Goal: Communication & Community: Answer question/provide support

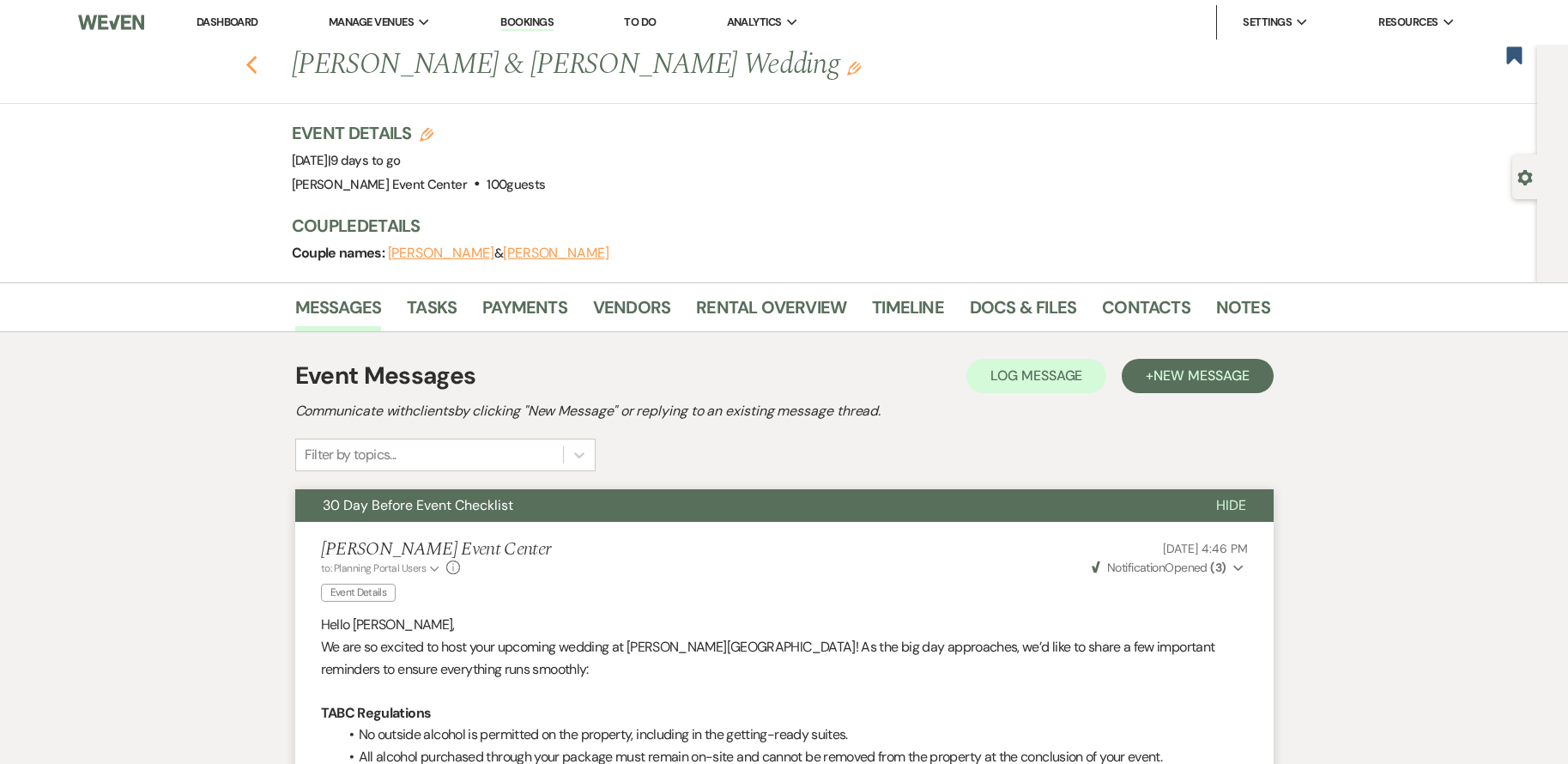
click at [255, 67] on use "button" at bounding box center [251, 66] width 11 height 19
select select "8"
select select "4"
select select "8"
select select "4"
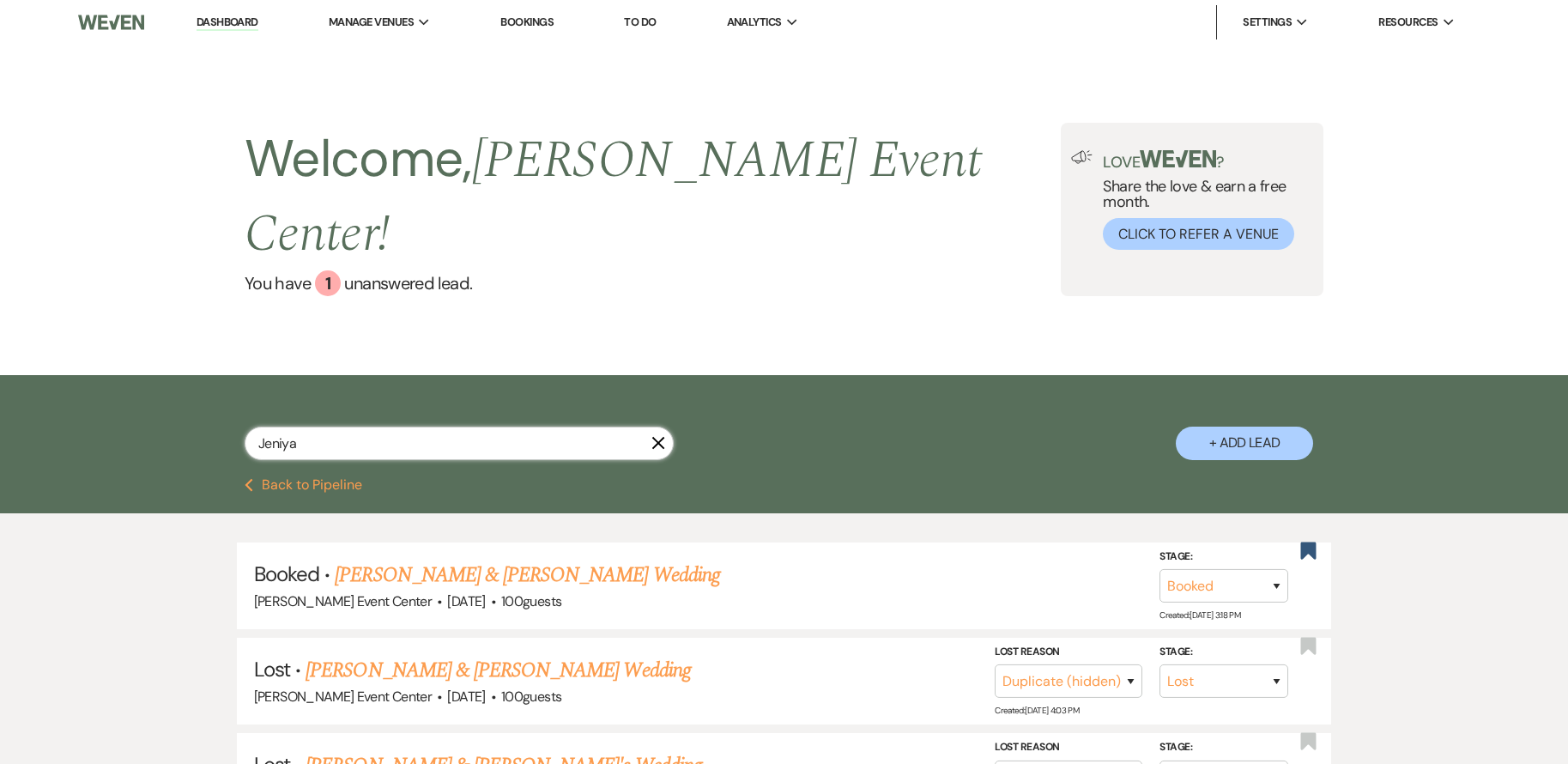
click at [420, 427] on input "Jeniya" at bounding box center [460, 443] width 430 height 34
click at [424, 427] on input "Jeniya" at bounding box center [460, 443] width 430 height 34
click at [427, 427] on input "Jeniya" at bounding box center [460, 443] width 430 height 34
type input "O"
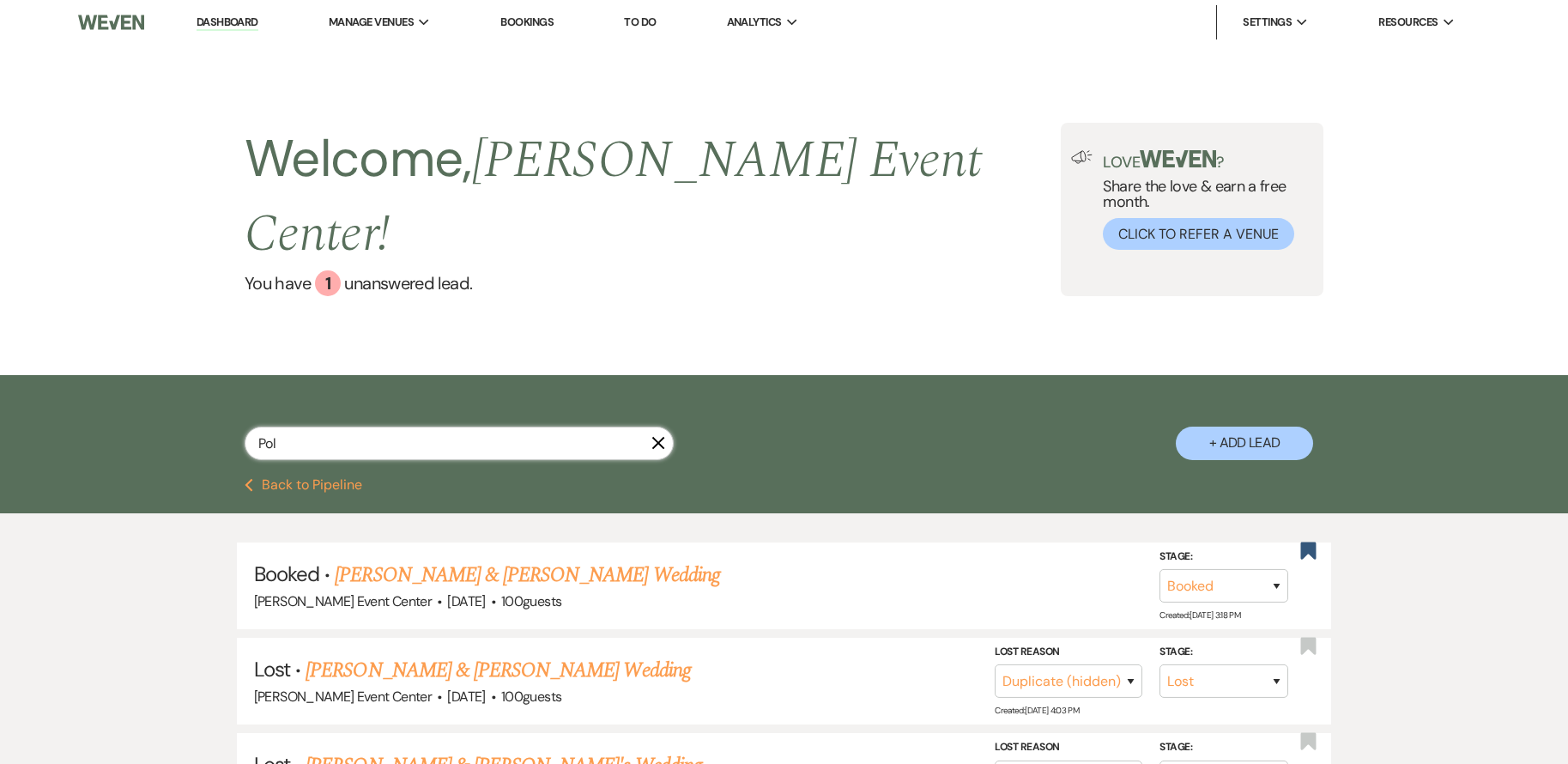
type input "Polk"
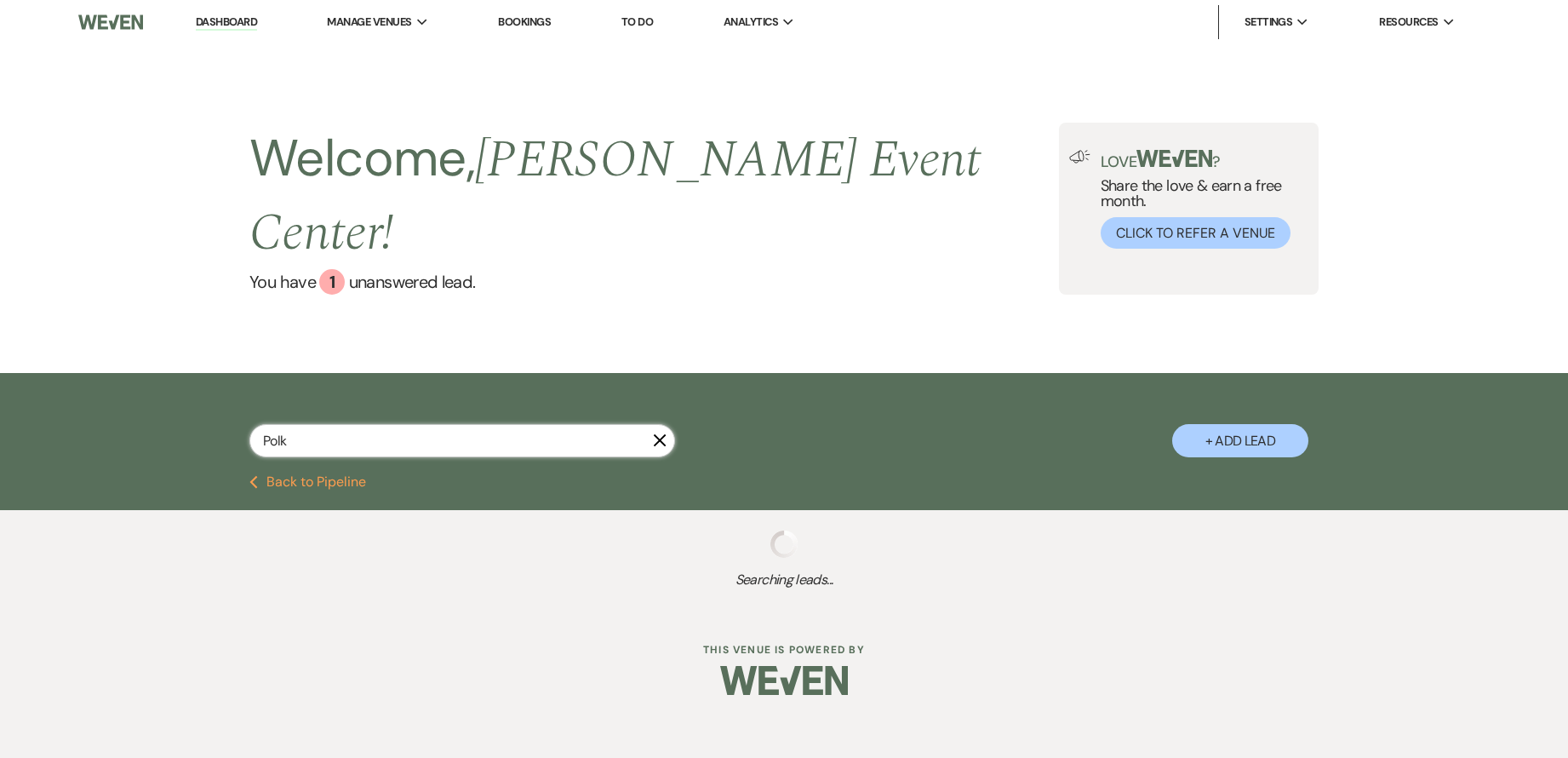
select select "8"
select select "10"
select select "8"
select select "4"
select select "8"
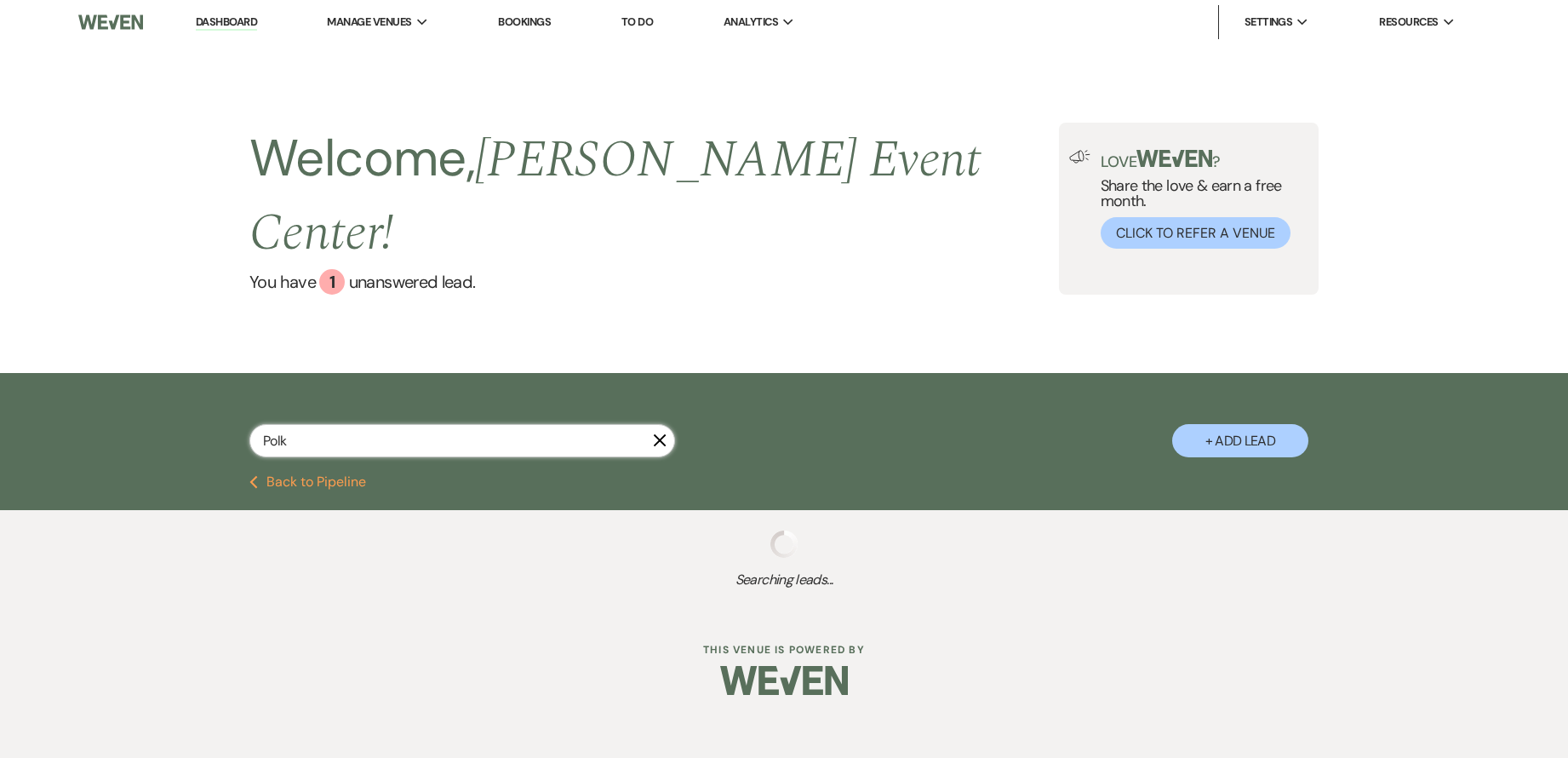
select select "1"
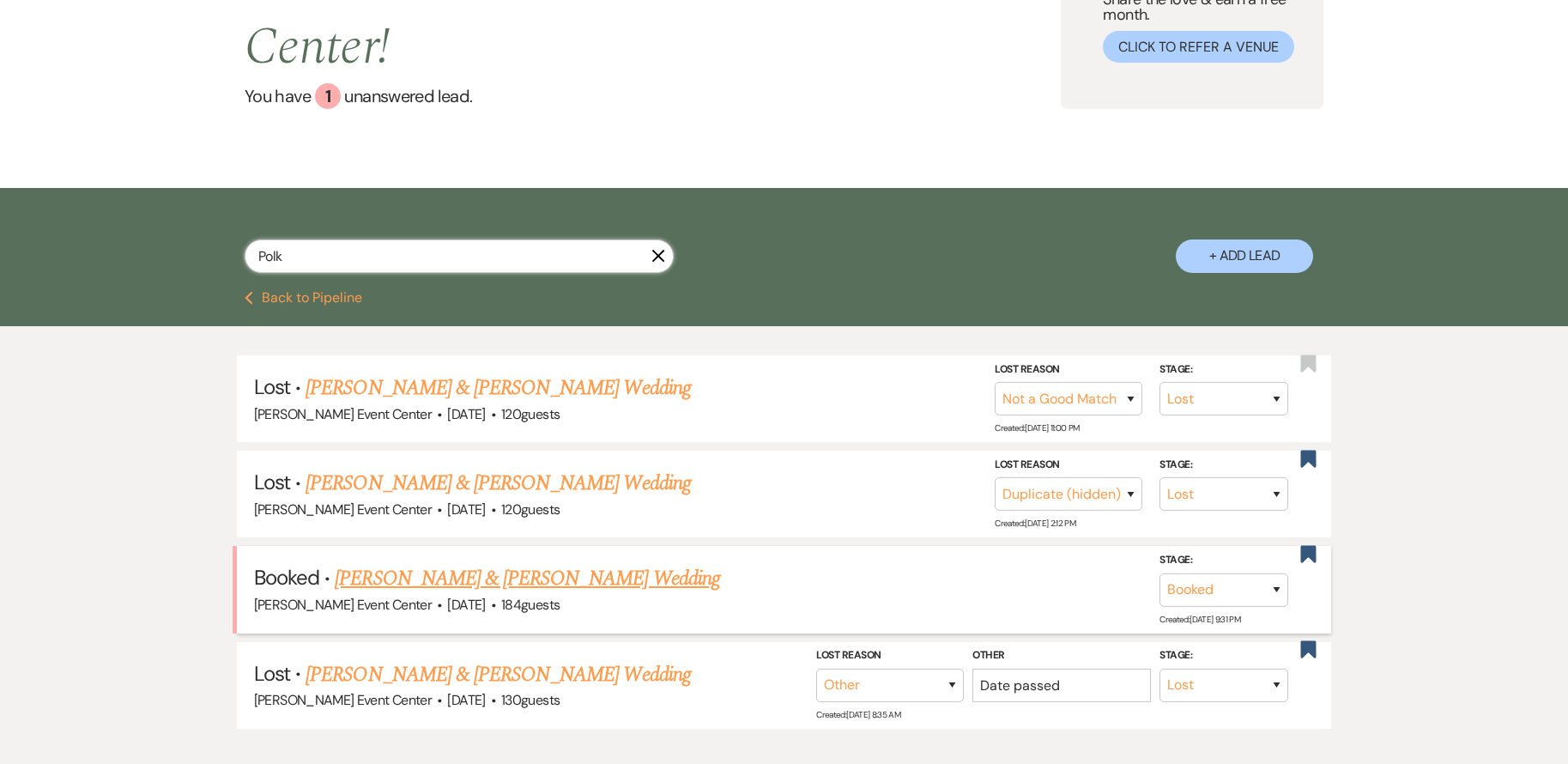
scroll to position [250, 0]
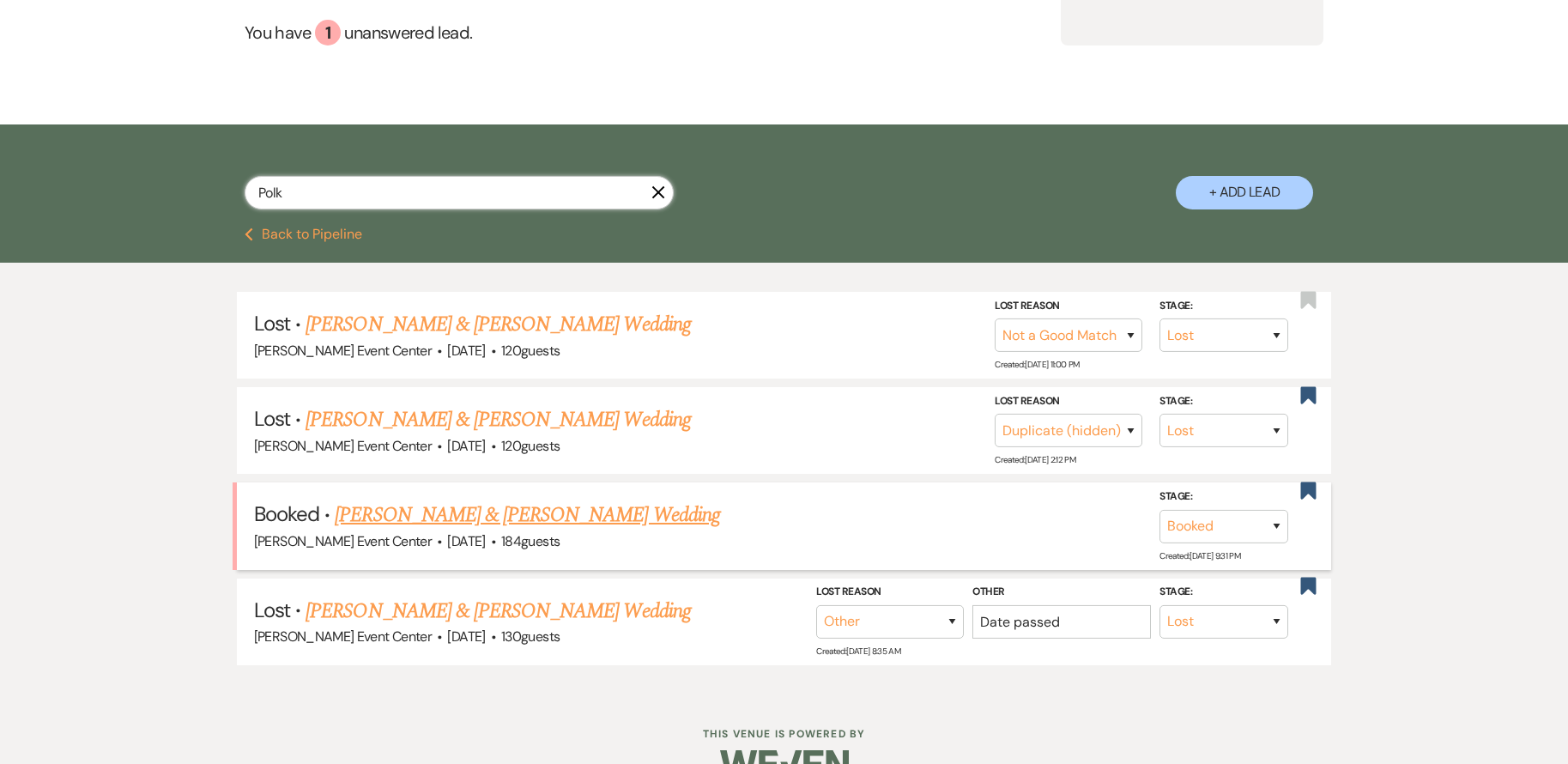
type input "Polk"
click at [484, 500] on link "[PERSON_NAME] & [PERSON_NAME] Wedding" at bounding box center [527, 515] width 384 height 31
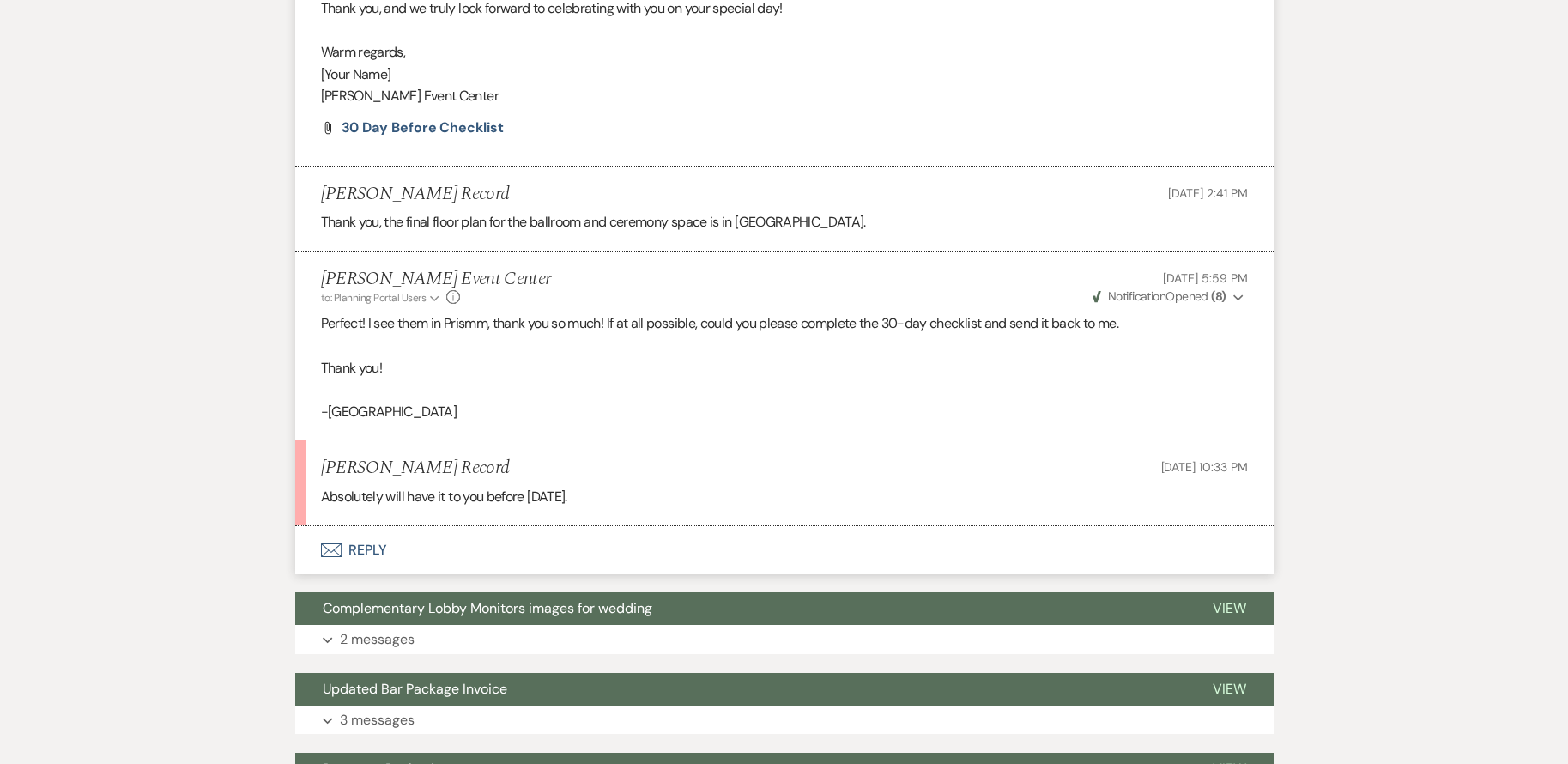
scroll to position [1288, 0]
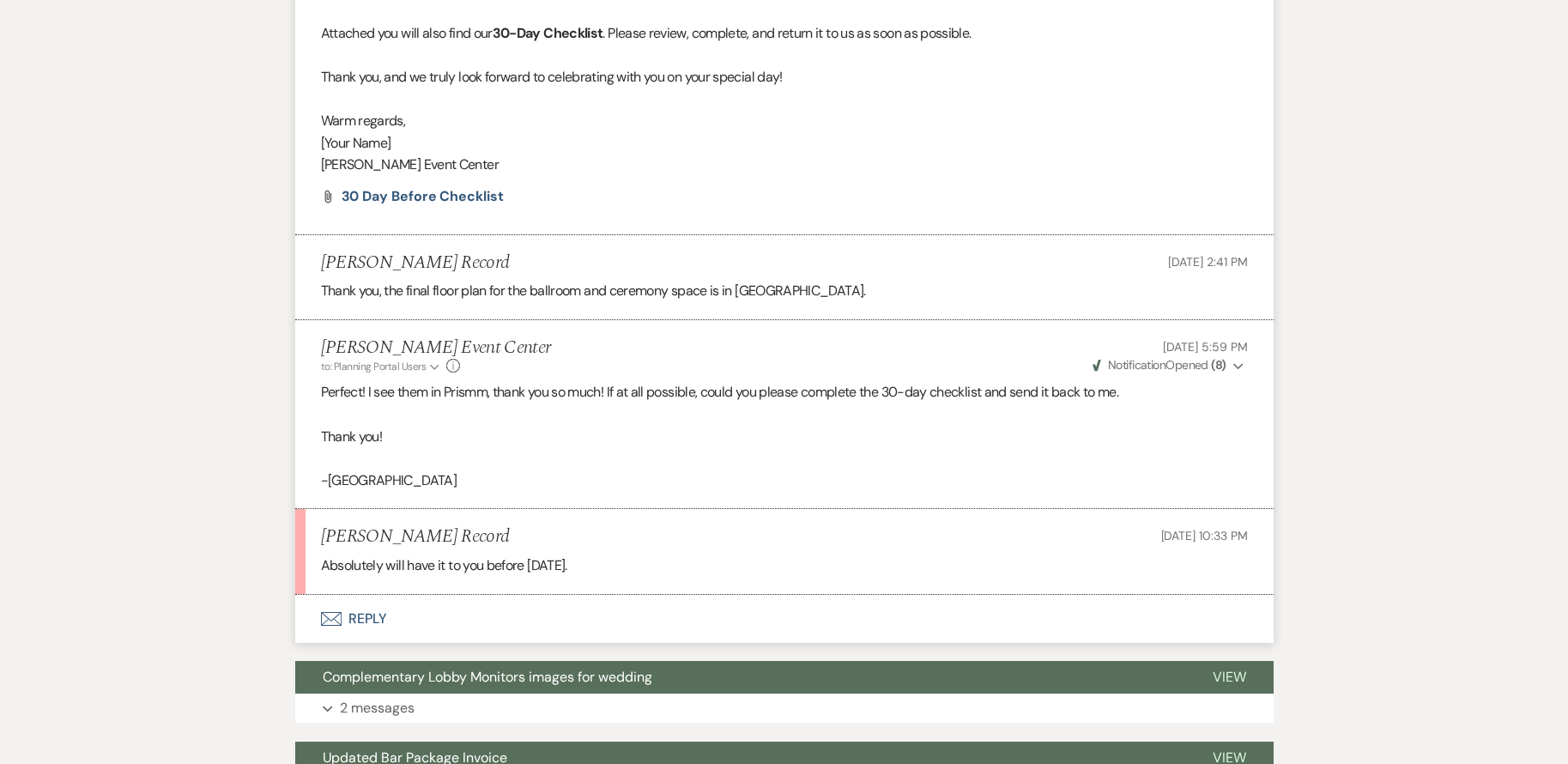
click at [366, 623] on button "Envelope Reply" at bounding box center [785, 618] width 979 height 48
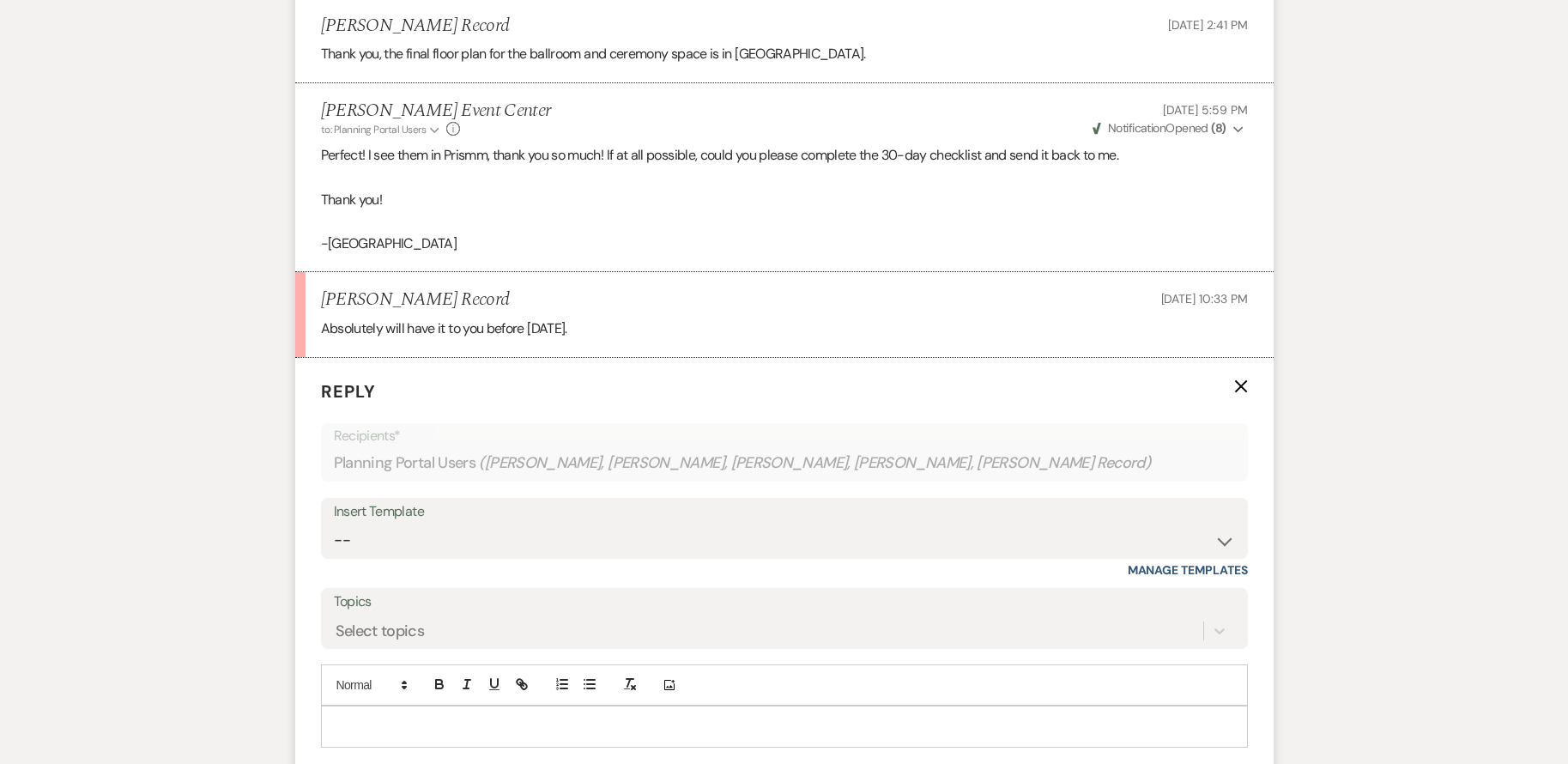
scroll to position [1679, 0]
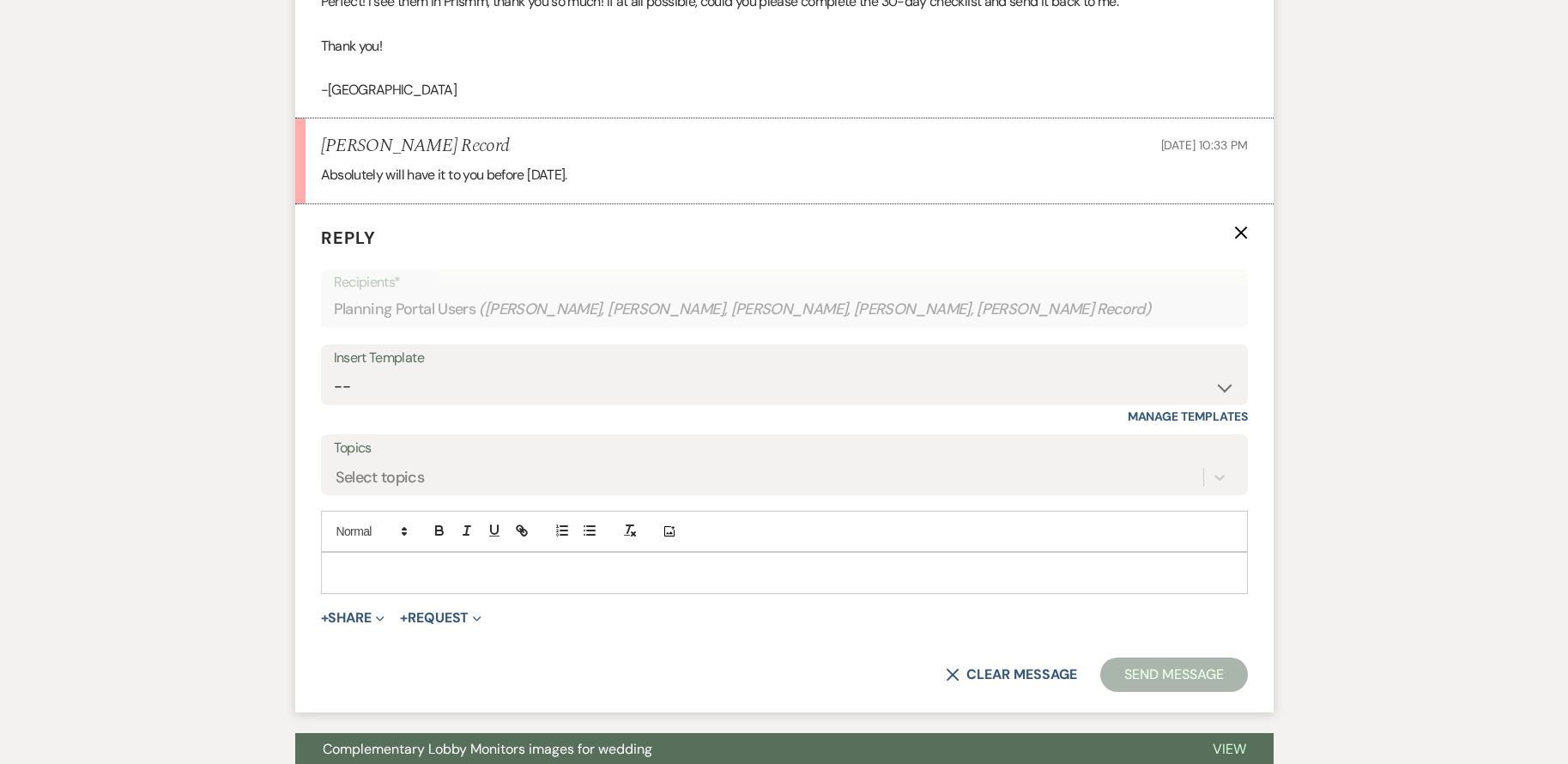
click at [510, 572] on p at bounding box center [784, 573] width 899 height 19
click at [1186, 680] on button "Send Message" at bounding box center [1174, 674] width 147 height 35
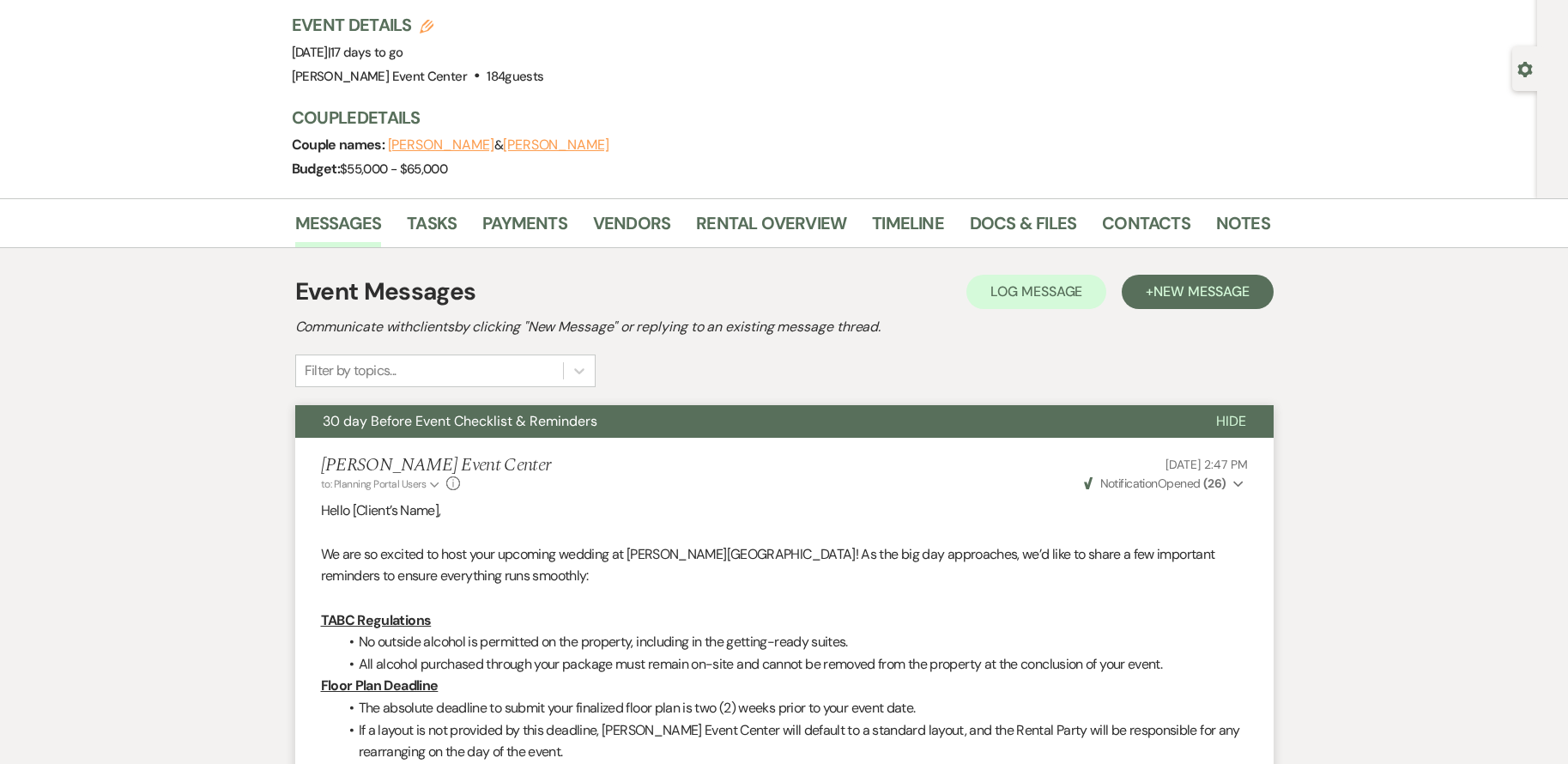
scroll to position [0, 0]
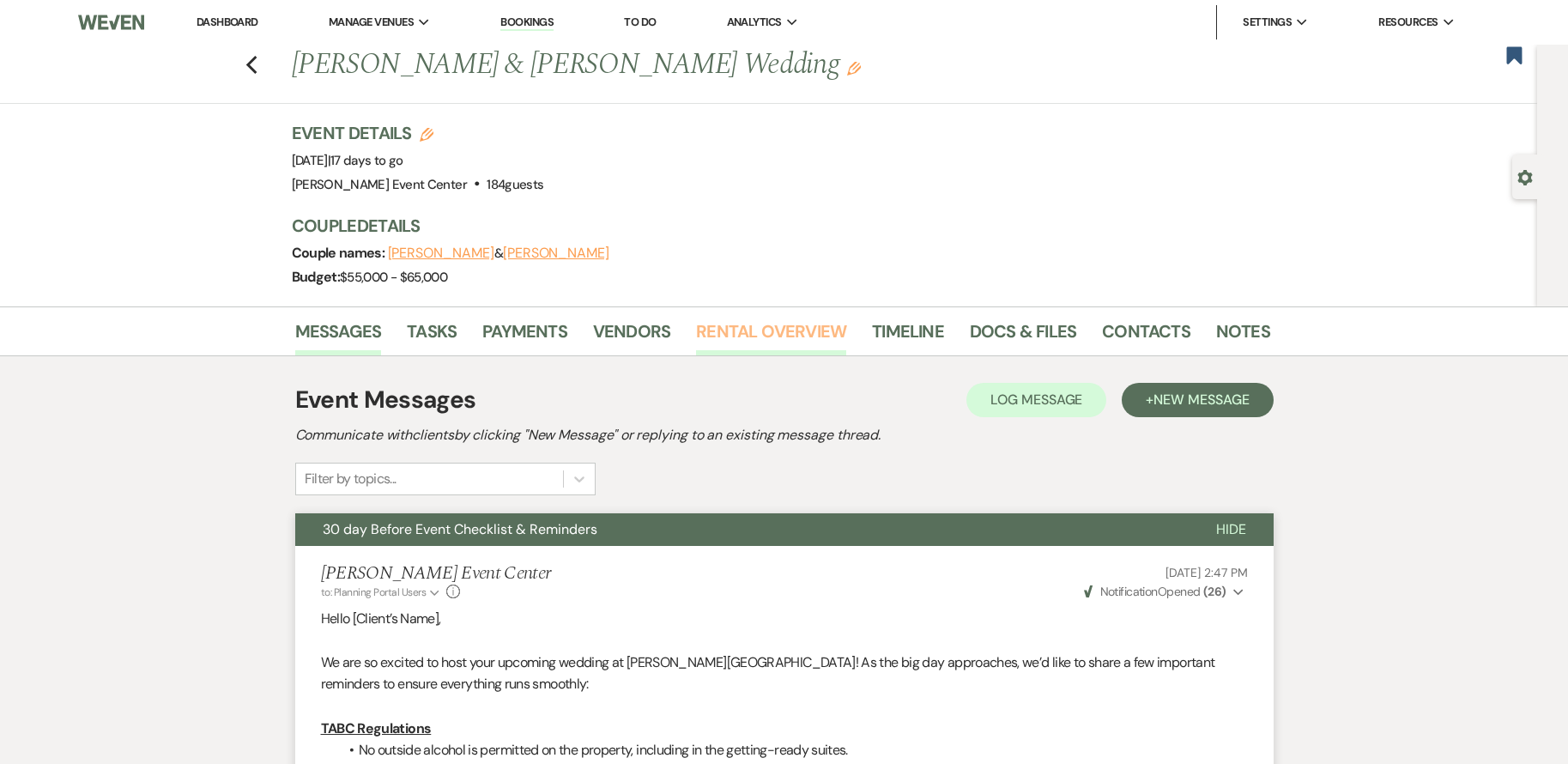
click at [827, 343] on link "Rental Overview" at bounding box center [771, 337] width 150 height 37
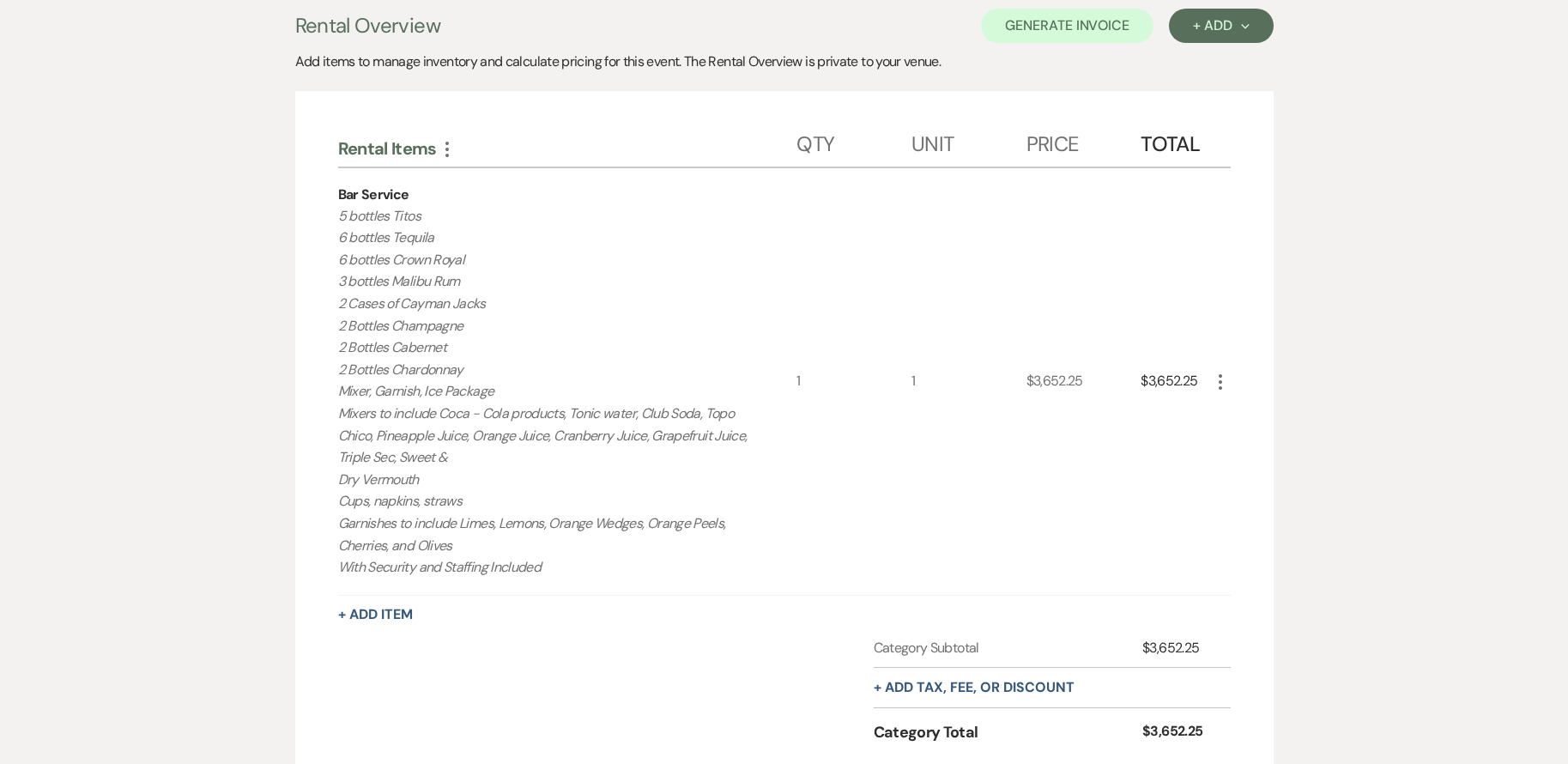
scroll to position [258, 0]
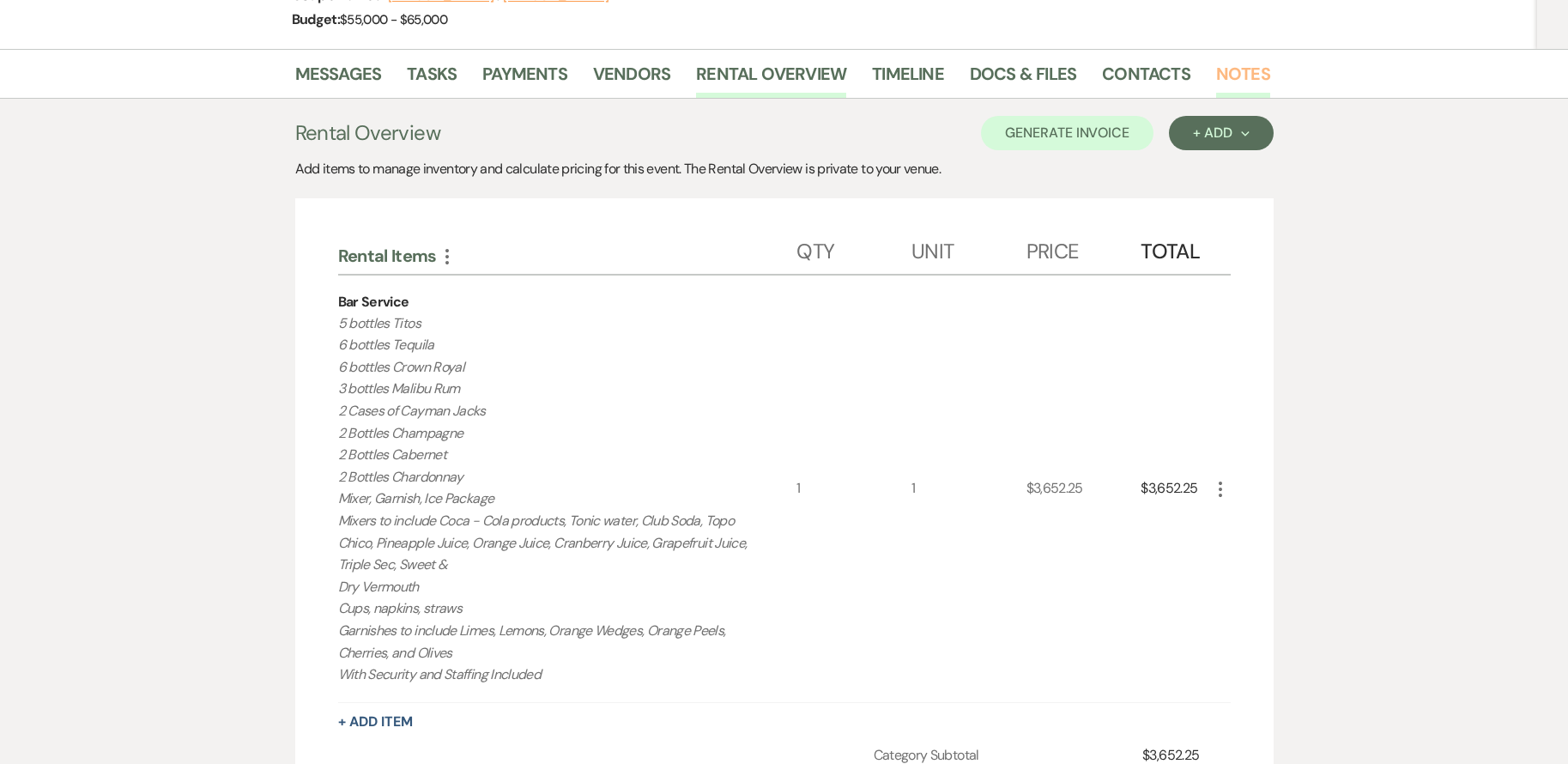
click at [1230, 67] on link "Notes" at bounding box center [1244, 79] width 54 height 37
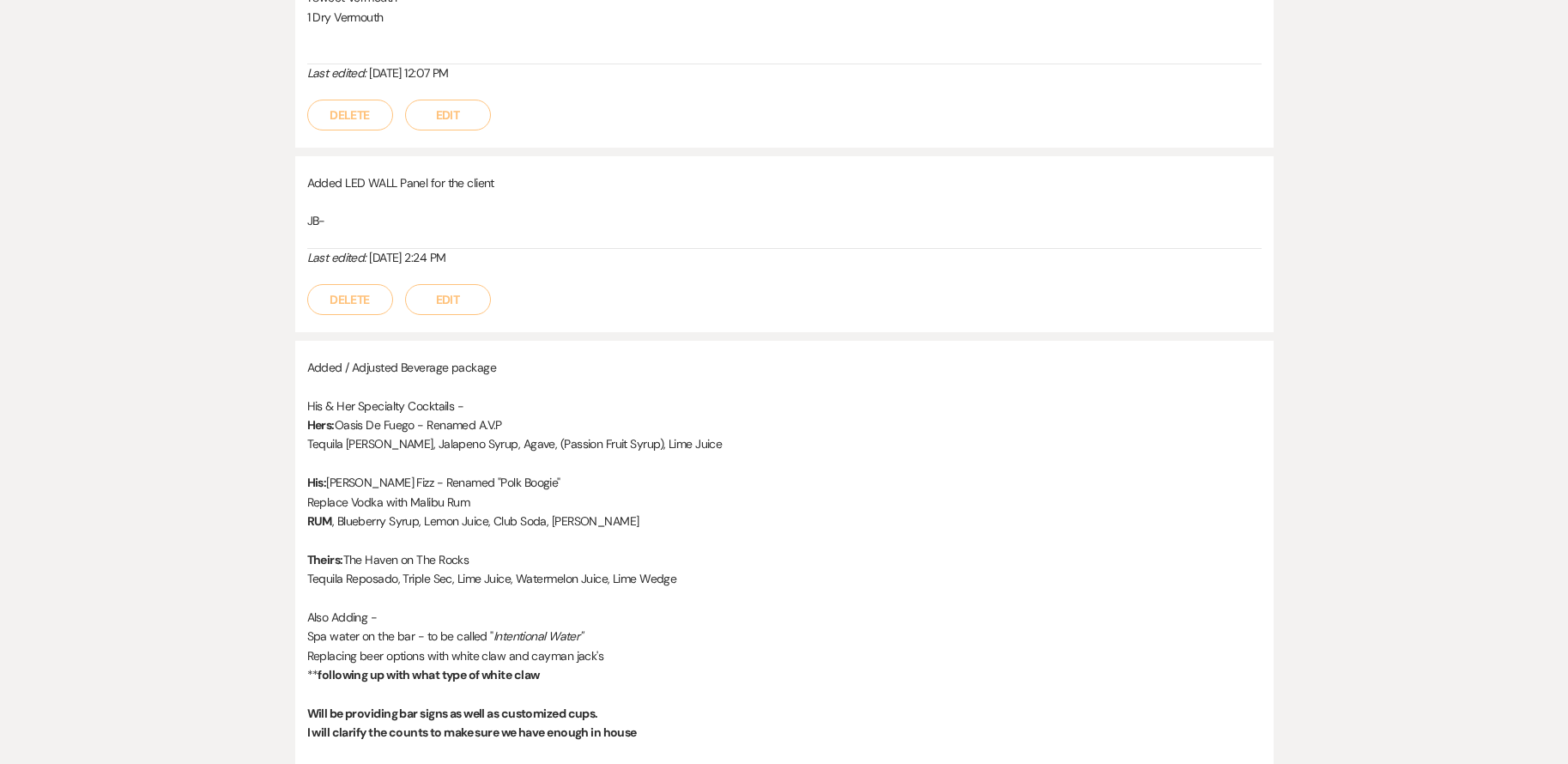
scroll to position [944, 0]
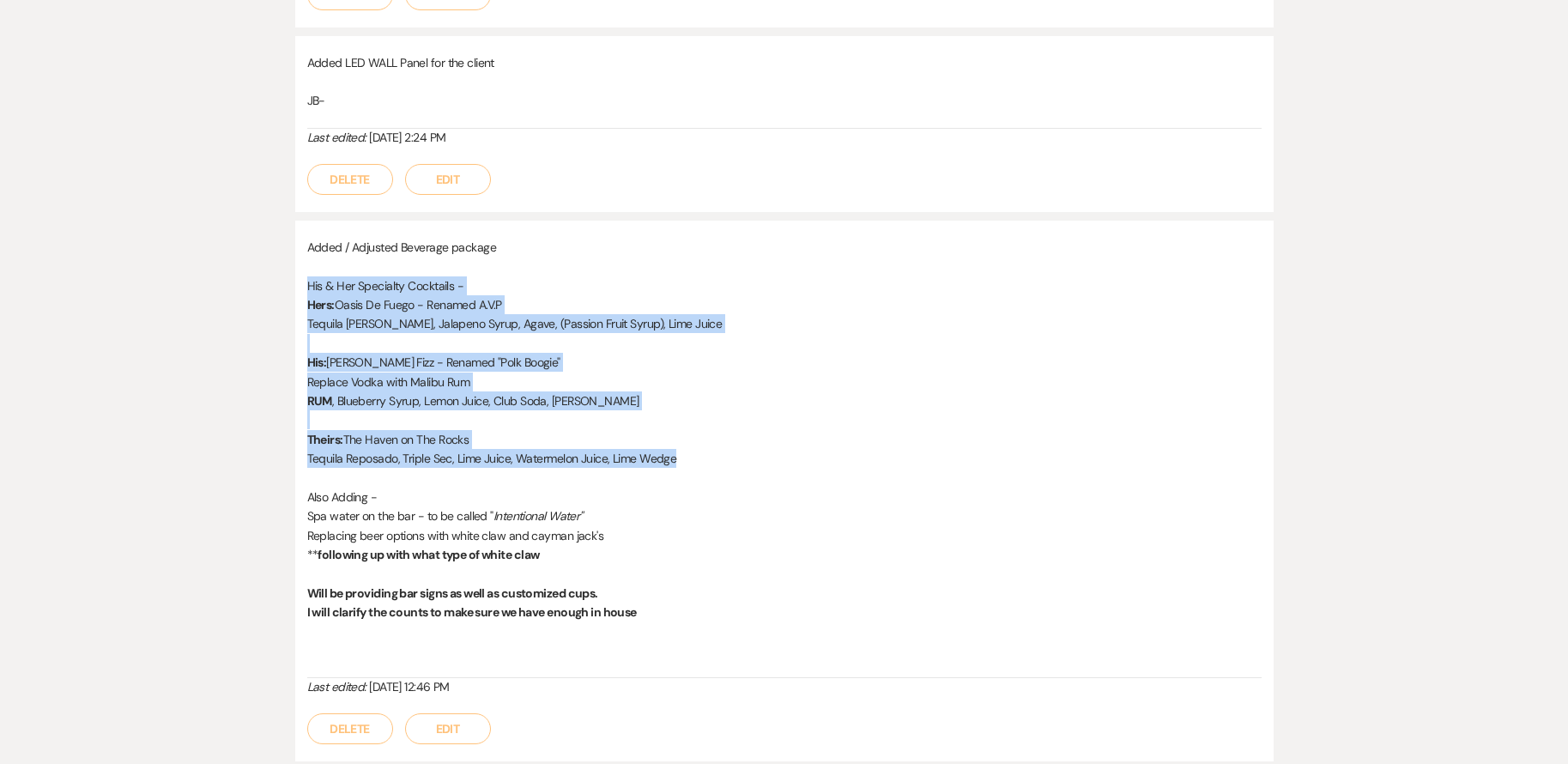
drag, startPoint x: 308, startPoint y: 284, endPoint x: 686, endPoint y: 454, distance: 414.5
click at [686, 454] on div "Added / Adjusted Beverage package His & Her Specialty Cocktails - Hers: Oasis D…" at bounding box center [785, 458] width 955 height 442
copy div "His & Her Specialty Cocktails - Hers: Oasis De Fuego - Renamed A.V.P Tequila [P…"
click at [791, 412] on p at bounding box center [785, 420] width 955 height 19
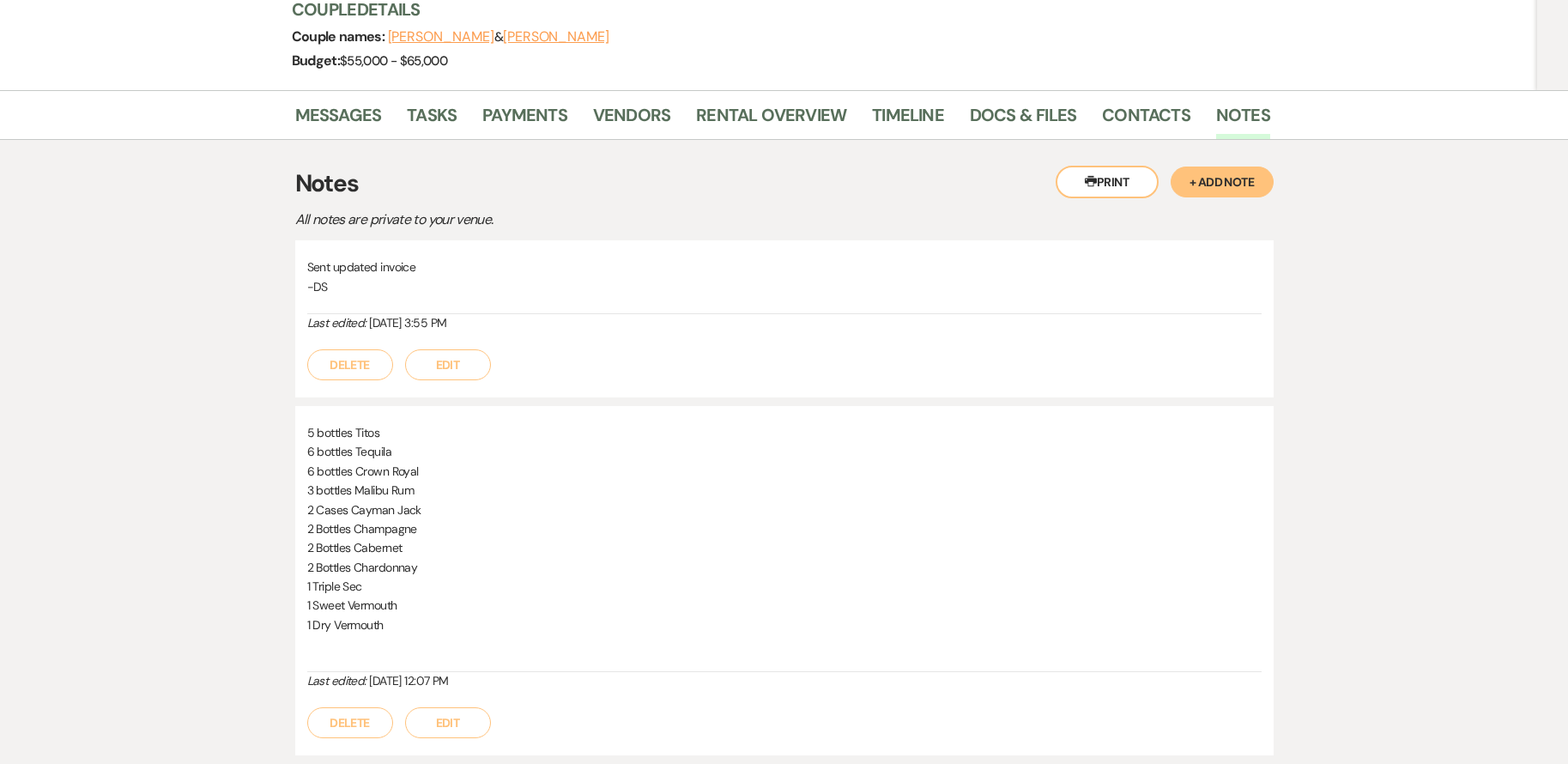
scroll to position [258, 0]
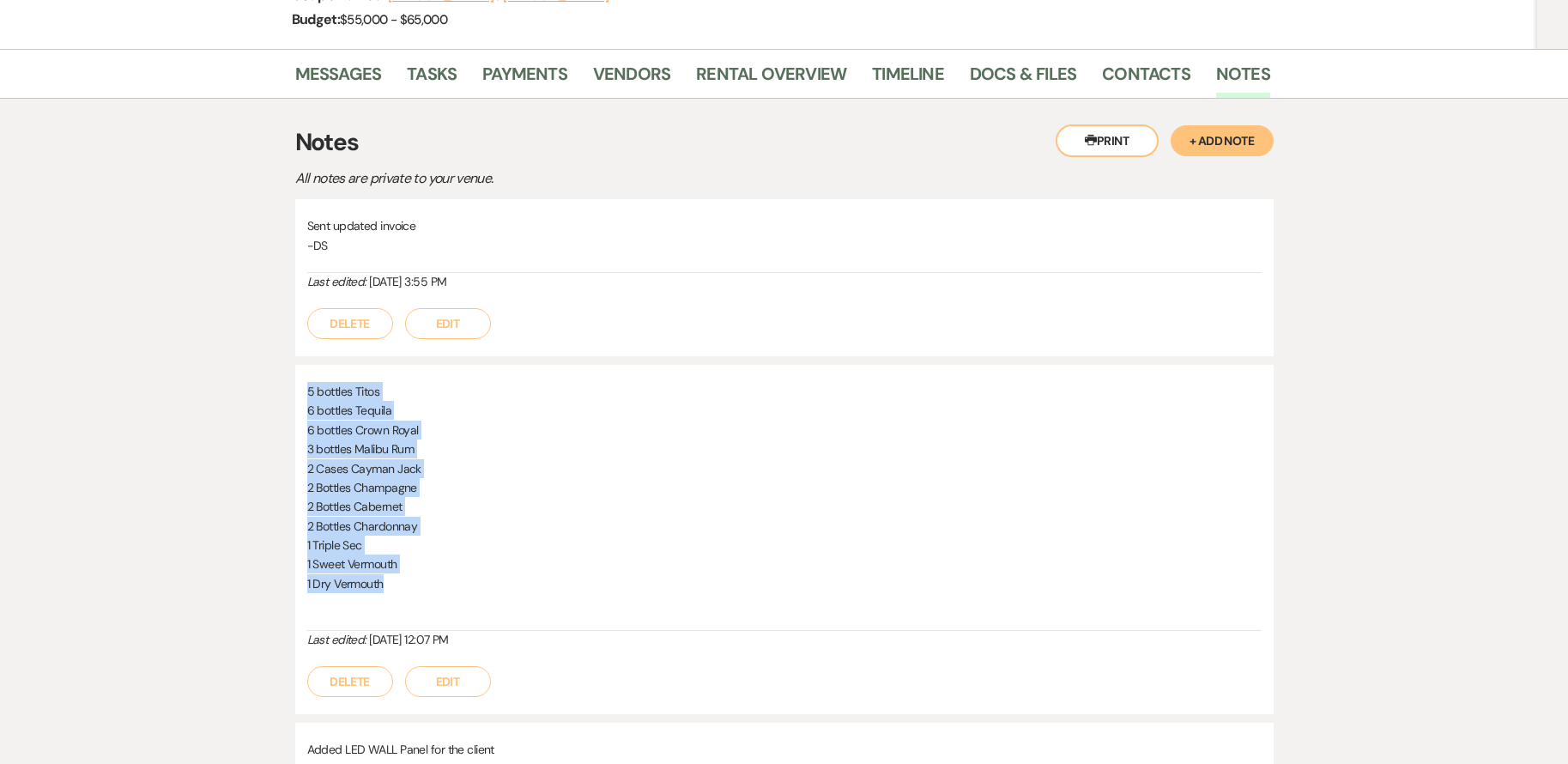
drag, startPoint x: 308, startPoint y: 389, endPoint x: 402, endPoint y: 581, distance: 213.8
click at [402, 581] on div "5 bottles Titos 6 bottles Tequila 6 bottles Crown Royal 3 bottles Malibu Rum 2 …" at bounding box center [785, 505] width 955 height 248
drag, startPoint x: 402, startPoint y: 581, endPoint x: 323, endPoint y: 478, distance: 129.8
copy div "5 bottles Titos 6 bottles Tequila 6 bottles Crown Royal 3 bottles Malibu Rum 2 …"
click at [503, 434] on p "6 bottles Crown Royal" at bounding box center [785, 430] width 955 height 19
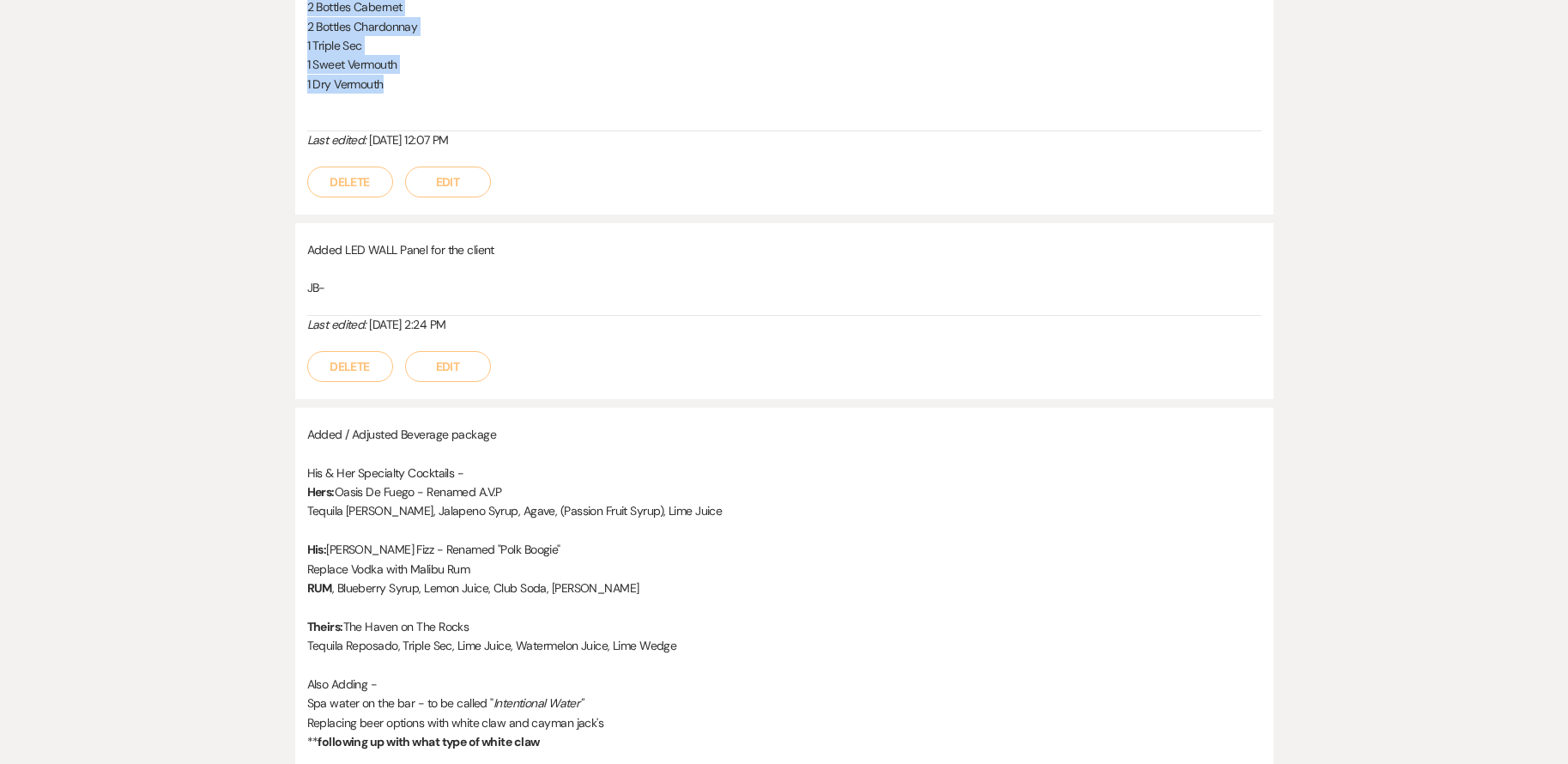
scroll to position [772, 0]
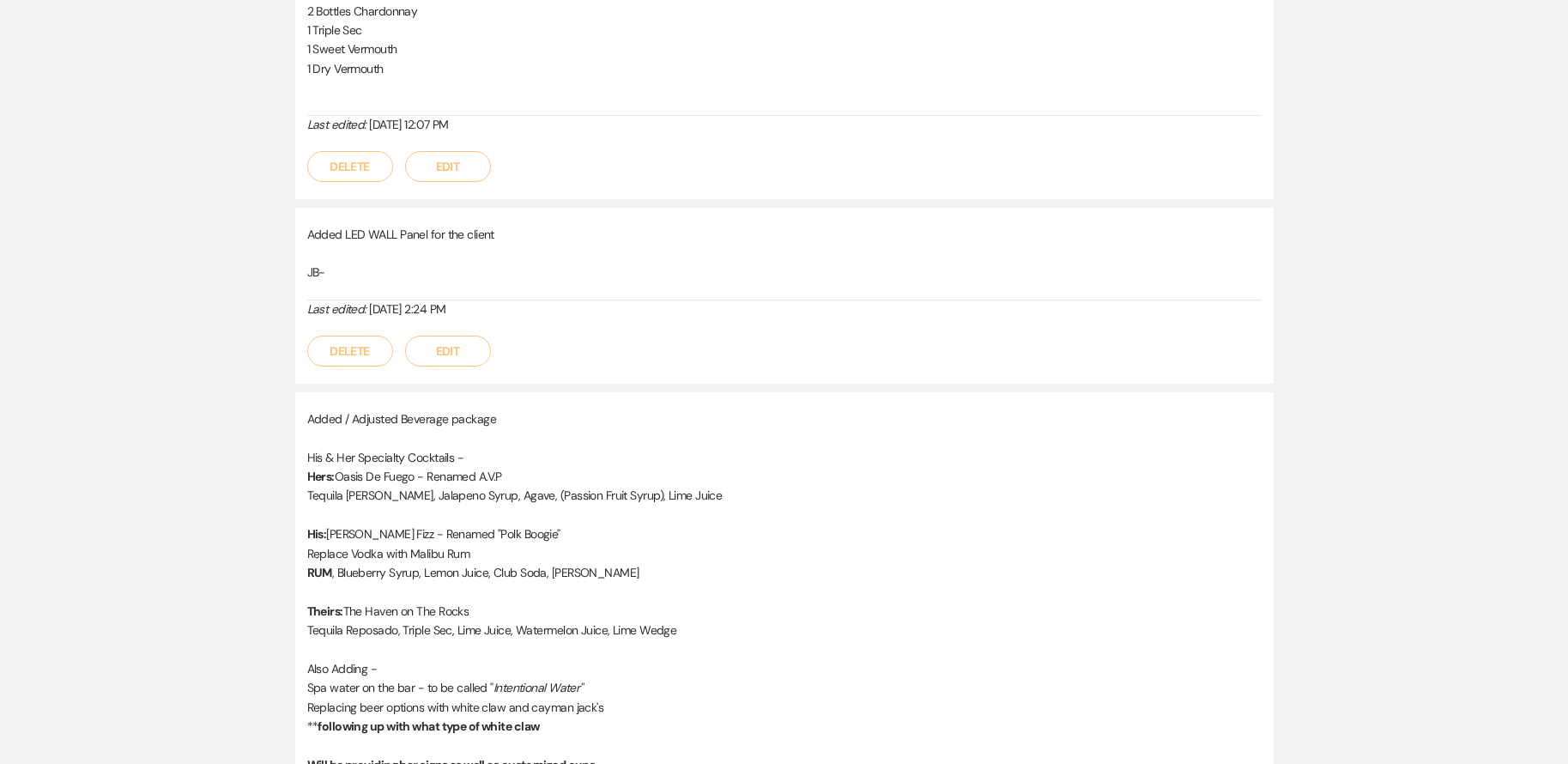
click at [692, 544] on p "Replace Vodka with Malibu Rum" at bounding box center [785, 553] width 955 height 19
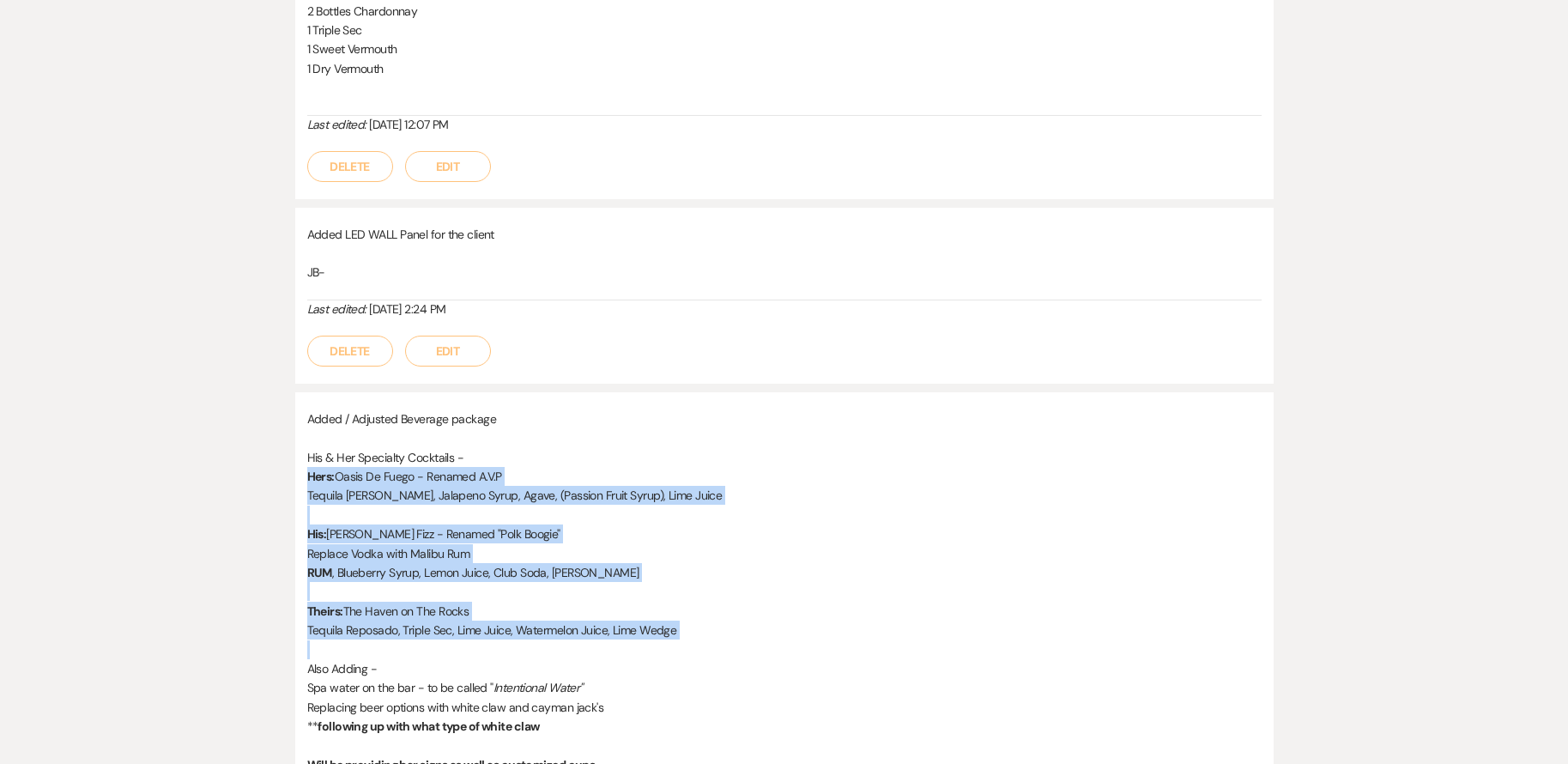
drag, startPoint x: 309, startPoint y: 478, endPoint x: 663, endPoint y: 644, distance: 391.0
click at [663, 644] on div "Added / Adjusted Beverage package His & Her Specialty Cocktails - Hers: Oasis D…" at bounding box center [785, 630] width 955 height 442
copy div "Hers: Oasis De Fuego - Renamed A.V.P Tequila [PERSON_NAME], Jalapeno Syrup, Aga…"
click at [706, 508] on p at bounding box center [785, 515] width 955 height 19
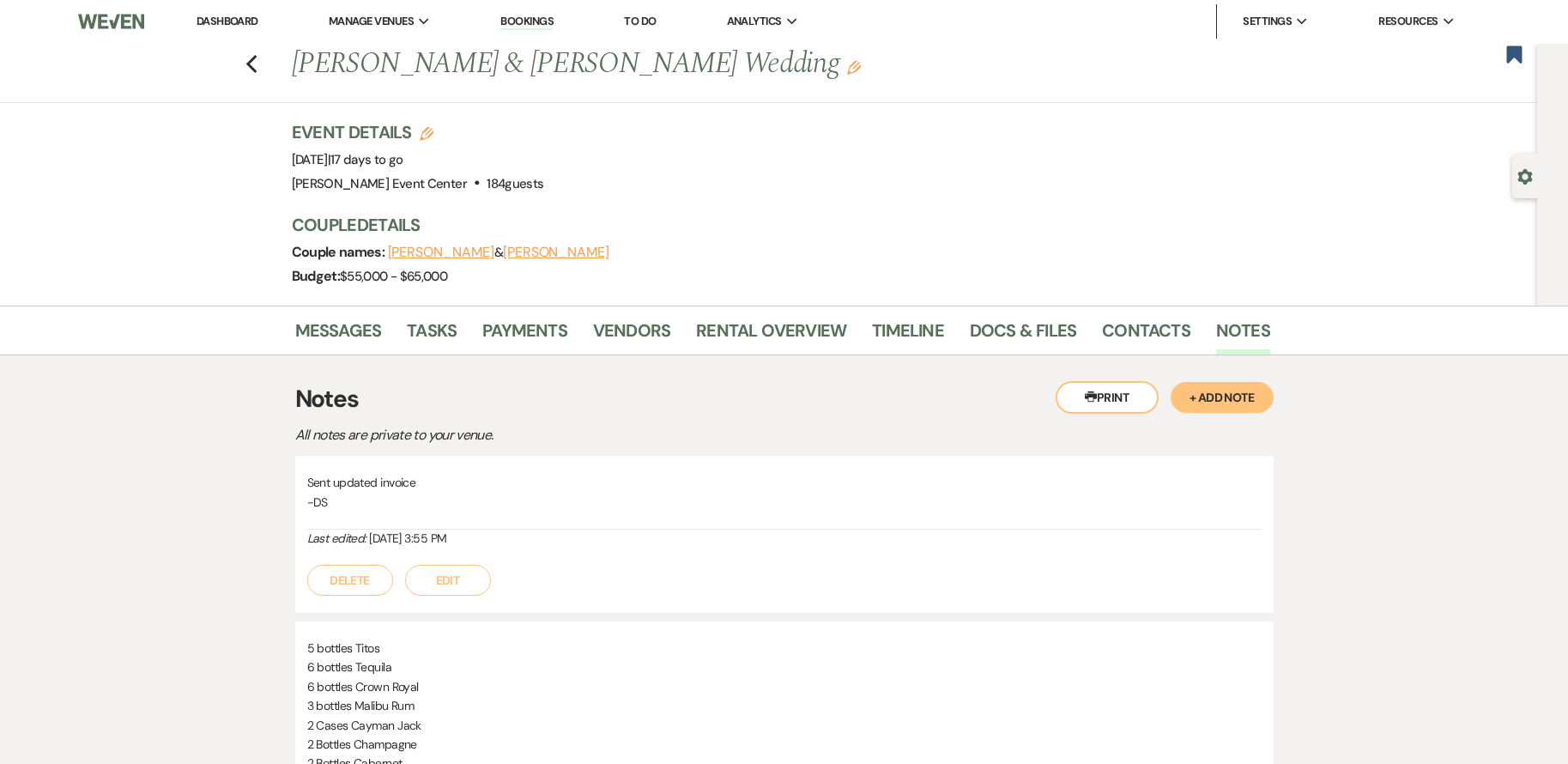
scroll to position [0, 0]
click at [332, 332] on link "Messages" at bounding box center [339, 337] width 86 height 37
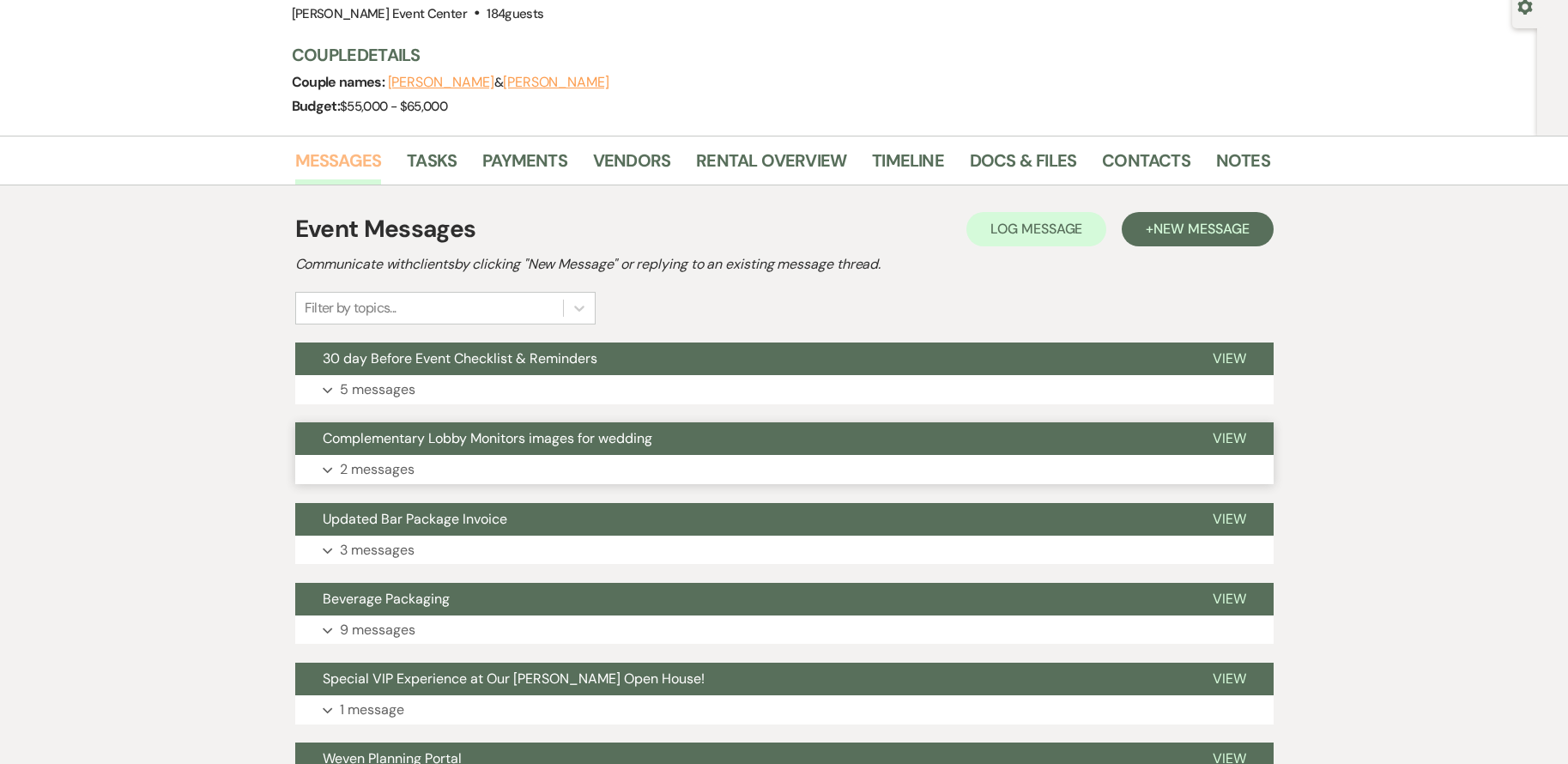
scroll to position [172, 0]
click at [545, 390] on button "Expand 5 messages" at bounding box center [785, 388] width 979 height 29
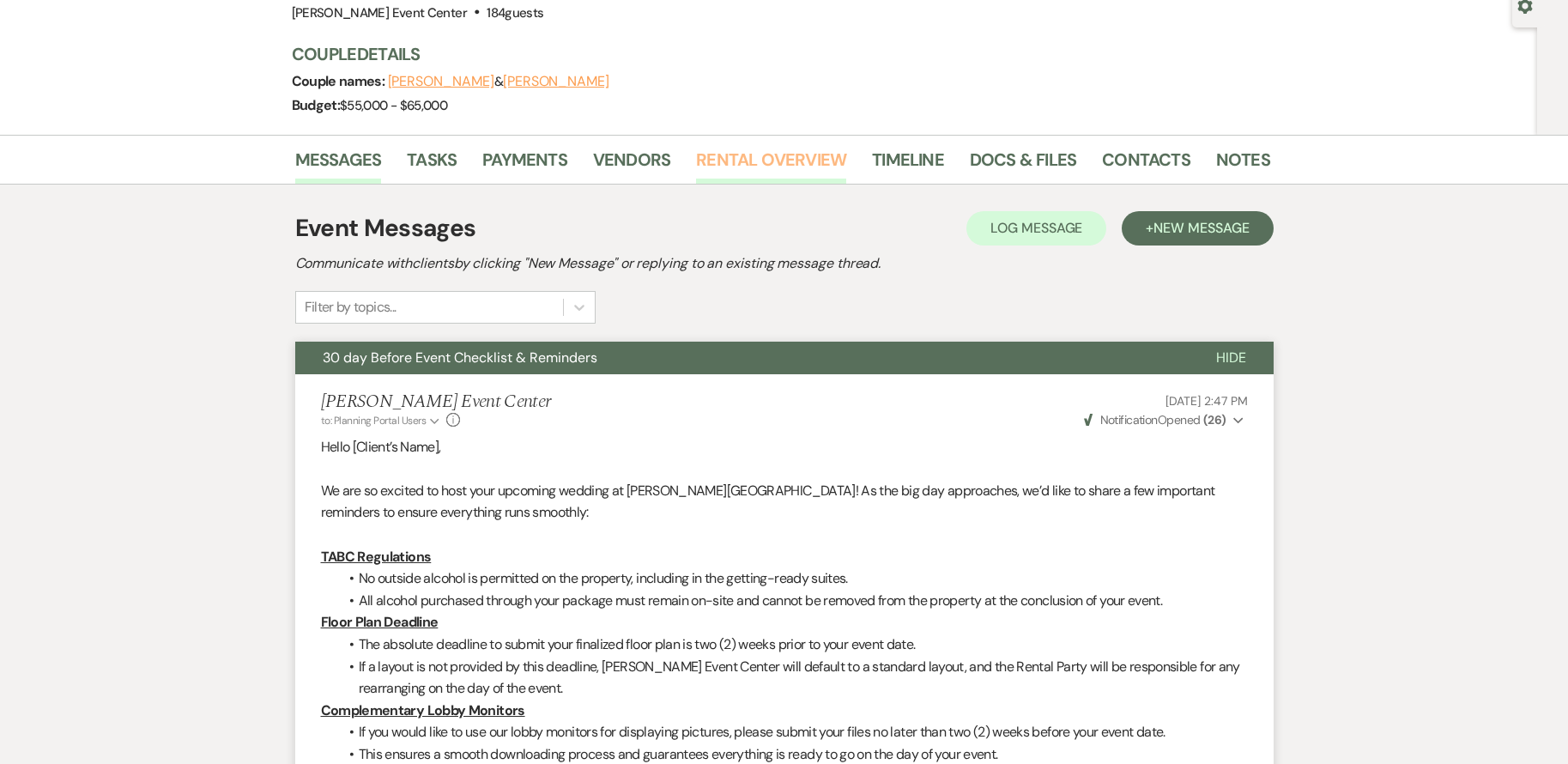
click at [748, 161] on link "Rental Overview" at bounding box center [771, 165] width 150 height 37
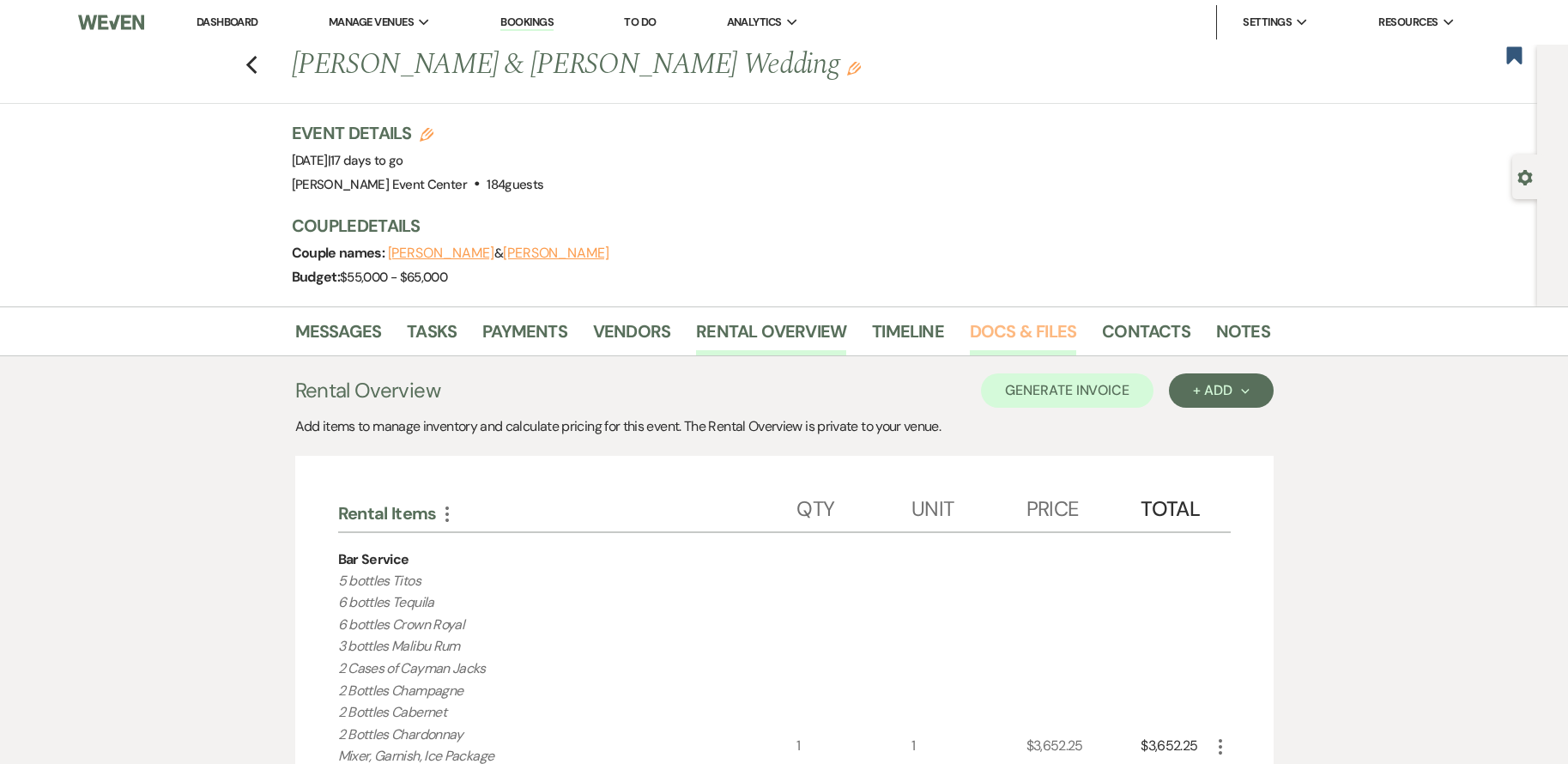
click at [1008, 326] on link "Docs & Files" at bounding box center [1023, 337] width 107 height 37
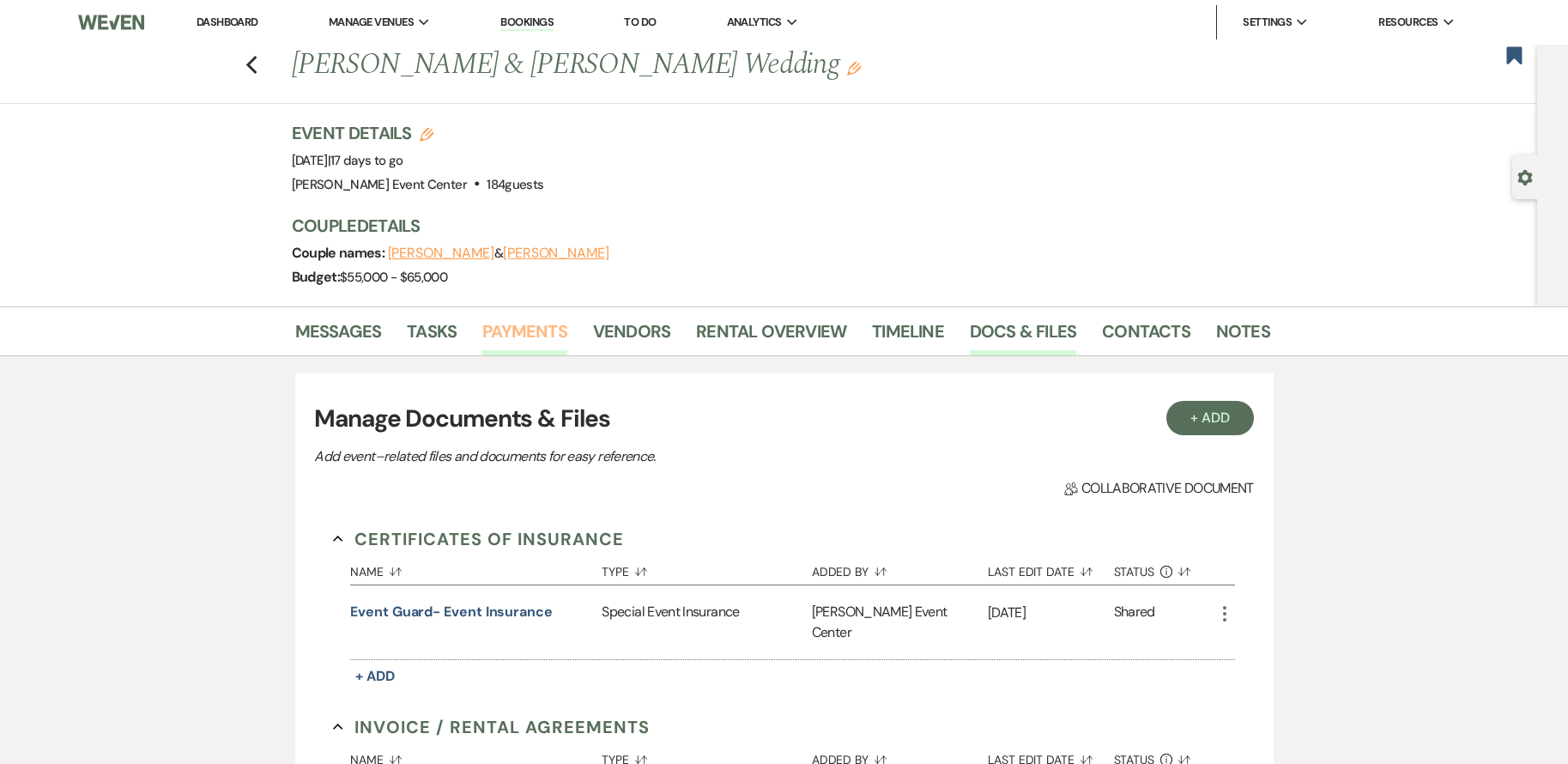
click at [520, 326] on link "Payments" at bounding box center [524, 337] width 85 height 37
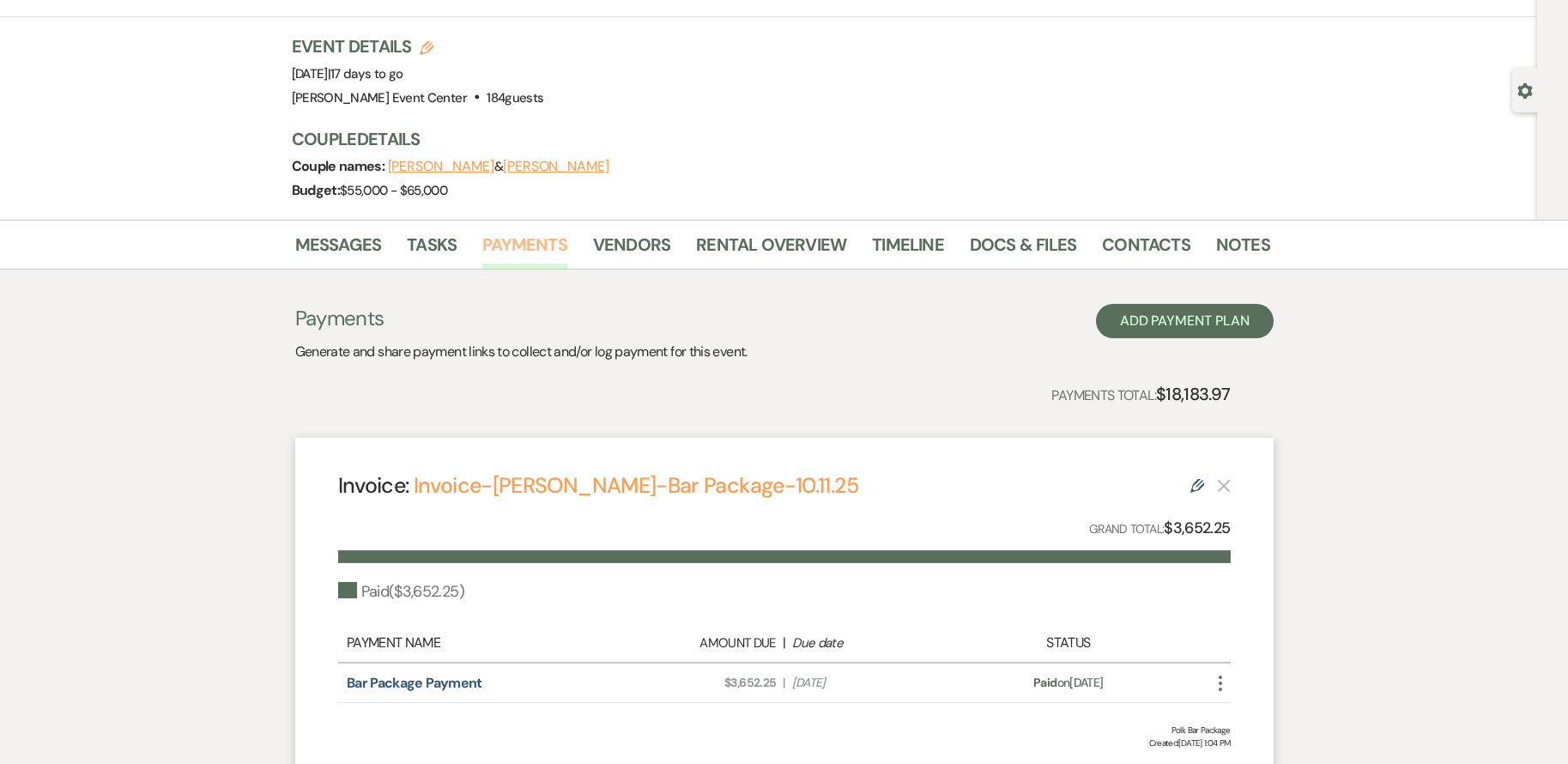
scroll to position [86, 0]
click at [766, 247] on link "Rental Overview" at bounding box center [771, 250] width 150 height 37
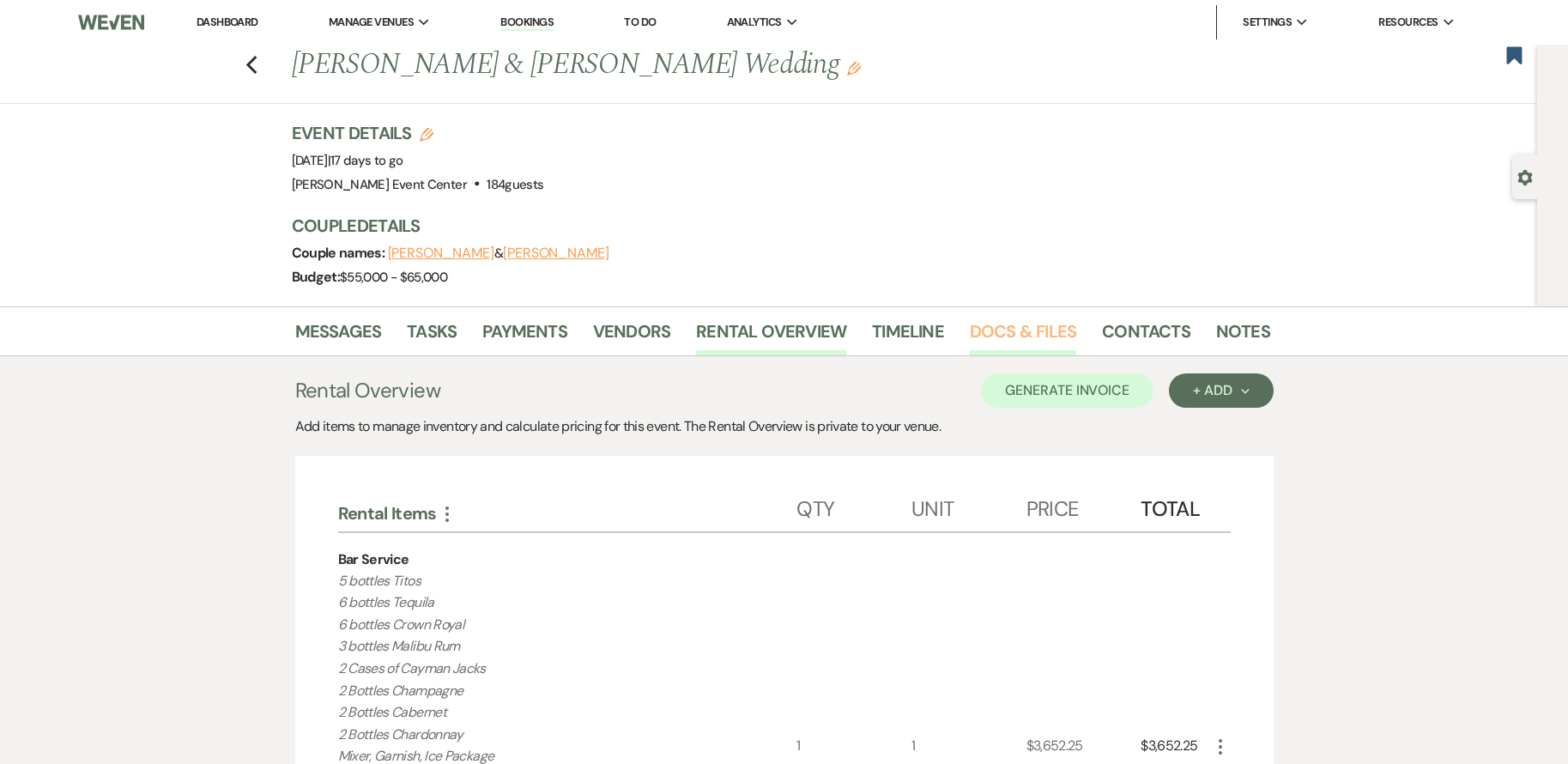
click at [977, 328] on link "Docs & Files" at bounding box center [1023, 337] width 107 height 37
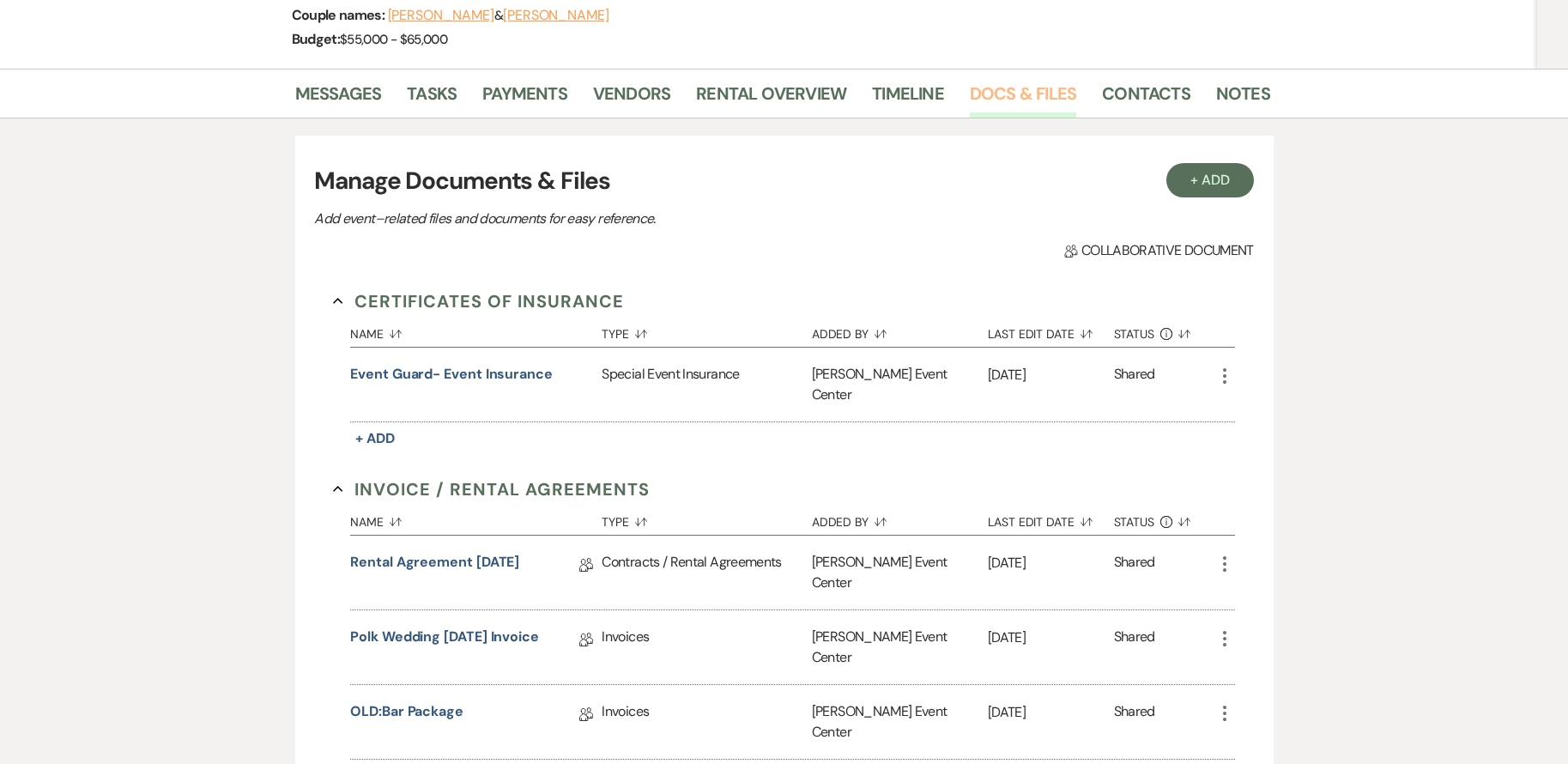
scroll to position [258, 0]
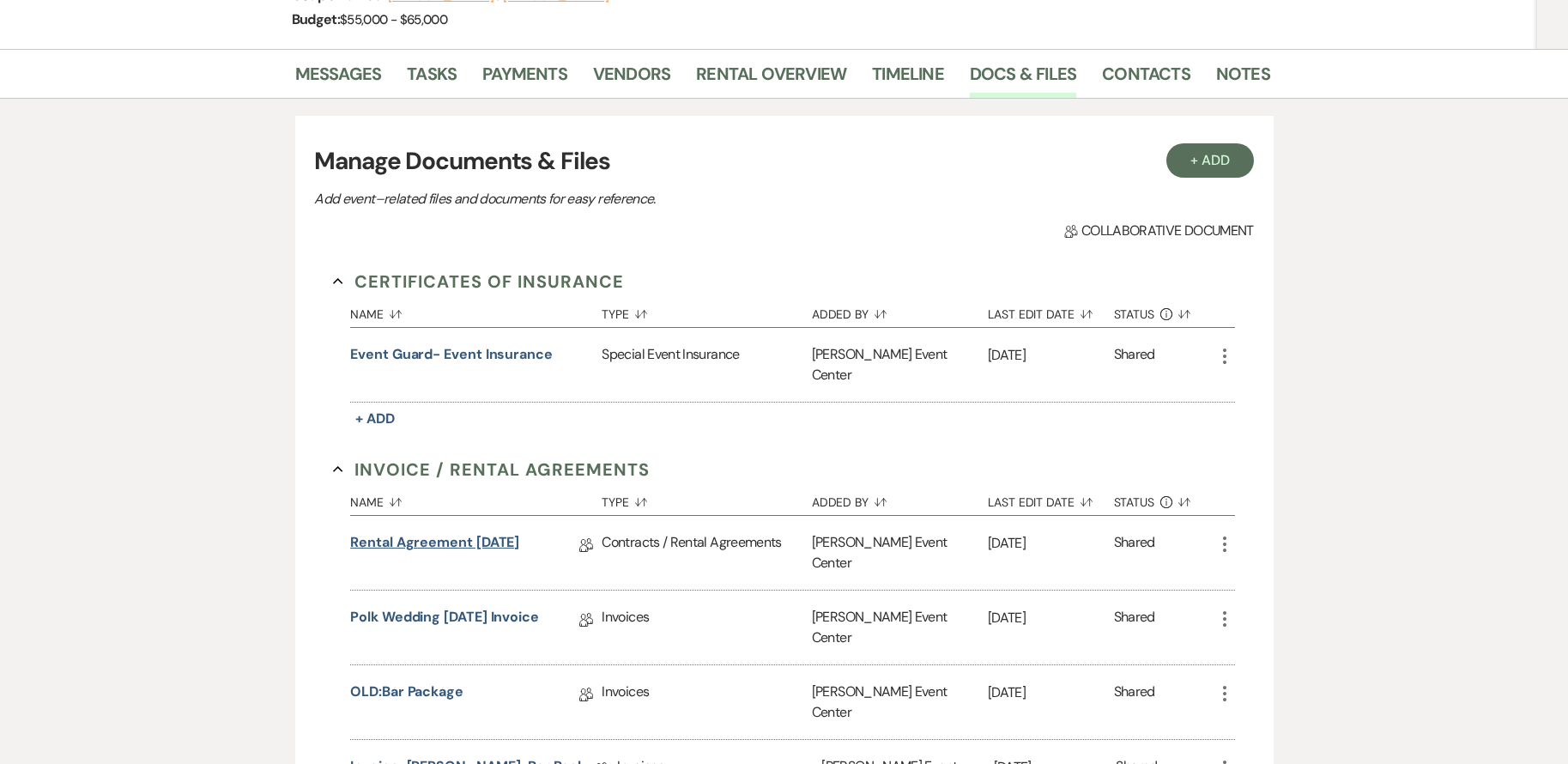
click at [490, 532] on link "Rental Agreement [DATE]" at bounding box center [434, 546] width 169 height 26
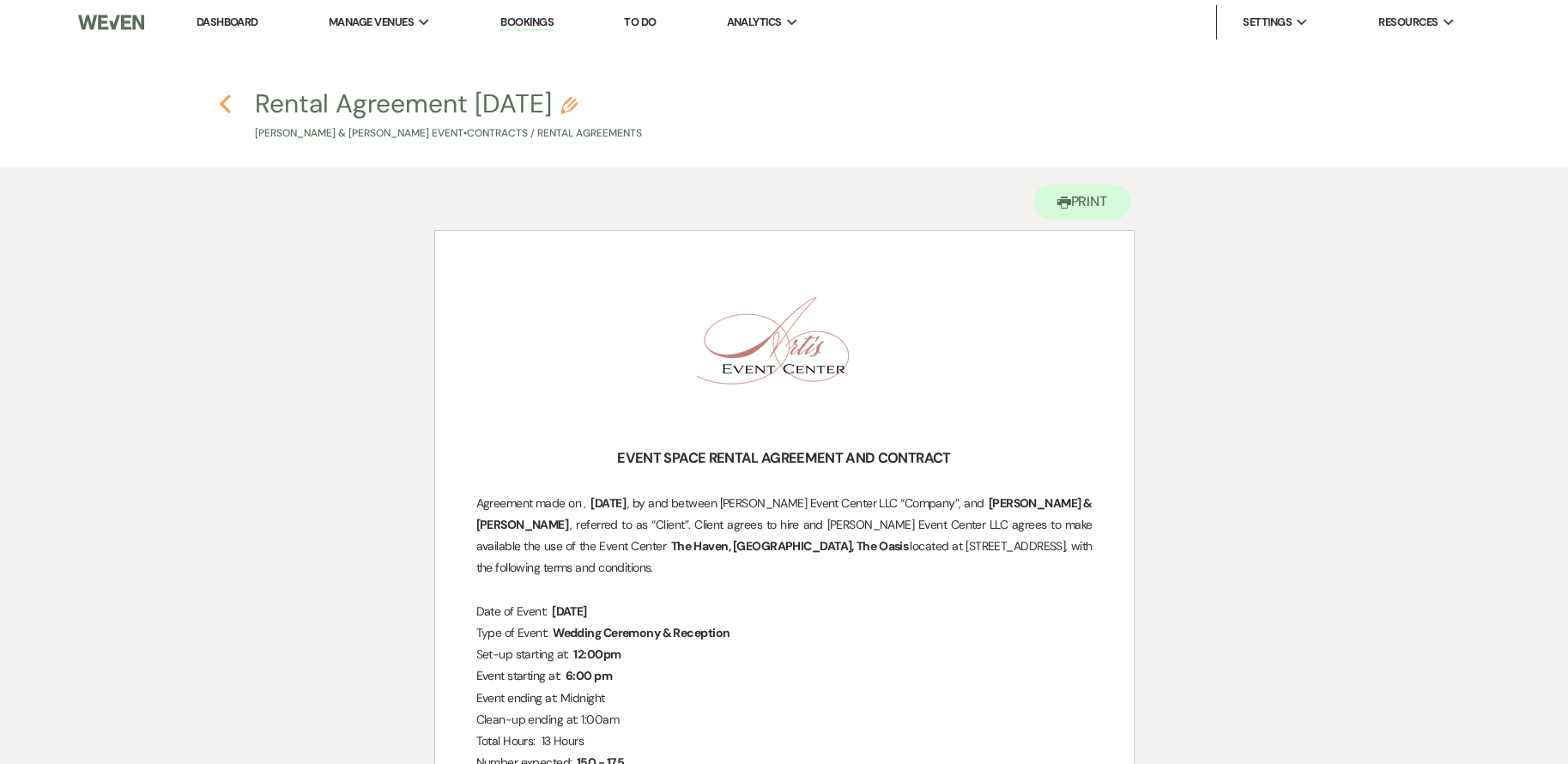
click at [224, 107] on use "button" at bounding box center [225, 104] width 11 height 19
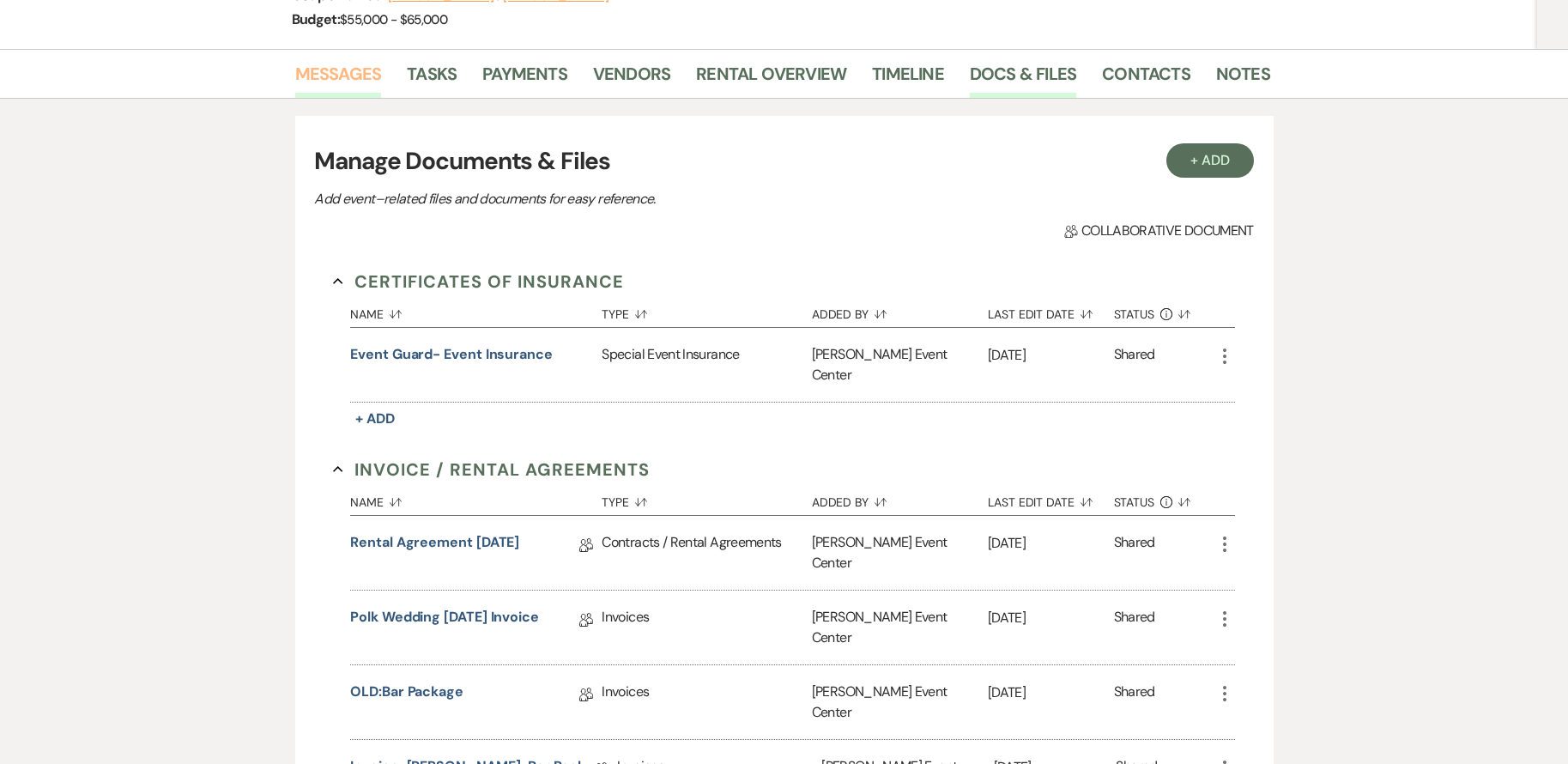
click at [330, 75] on link "Messages" at bounding box center [339, 79] width 86 height 37
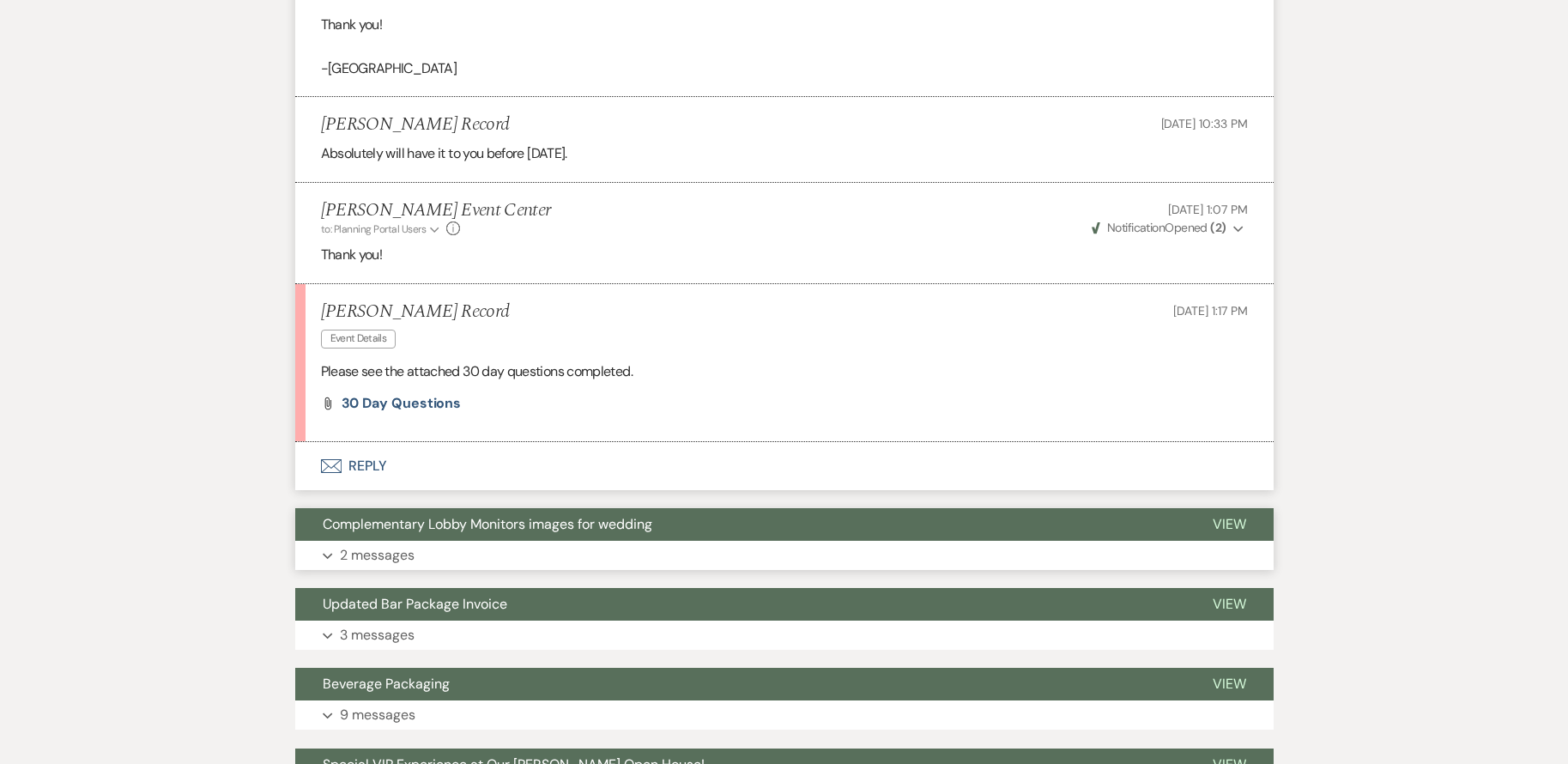
scroll to position [1687, 0]
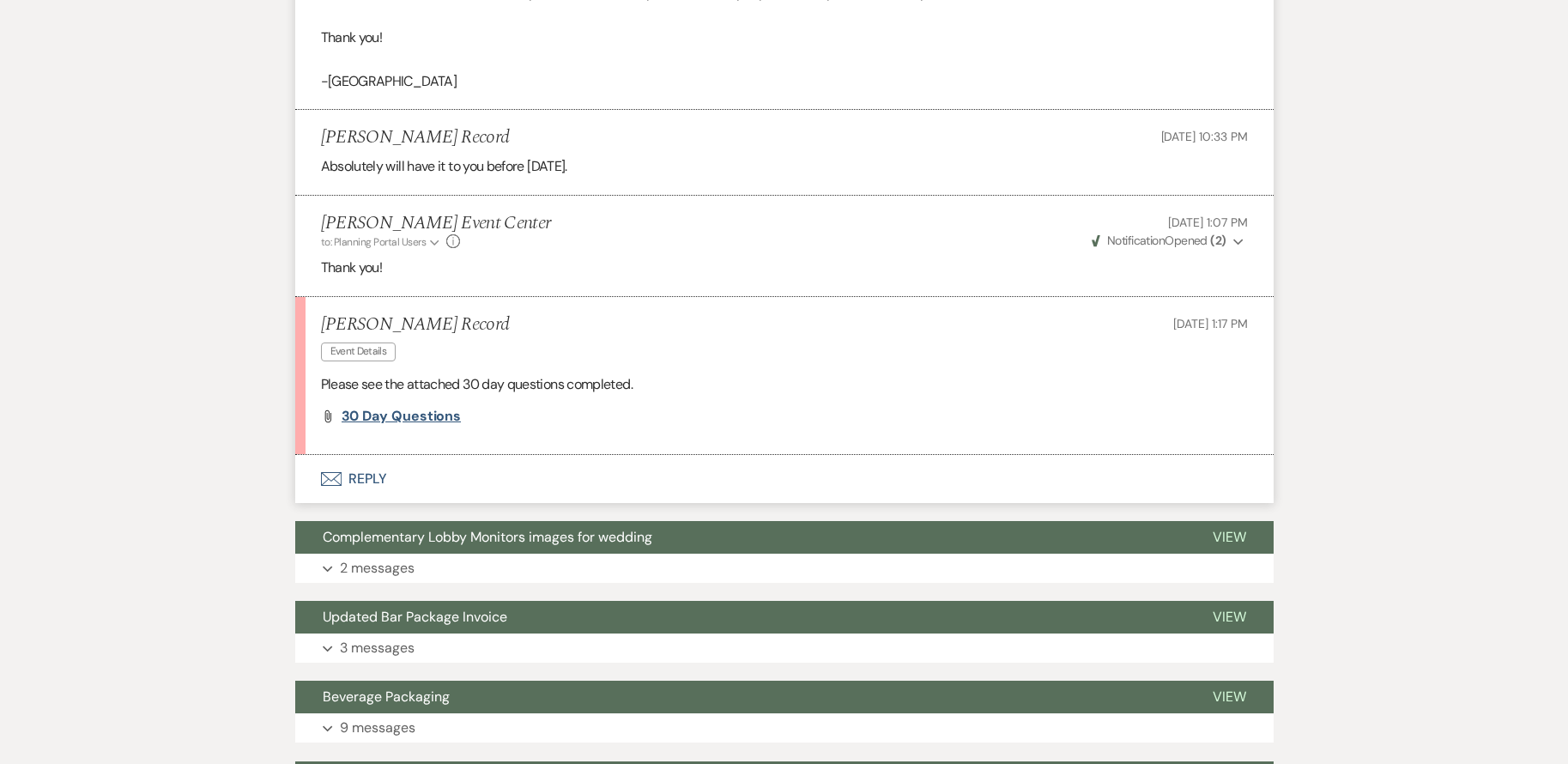
click at [430, 420] on span "30 Day Questions" at bounding box center [401, 415] width 120 height 18
click at [372, 481] on button "Envelope Reply" at bounding box center [785, 478] width 979 height 48
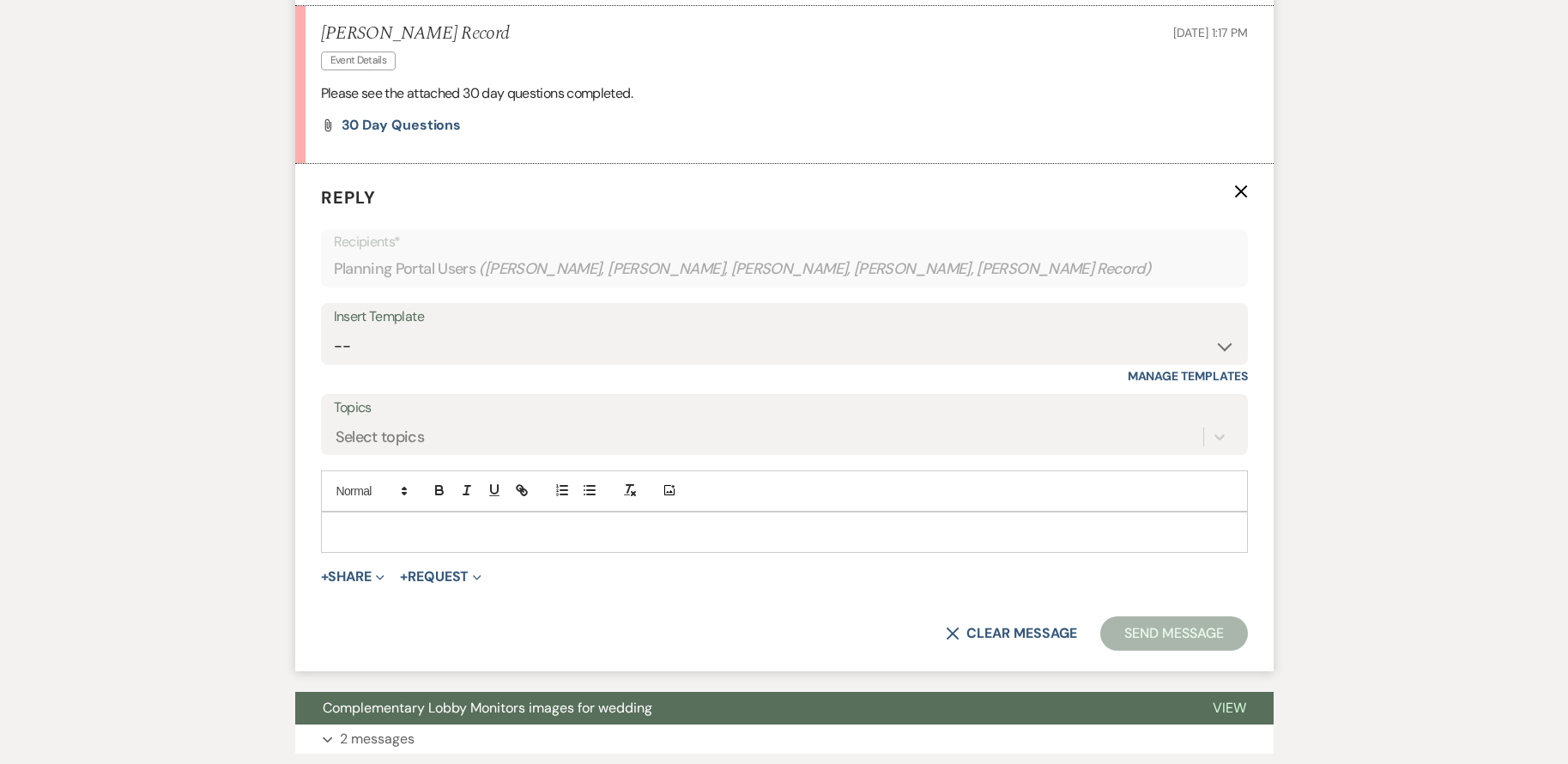
scroll to position [2014, 0]
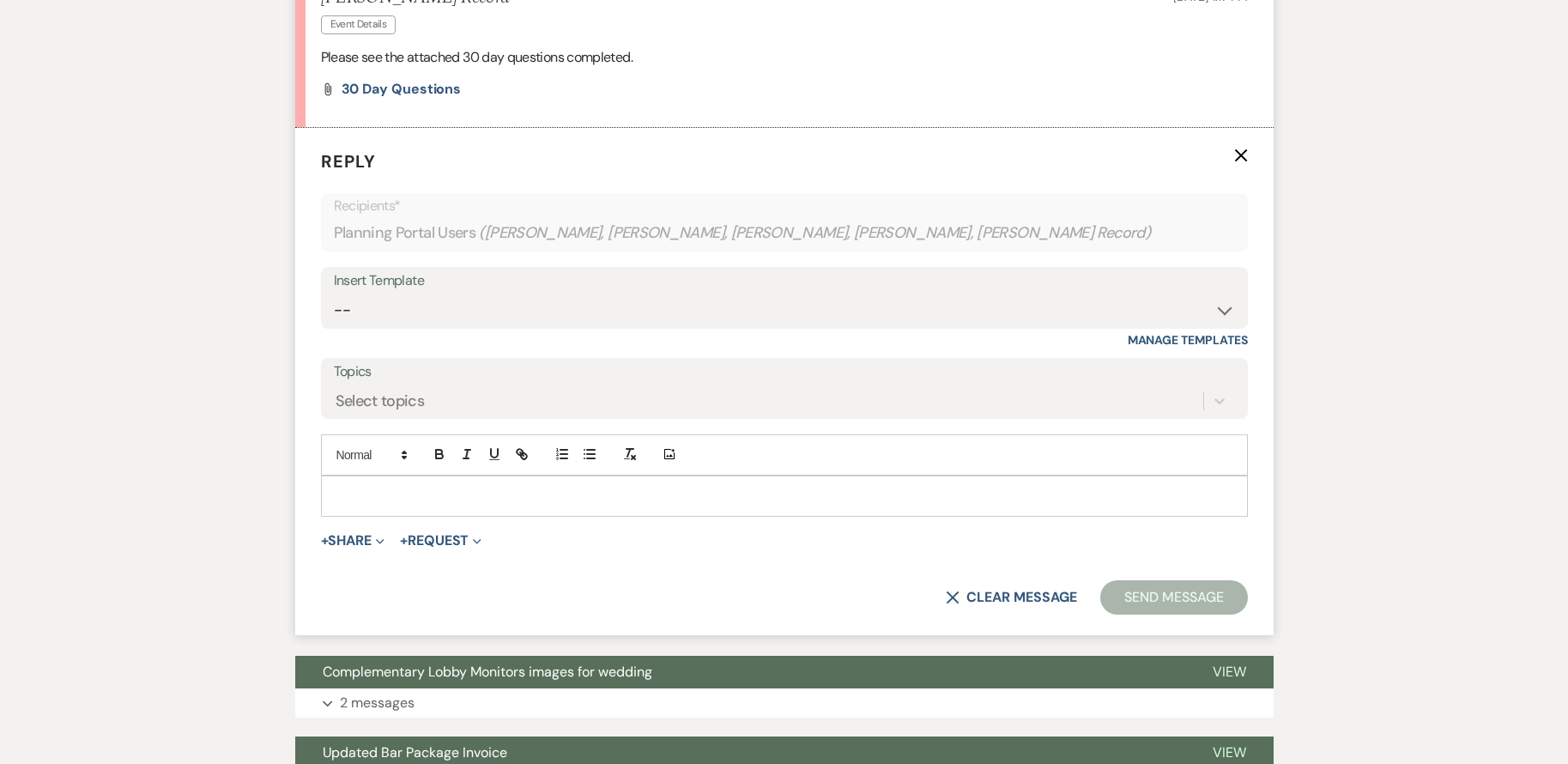
click at [456, 490] on p at bounding box center [784, 496] width 899 height 19
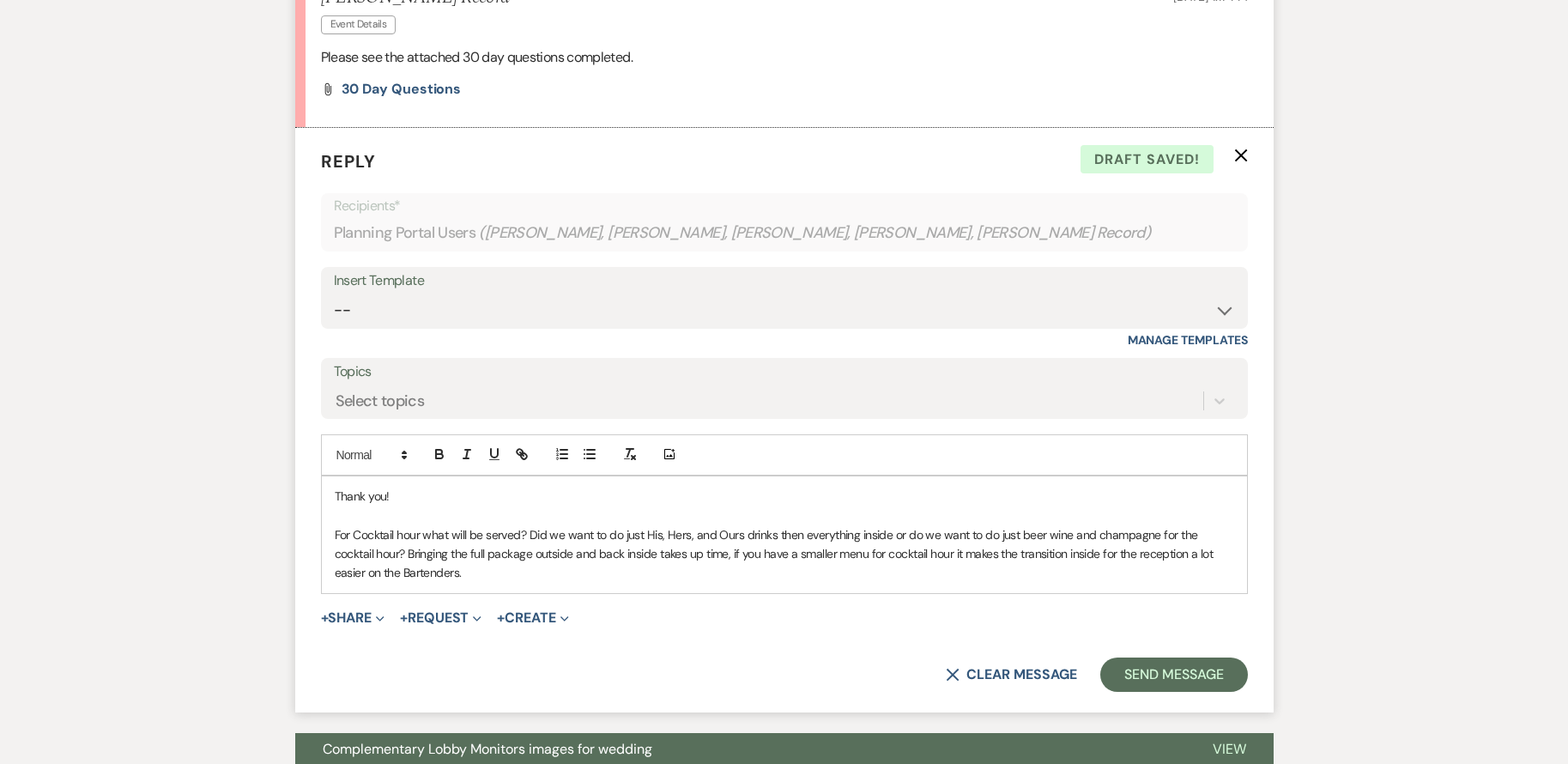
click at [773, 533] on p "For Cocktail hour what will be served? Did we want to do just His, Hers, and Ou…" at bounding box center [784, 553] width 899 height 57
click at [846, 536] on p "For Cocktail hour what will be served? Did we want to do just His, Hers, and Ou…" at bounding box center [784, 553] width 899 height 57
click at [1007, 536] on p "For Cocktail hour what will be served? Did we want to do just His, Hers, and Ou…" at bounding box center [784, 553] width 899 height 57
click at [1022, 539] on p "For Cocktail hour what will be served? Did we want to do just His, Hers, and Ou…" at bounding box center [784, 553] width 899 height 57
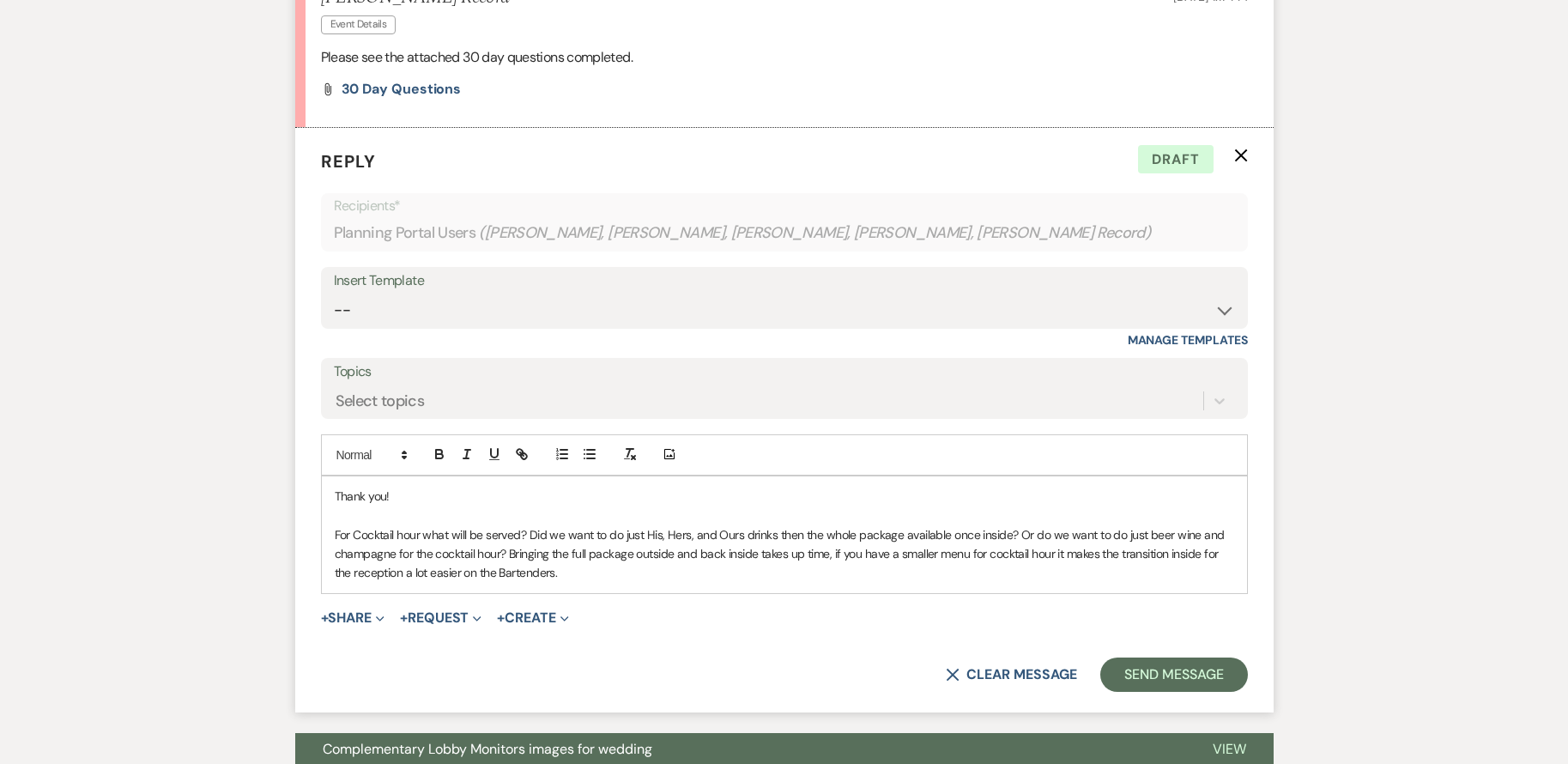
click at [1053, 559] on p "For Cocktail hour what will be served? Did we want to do just His, Hers, and Ou…" at bounding box center [784, 553] width 899 height 57
drag, startPoint x: 475, startPoint y: 574, endPoint x: 558, endPoint y: 572, distance: 83.0
click at [558, 572] on p "For Cocktail hour what will be served? Did we want to do just His, Hers, and Ou…" at bounding box center [784, 553] width 899 height 57
click at [440, 574] on p "For Cocktail hour what will be served? Did we want to do just His, Hers, and Ou…" at bounding box center [784, 553] width 899 height 57
click at [662, 569] on p "For Cocktail hour what will be served? Did we want to do just His, Hers, and Ou…" at bounding box center [784, 553] width 899 height 57
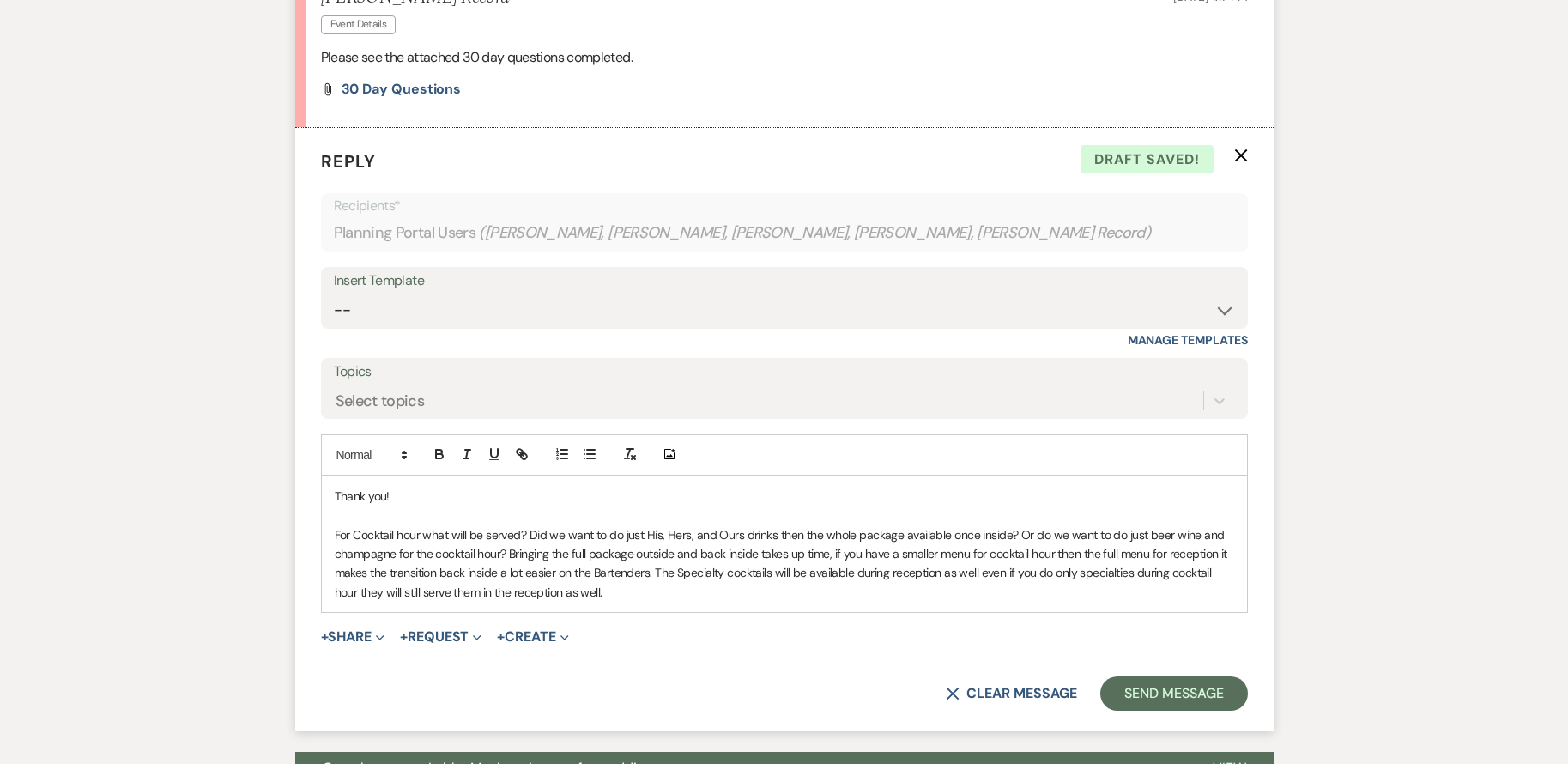
click at [685, 574] on p "For Cocktail hour what will be served? Did we want to do just His, Hers, and Ou…" at bounding box center [784, 563] width 899 height 77
click at [980, 577] on p "For Cocktail hour what will be served? Did we want to do just His, Hers, and Ou…" at bounding box center [784, 563] width 899 height 77
click at [625, 593] on p "For Cocktail hour what will be served? Did we want to do just His, Hers, and Ou…" at bounding box center [784, 563] width 899 height 77
click at [566, 593] on p "For Cocktail hour what will be served? Did we want to do just His, Hers, and Ou…" at bounding box center [784, 563] width 899 height 77
click at [1187, 696] on button "Send Message" at bounding box center [1174, 693] width 147 height 35
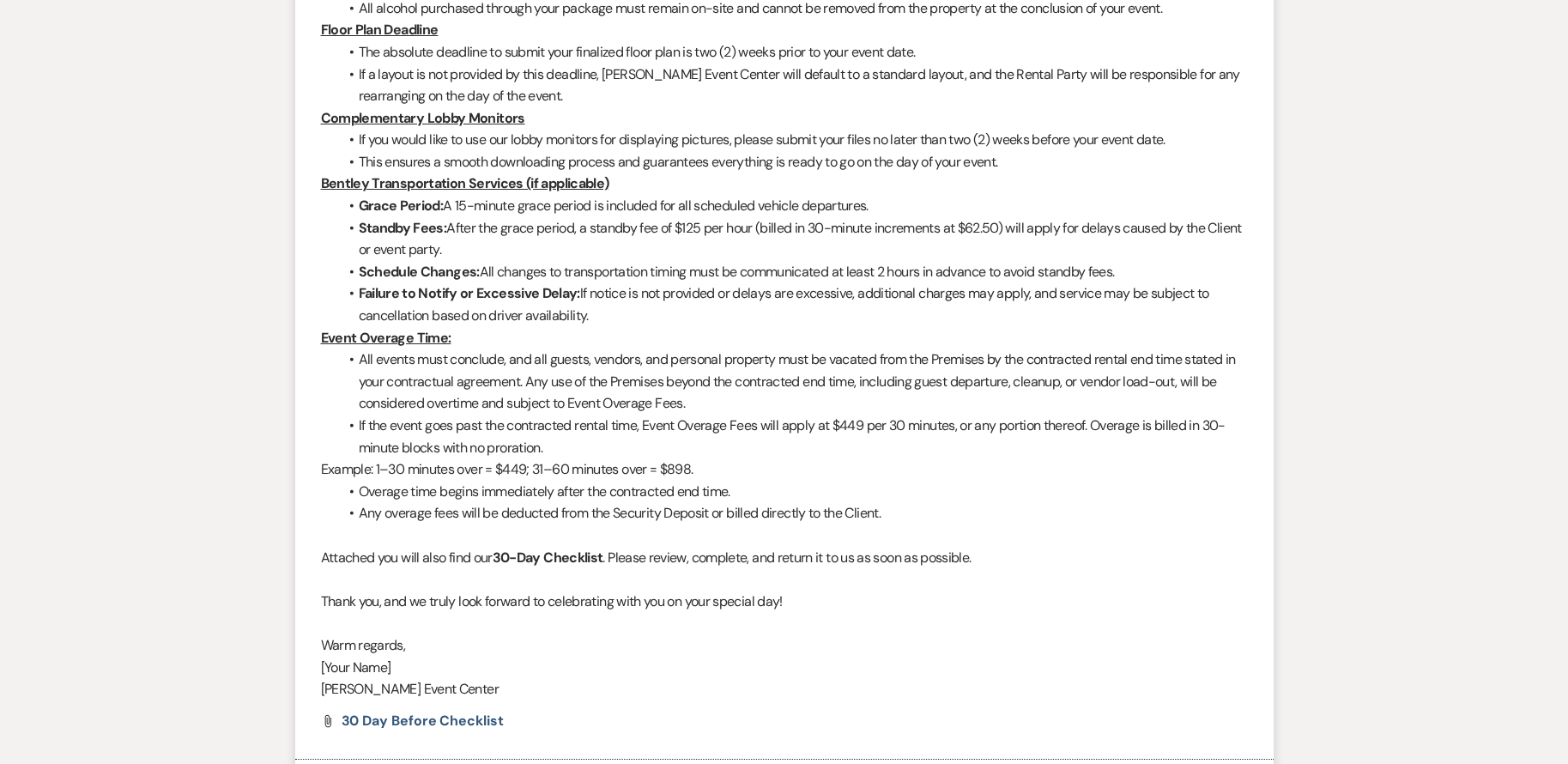
scroll to position [555, 0]
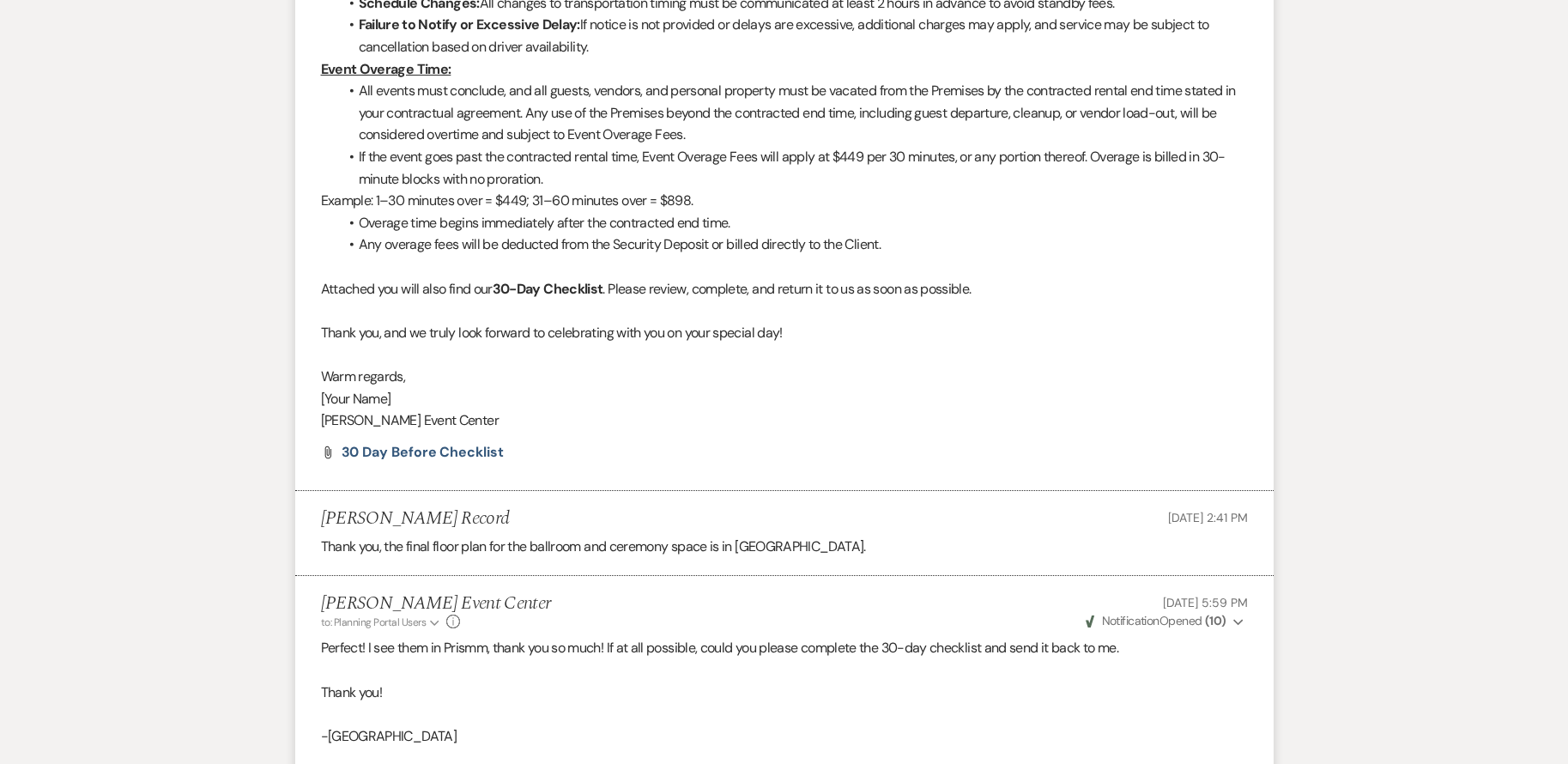
scroll to position [858, 0]
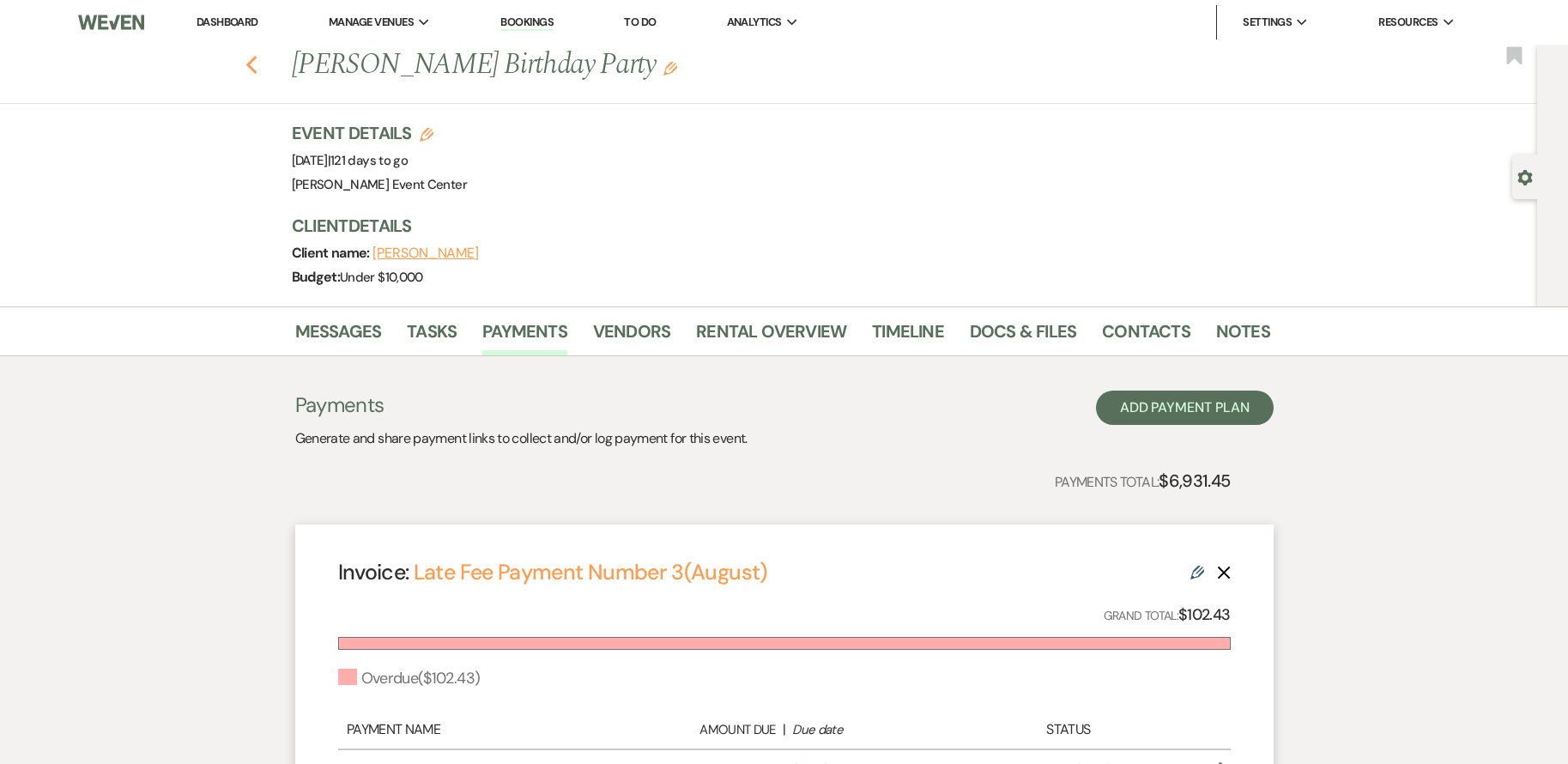
drag, startPoint x: 0, startPoint y: 0, endPoint x: 255, endPoint y: 54, distance: 260.7
click at [255, 55] on icon "Previous" at bounding box center [252, 66] width 13 height 21
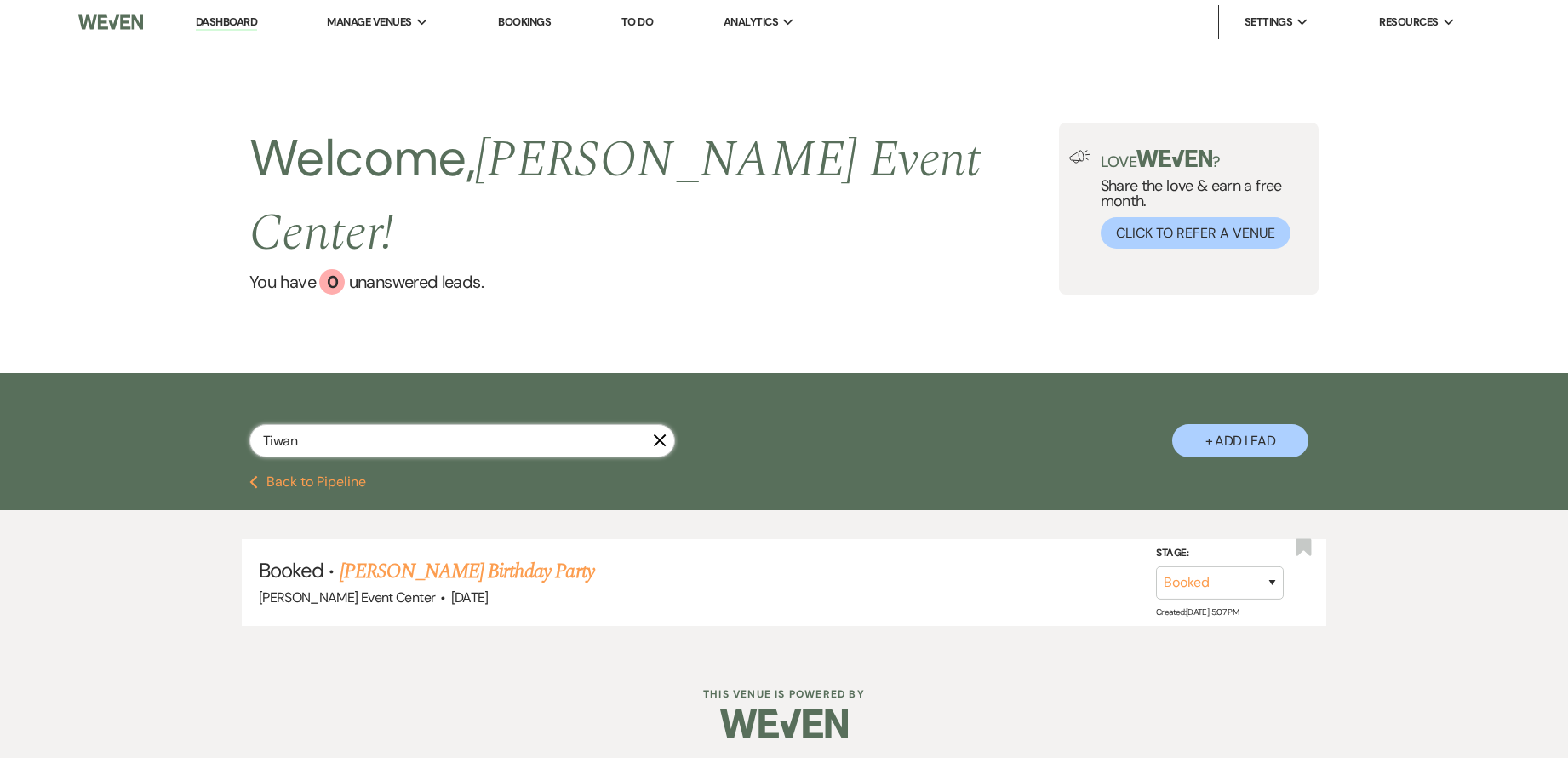
click at [328, 424] on input "Tiwan" at bounding box center [462, 441] width 426 height 33
type input "Guest"
click at [482, 556] on link "Daniel Guest & Lavasia Williams's Wedding" at bounding box center [530, 571] width 381 height 31
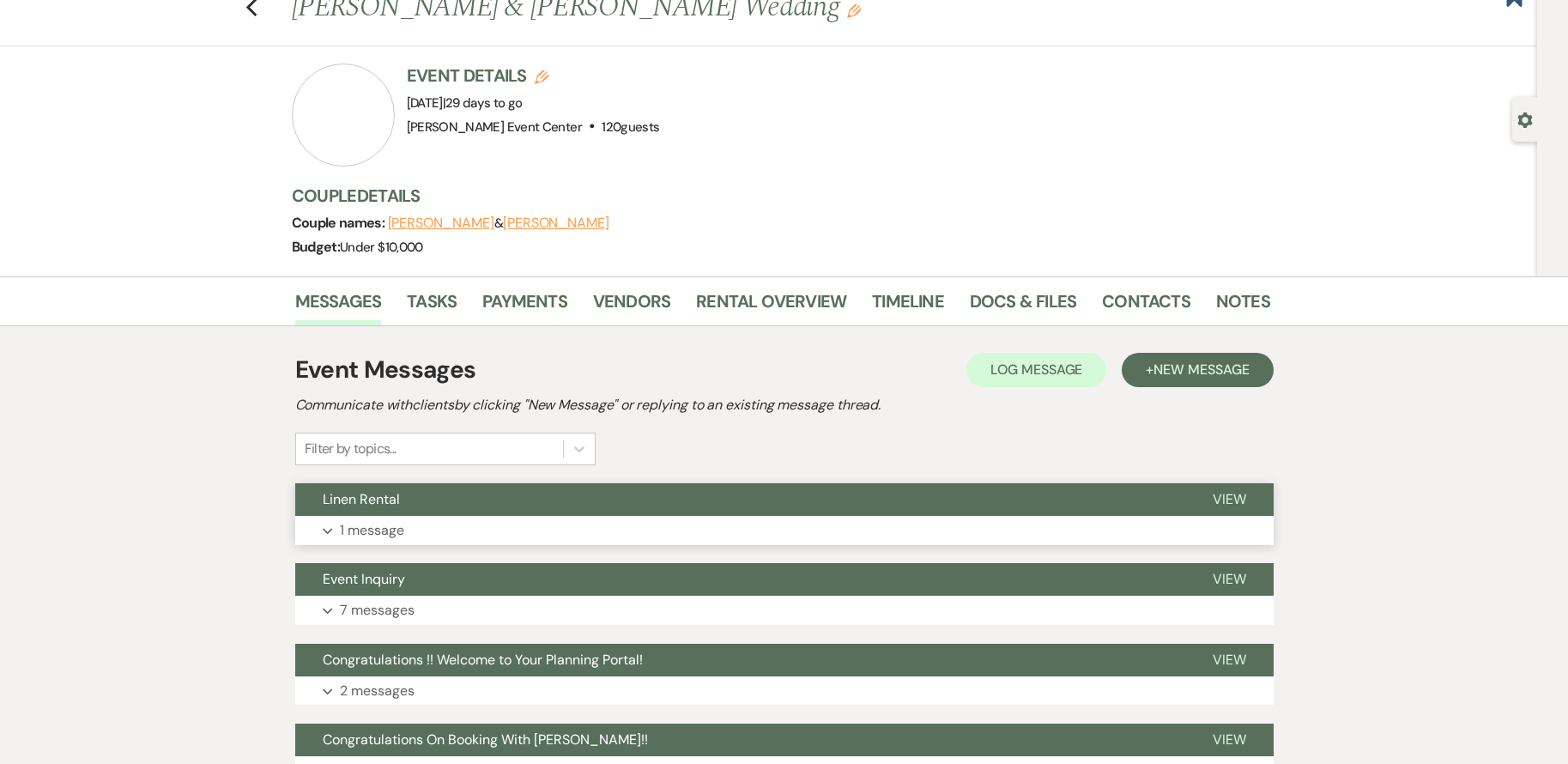
scroll to position [172, 0]
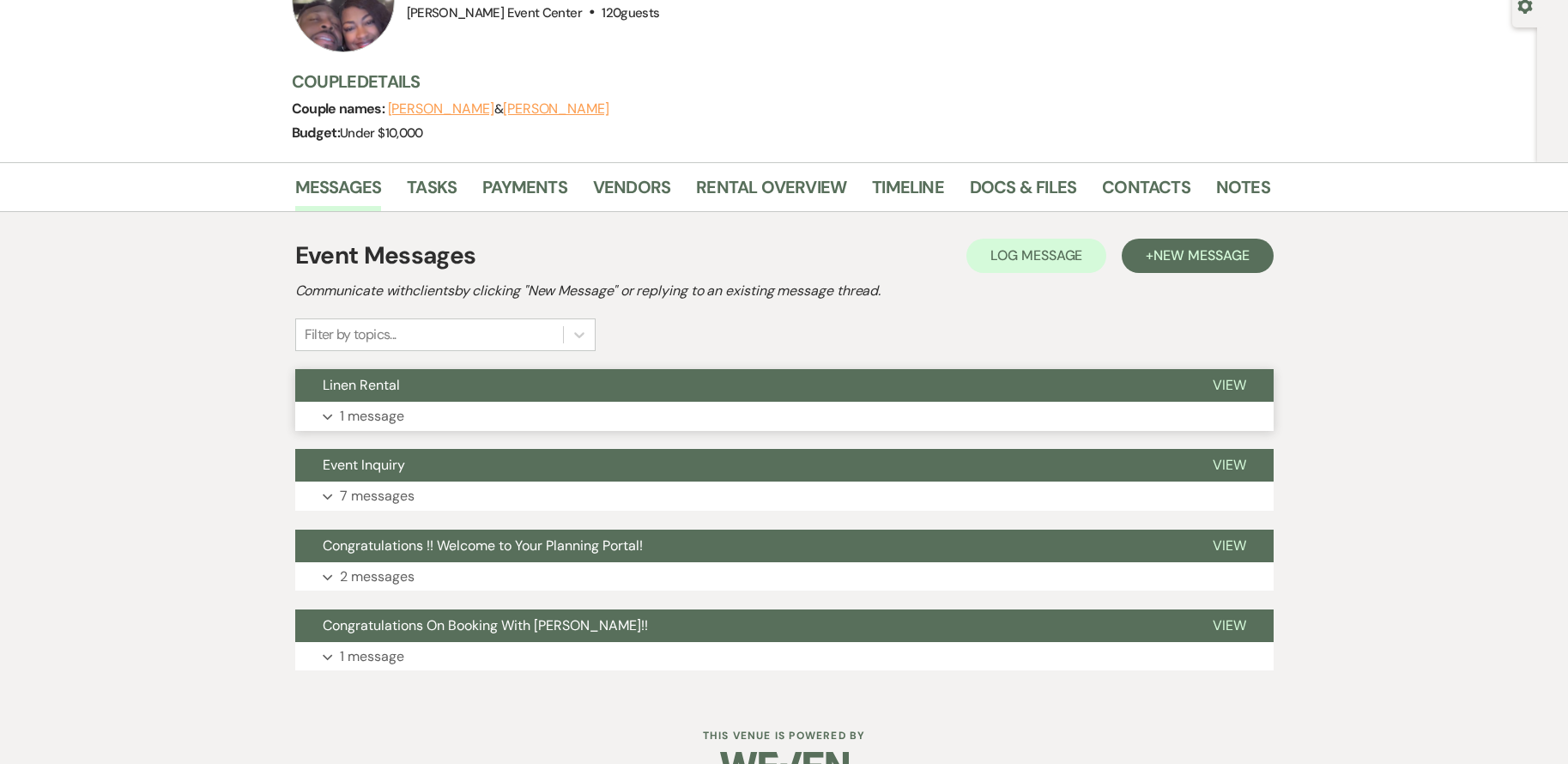
click at [410, 400] on button "Linen Rental" at bounding box center [740, 385] width 890 height 33
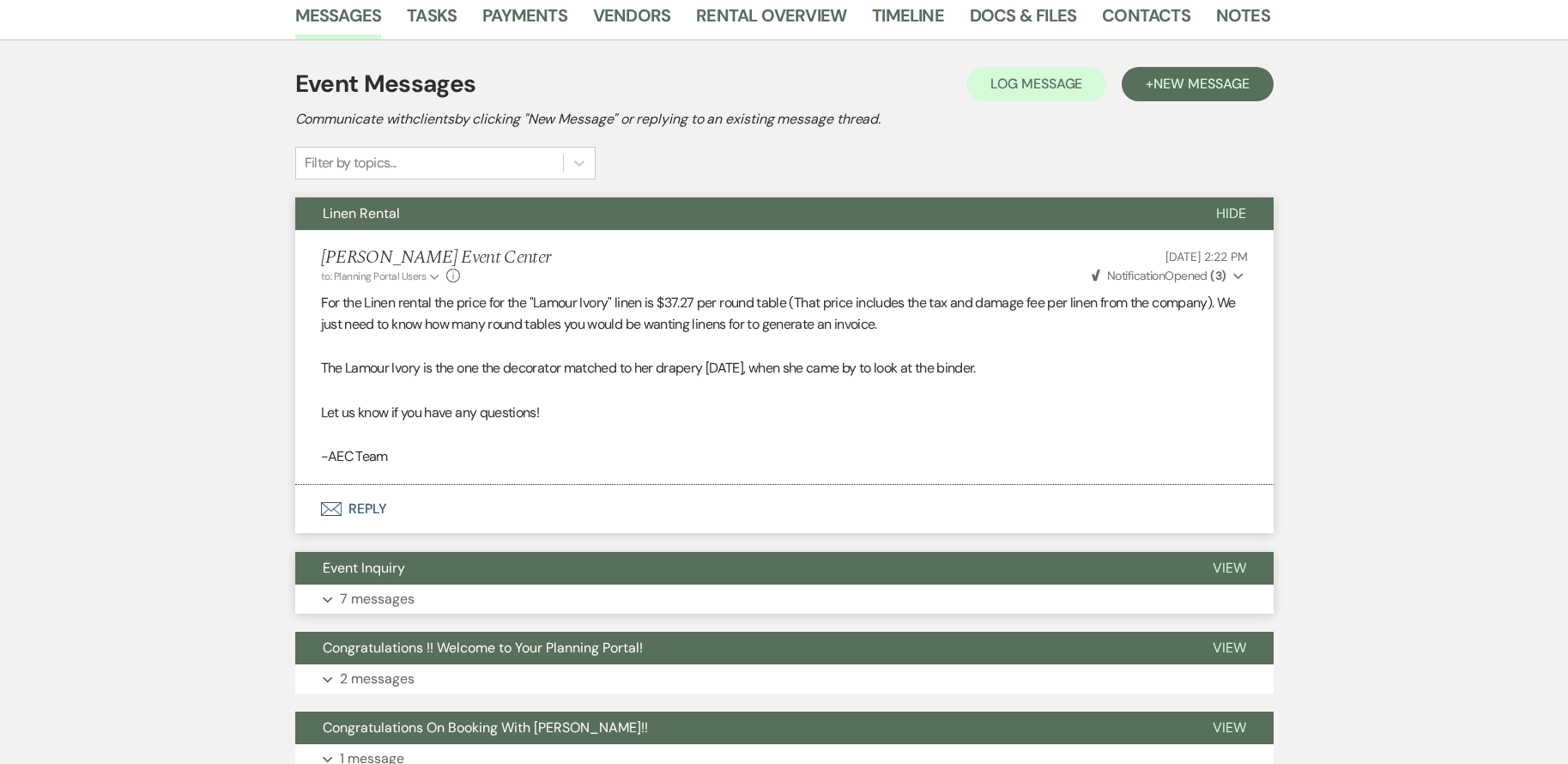
click at [455, 601] on button "Expand 7 messages" at bounding box center [785, 598] width 979 height 29
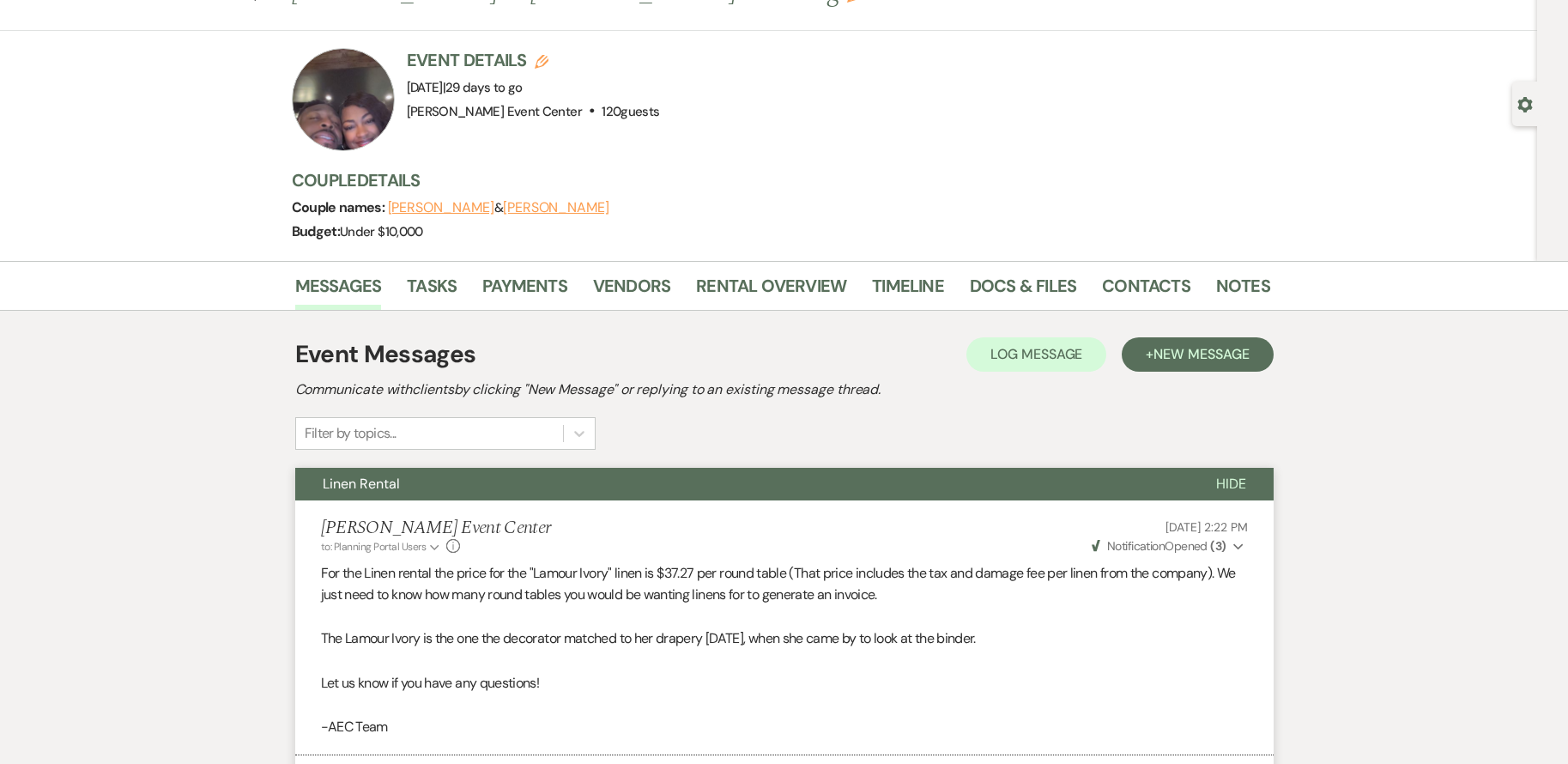
scroll to position [0, 0]
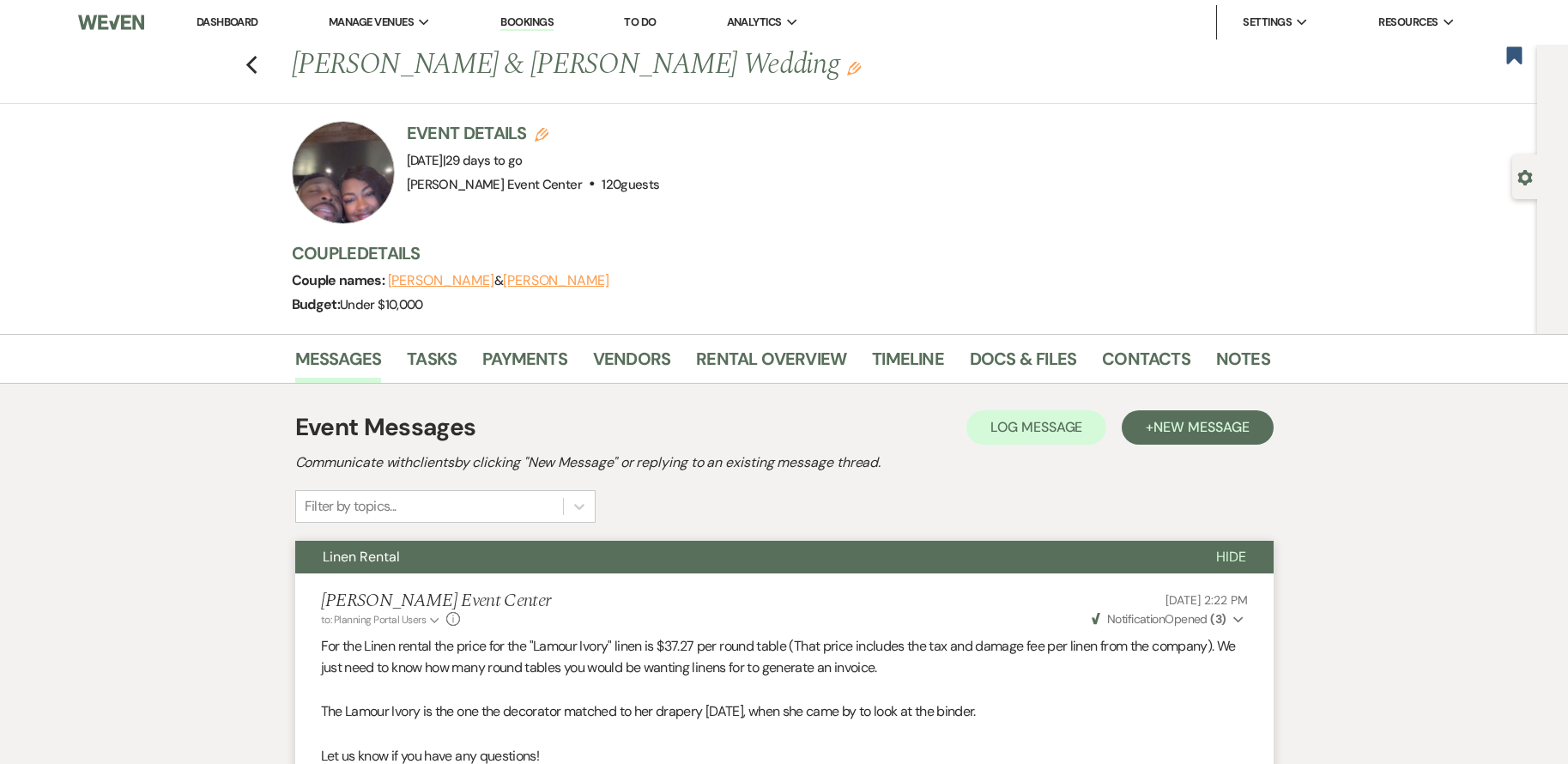
drag, startPoint x: 928, startPoint y: 502, endPoint x: 951, endPoint y: 491, distance: 25.5
click at [927, 501] on div "Event Messages Log Log Message + New Message Communicate with clients by clicki…" at bounding box center [785, 466] width 979 height 113
click at [1236, 422] on span "New Message" at bounding box center [1201, 427] width 96 height 18
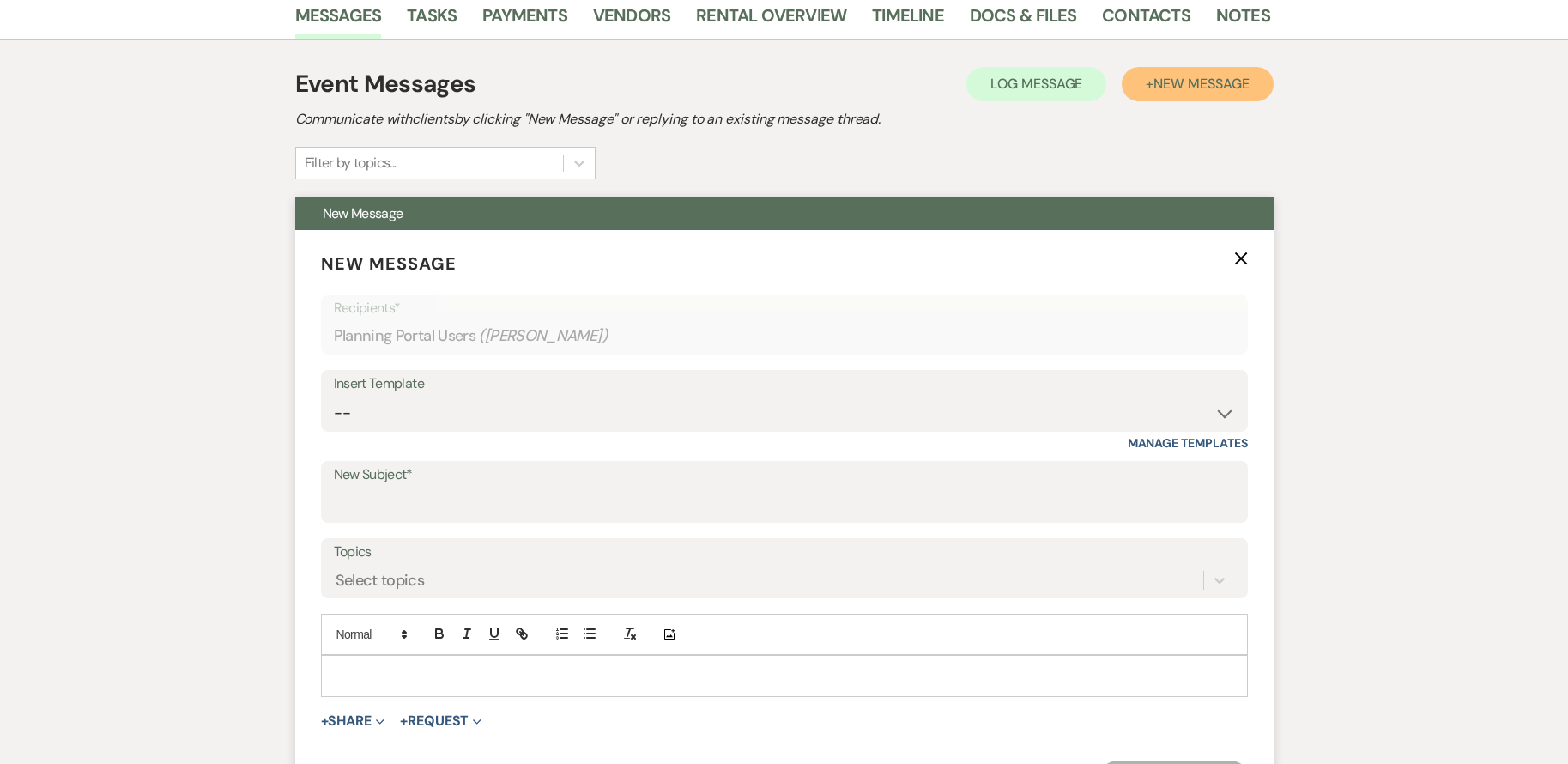
scroll to position [429, 0]
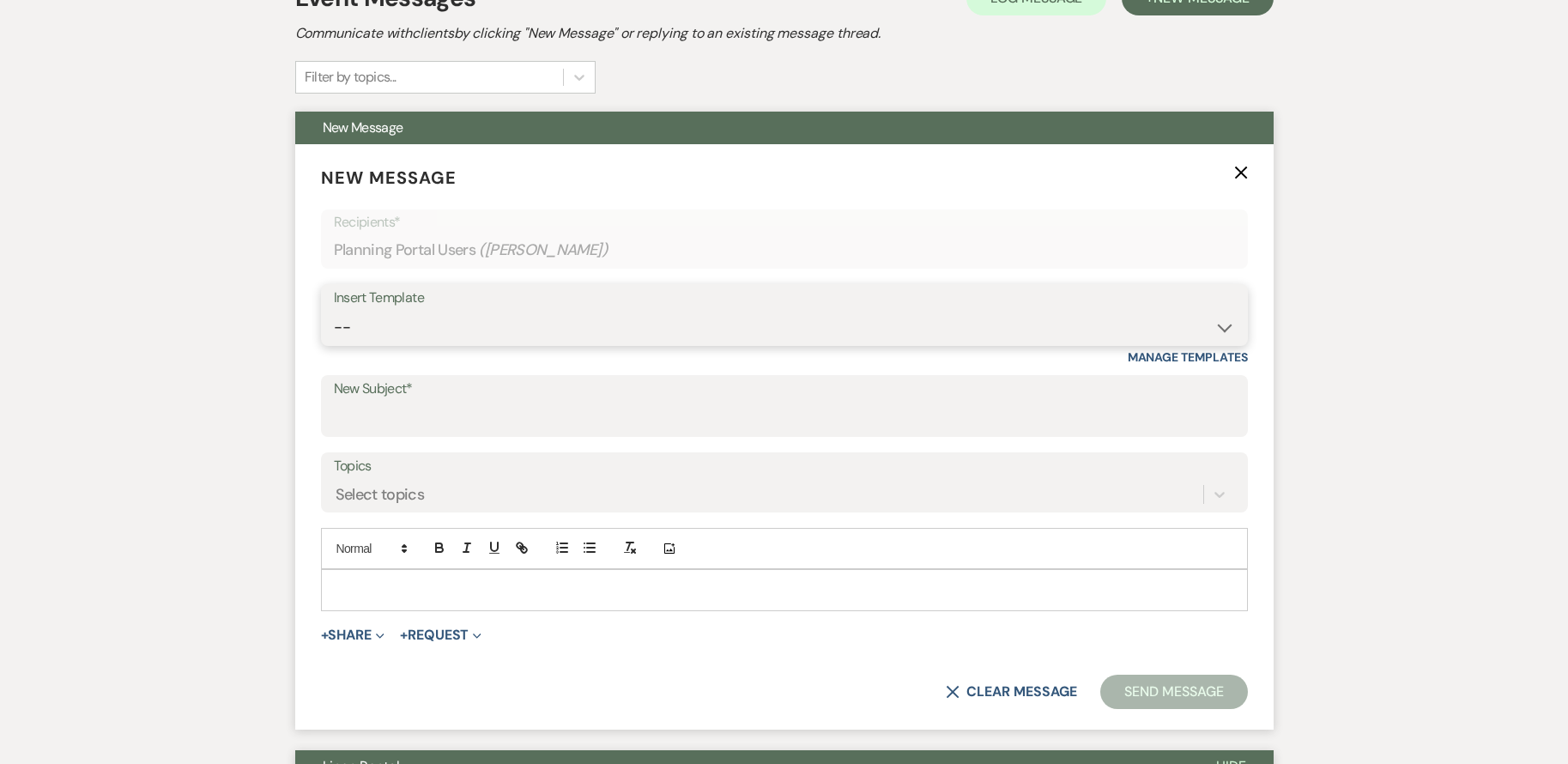
click at [522, 333] on select "-- Weven Planning Portal Introduction (Booked Events) Initial Inquiry Response …" at bounding box center [784, 327] width 901 height 34
select select "6157"
click at [334, 310] on select "-- Weven Planning Portal Introduction (Booked Events) Initial Inquiry Response …" at bounding box center [784, 327] width 901 height 34
type input "30 day Before Event Checklist & Reminders"
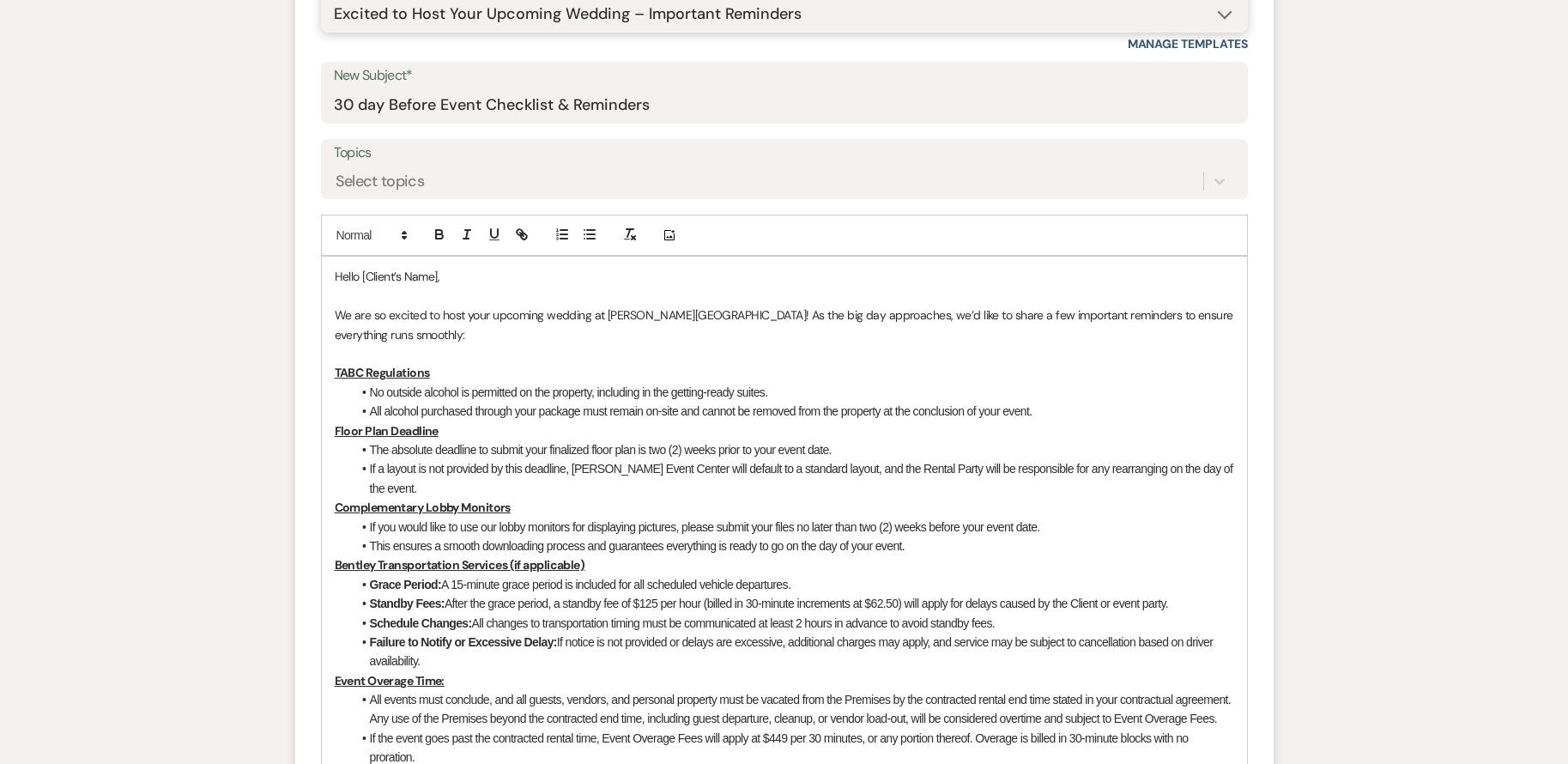
scroll to position [772, 0]
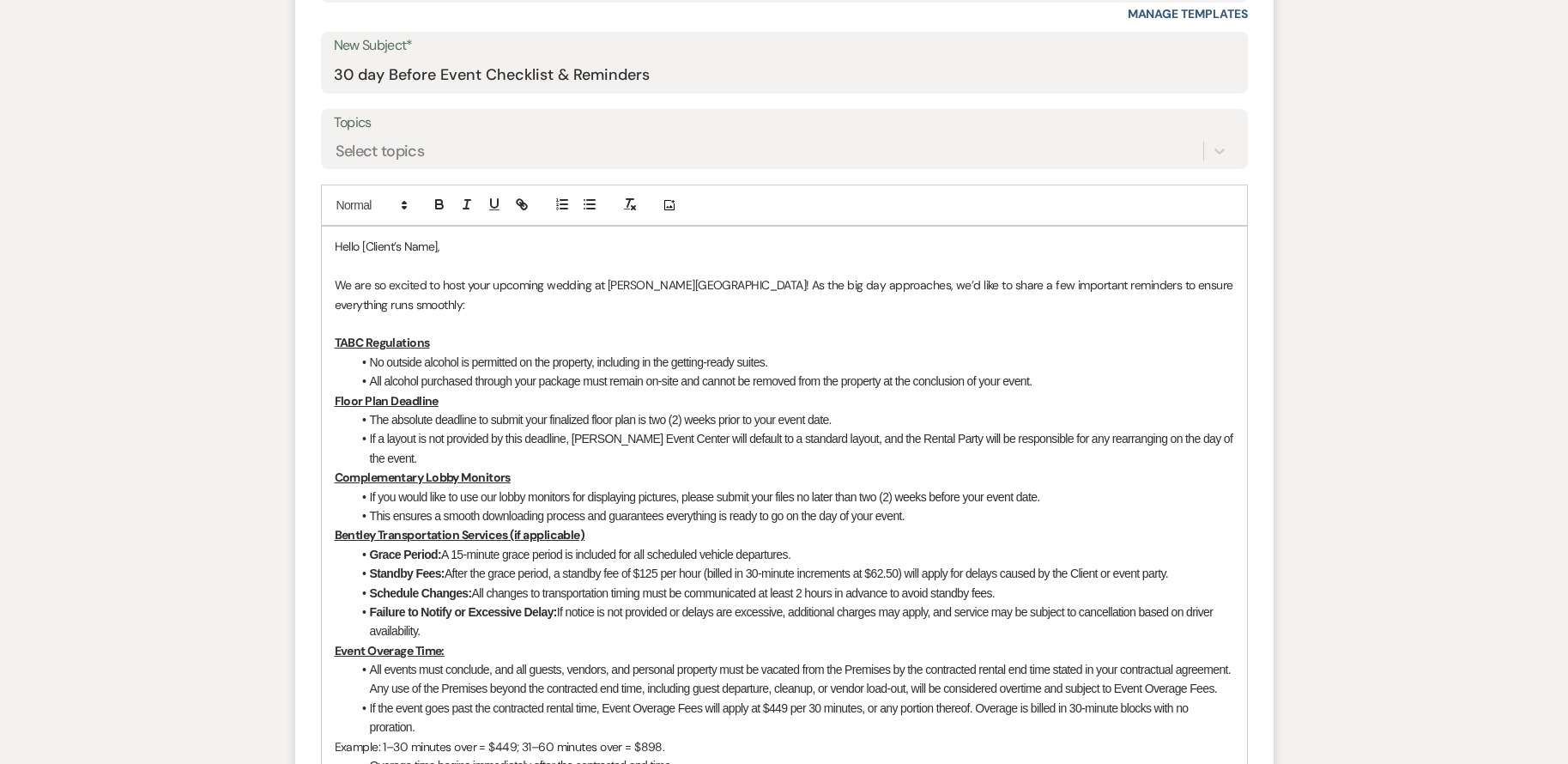
click at [436, 252] on p "Hello [Client’s Name]," at bounding box center [784, 247] width 899 height 19
click at [441, 247] on p "Hello [Client’s Name]," at bounding box center [784, 247] width 899 height 19
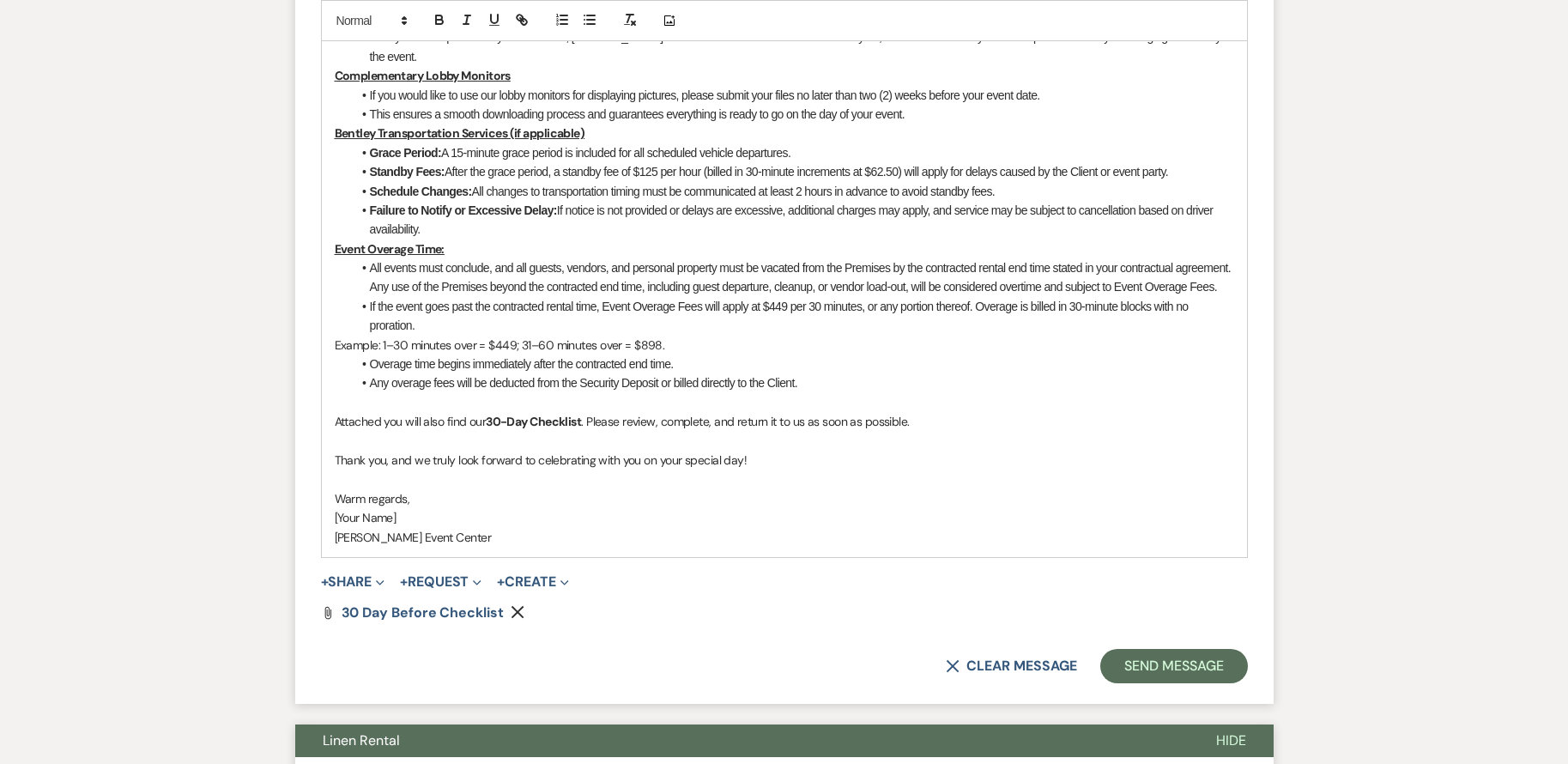
scroll to position [1202, 0]
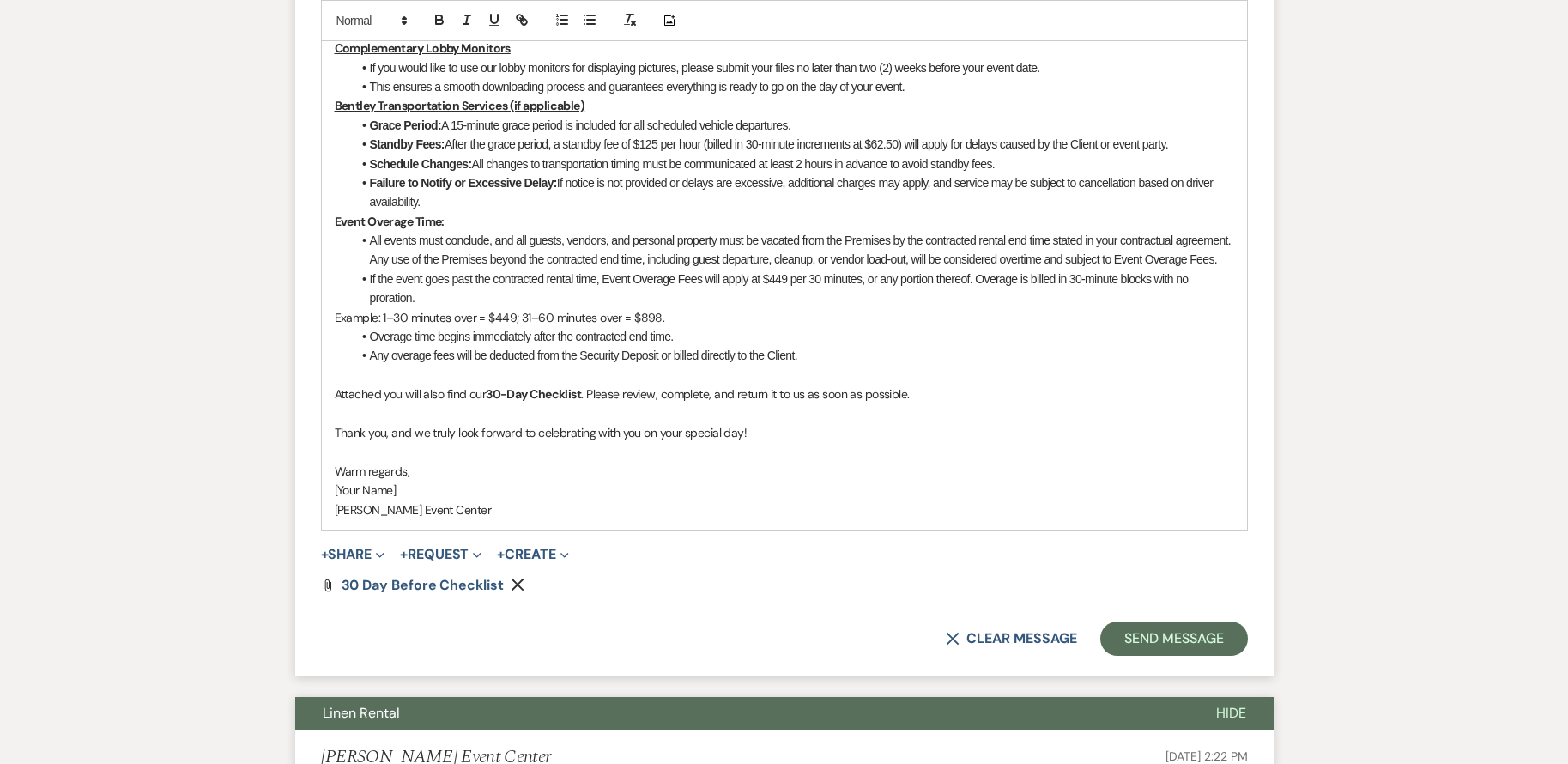
click at [914, 384] on p "Attached you will also find our 30-Day Checklist . Please review, complete, and…" at bounding box center [784, 394] width 899 height 19
drag, startPoint x: 810, startPoint y: 376, endPoint x: 938, endPoint y: 367, distance: 128.3
click at [938, 384] on p "Attached you will also find our 30-Day Checklist . Please review, complete, and…" at bounding box center [784, 394] width 899 height 19
drag, startPoint x: 857, startPoint y: 375, endPoint x: 803, endPoint y: 414, distance: 66.6
click at [803, 423] on p "Thank you, and we truly look forward to celebrating with you on your special da…" at bounding box center [784, 432] width 899 height 19
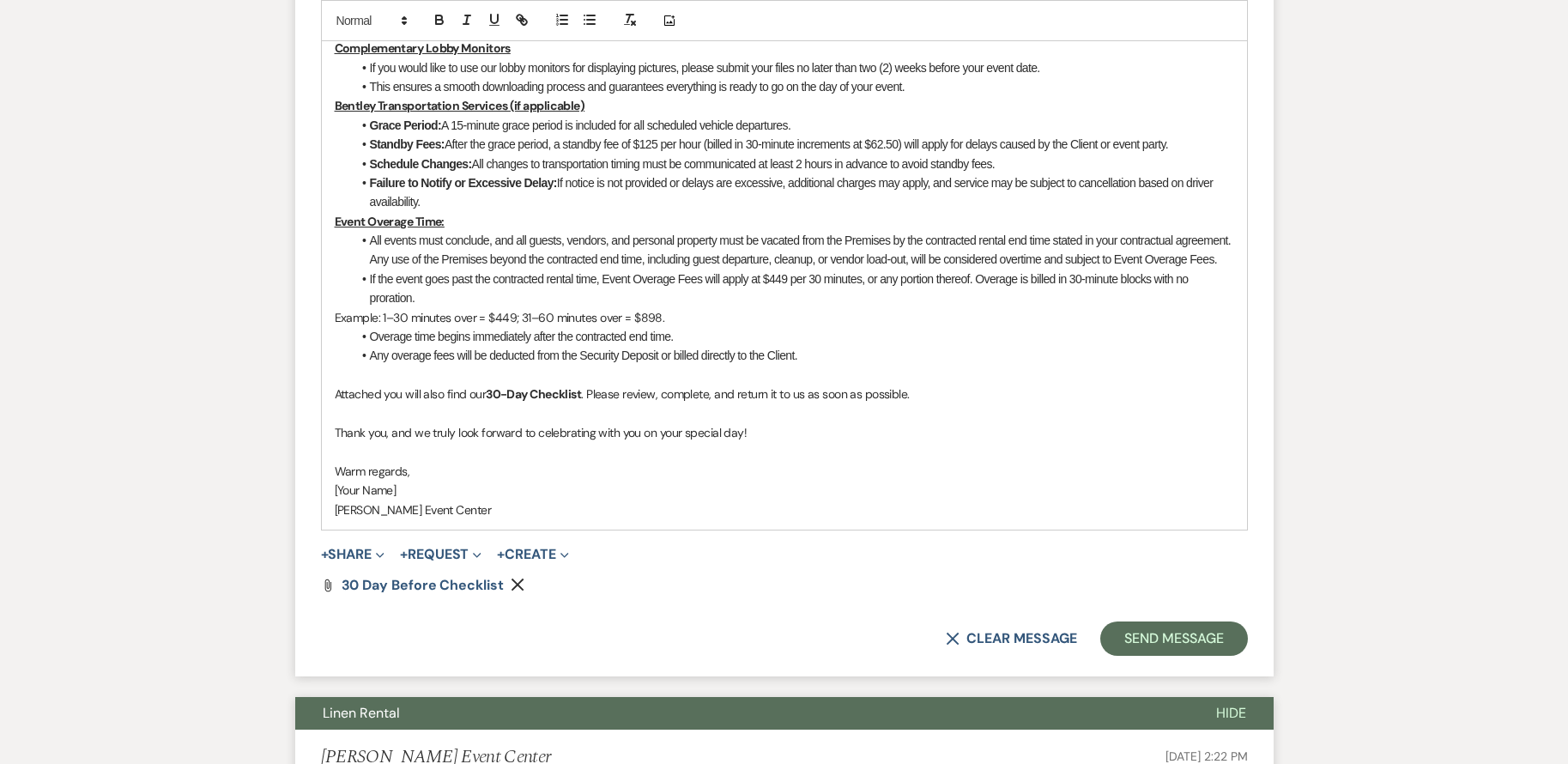
drag, startPoint x: 812, startPoint y: 375, endPoint x: 926, endPoint y: 367, distance: 114.3
click at [926, 384] on p "Attached you will also find our 30-Day Checklist . Please review, complete, and…" at bounding box center [784, 394] width 899 height 19
click at [440, 24] on icon "button" at bounding box center [439, 22] width 7 height 5
click at [918, 461] on p "Warm regards," at bounding box center [784, 471] width 899 height 19
drag, startPoint x: 334, startPoint y: 472, endPoint x: 410, endPoint y: 472, distance: 76.0
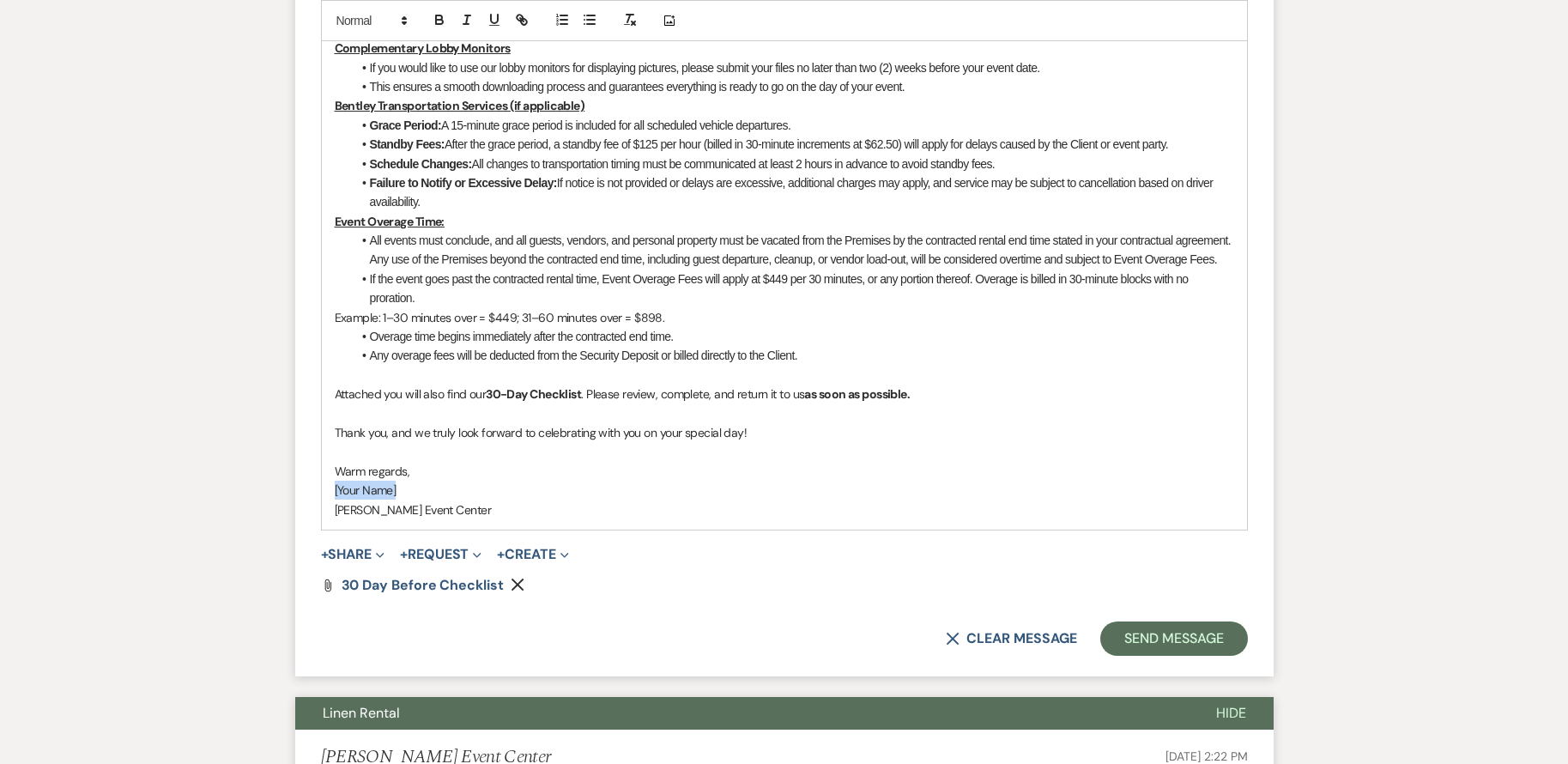
click at [410, 481] on p "[Your Name]" at bounding box center [784, 490] width 899 height 19
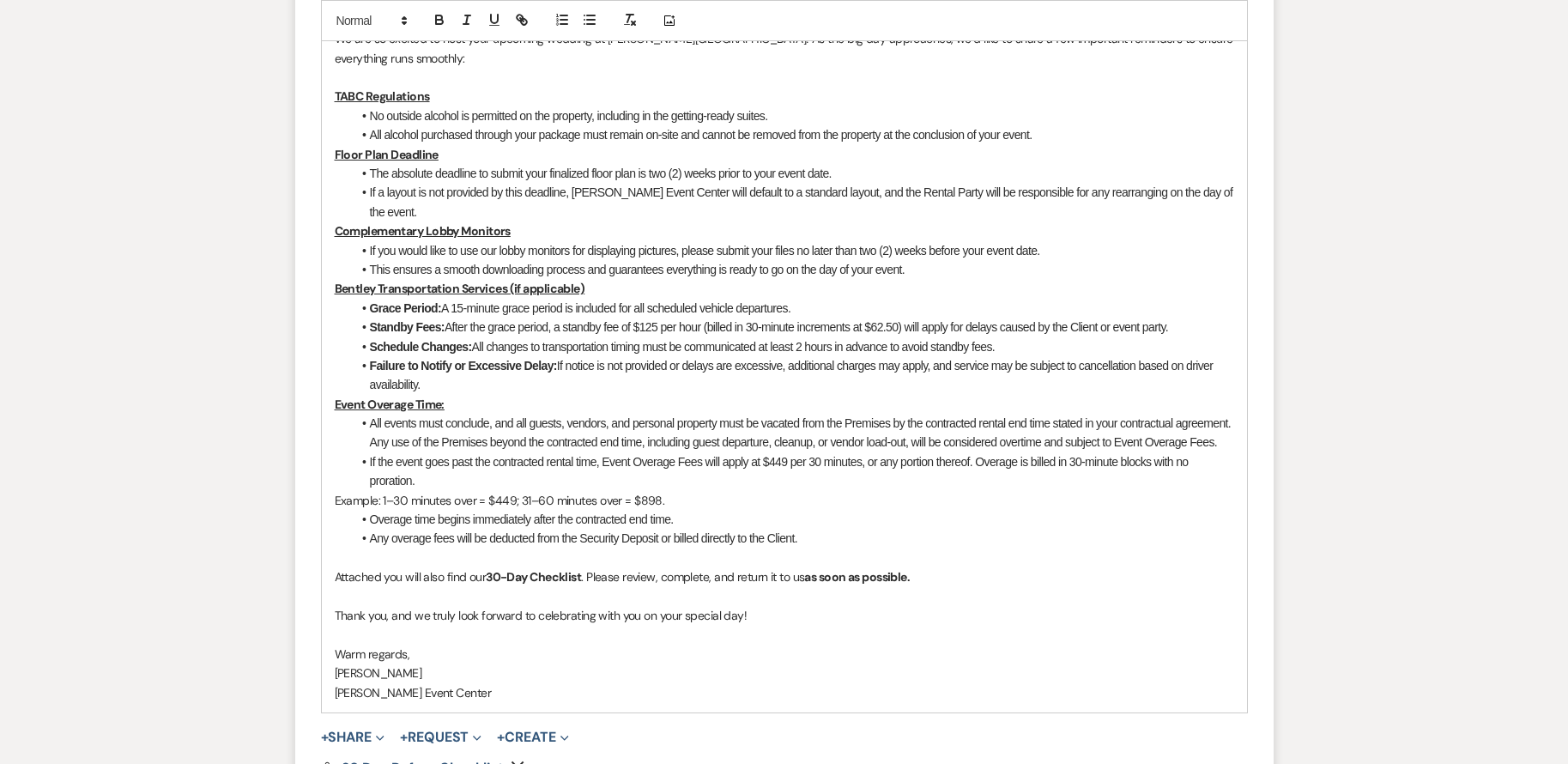
scroll to position [1116, 0]
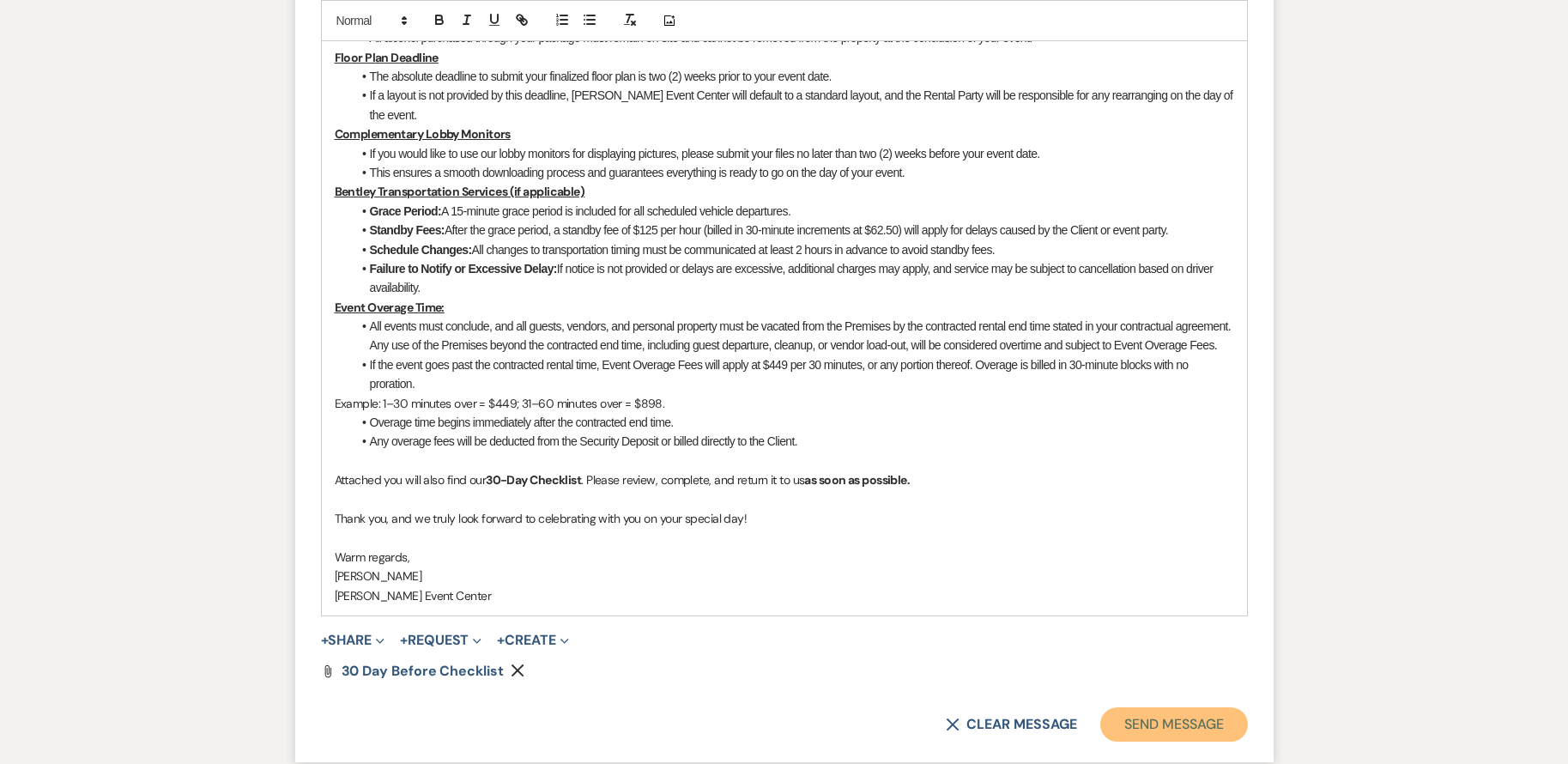
click at [1190, 707] on button "Send Message" at bounding box center [1174, 724] width 147 height 35
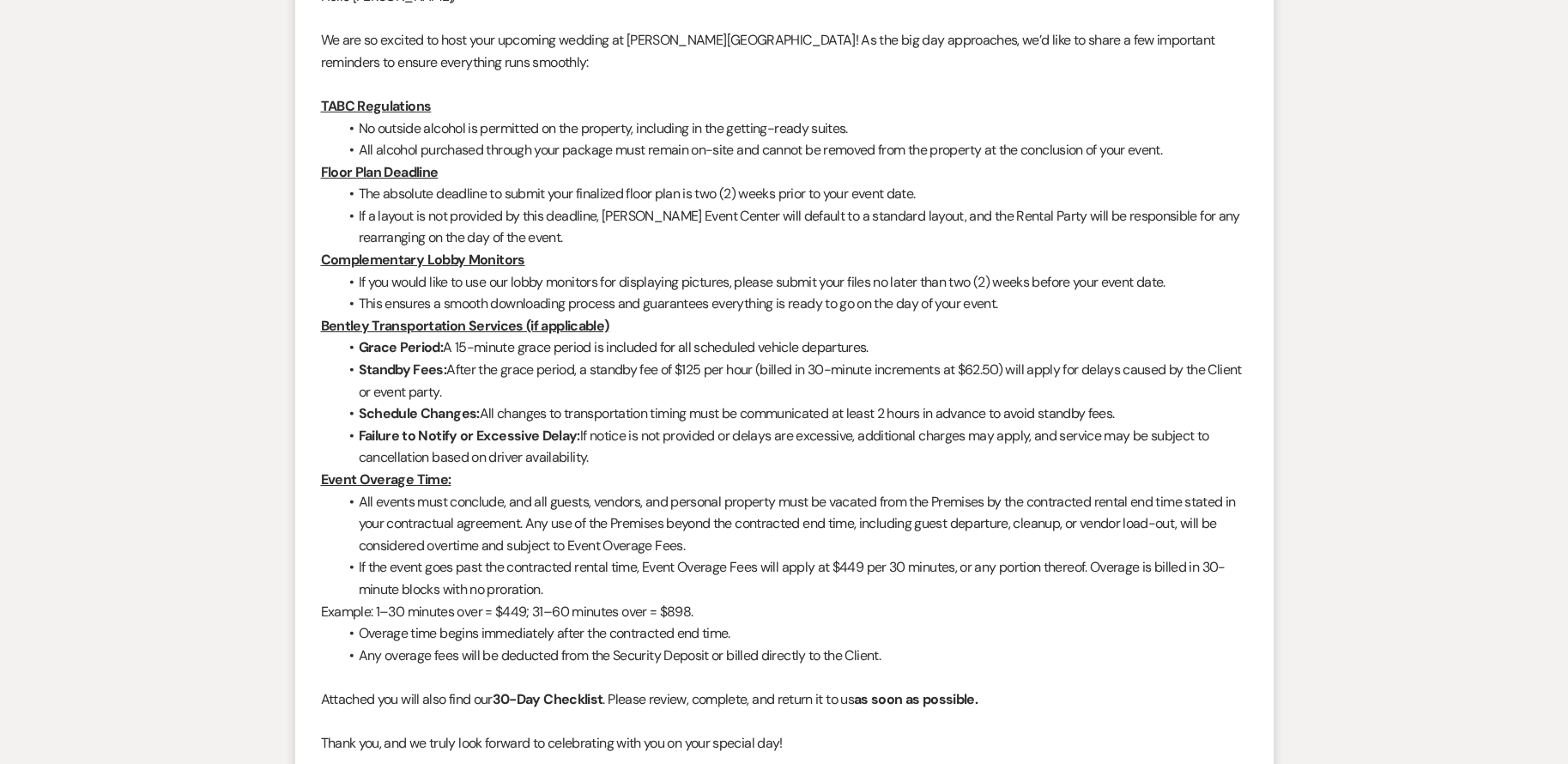
scroll to position [134, 0]
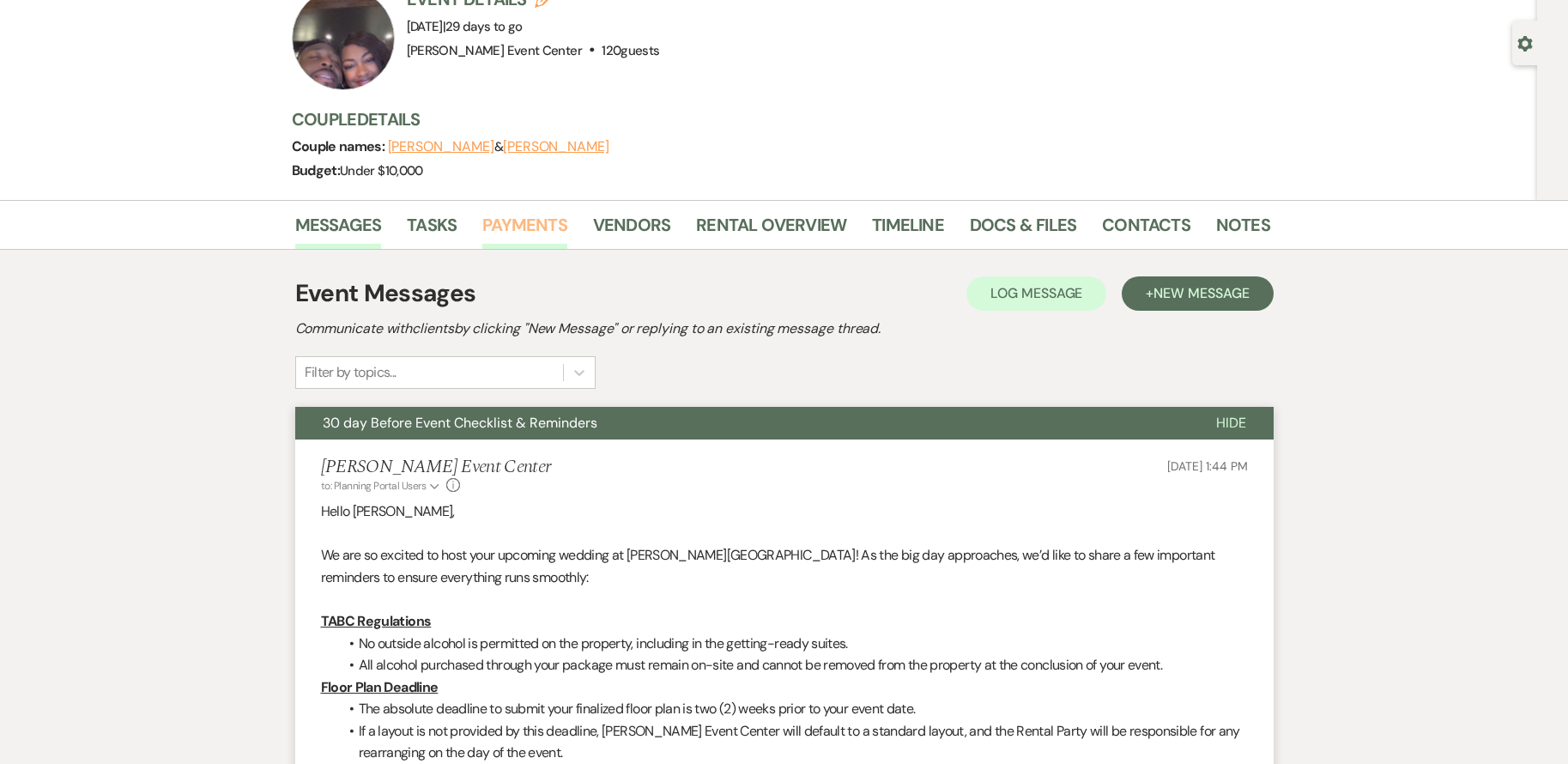
click at [553, 229] on link "Payments" at bounding box center [524, 230] width 85 height 37
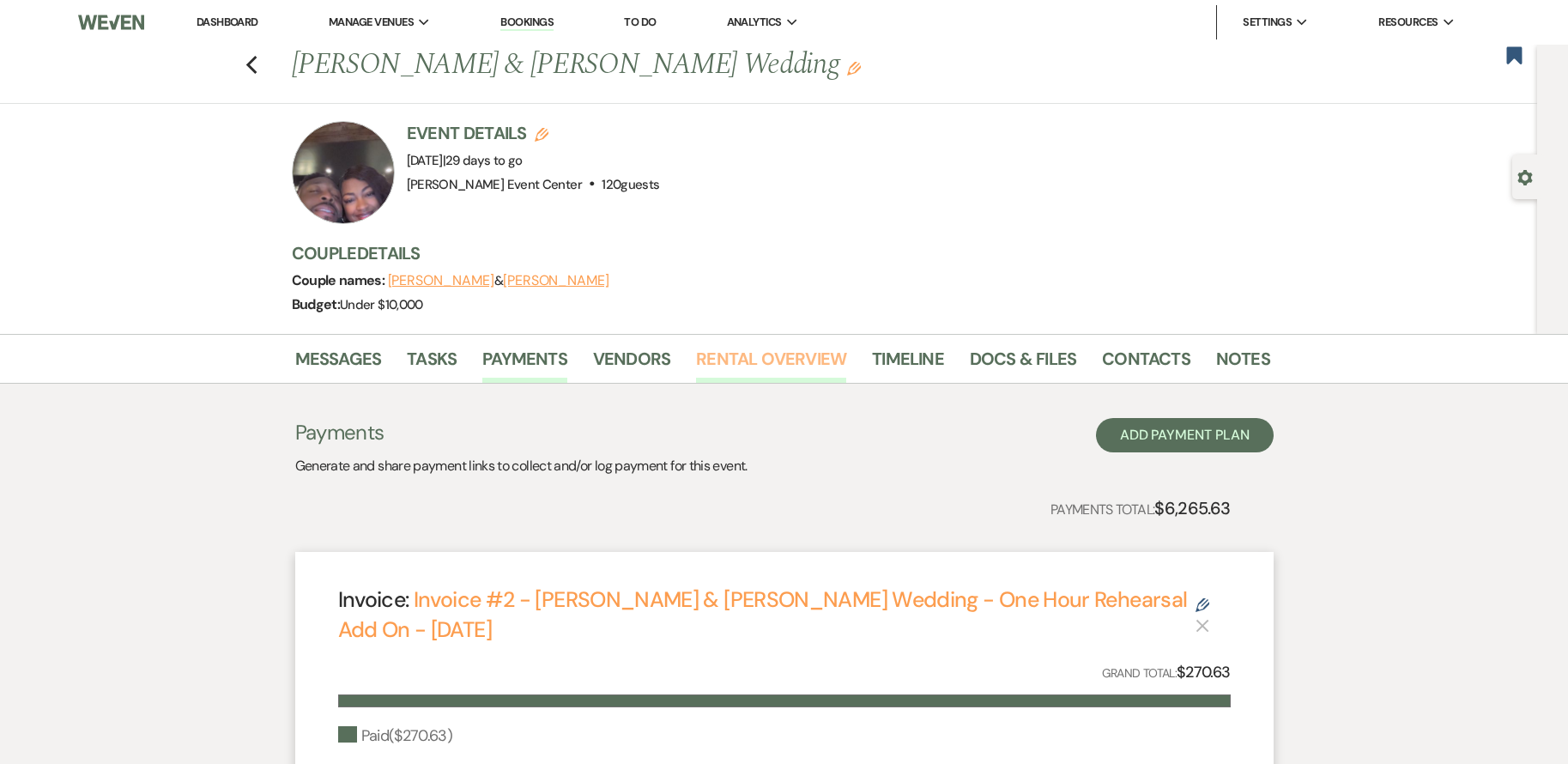
click at [724, 353] on link "Rental Overview" at bounding box center [771, 364] width 150 height 37
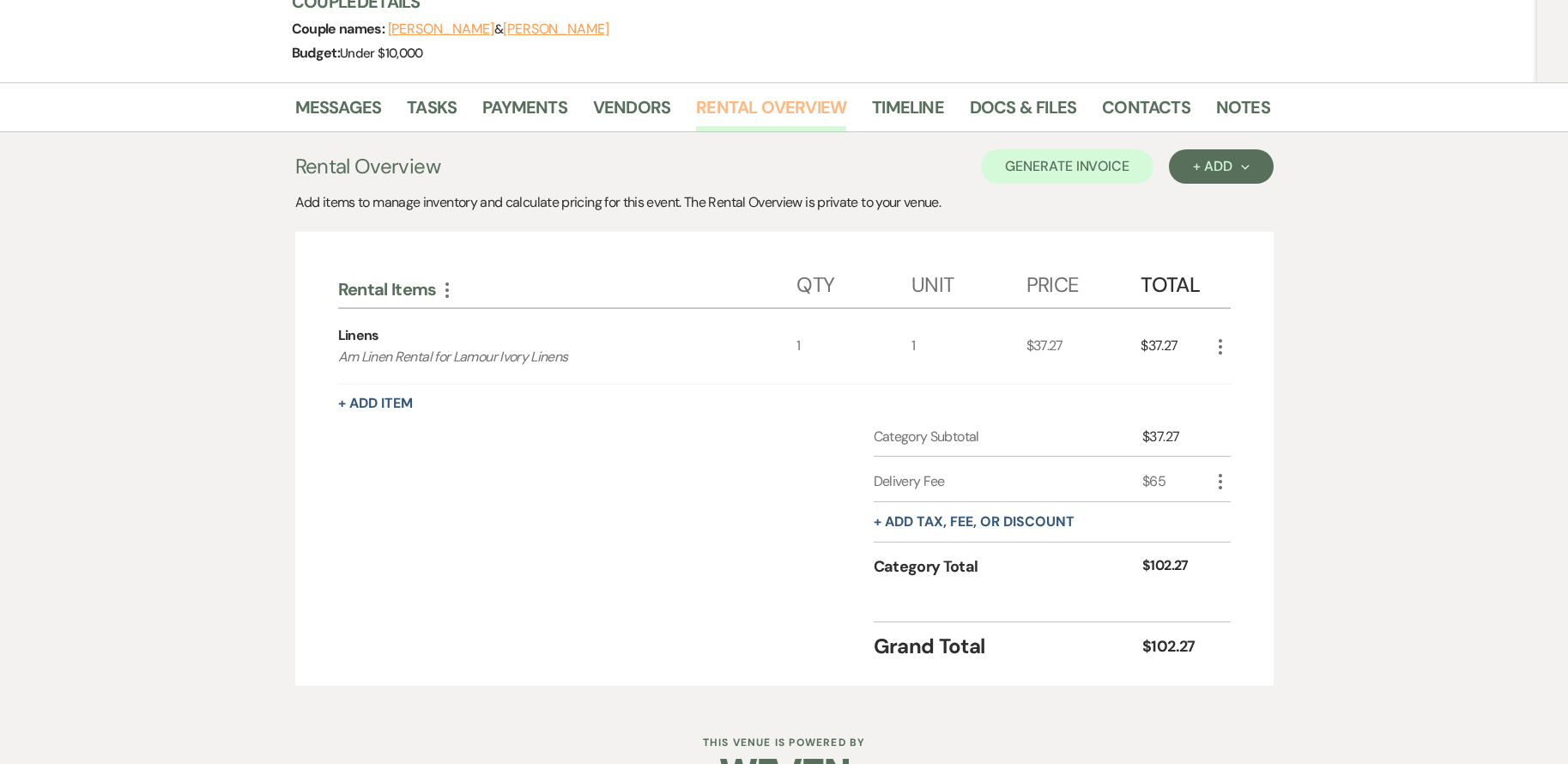
scroll to position [258, 0]
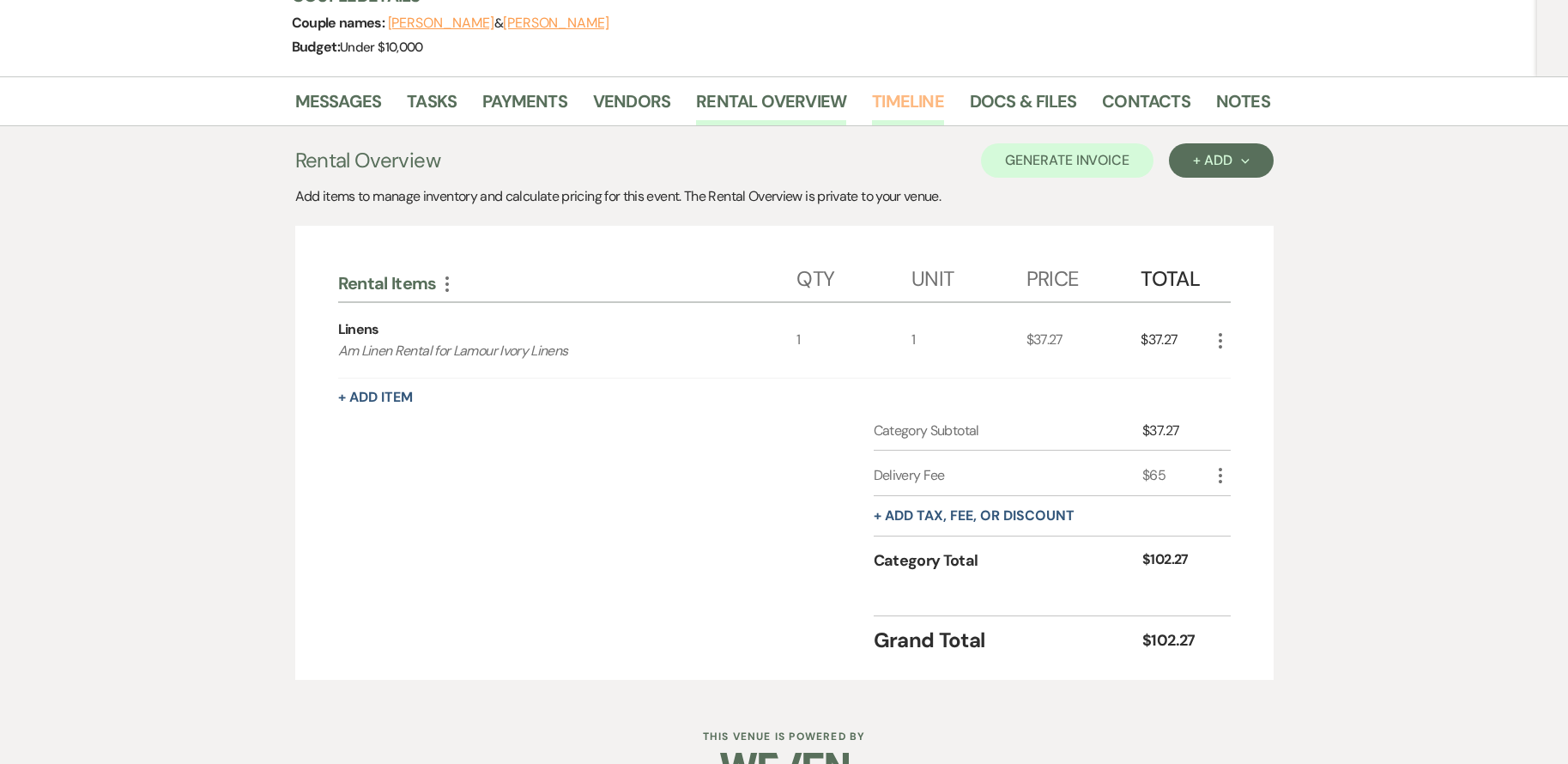
click at [903, 98] on link "Timeline" at bounding box center [908, 106] width 72 height 37
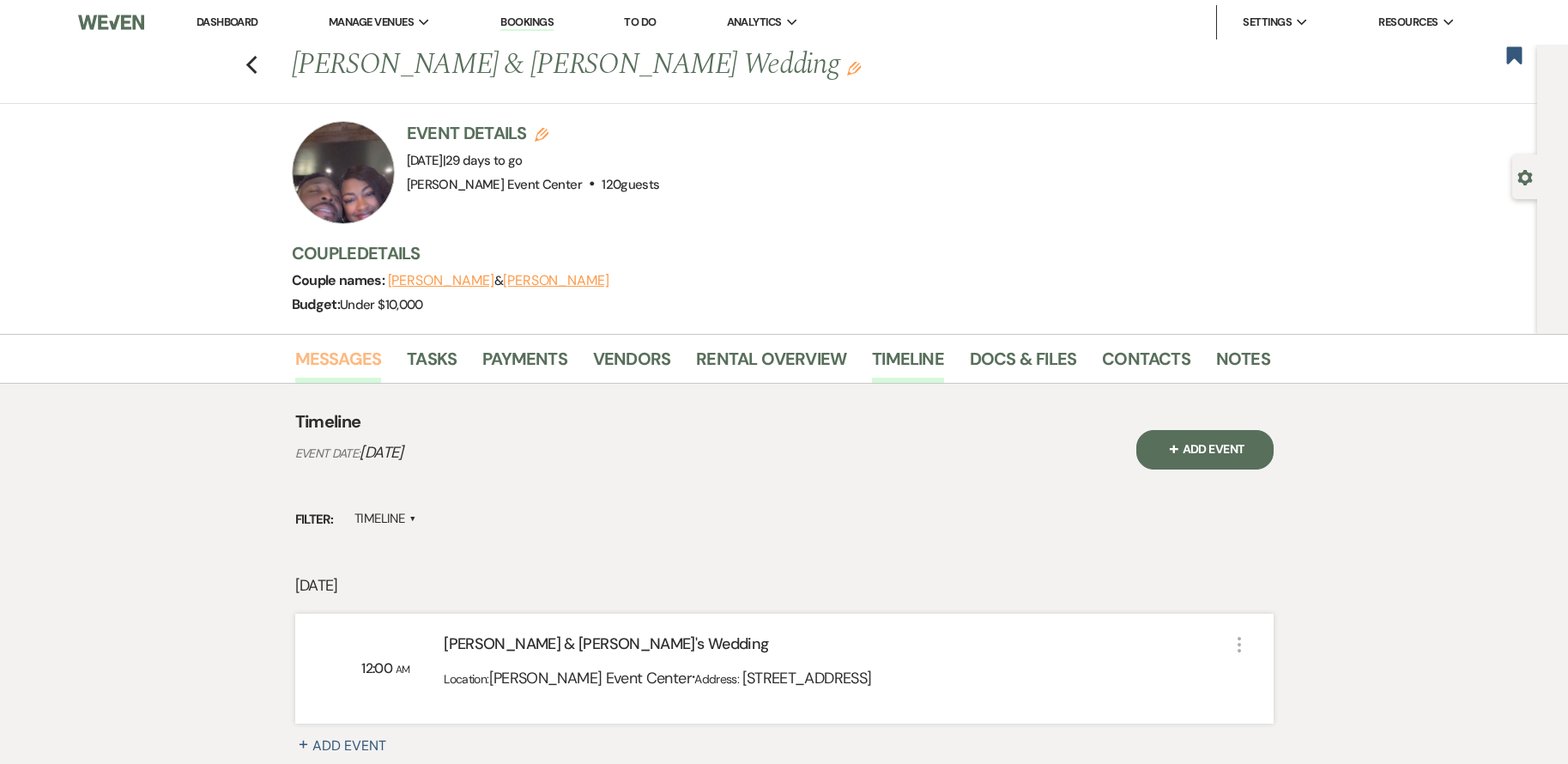
click at [339, 361] on link "Messages" at bounding box center [339, 364] width 86 height 37
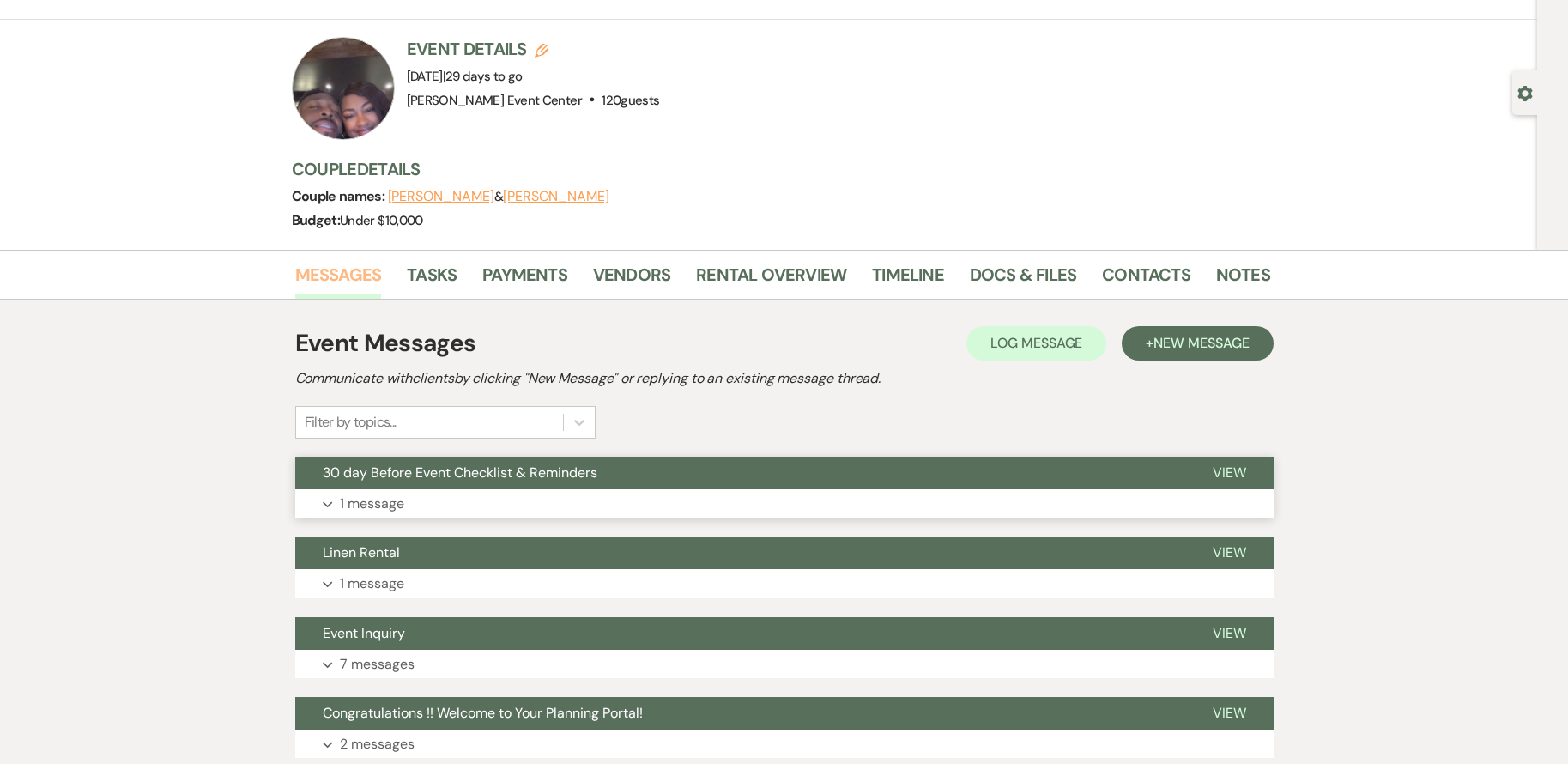
scroll to position [258, 0]
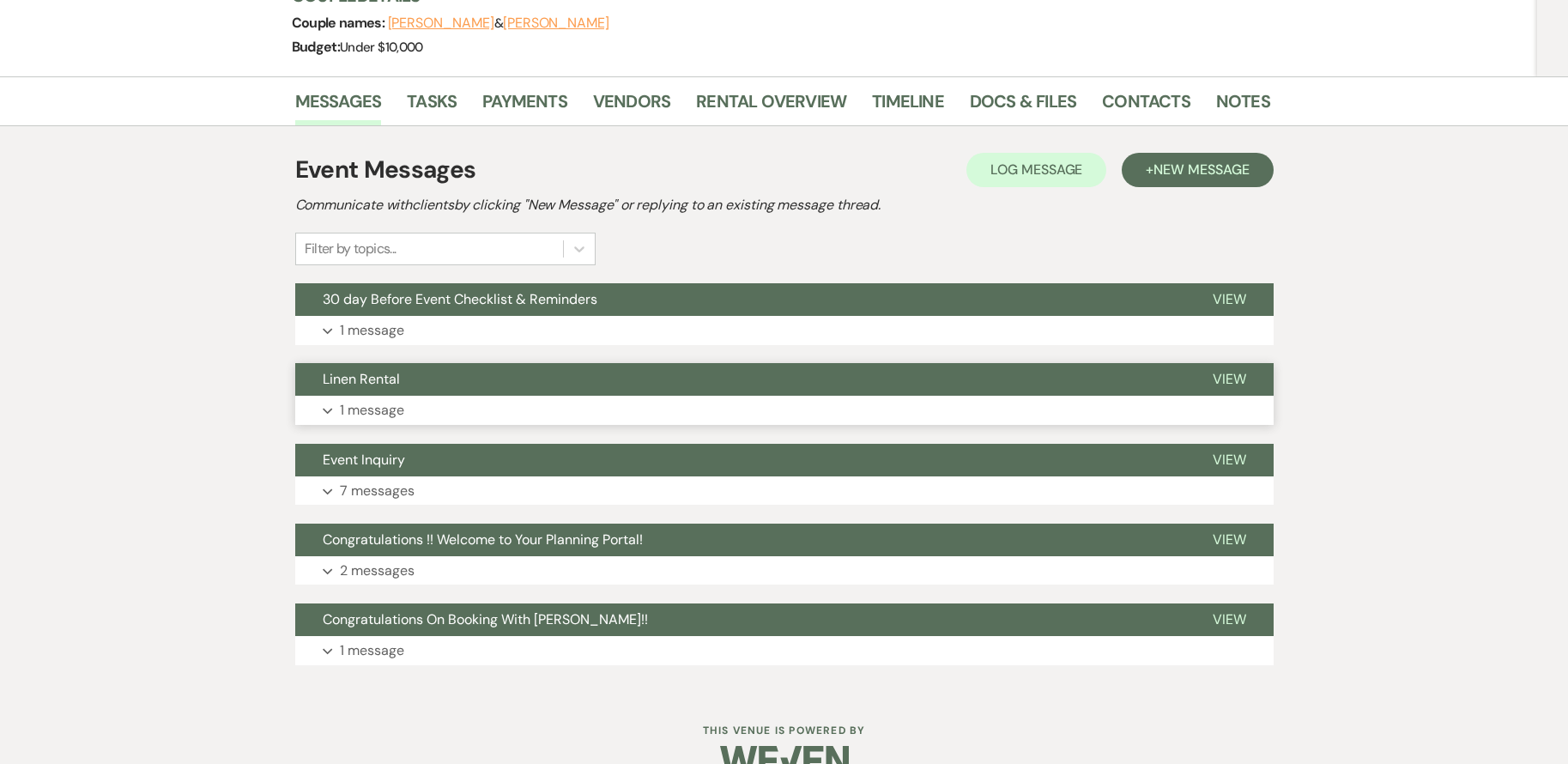
click at [434, 395] on button "Linen Rental" at bounding box center [740, 379] width 890 height 33
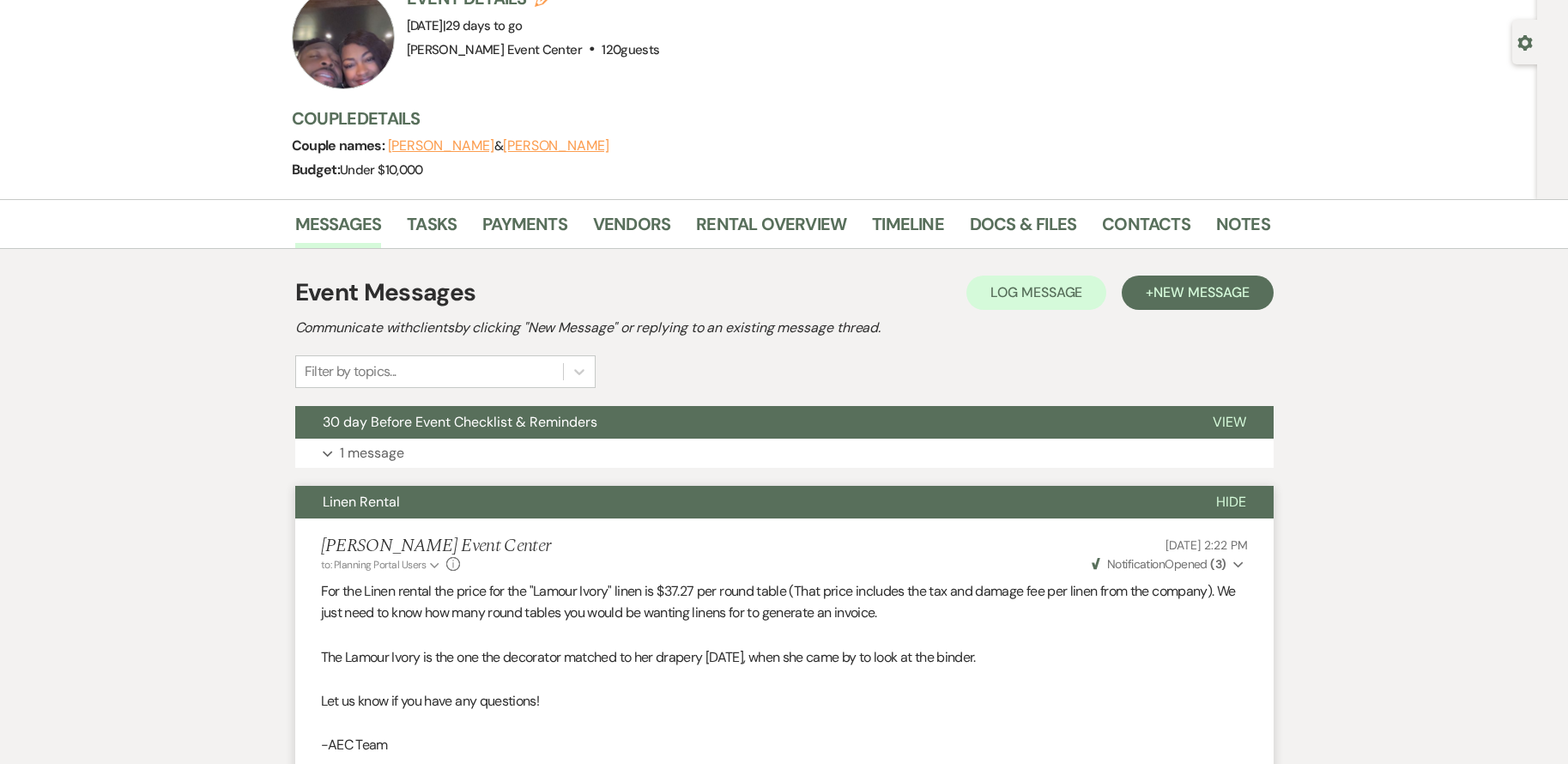
scroll to position [86, 0]
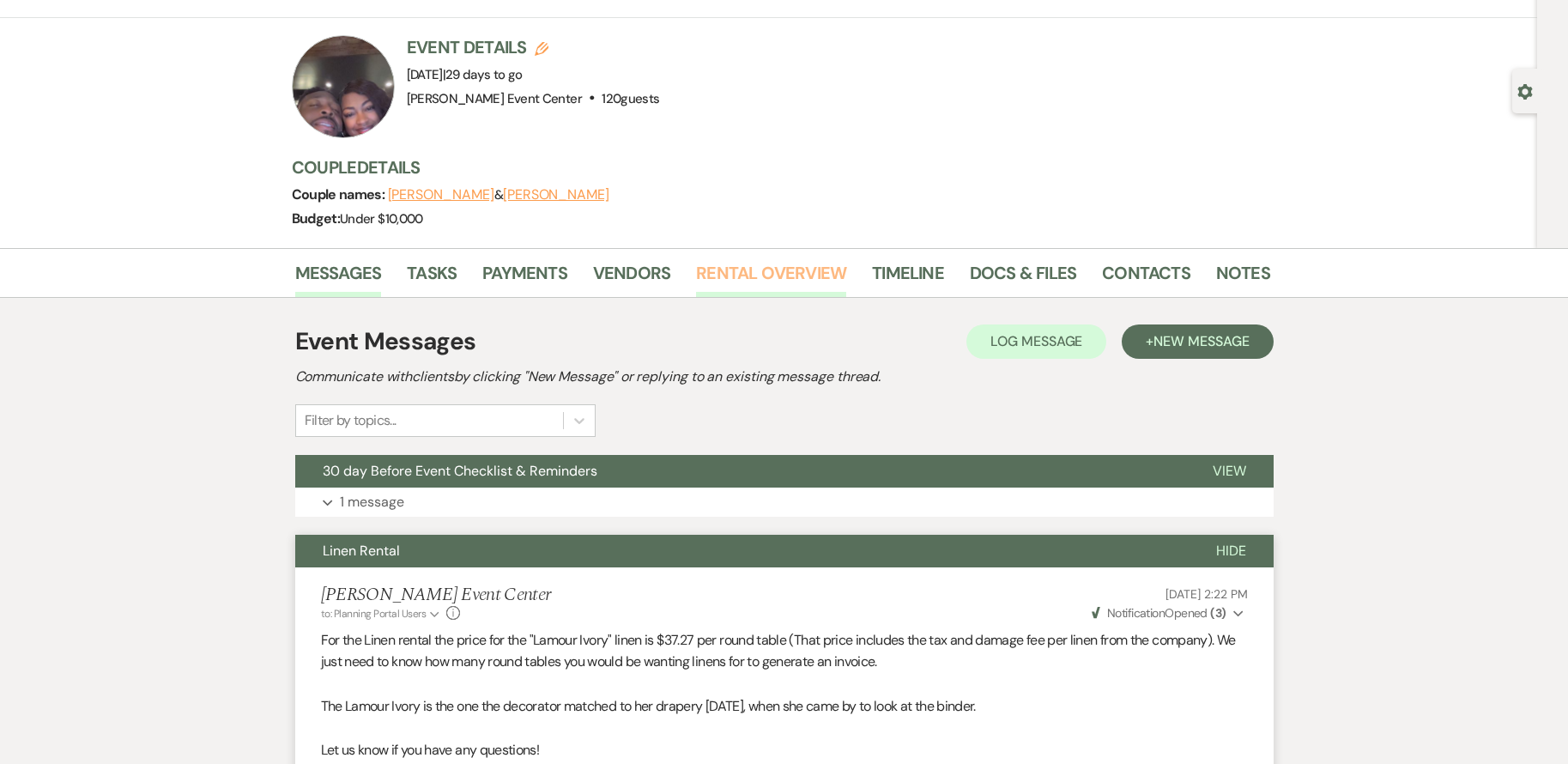
click at [772, 279] on link "Rental Overview" at bounding box center [771, 277] width 150 height 37
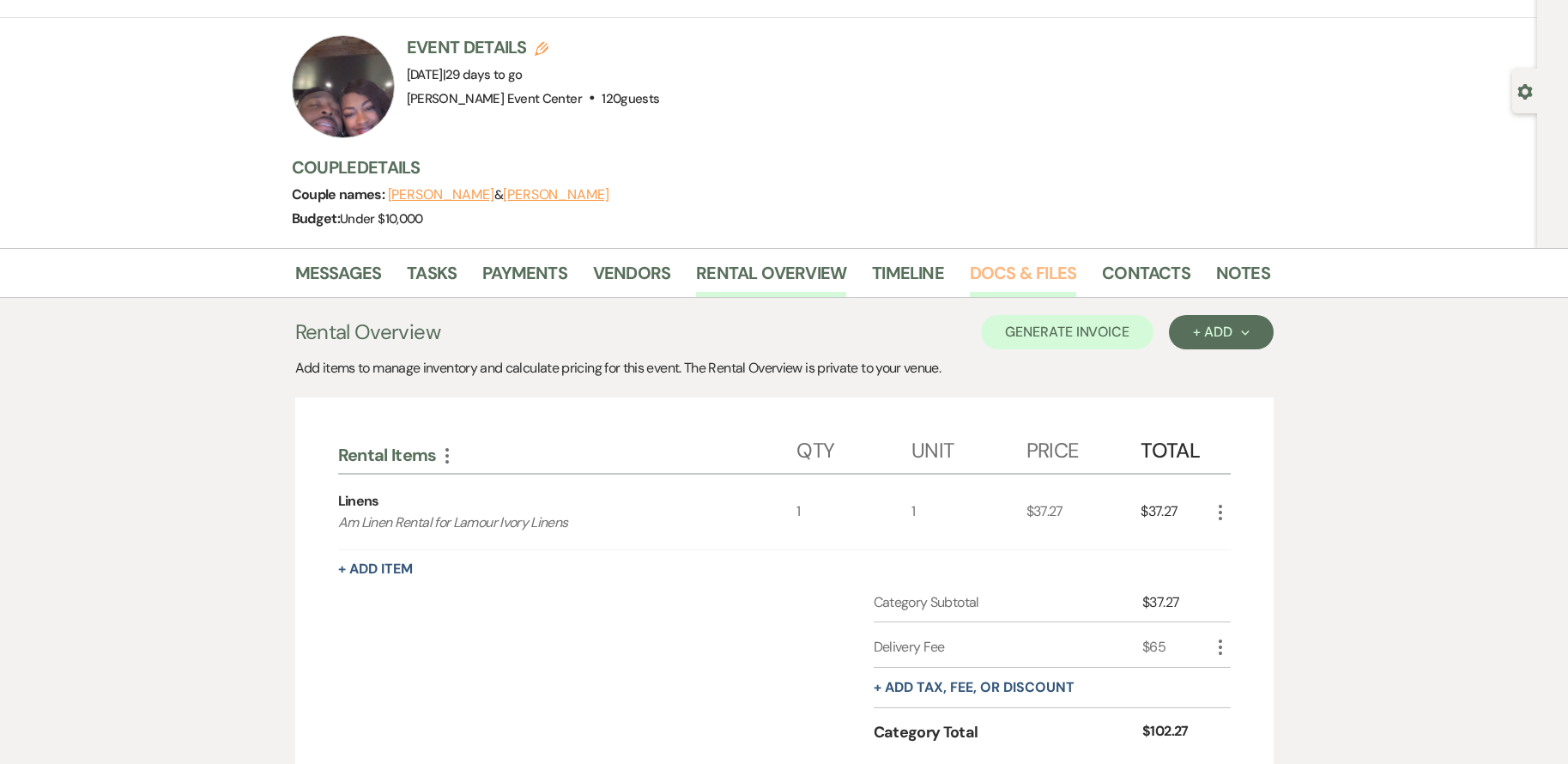
click at [989, 267] on link "Docs & Files" at bounding box center [1023, 277] width 107 height 37
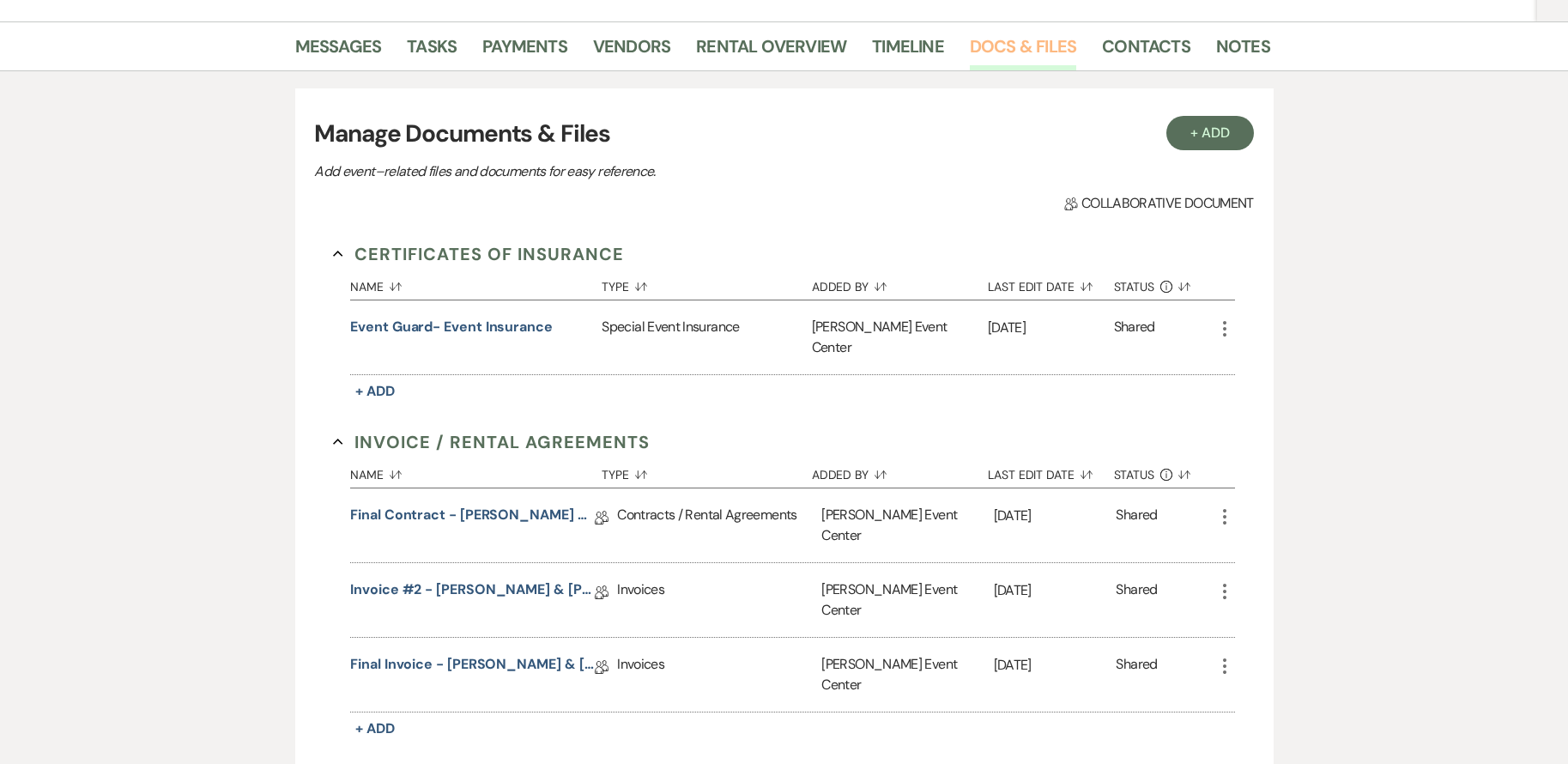
scroll to position [343, 0]
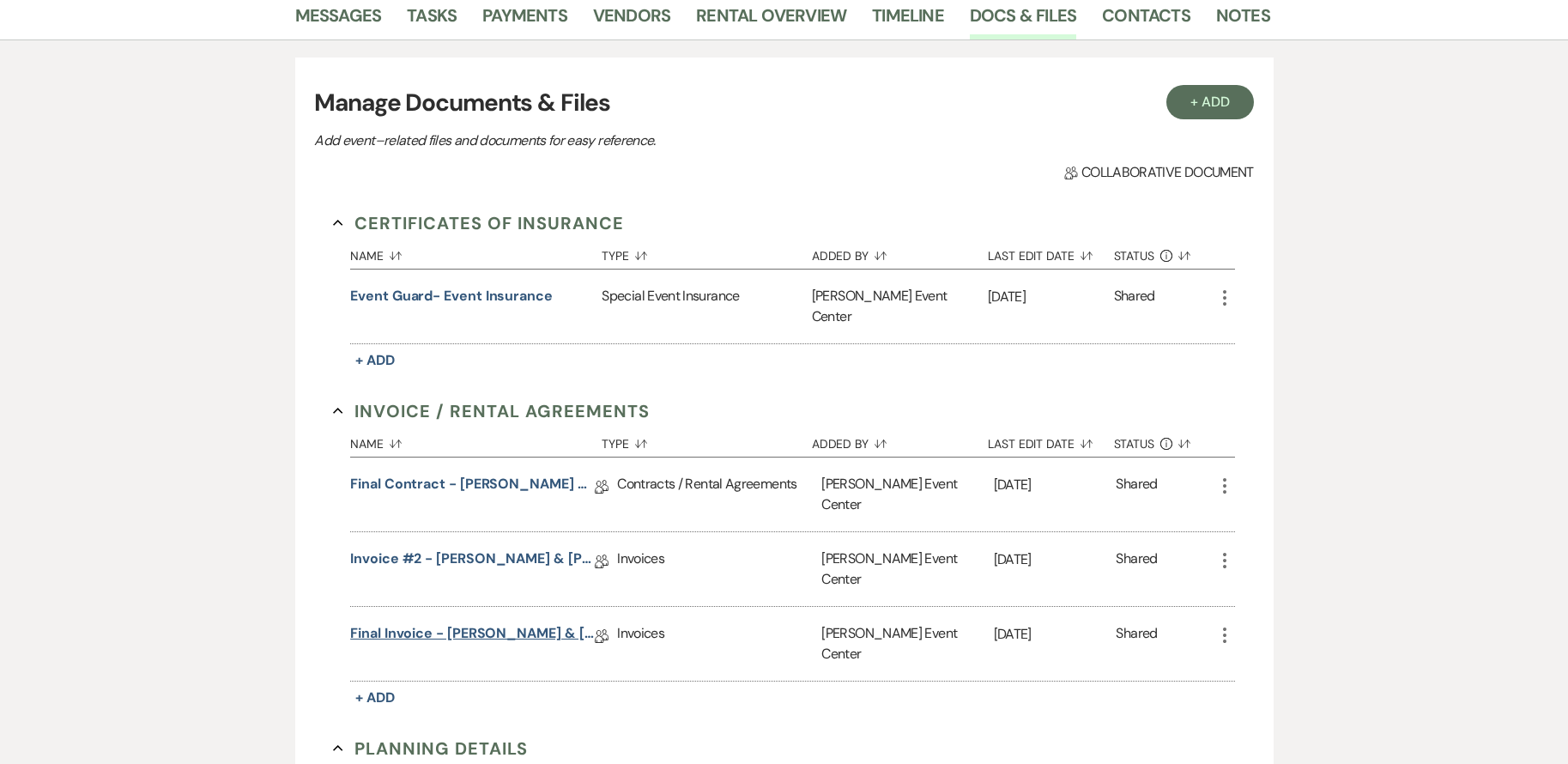
click at [466, 623] on link "Final Invoice - Daniel Guest & Lavasia William's Wedding - Rose Gold - 10.23.25" at bounding box center [472, 637] width 245 height 26
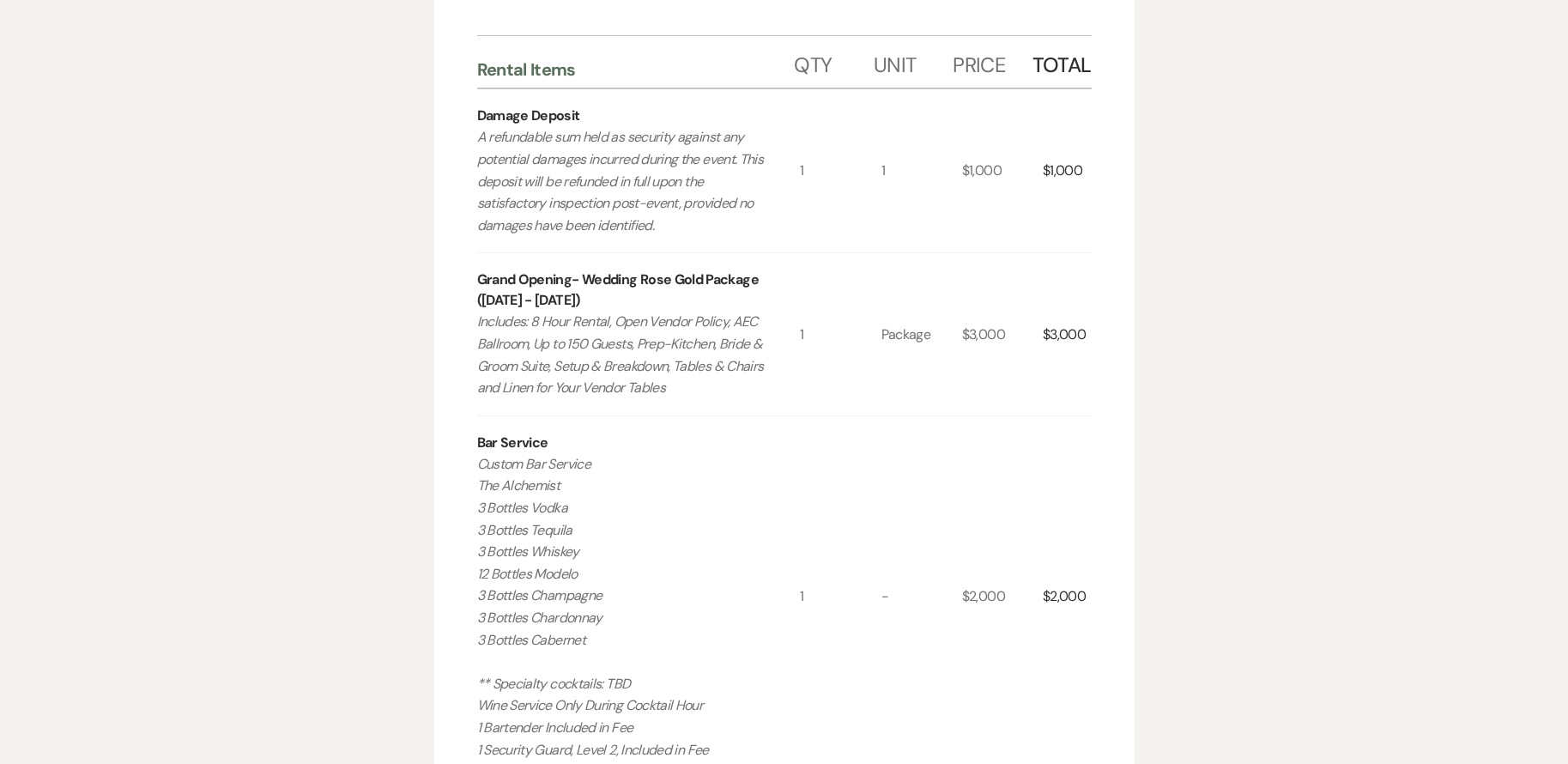
scroll to position [601, 0]
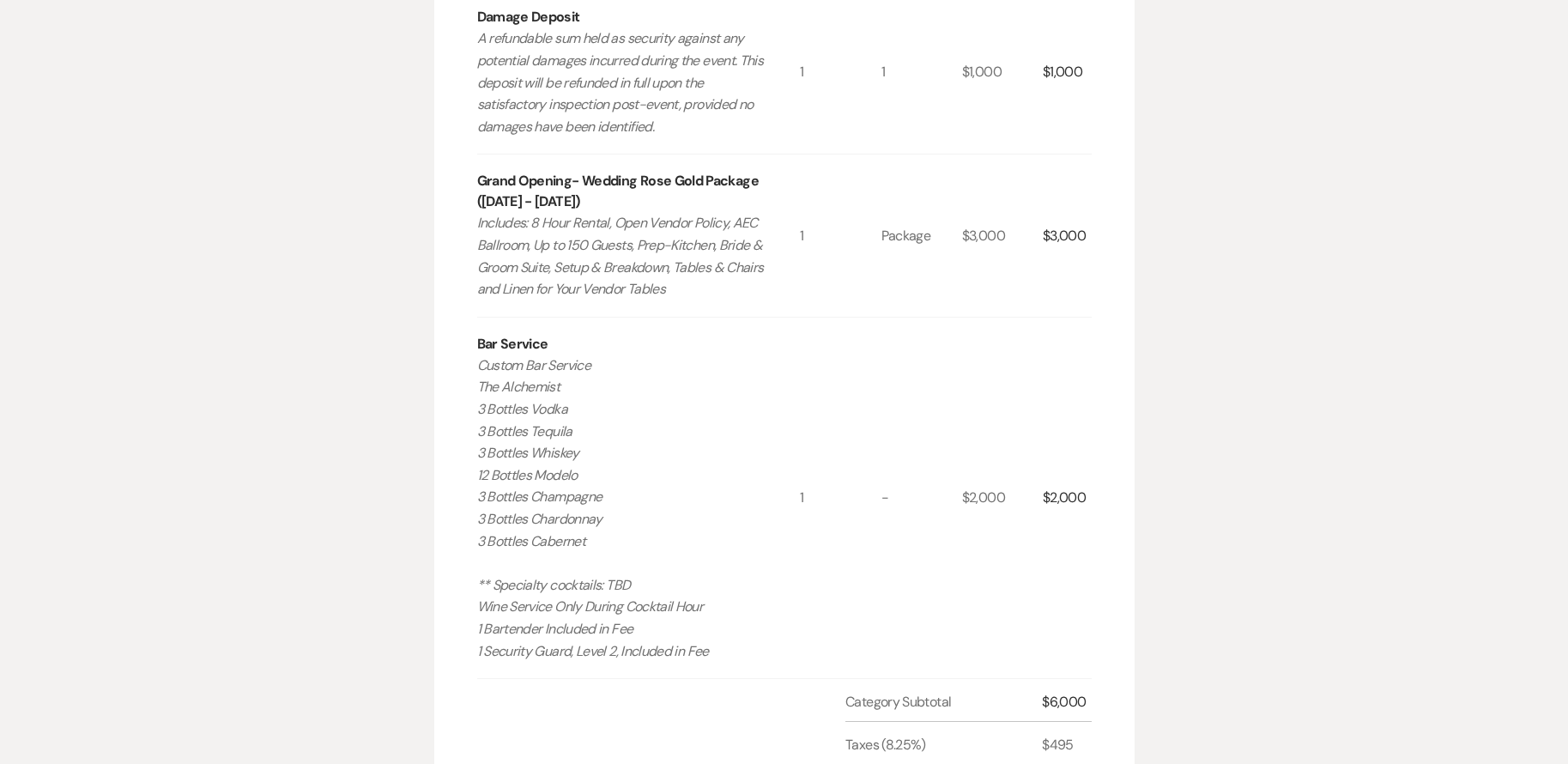
drag, startPoint x: 478, startPoint y: 374, endPoint x: 601, endPoint y: 498, distance: 174.7
click at [601, 498] on p "Custom Bar Service The Alchemist 3 Bottles Vodka 3 Bottles Tequila 3 Bottles Wh…" at bounding box center [623, 508] width 291 height 307
drag, startPoint x: 601, startPoint y: 498, endPoint x: 542, endPoint y: 484, distance: 60.6
copy p "3 Bottles Vodka 3 Bottles Tequila 3 Bottles Whiskey 12 Bottles Modelo 3 Bottles…"
click at [787, 376] on div "Bar Service Custom Bar Service The Alchemist 3 Bottles Vodka 3 Bottles Tequila …" at bounding box center [639, 498] width 324 height 360
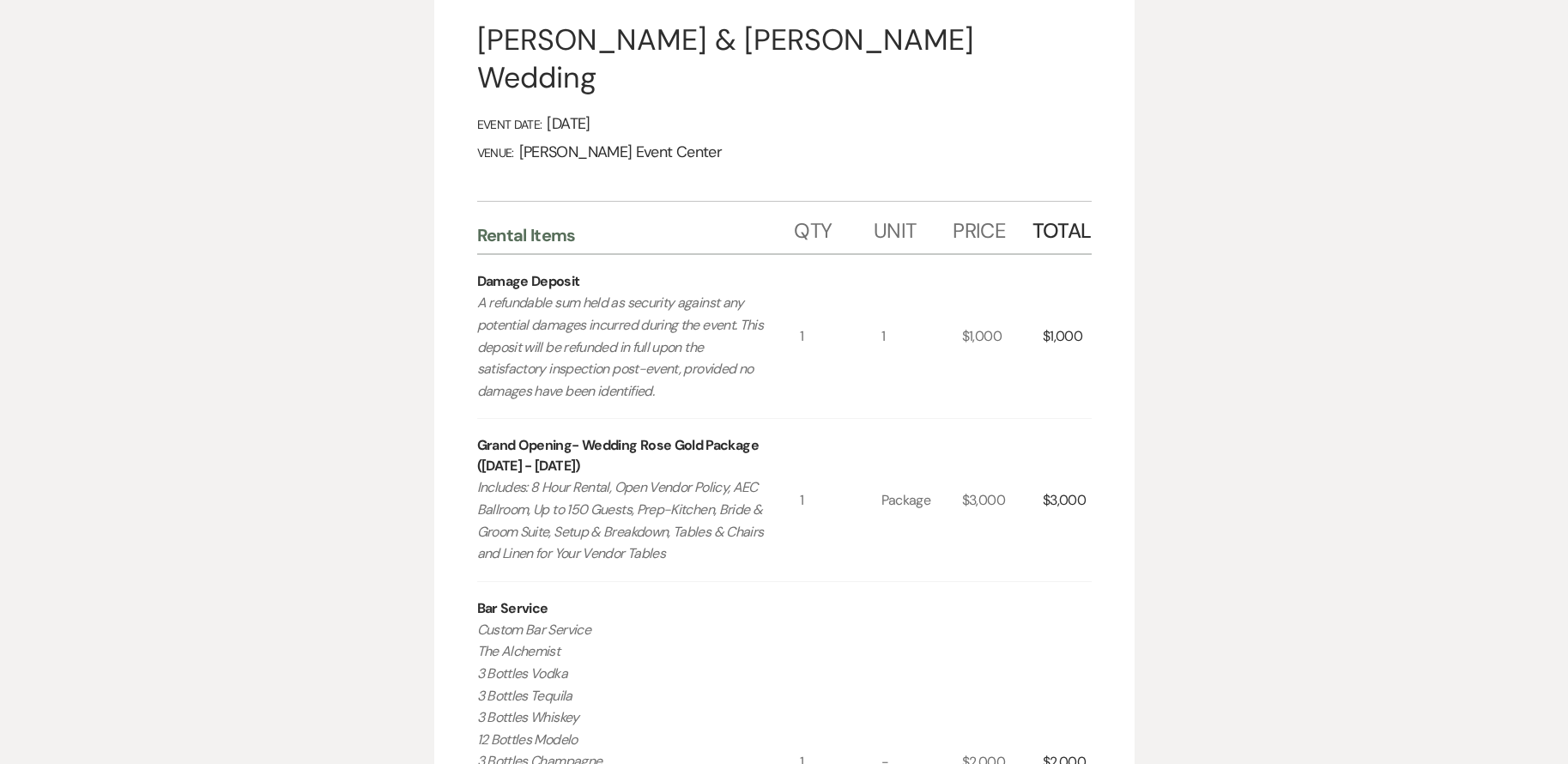
scroll to position [0, 0]
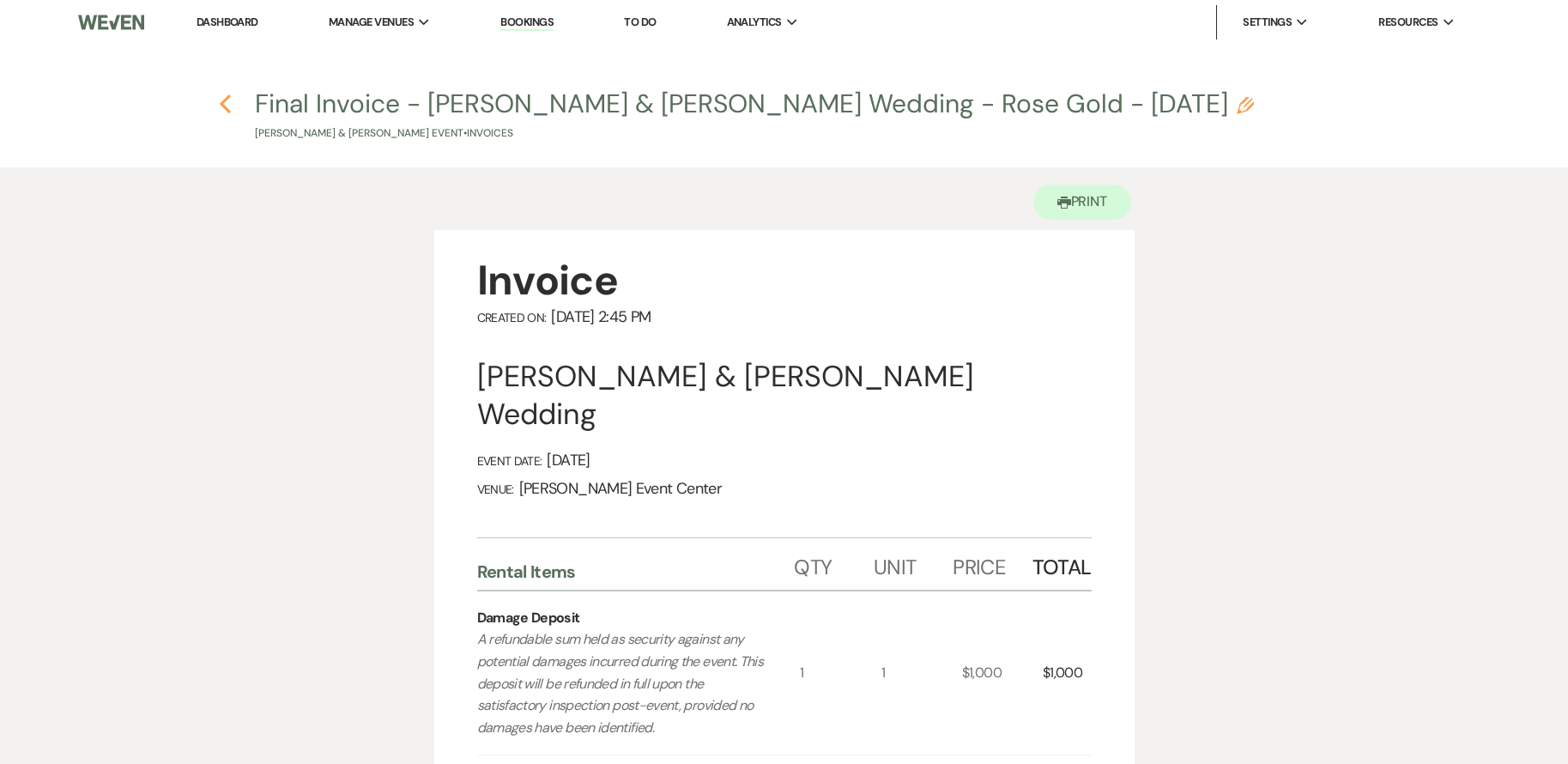
click at [222, 101] on use "button" at bounding box center [225, 104] width 11 height 19
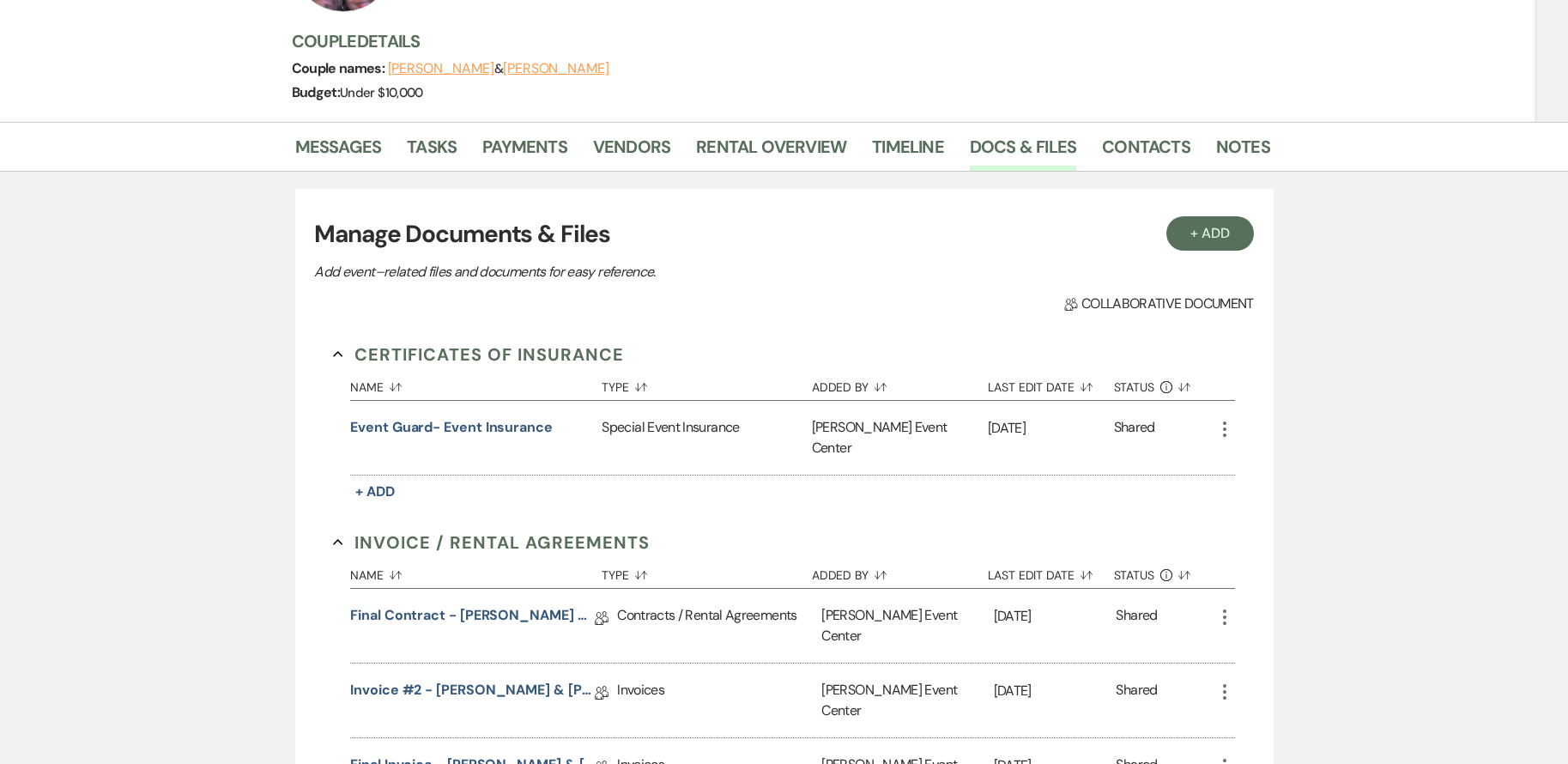
scroll to position [429, 0]
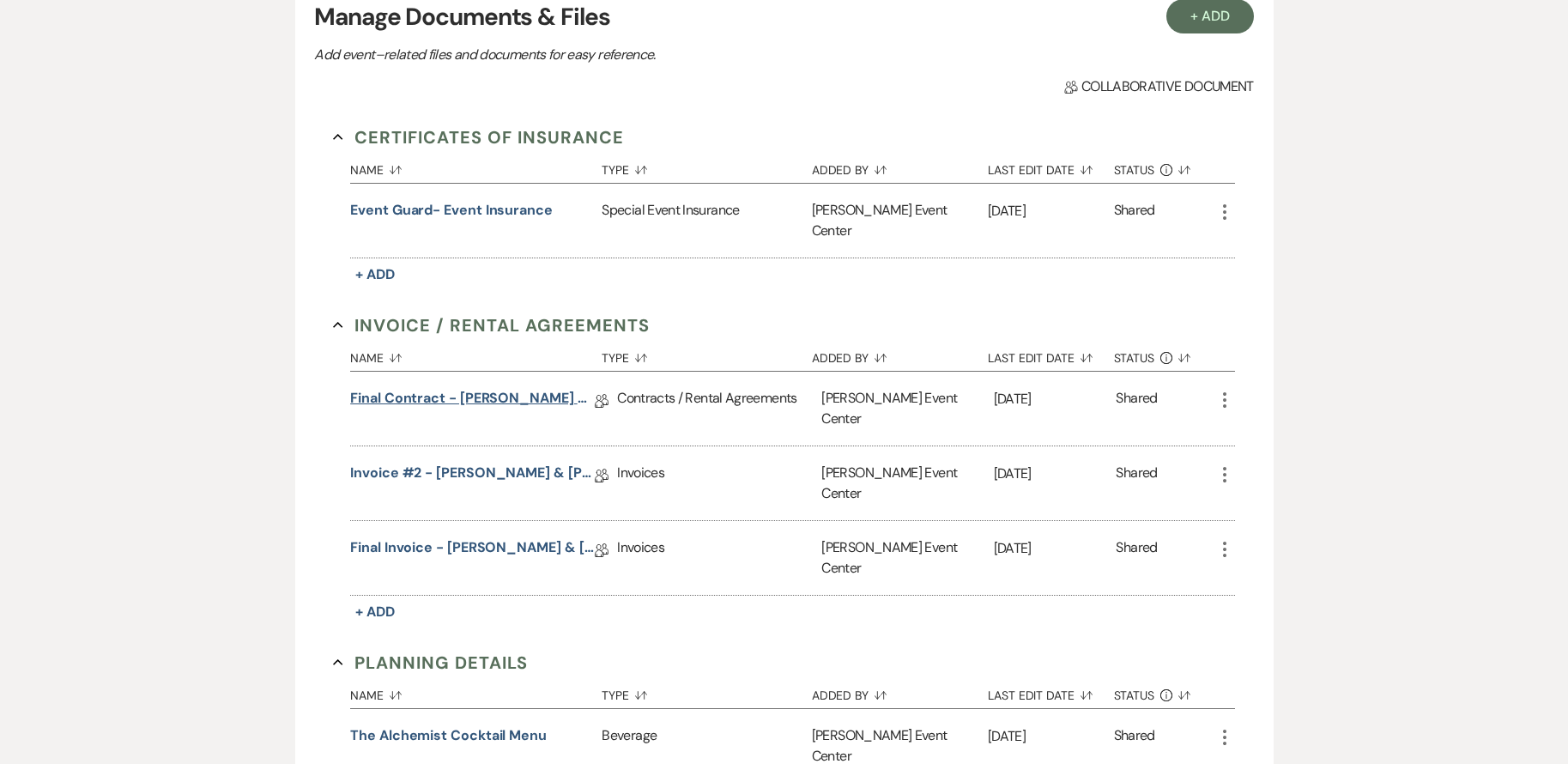
click at [506, 389] on link "Final Contract - Daniel Guest & Lavasia William's - Rose Gold - 10.23.25" at bounding box center [472, 401] width 245 height 26
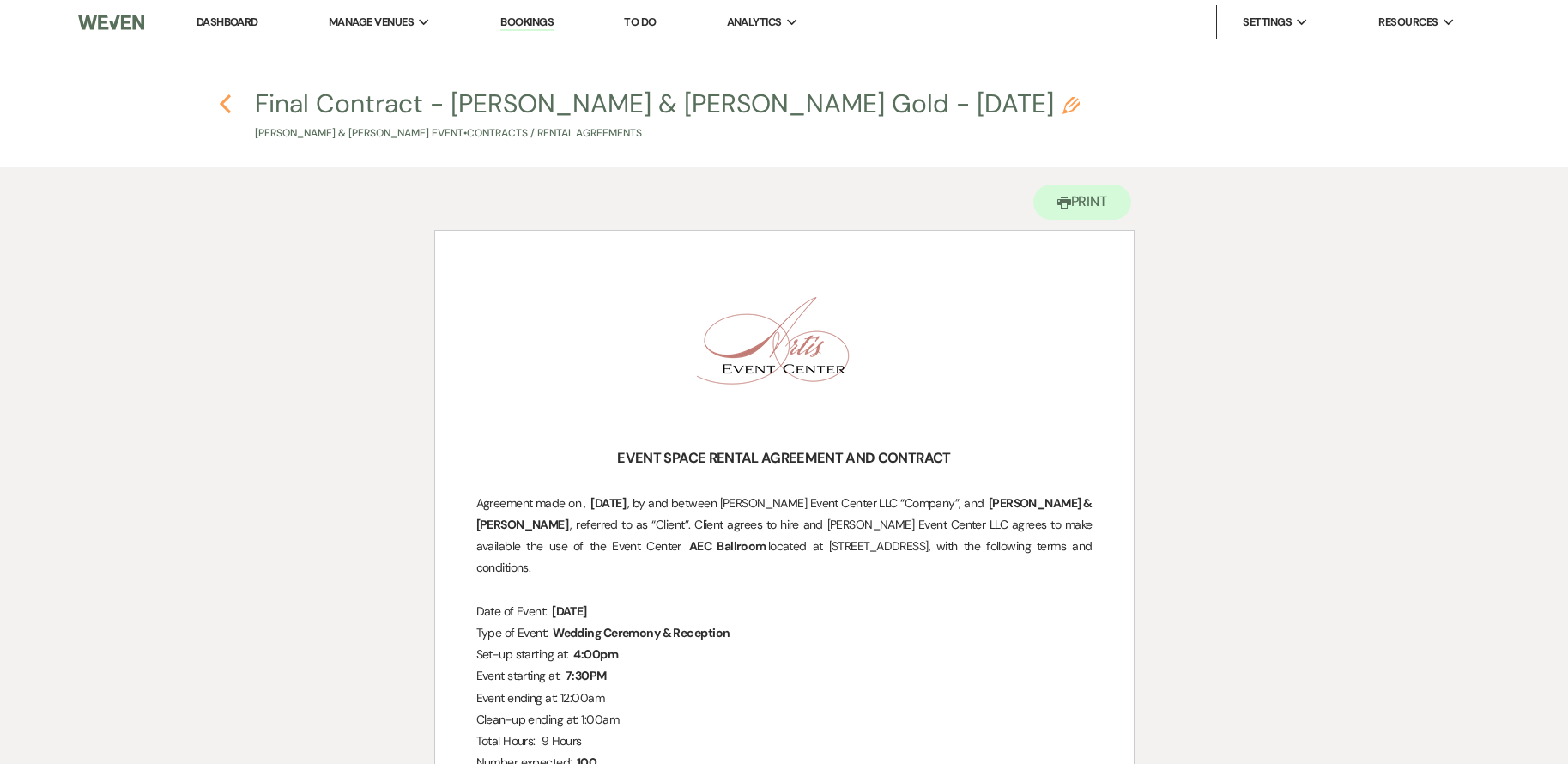
click at [222, 99] on icon "Previous" at bounding box center [225, 104] width 13 height 21
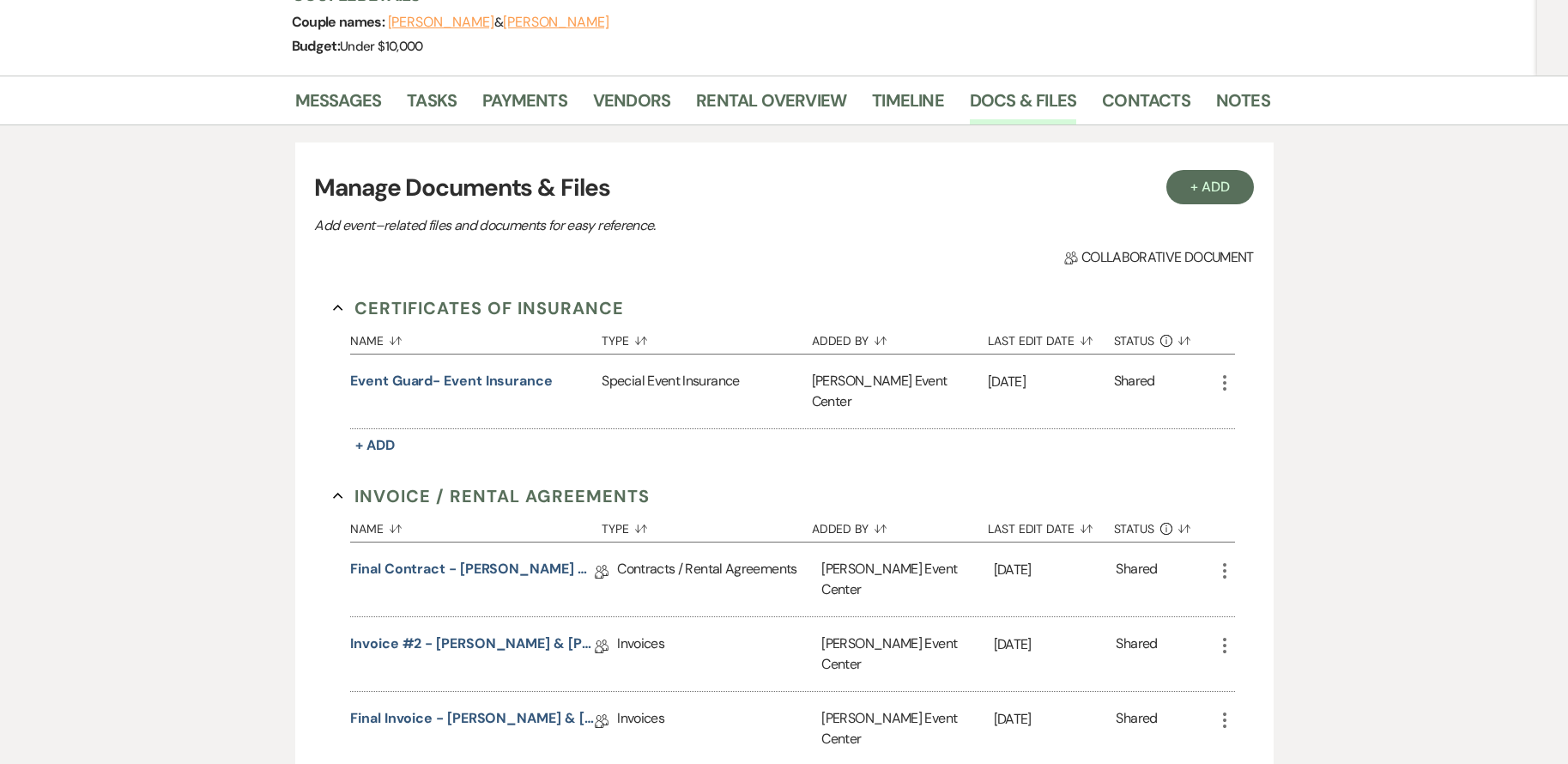
scroll to position [429, 0]
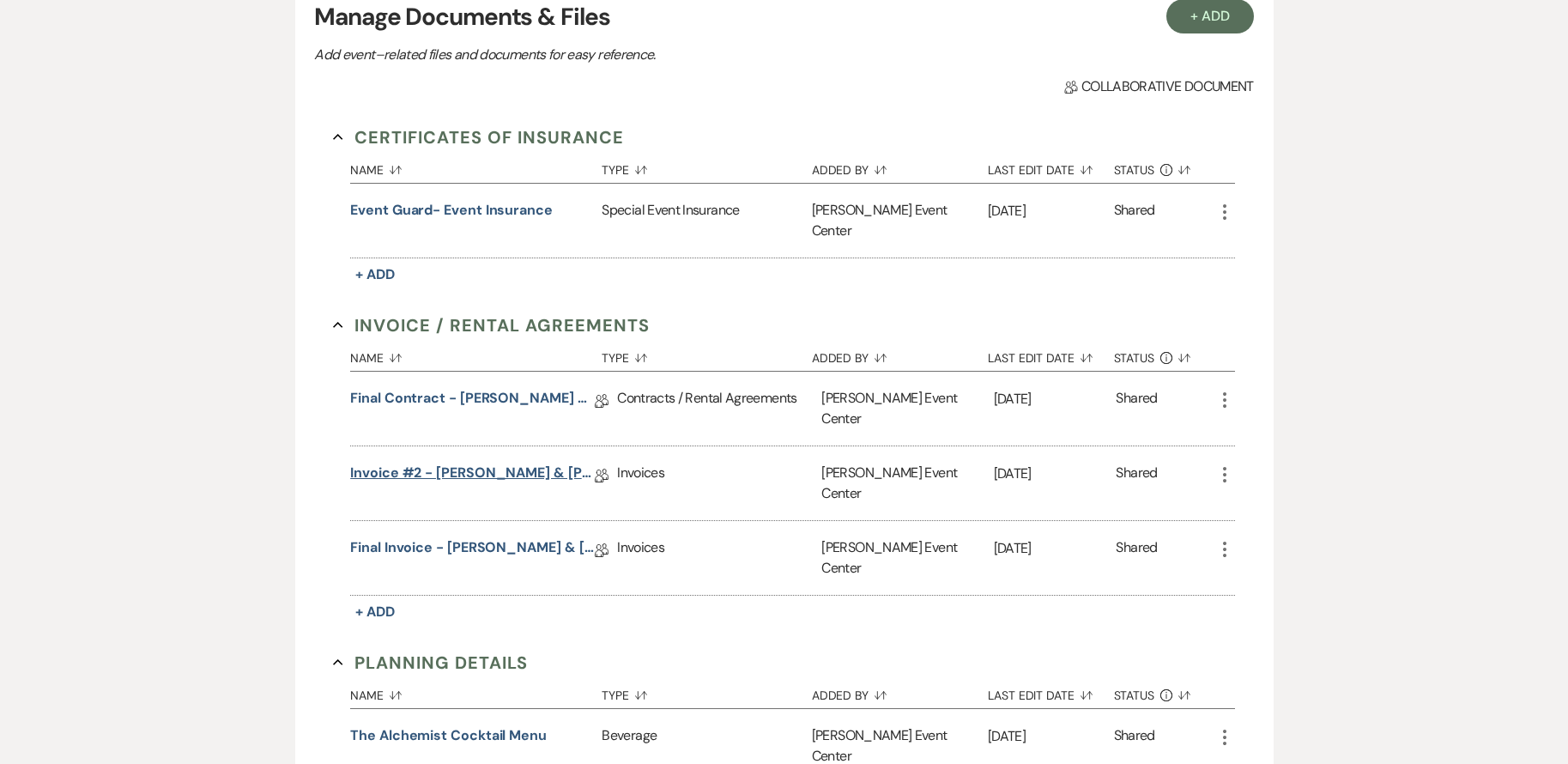
click at [494, 462] on link "Invoice #2 - Daniel Guest & Lavasia Williams's Wedding - One Hour Rehearsal Add…" at bounding box center [472, 475] width 245 height 26
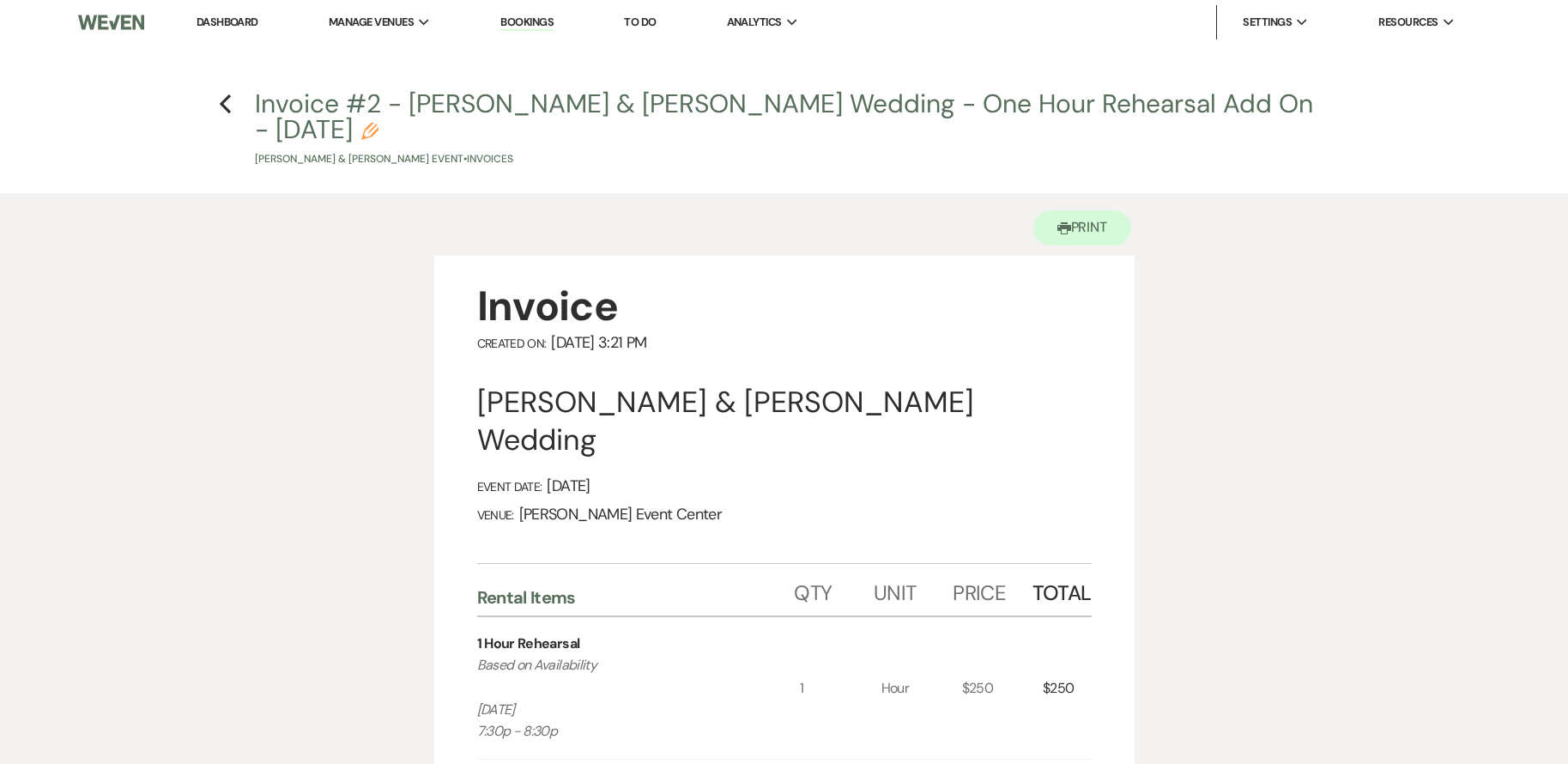
click at [218, 98] on h4 "Previous Invoice #2 - Daniel Guest & Lavasia Williams's Wedding - One Hour Rehe…" at bounding box center [785, 127] width 1236 height 82
click at [221, 99] on icon "Previous" at bounding box center [225, 104] width 13 height 21
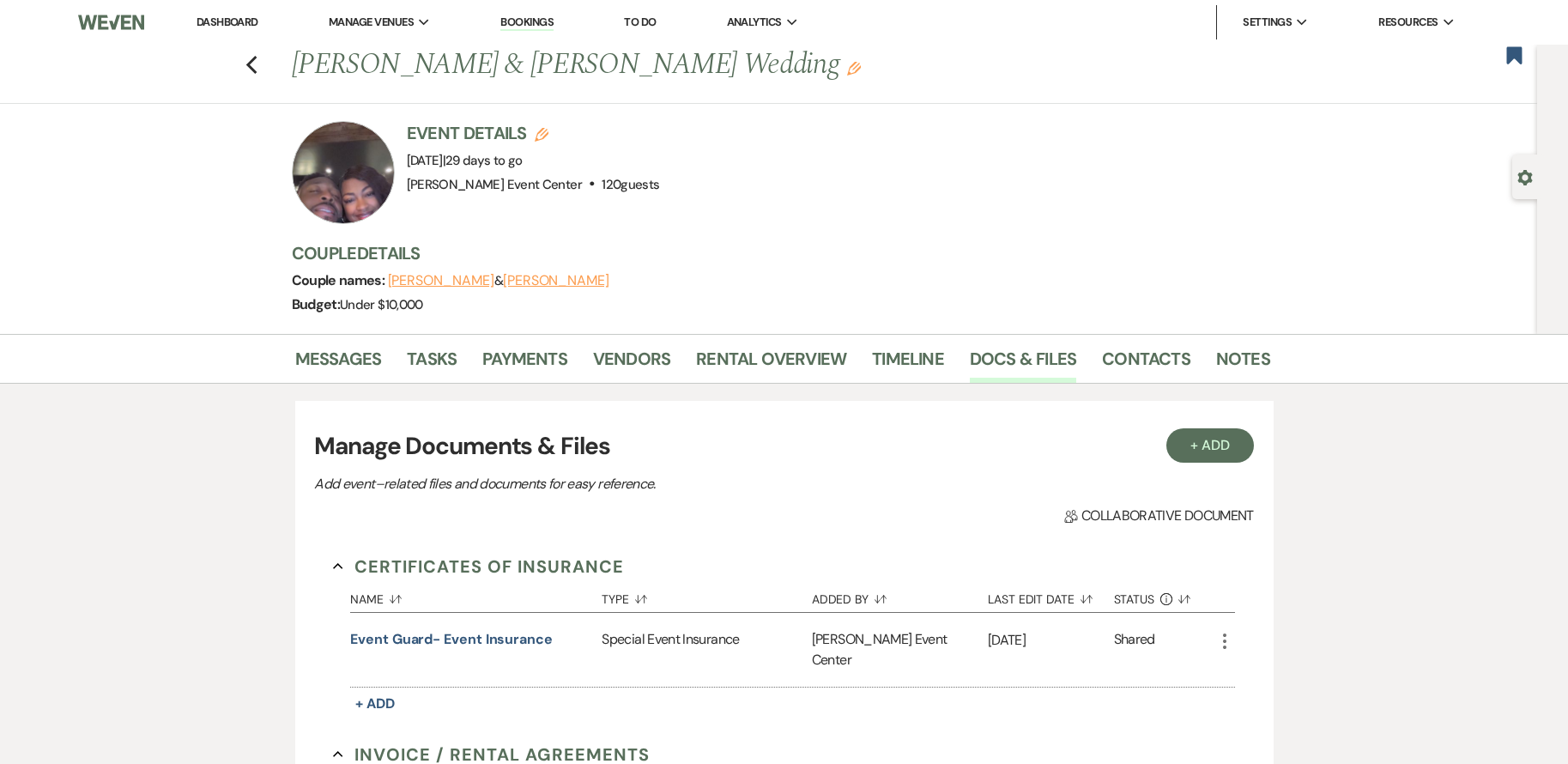
scroll to position [429, 0]
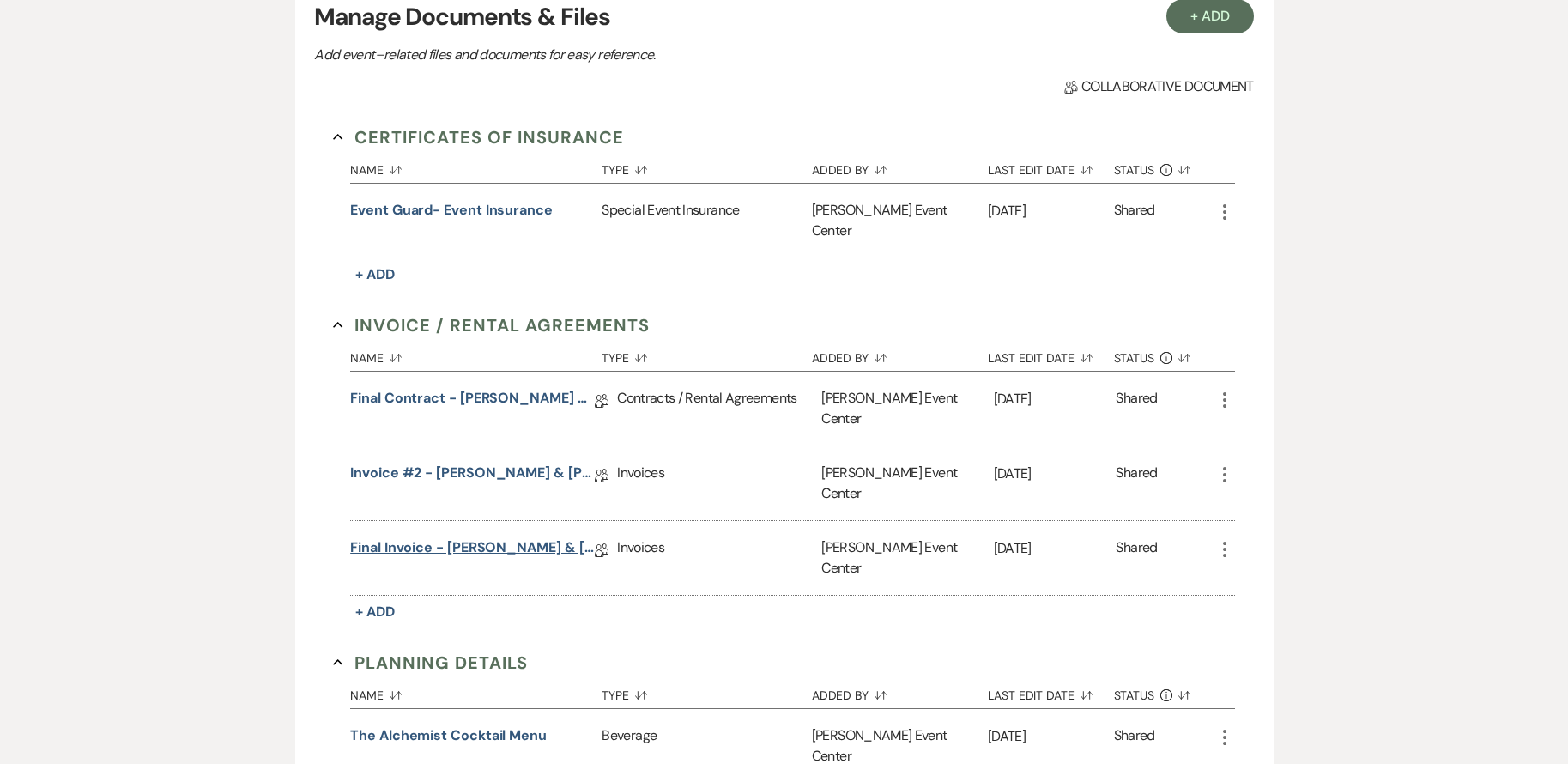
click at [454, 537] on link "Final Invoice - Daniel Guest & Lavasia William's Wedding - Rose Gold - 10.23.25" at bounding box center [472, 550] width 245 height 26
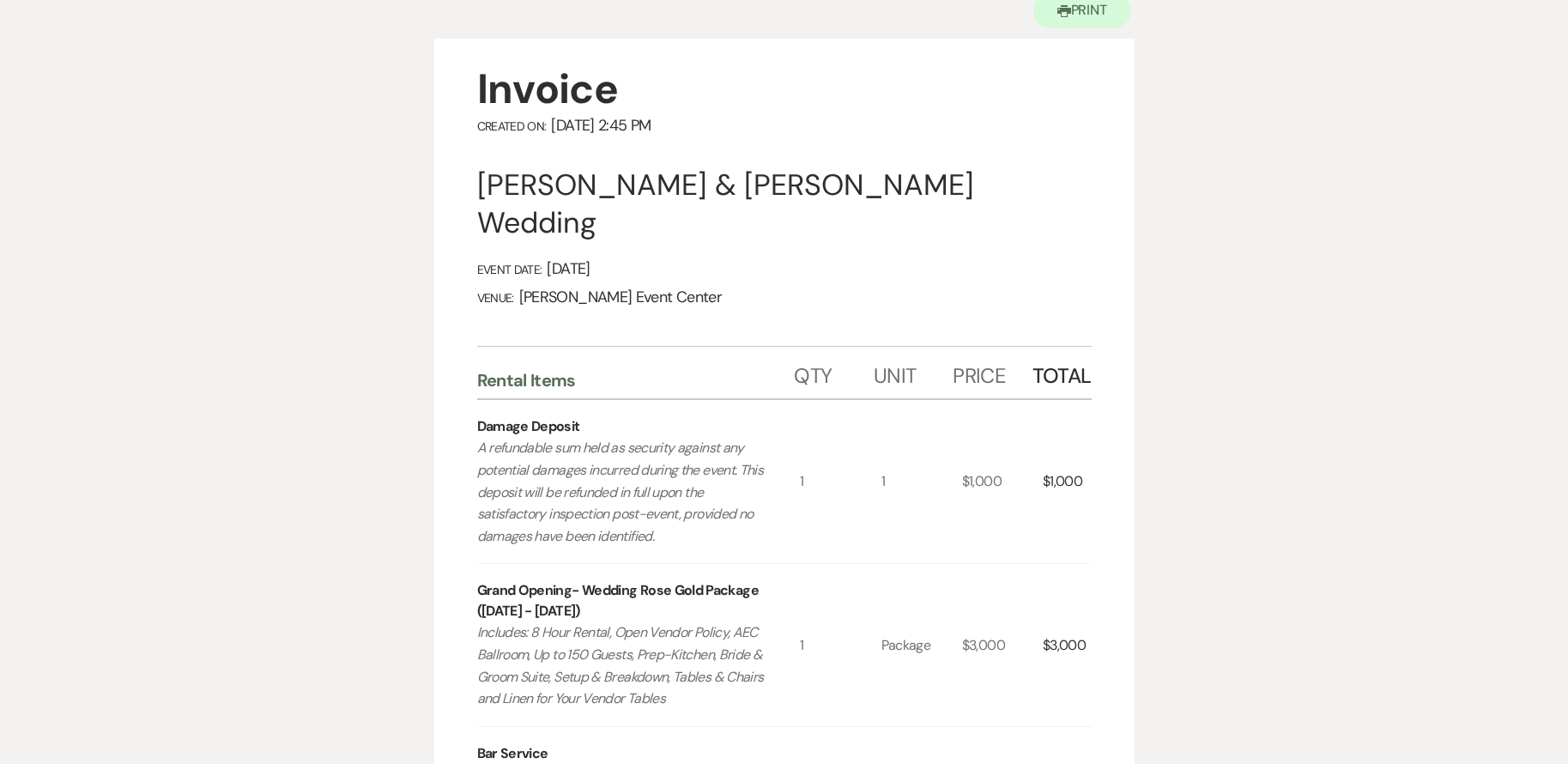
scroll to position [515, 0]
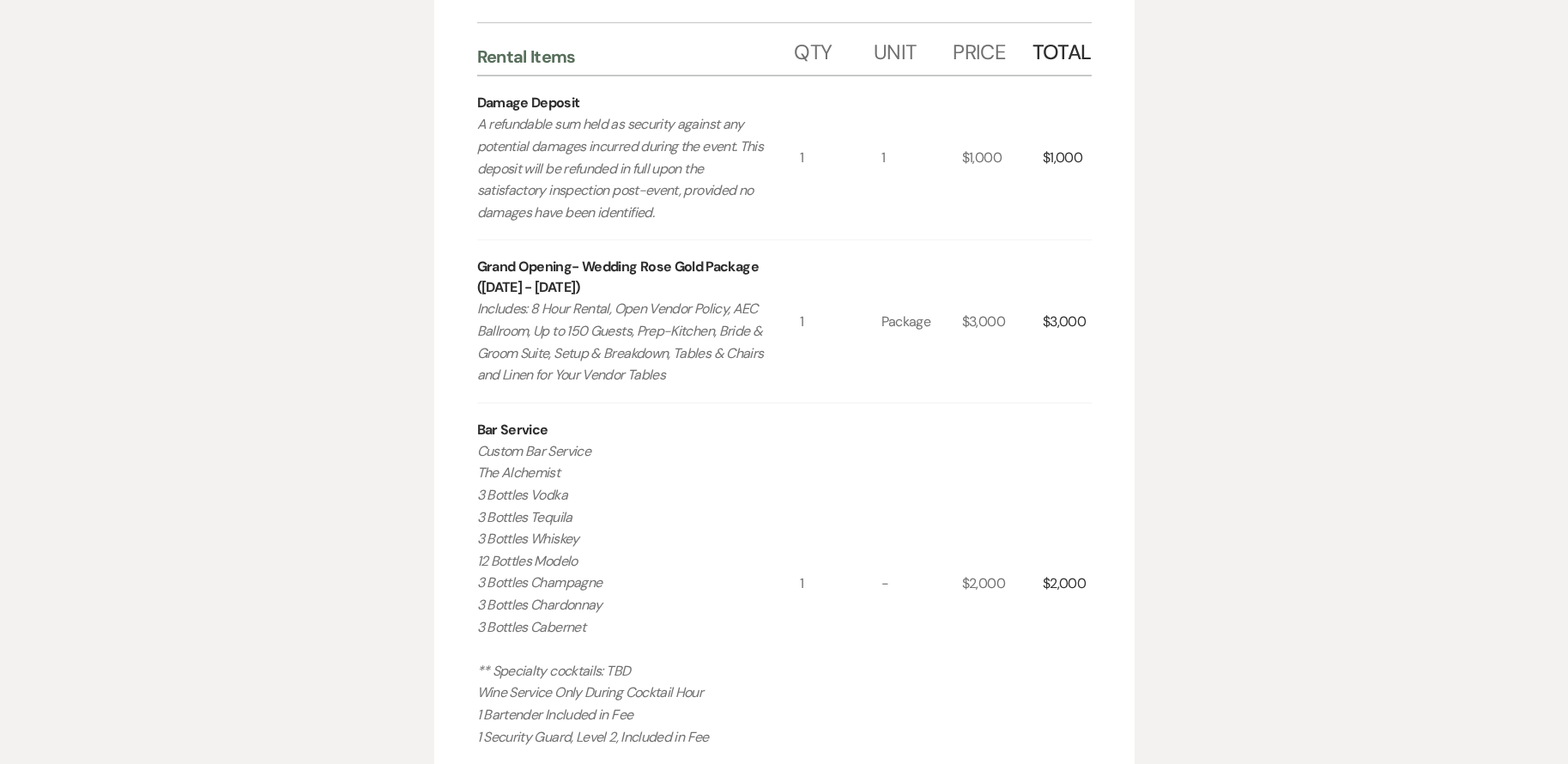
drag, startPoint x: 477, startPoint y: 457, endPoint x: 613, endPoint y: 588, distance: 188.8
click at [613, 588] on p "Custom Bar Service The Alchemist 3 Bottles Vodka 3 Bottles Tequila 3 Bottles Wh…" at bounding box center [623, 594] width 291 height 307
drag, startPoint x: 613, startPoint y: 588, endPoint x: 517, endPoint y: 517, distance: 119.4
copy p "3 Bottles Vodka 3 Bottles Tequila 3 Bottles Whiskey 12 Bottles Modelo 3 Bottles…"
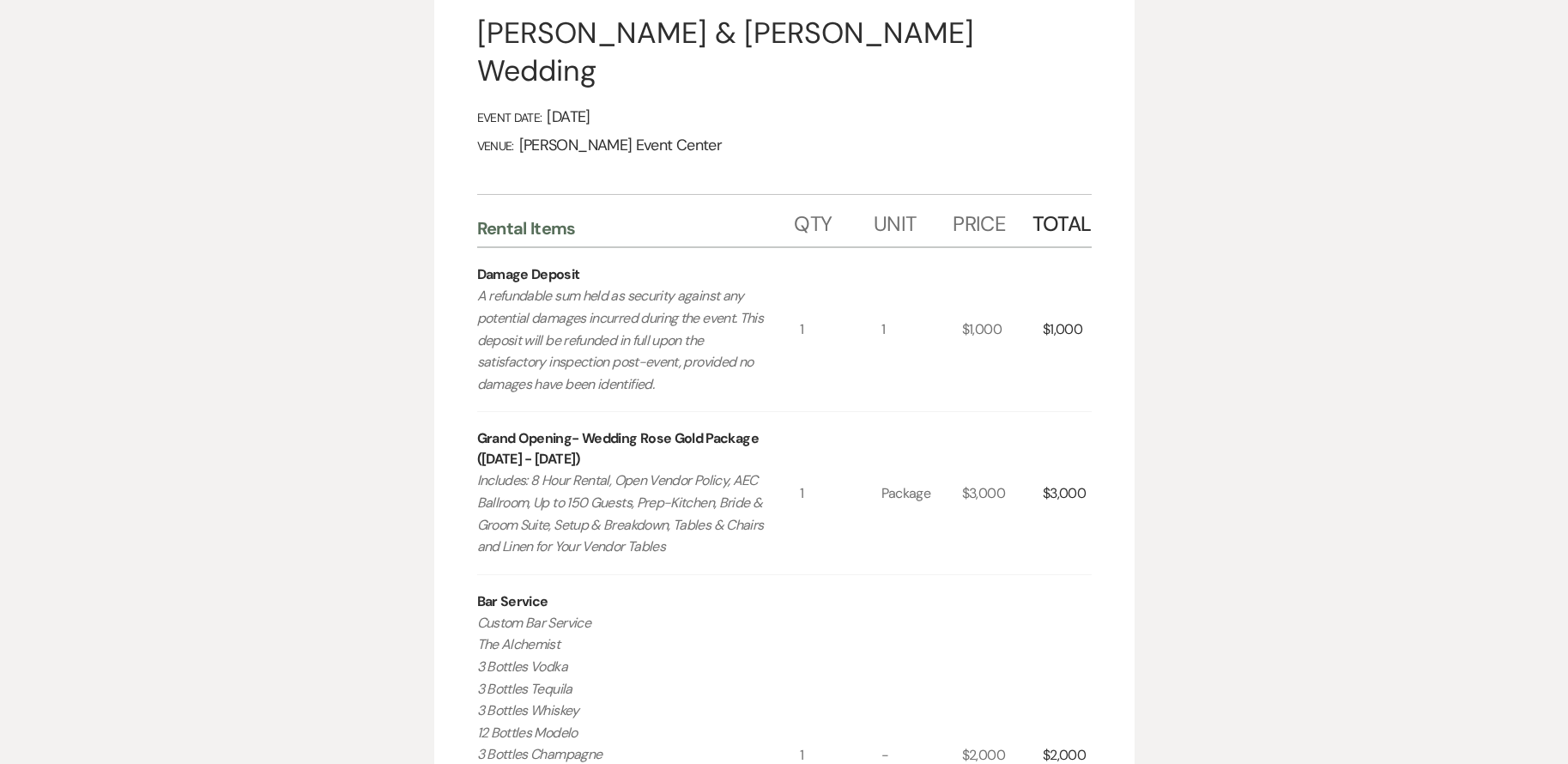
click at [715, 614] on p "Custom Bar Service The Alchemist 3 Bottles Vodka 3 Bottles Tequila 3 Bottles Wh…" at bounding box center [623, 766] width 291 height 307
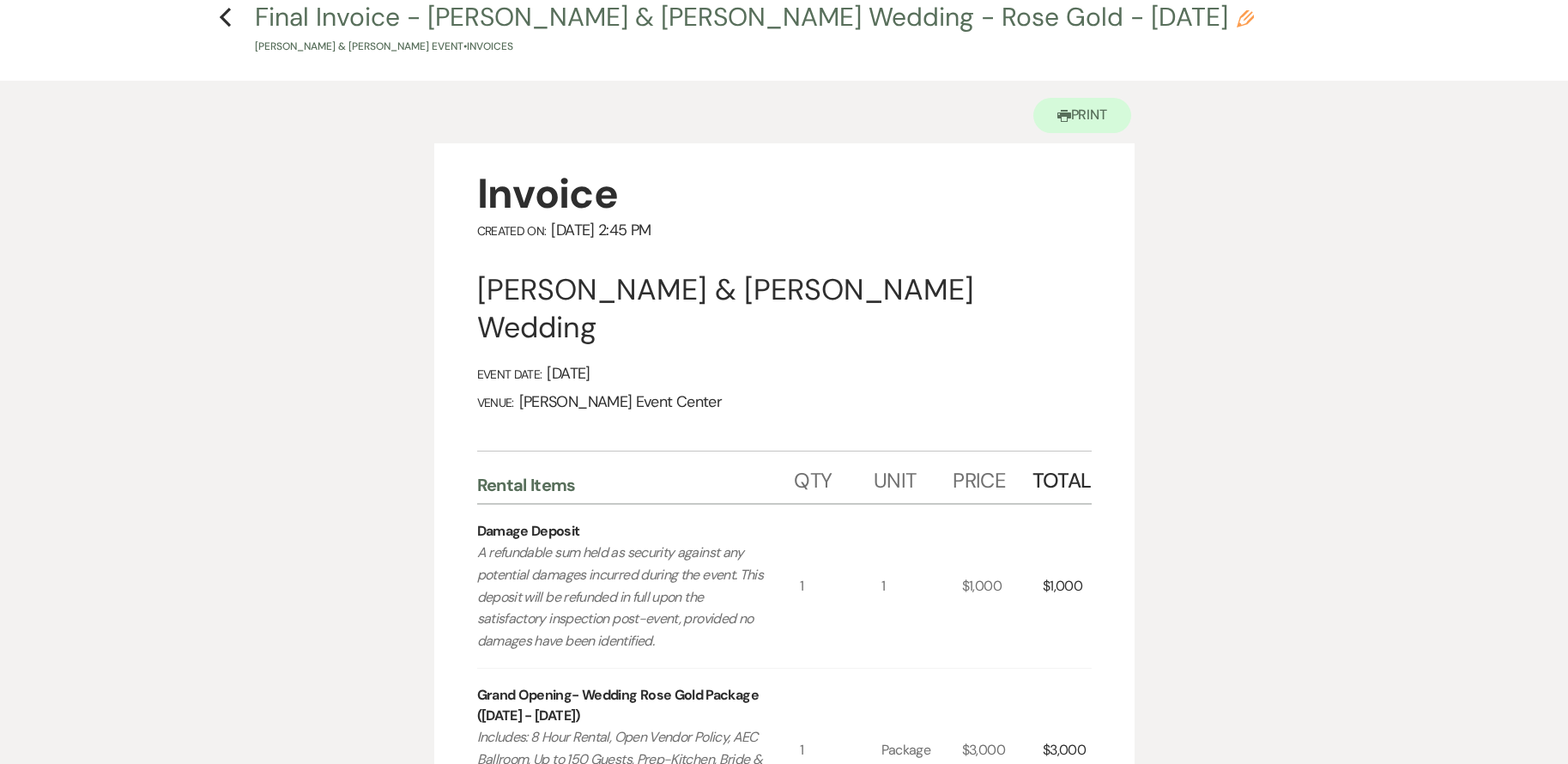
scroll to position [0, 0]
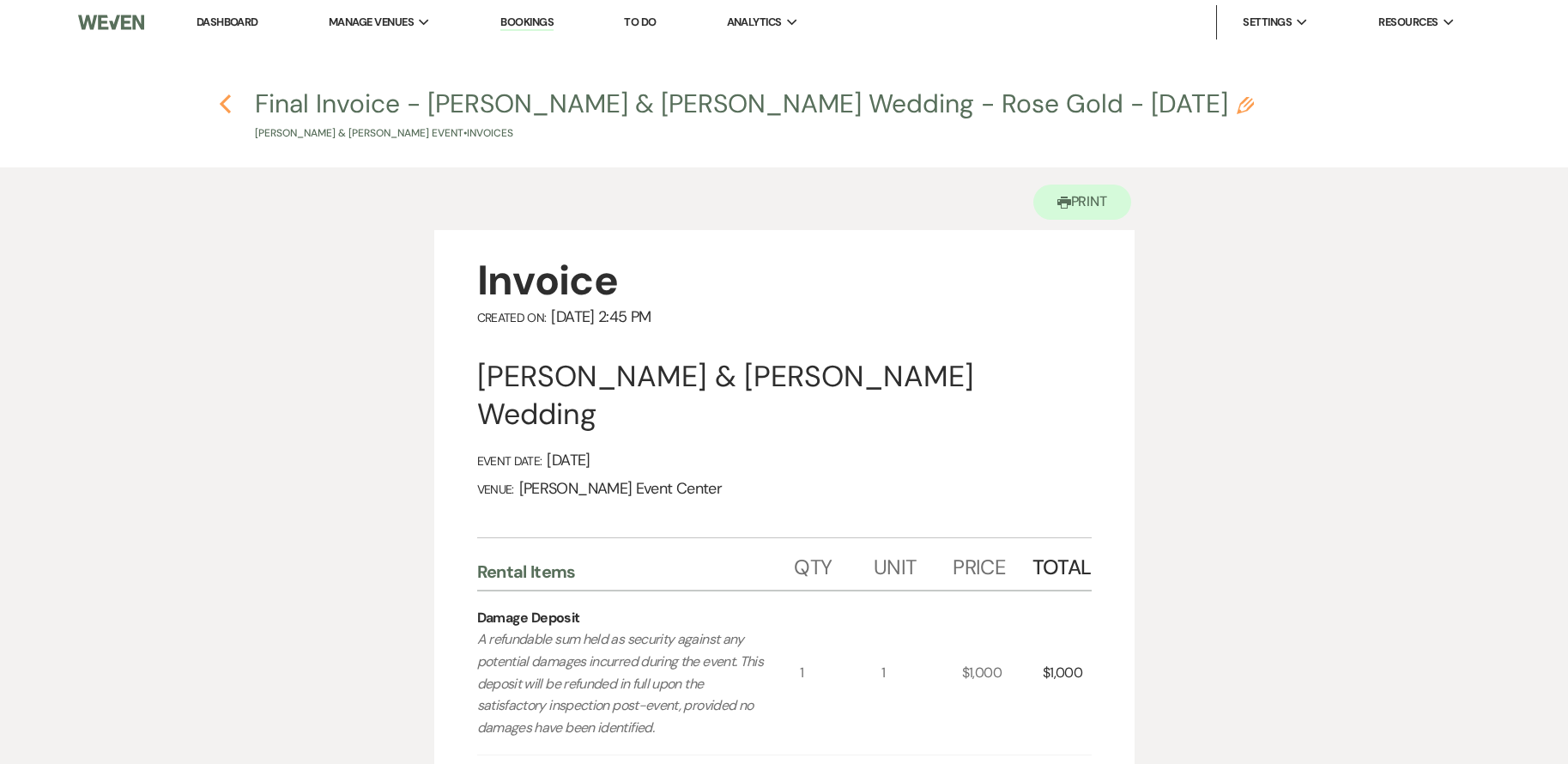
click at [224, 102] on use "button" at bounding box center [225, 104] width 11 height 19
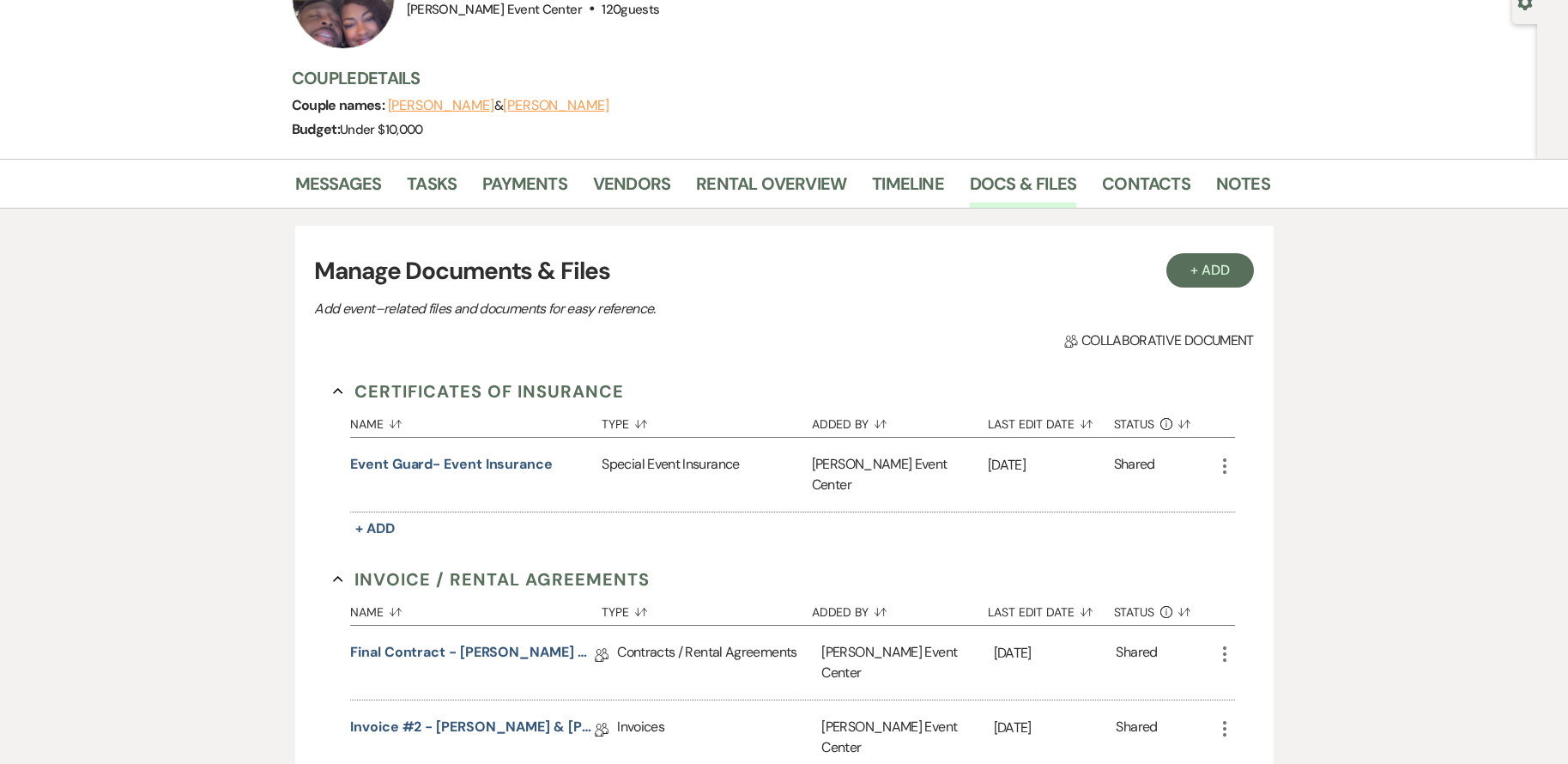
scroll to position [343, 0]
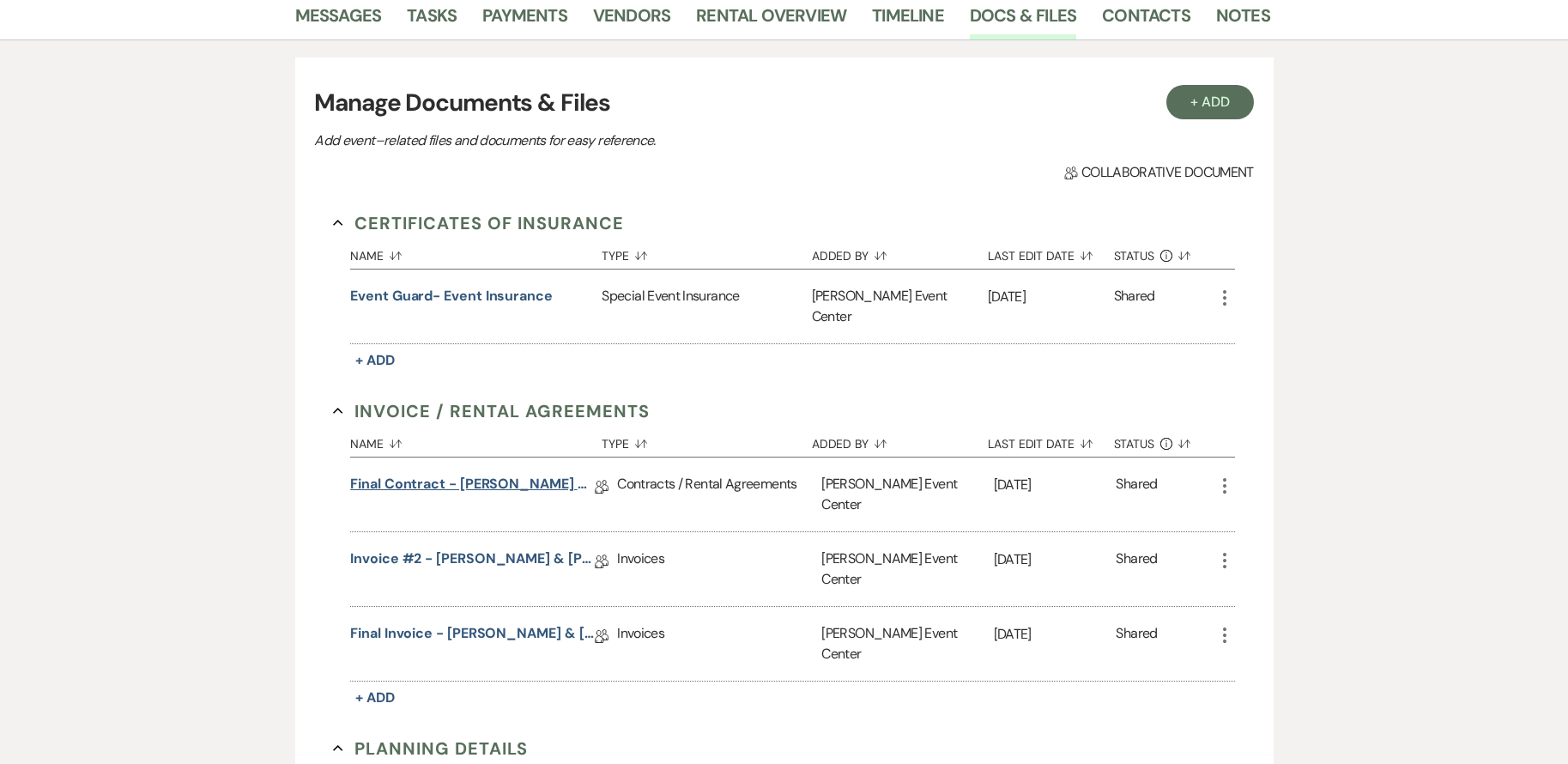
click at [482, 473] on link "Final Contract - Daniel Guest & Lavasia William's - Rose Gold - 10.23.25" at bounding box center [472, 487] width 245 height 26
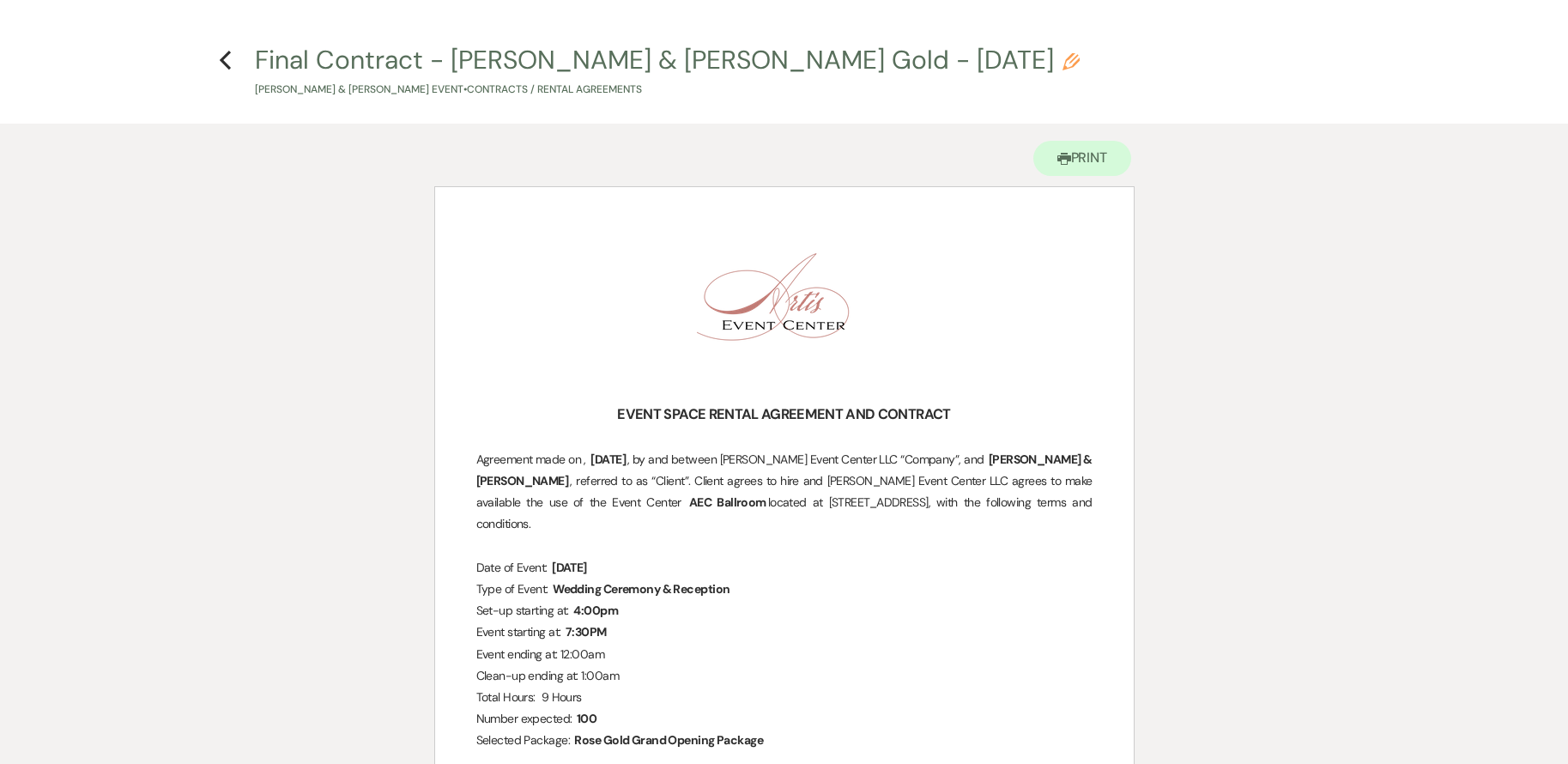
scroll to position [86, 0]
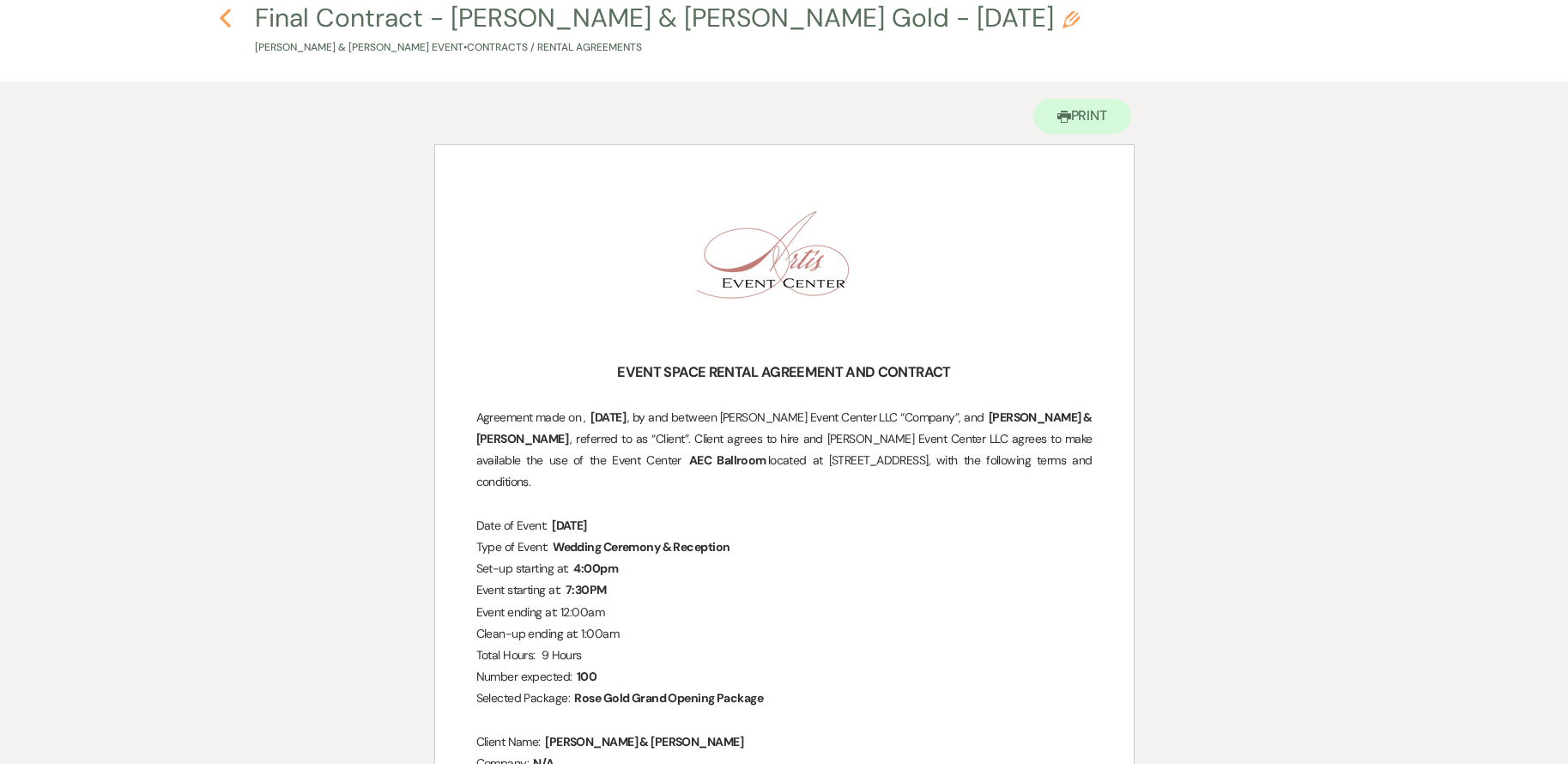
click at [222, 18] on use "button" at bounding box center [225, 18] width 11 height 19
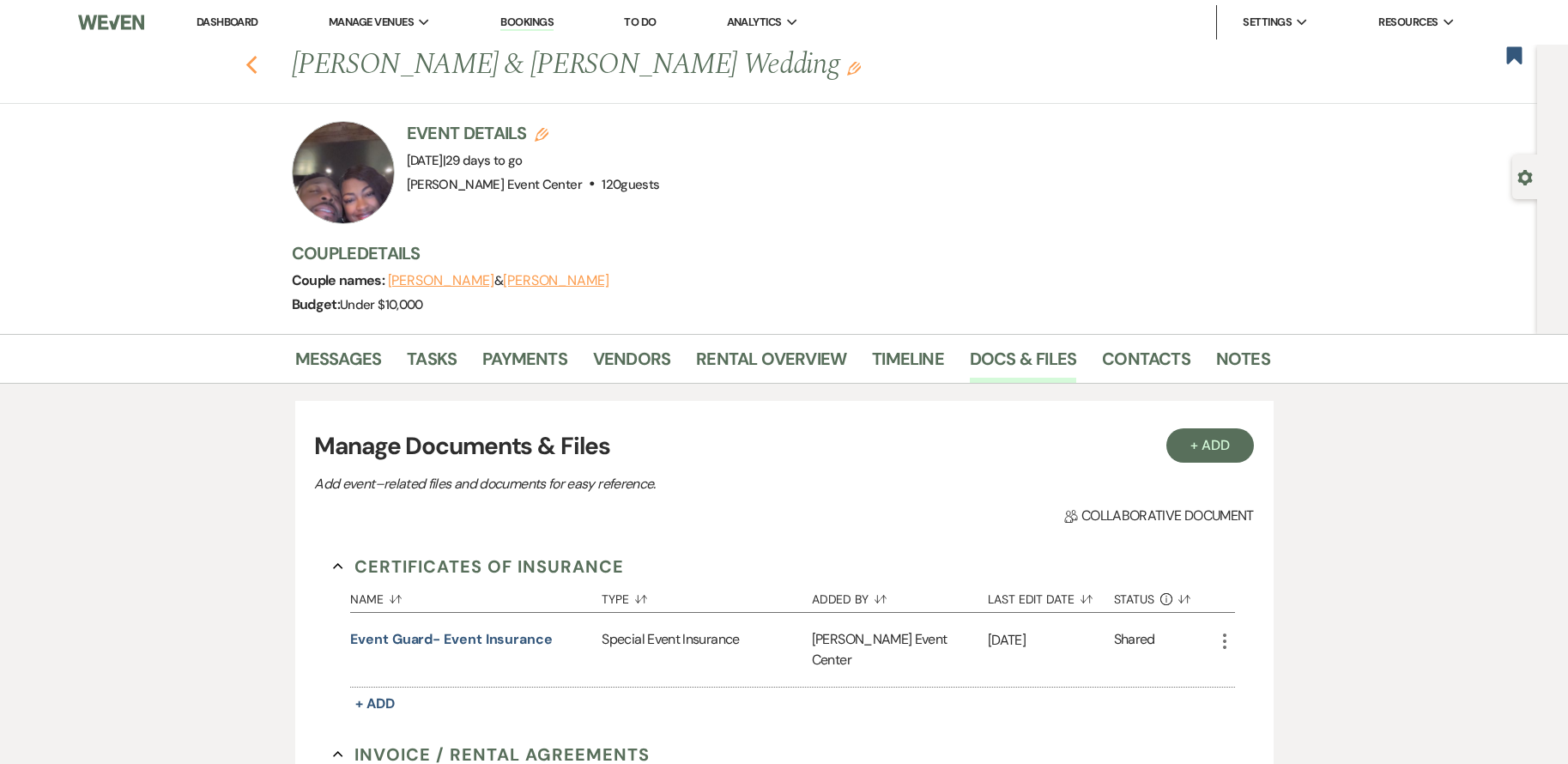
click at [255, 57] on icon "Previous" at bounding box center [252, 66] width 13 height 21
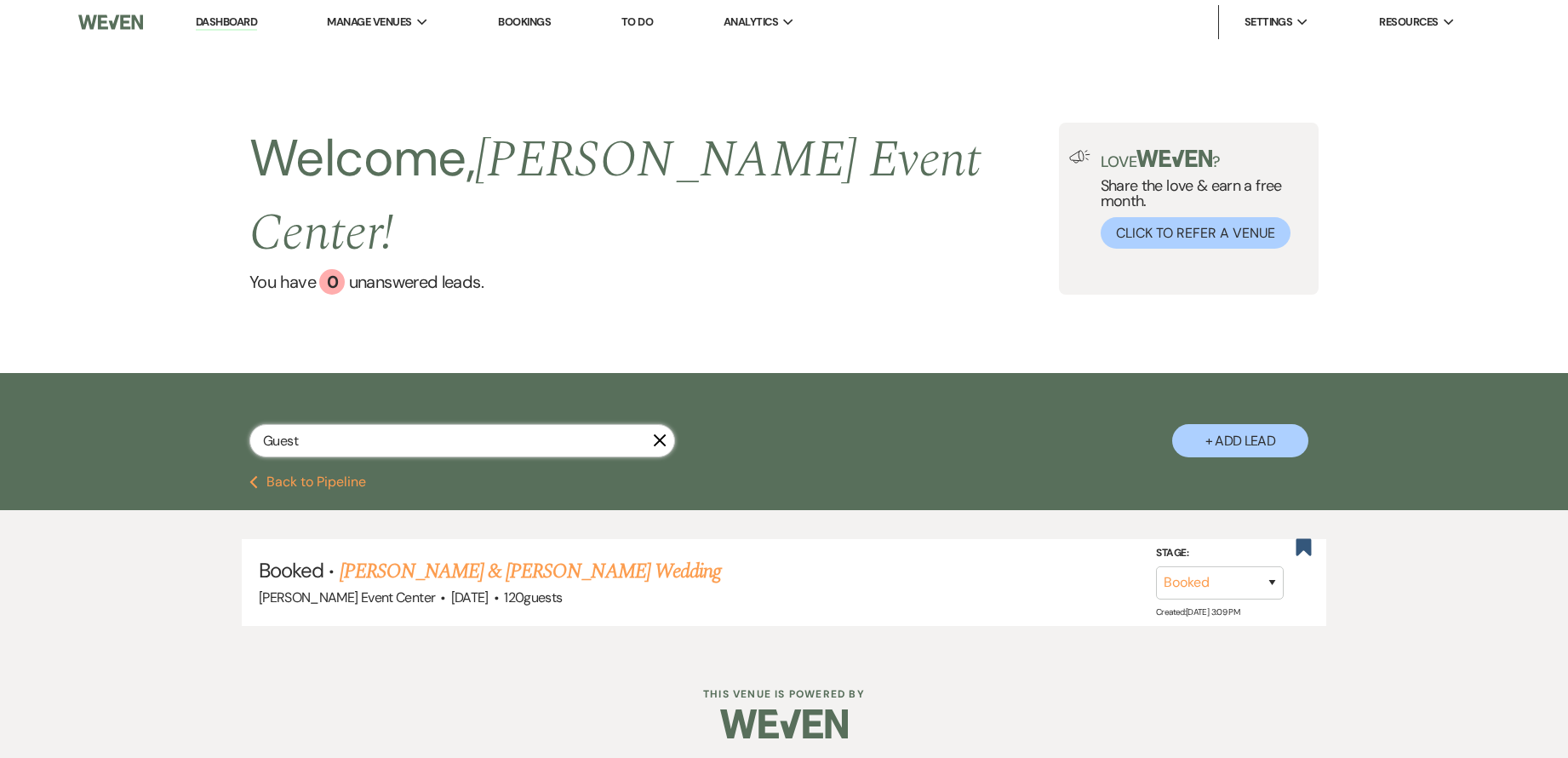
click at [337, 424] on input "Guest" at bounding box center [462, 441] width 426 height 33
type input "Jan"
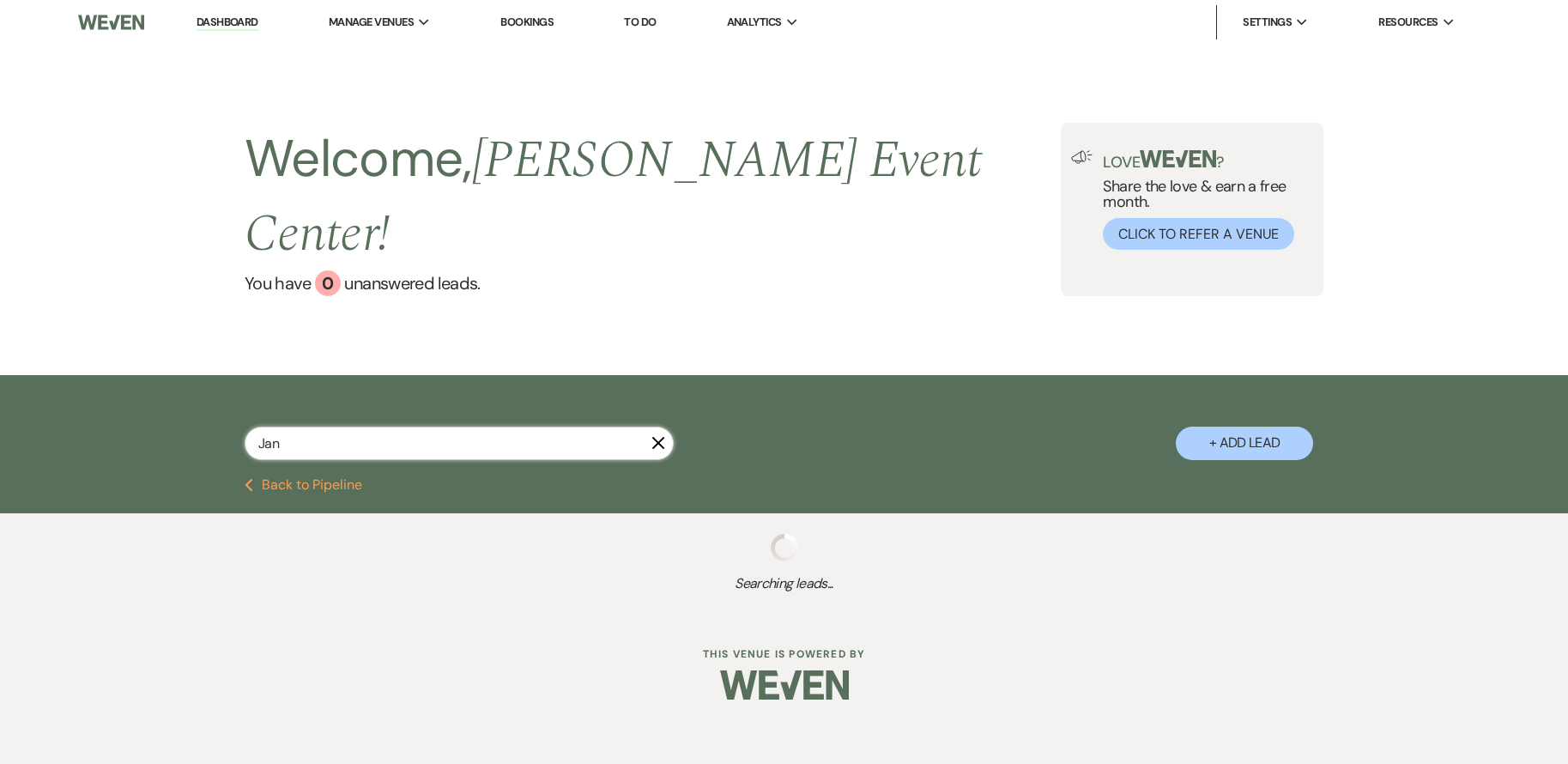
select select "8"
select select "4"
select select "8"
select select "4"
select select "5"
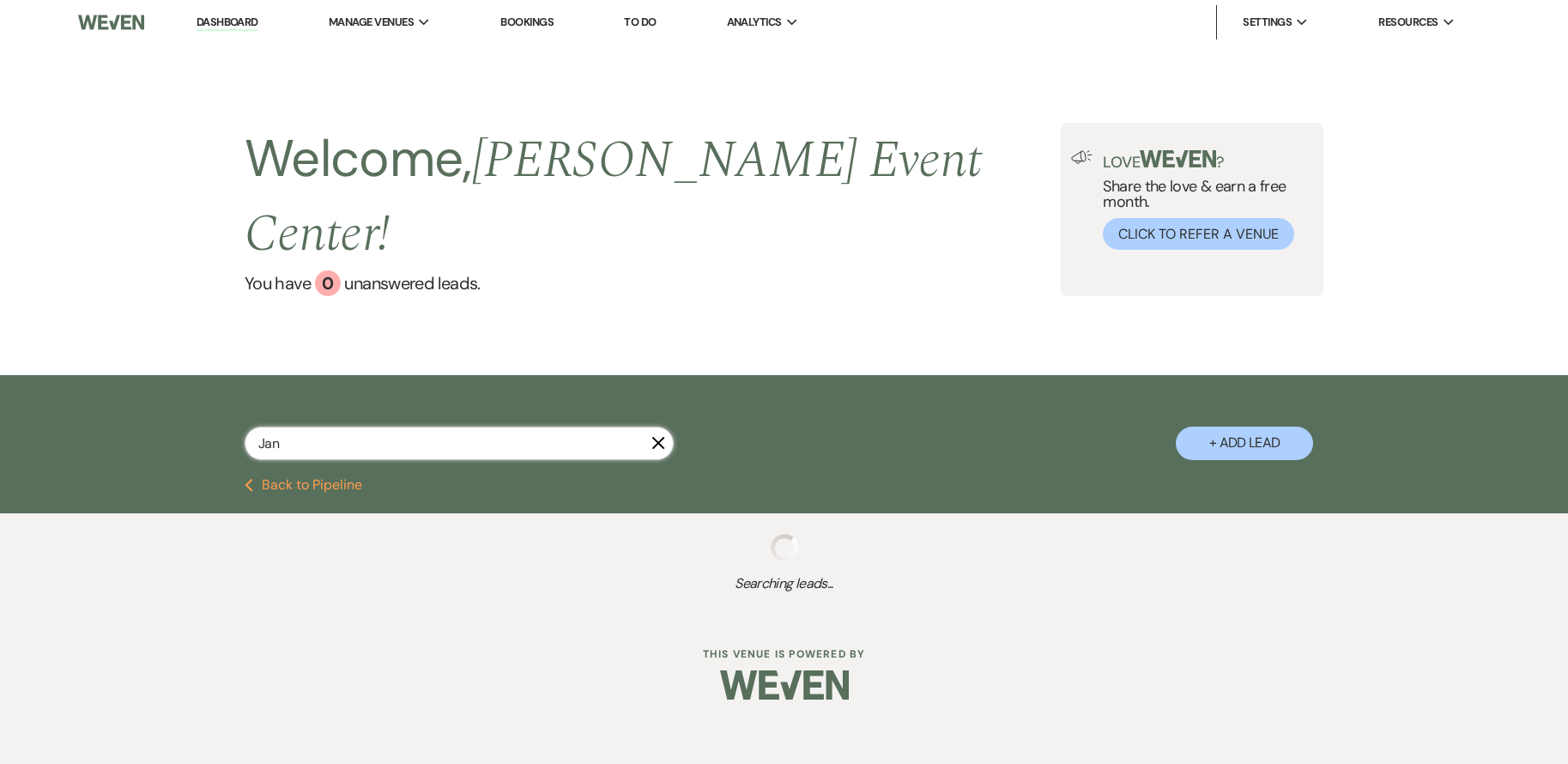
select select "5"
select select "8"
select select "2"
select select "8"
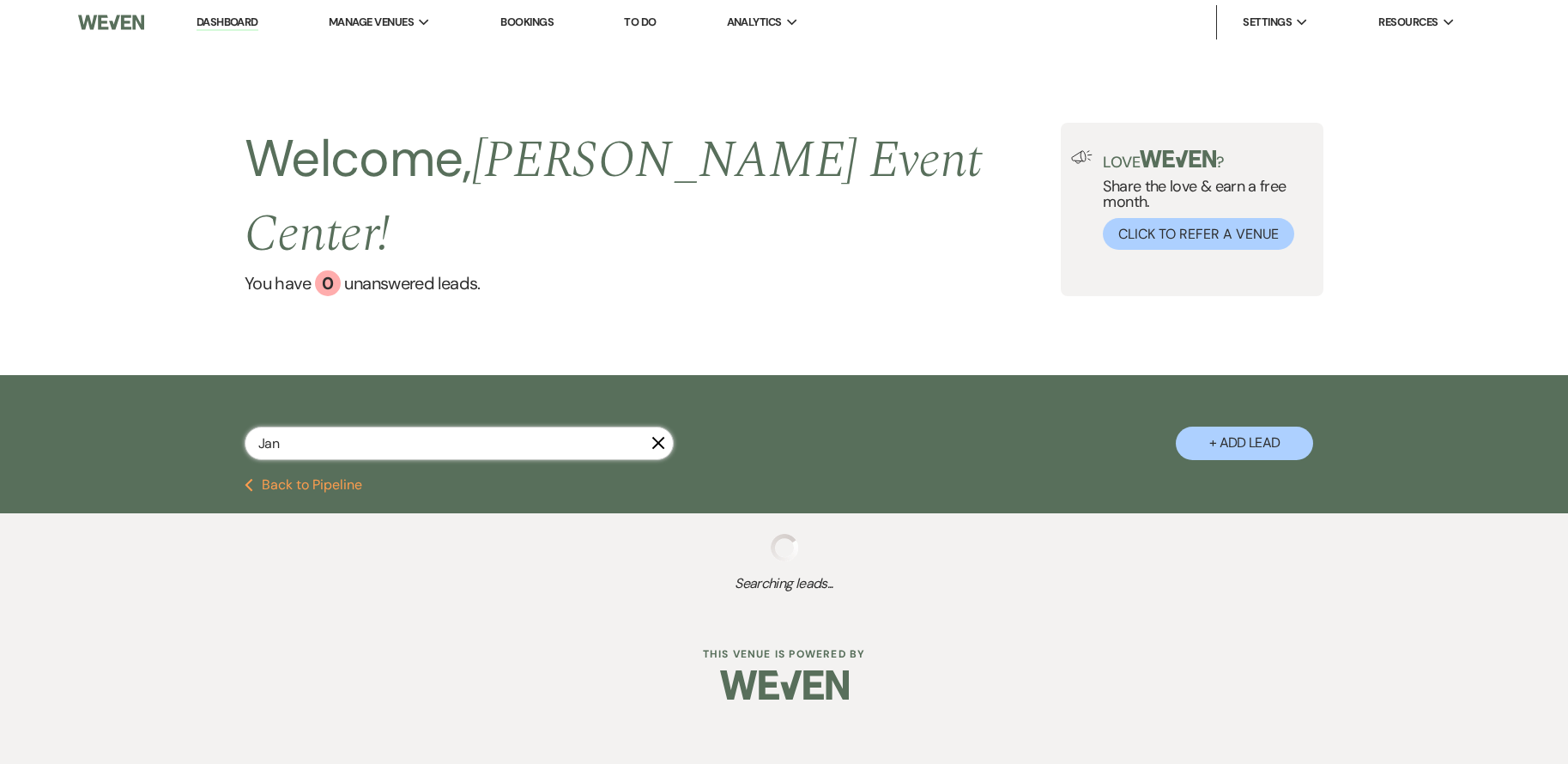
select select "5"
select select "8"
select select "6"
select select "8"
select select "2"
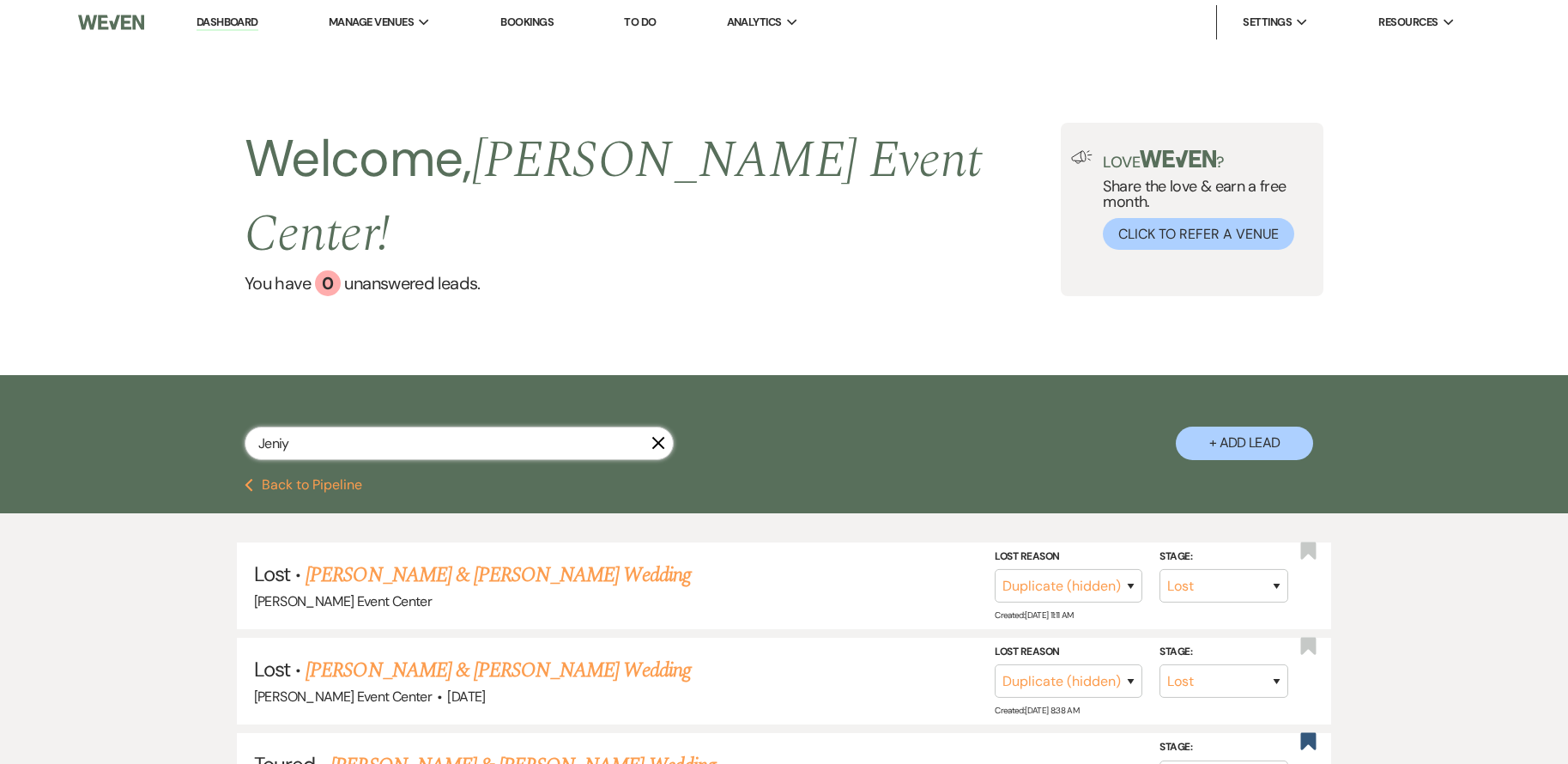
type input "Jeniya"
click at [339, 427] on input "Jeniya" at bounding box center [460, 443] width 430 height 34
select select "8"
select select "4"
select select "8"
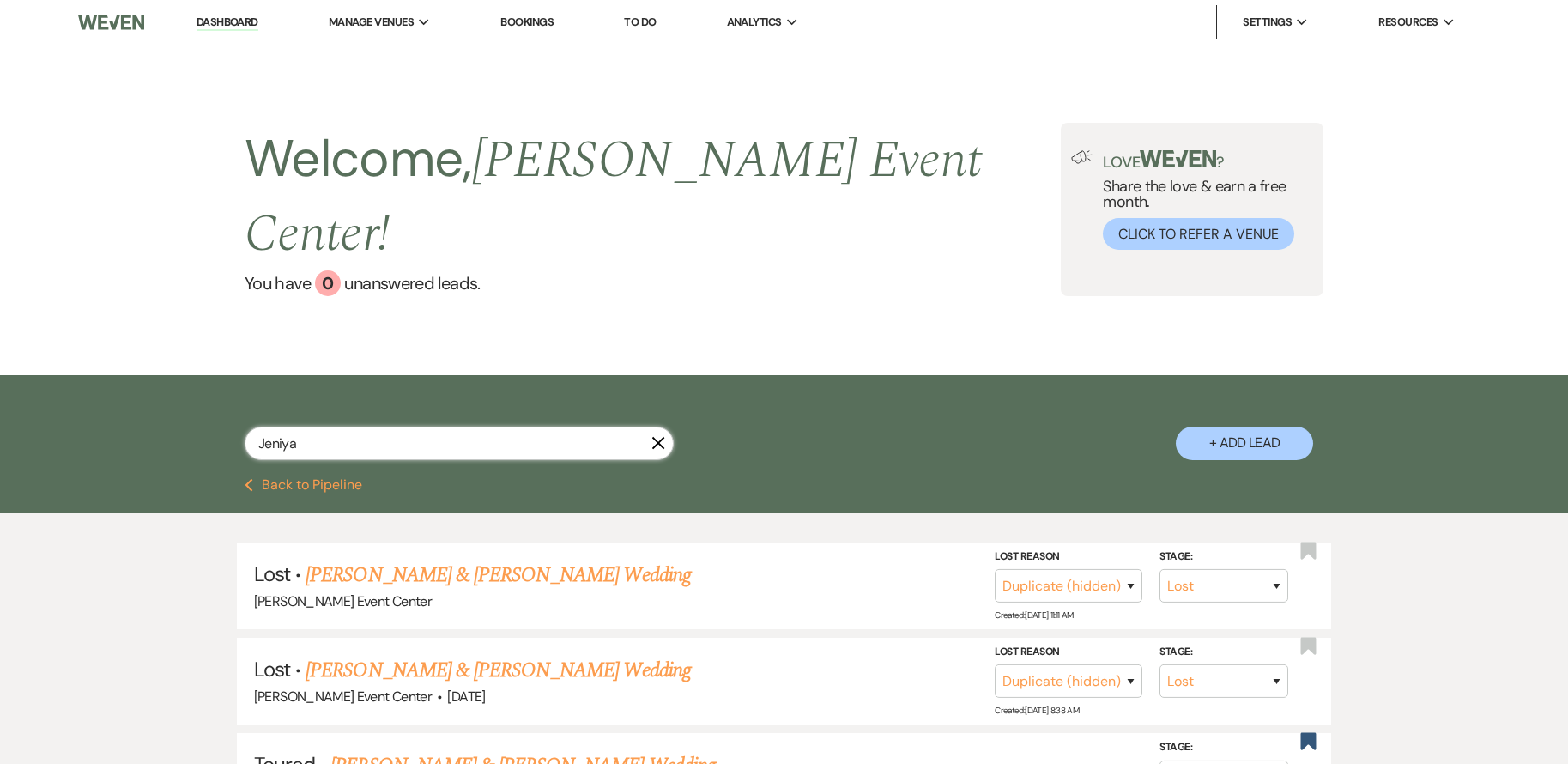
select select "4"
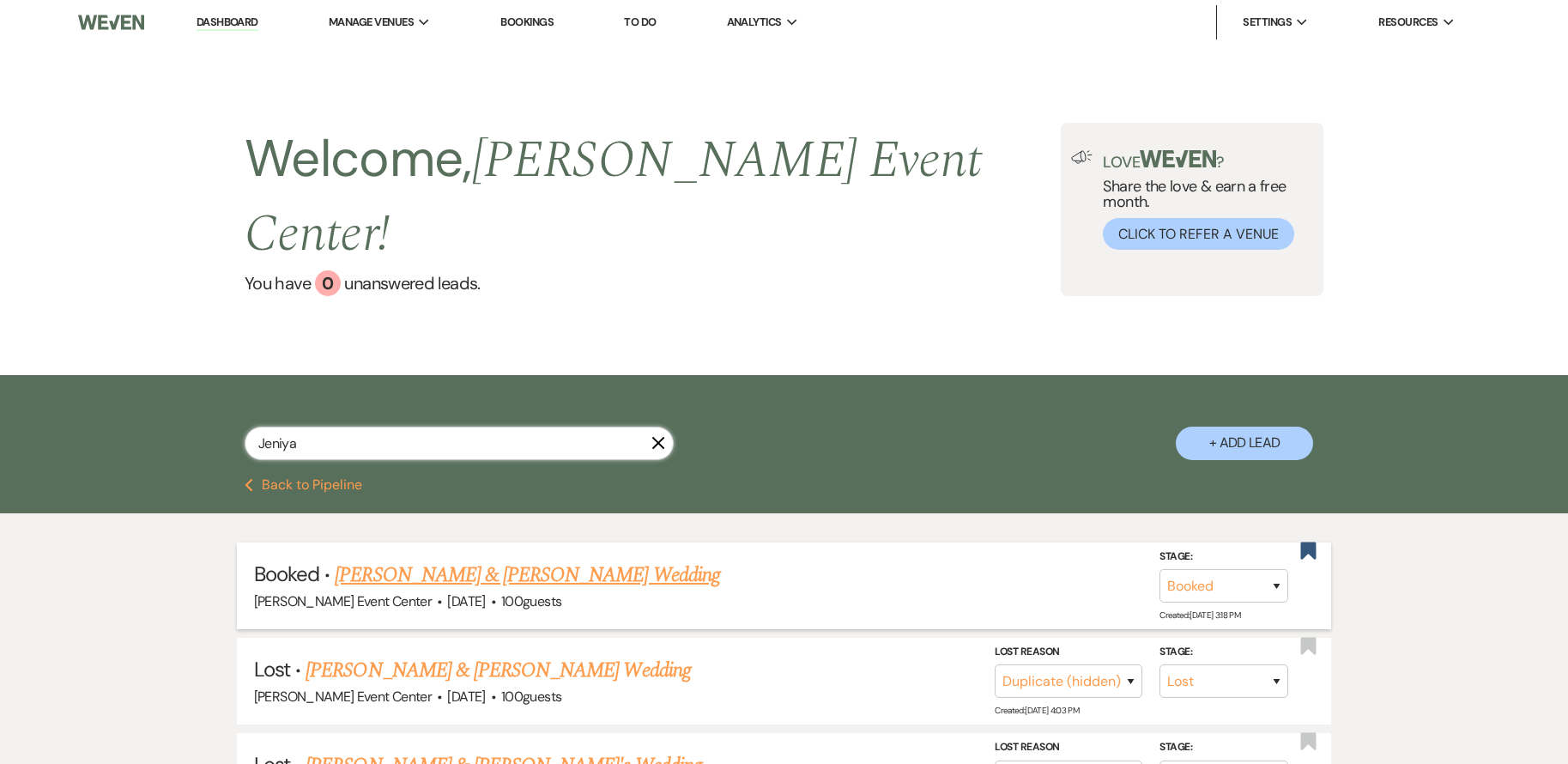
type input "Jeniya"
click at [560, 560] on link "[PERSON_NAME] & [PERSON_NAME] Wedding" at bounding box center [527, 575] width 384 height 31
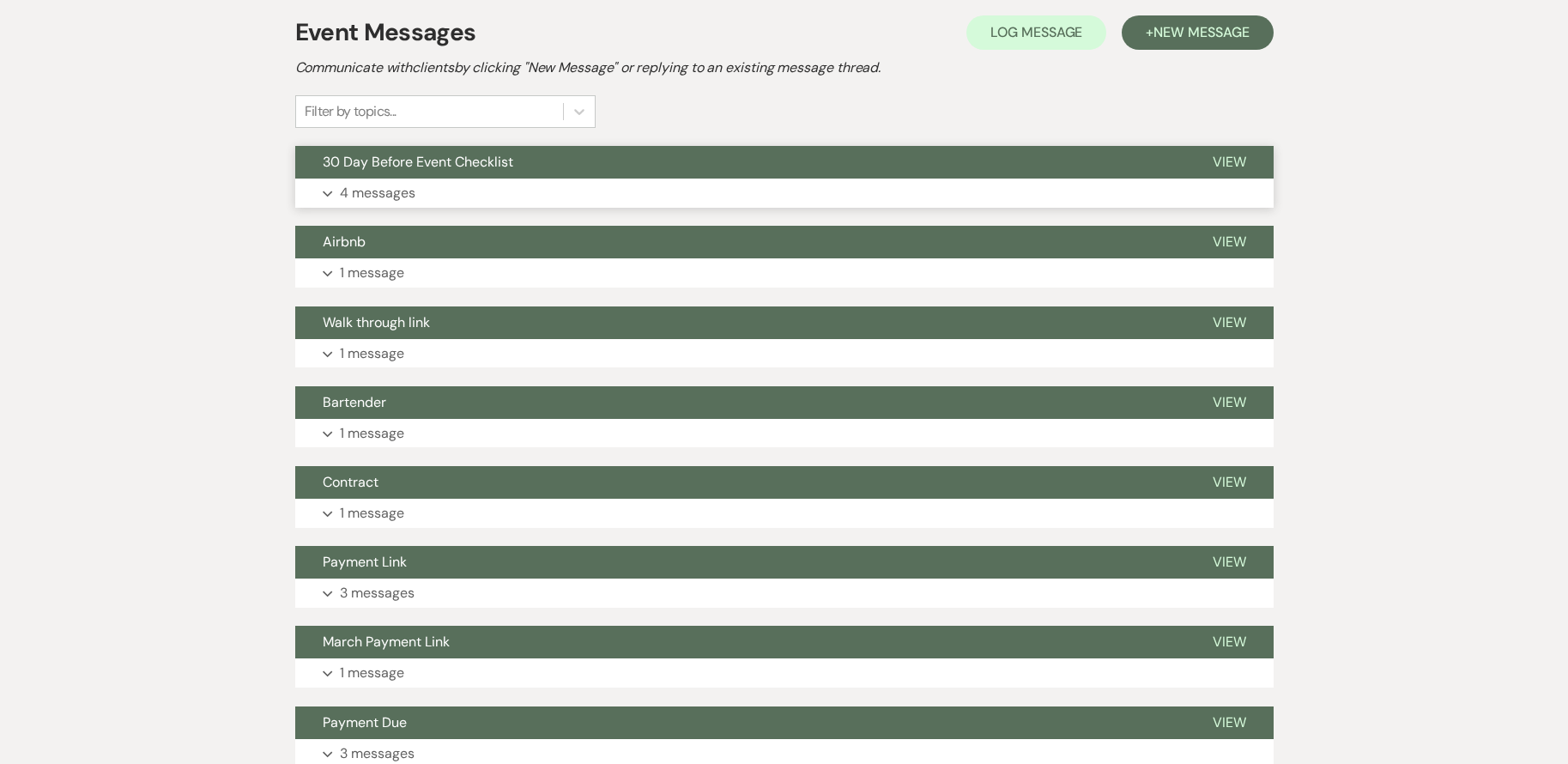
click at [461, 187] on button "Expand 4 messages" at bounding box center [785, 192] width 979 height 29
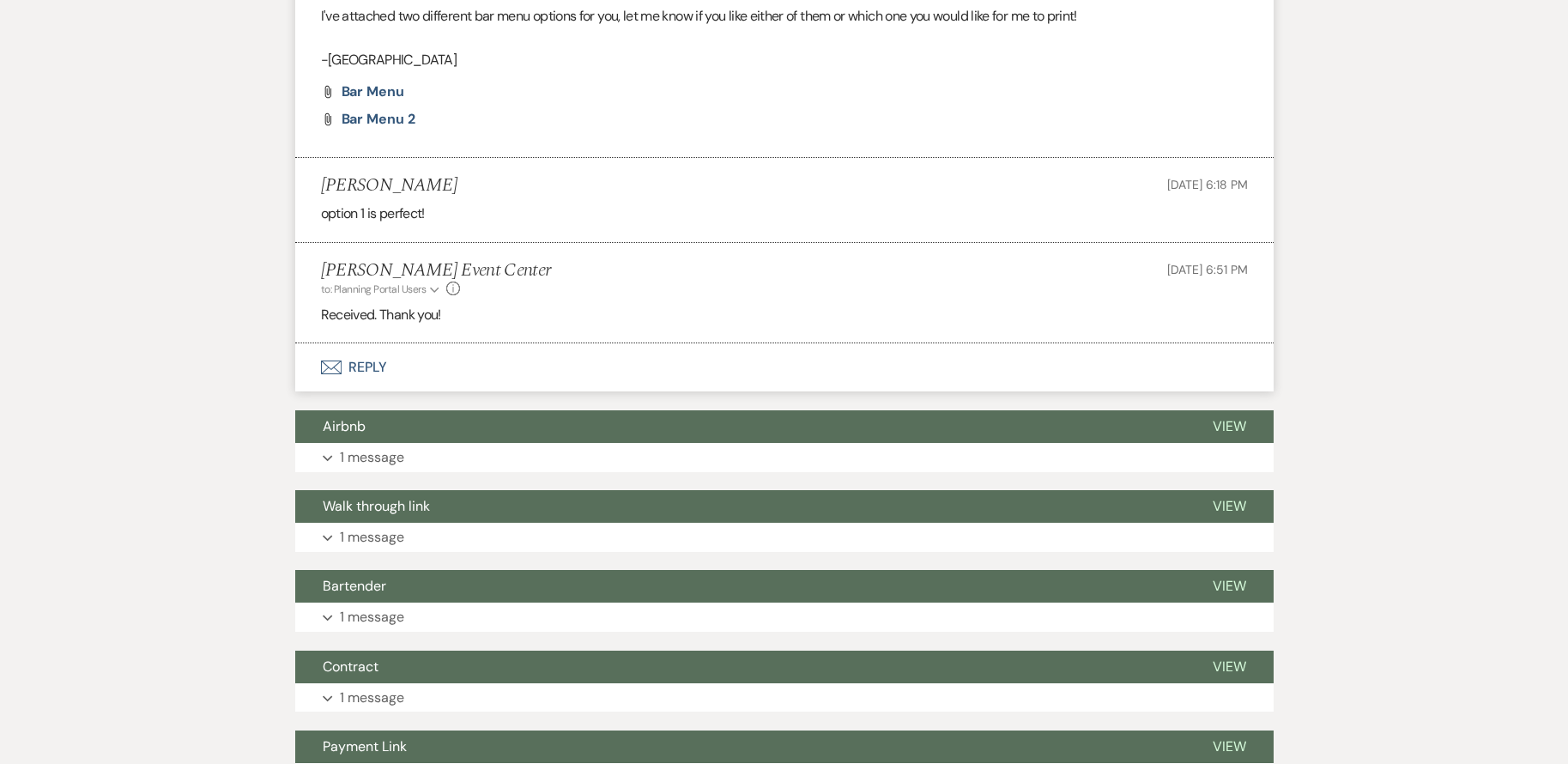
scroll to position [1459, 0]
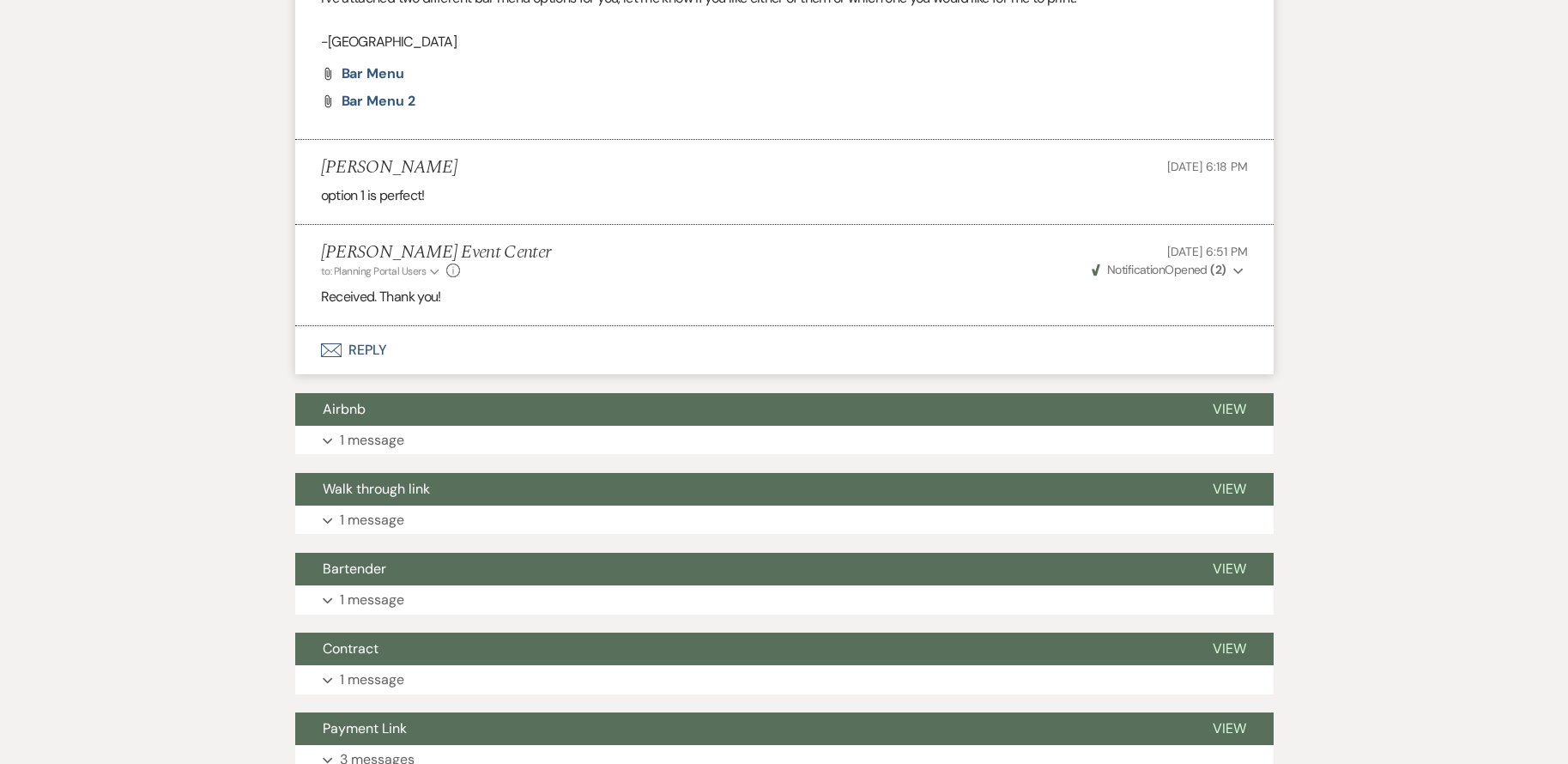
click at [368, 343] on button "Envelope Reply" at bounding box center [785, 350] width 979 height 48
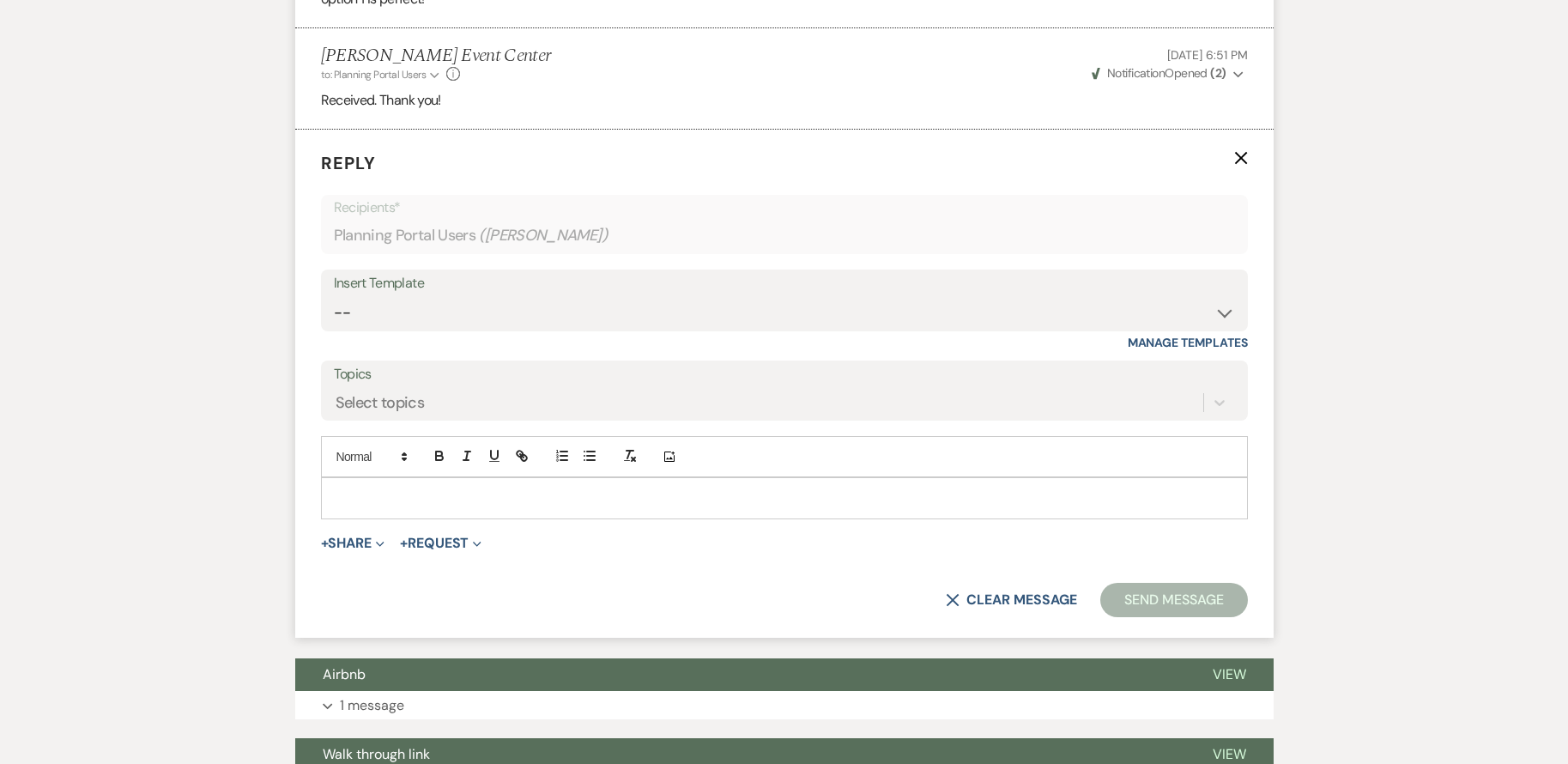
scroll to position [1657, 0]
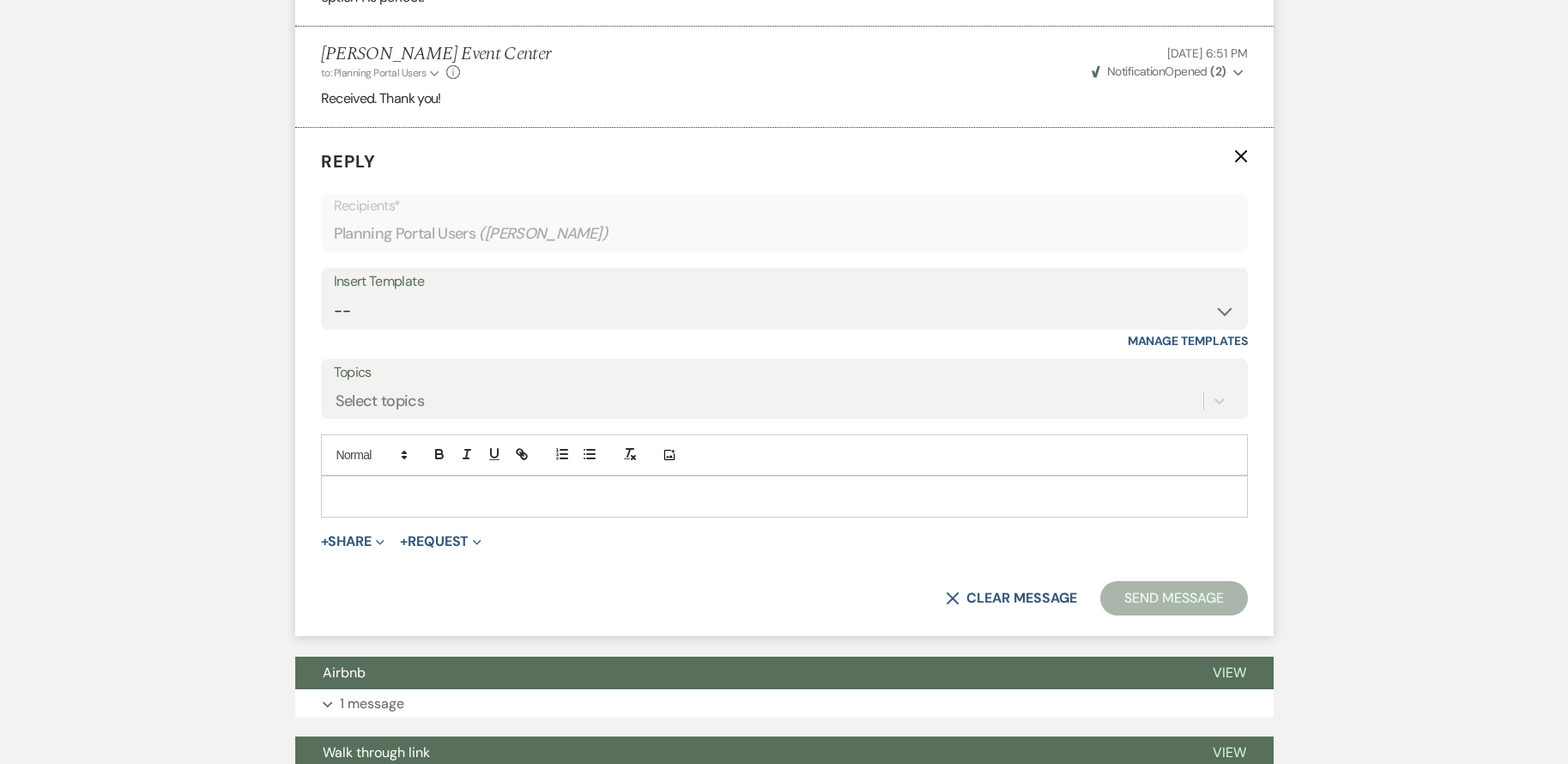
click at [431, 494] on p at bounding box center [784, 496] width 899 height 19
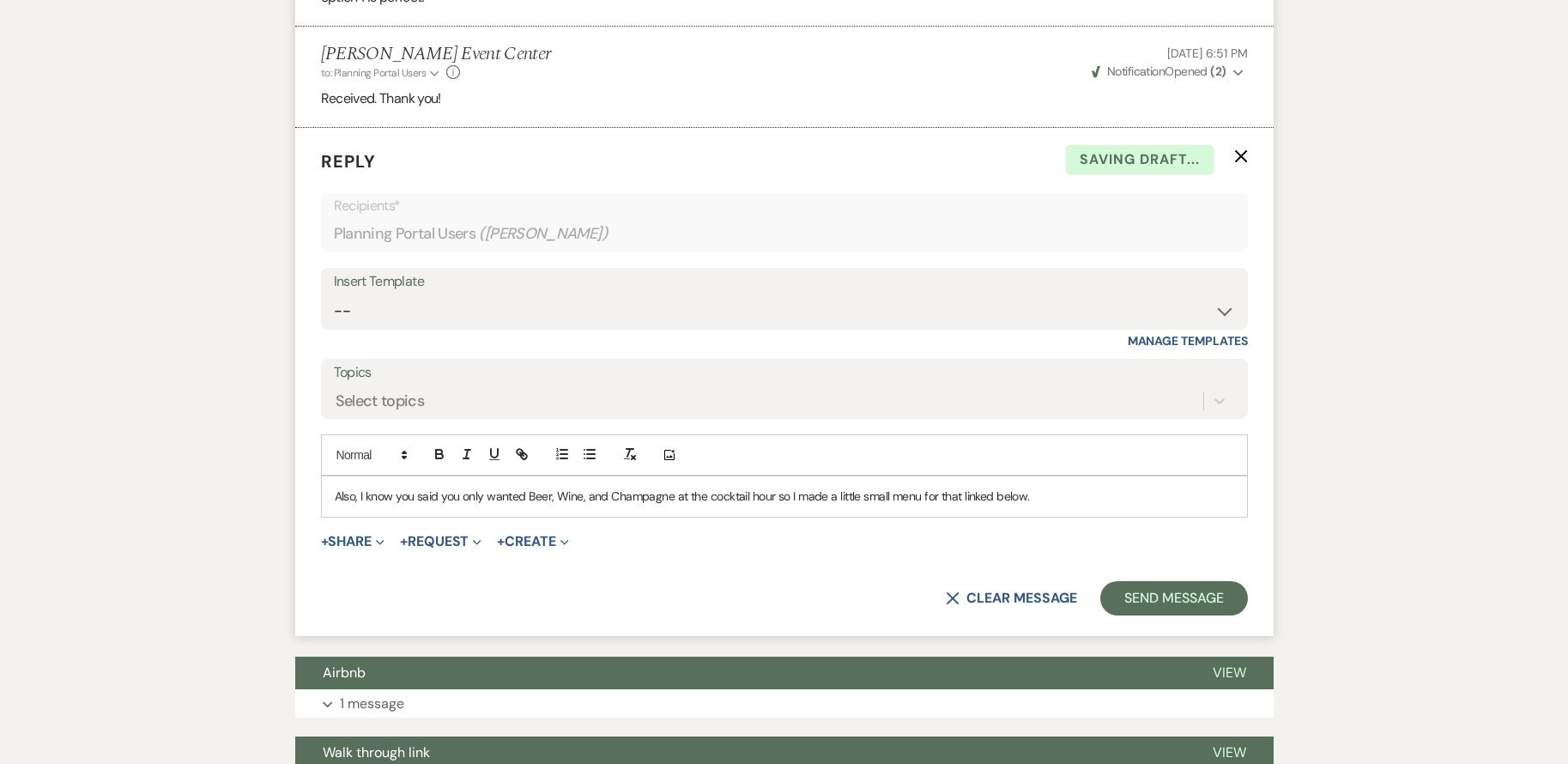
click at [1039, 495] on p "Also, I know you said you only wanted Beer, Wine, and Champagne at the cocktail…" at bounding box center [784, 496] width 899 height 19
click at [959, 495] on p "Also, I know you said you only wanted Beer, Wine, and Champagne at the cocktail…" at bounding box center [784, 496] width 899 height 19
click at [1021, 498] on p "Also, I know you said you only wanted Beer, Wine, and Champagne at the cocktail…" at bounding box center [784, 496] width 899 height 19
click at [1029, 498] on p "Also, I know you said you only wanted Beer, Wine, and Champagne at the cocktail…" at bounding box center [784, 496] width 899 height 19
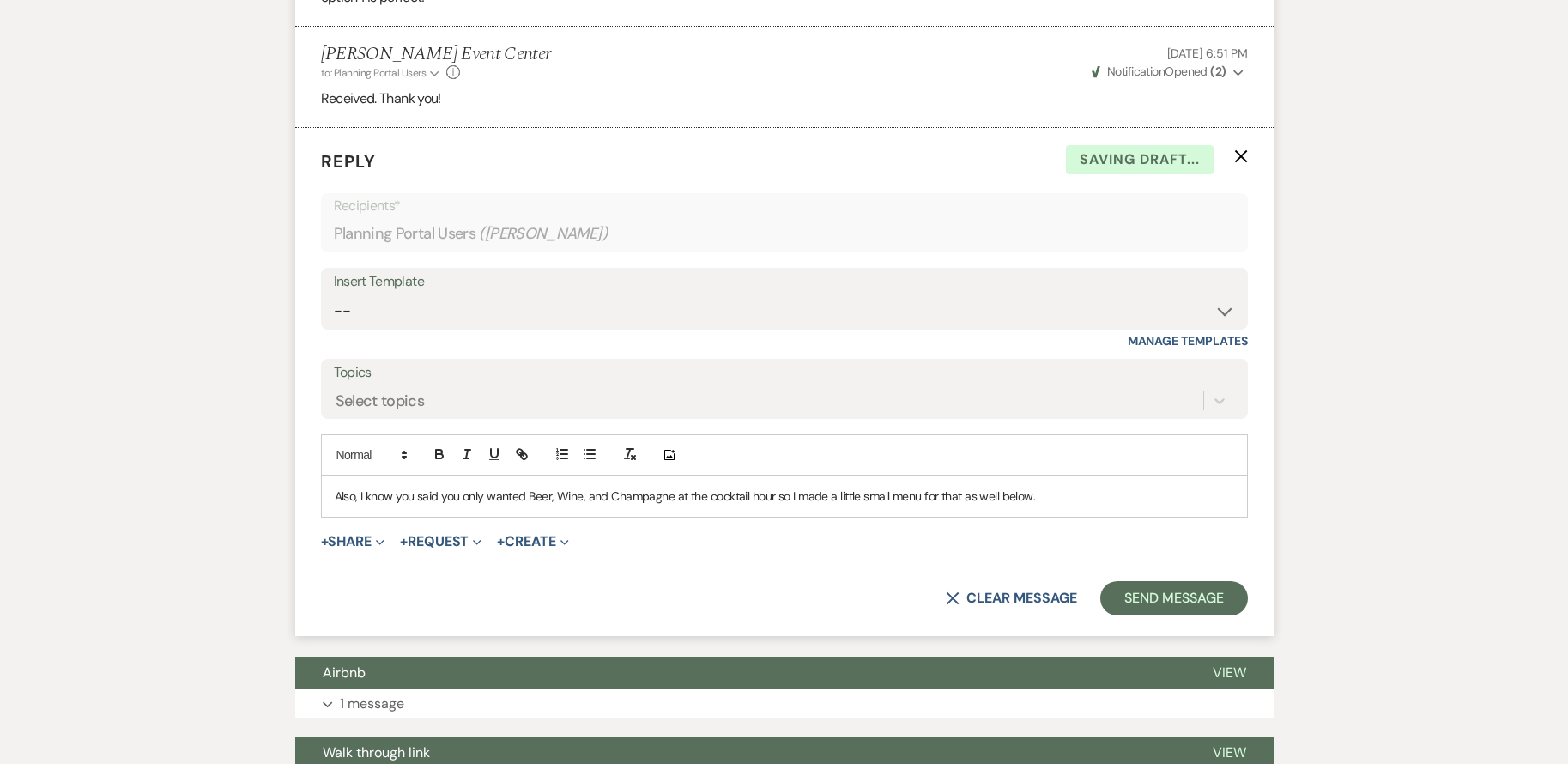
click at [998, 497] on p "Also, I know you said you only wanted Beer, Wine, and Champagne at the cocktail…" at bounding box center [784, 496] width 899 height 19
click at [1134, 501] on p "Also, I know you said you only wanted Beer, Wine, and Champagne at the cocktail…" at bounding box center [784, 496] width 899 height 19
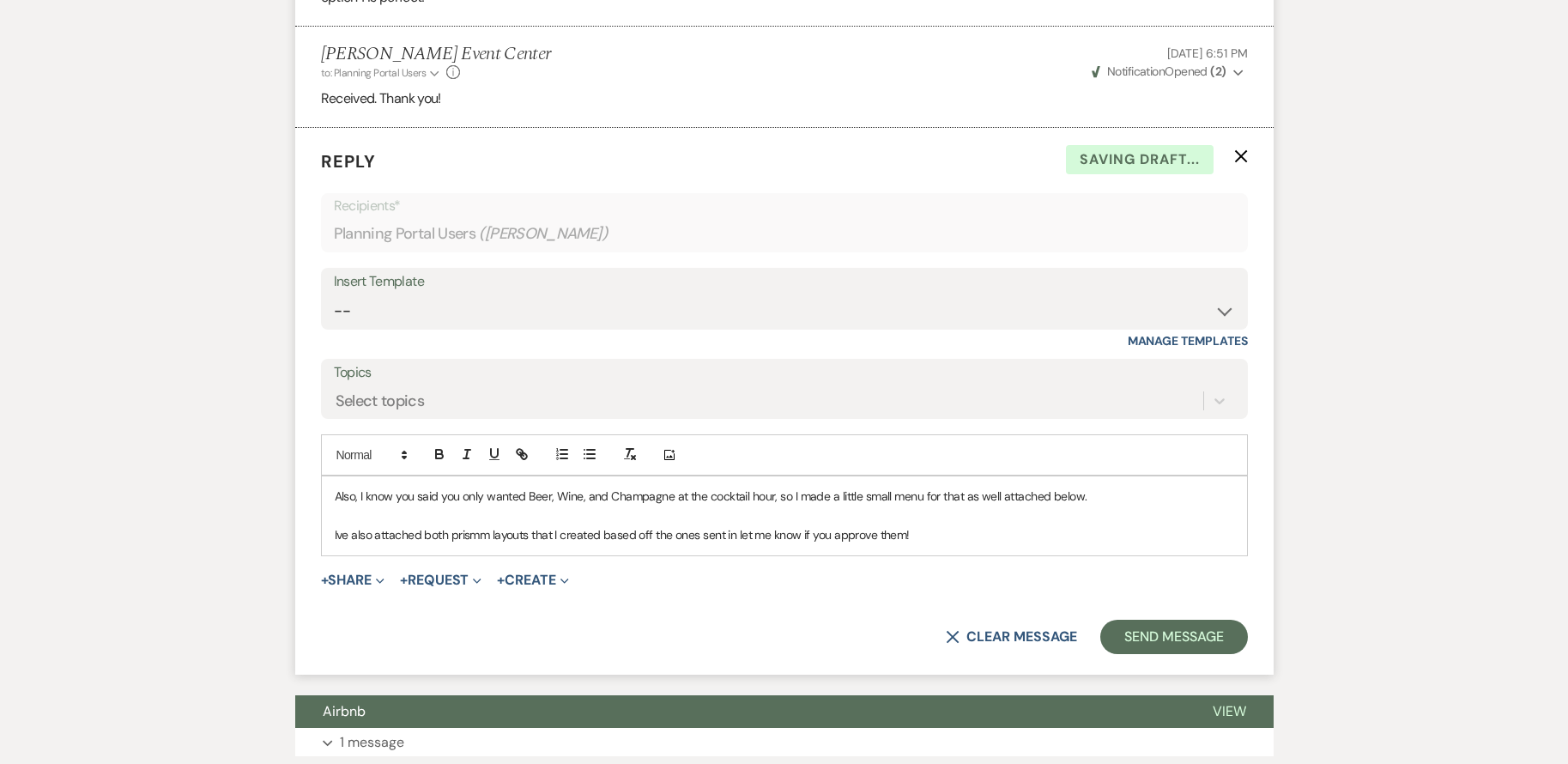
click at [815, 537] on p "Ive also attached both prismm layouts that I created based off the ones sent in…" at bounding box center [784, 534] width 899 height 19
click at [811, 535] on p "Ive also attached both prismm layouts that I created based off the ones sent in…" at bounding box center [784, 534] width 899 height 19
drag, startPoint x: 564, startPoint y: 529, endPoint x: 582, endPoint y: 527, distance: 18.1
click at [564, 529] on p "I've also attached both prismm layouts that I created based off the ones sent i…" at bounding box center [784, 534] width 899 height 19
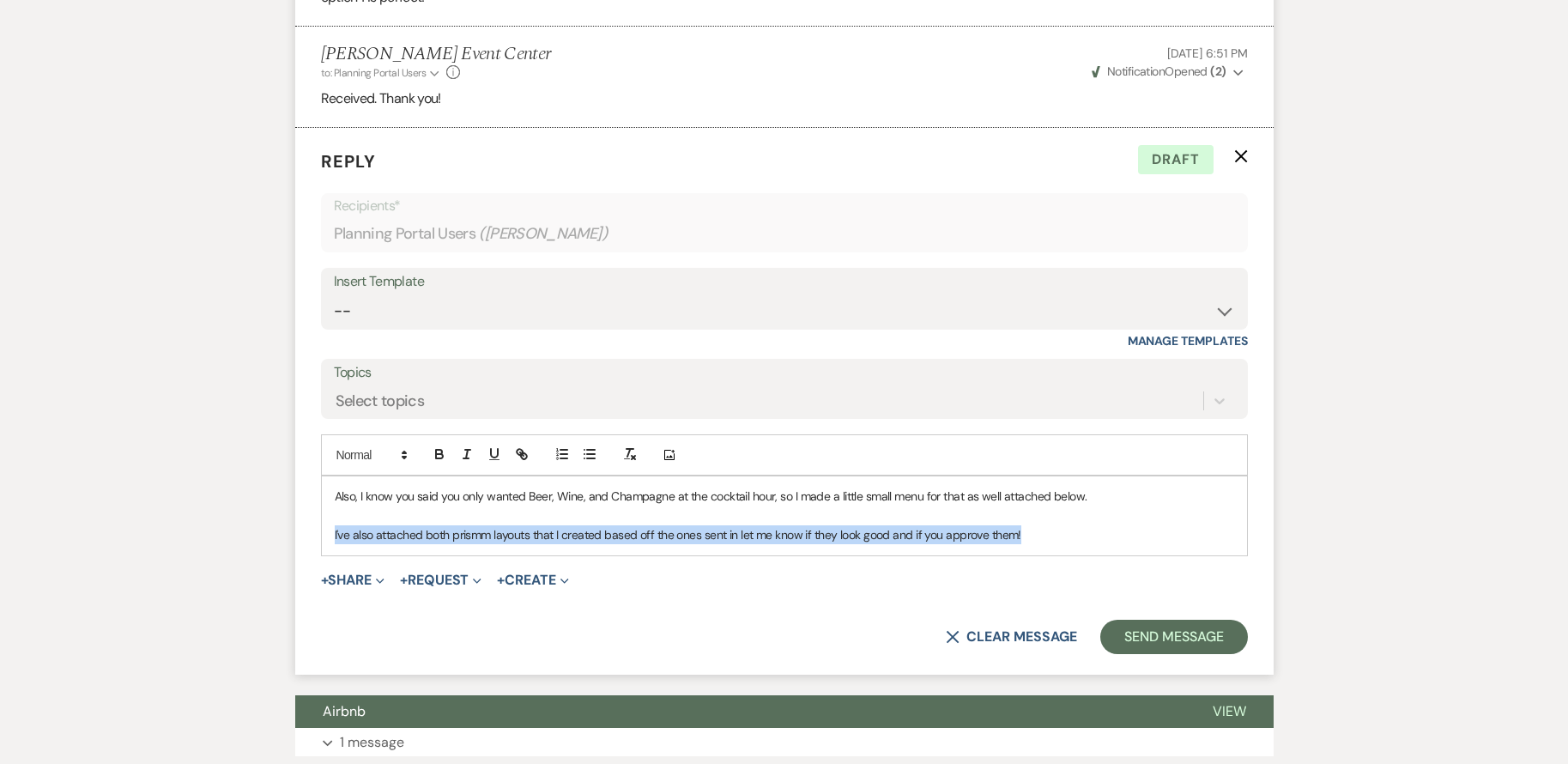
drag, startPoint x: 333, startPoint y: 537, endPoint x: 1055, endPoint y: 565, distance: 722.5
click at [1055, 565] on form "Reply X Draft Recipients* Planning Portal Users ( Jeniya Staton ) Insert Templa…" at bounding box center [785, 400] width 979 height 547
copy p "I've also attached both prismm layouts that I created based off the ones sent i…"
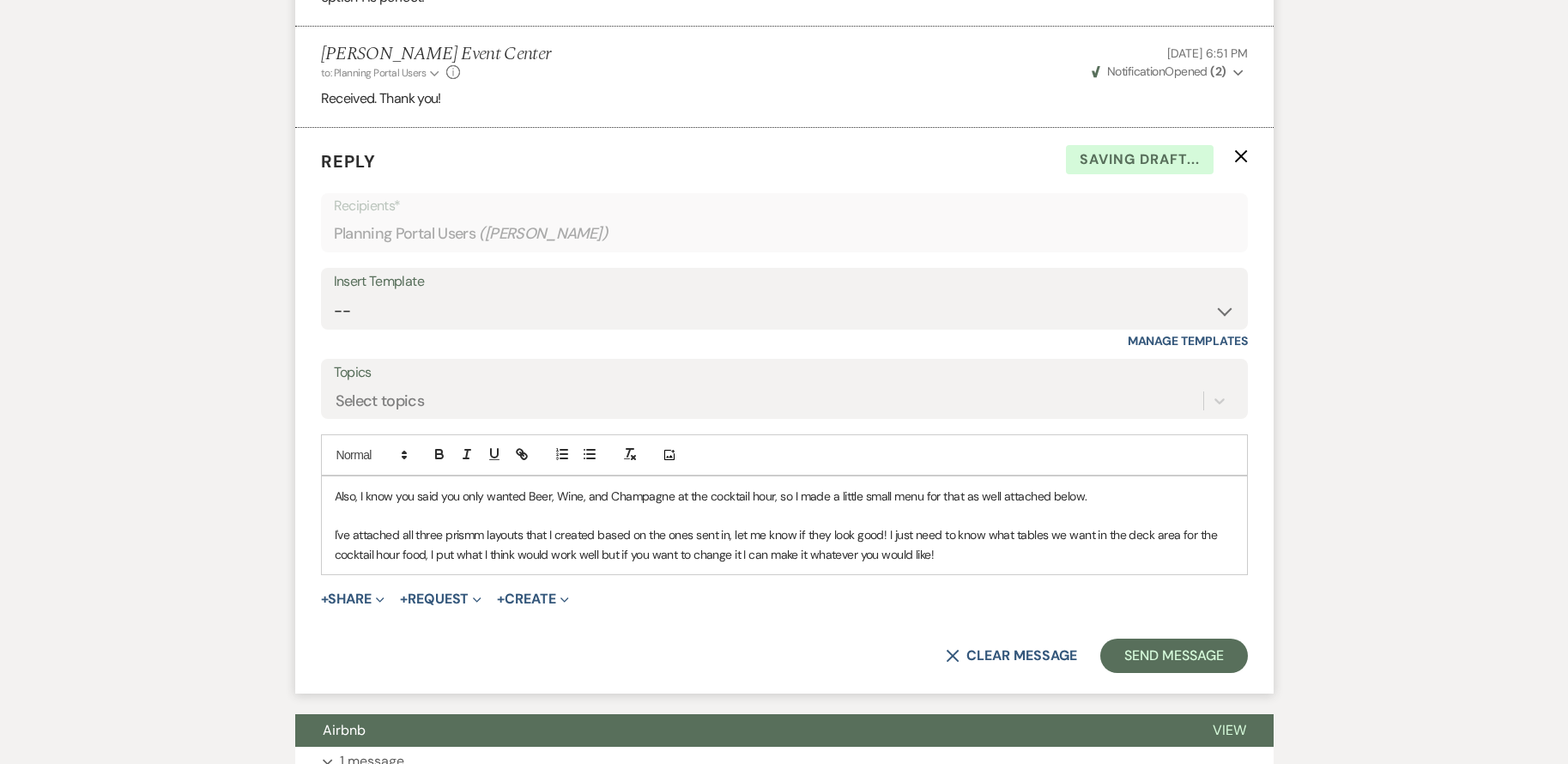
click at [354, 539] on p "I've attached all three prismm layouts that I created based on the ones sent in…" at bounding box center [784, 544] width 899 height 38
click at [1003, 564] on div "Also, I know you said you only wanted Beer, Wine, and Champagne at the cocktail…" at bounding box center [784, 525] width 926 height 97
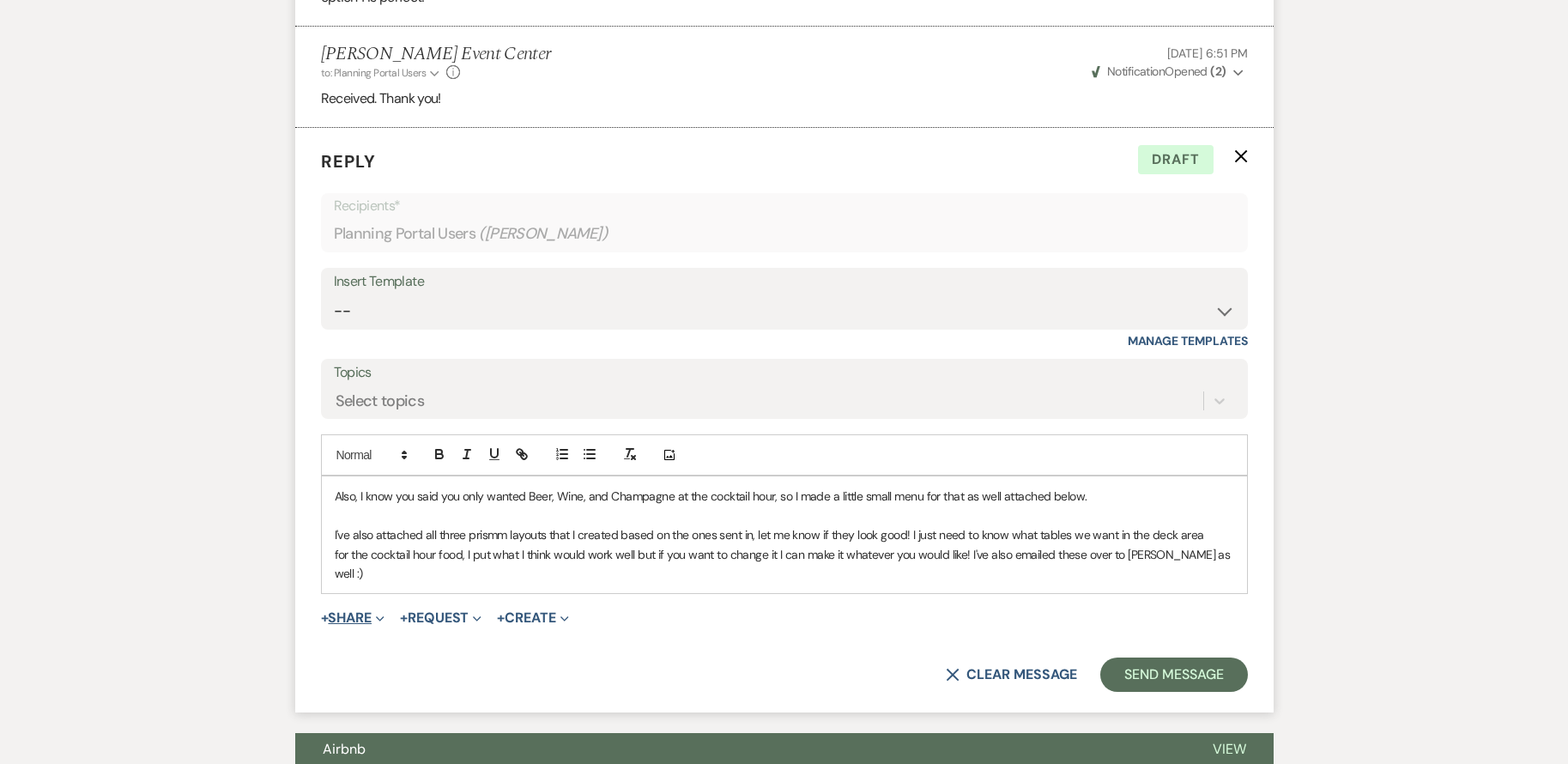
click at [344, 611] on button "+ Share Expand" at bounding box center [353, 618] width 65 height 14
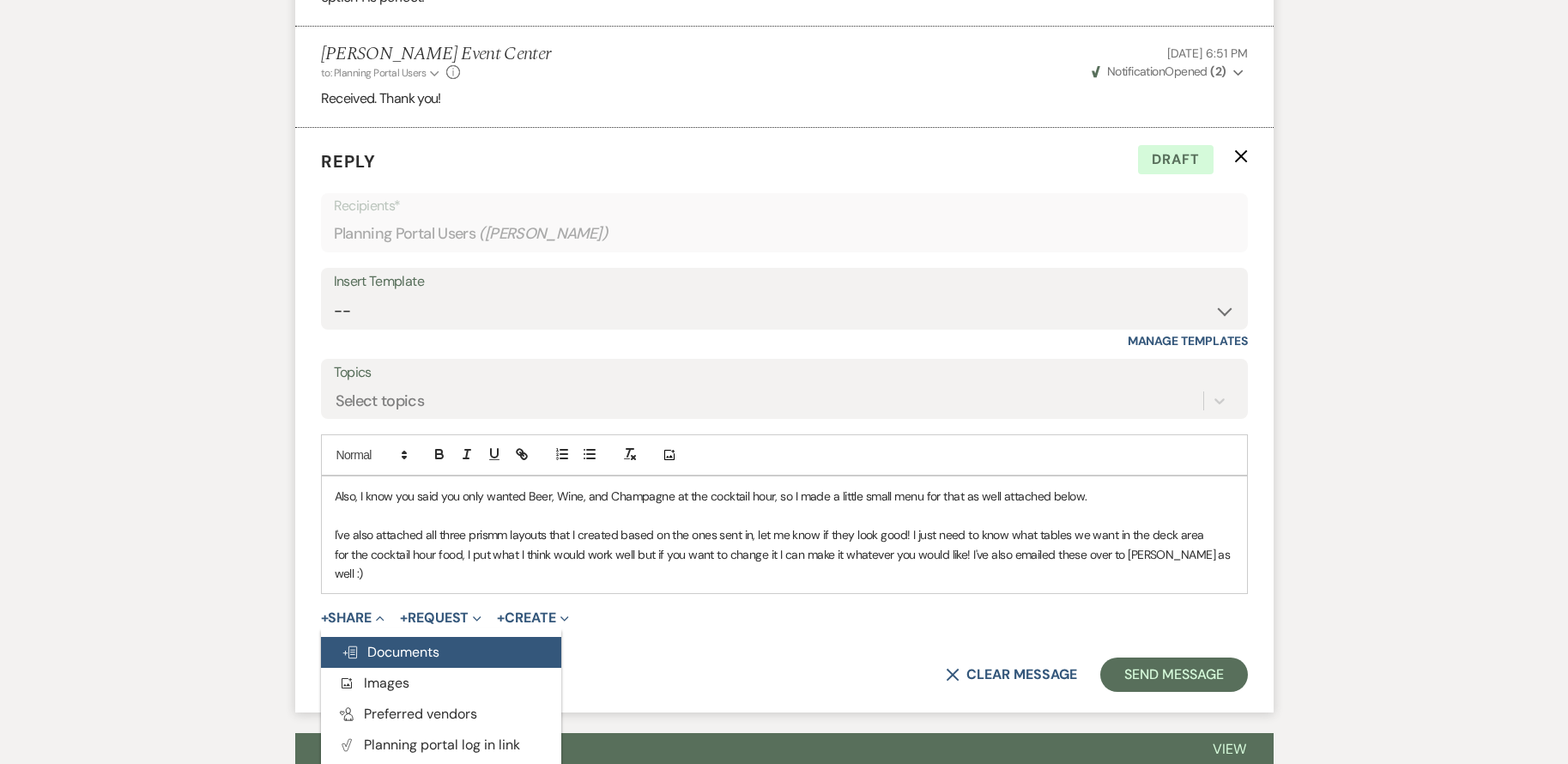
click at [396, 643] on span "Doc Upload Documents" at bounding box center [390, 652] width 98 height 18
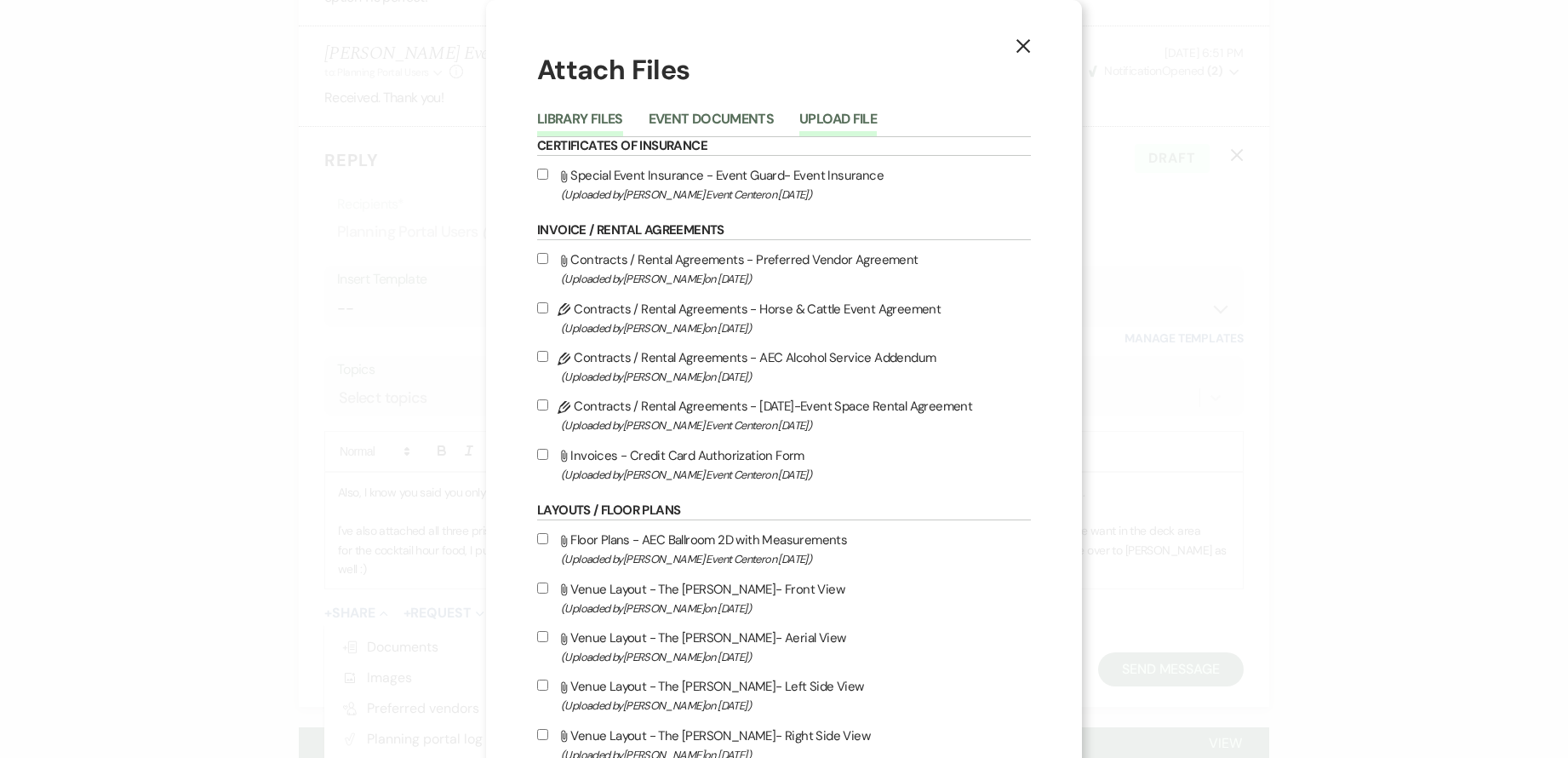
click at [831, 113] on button "Upload File" at bounding box center [838, 125] width 77 height 24
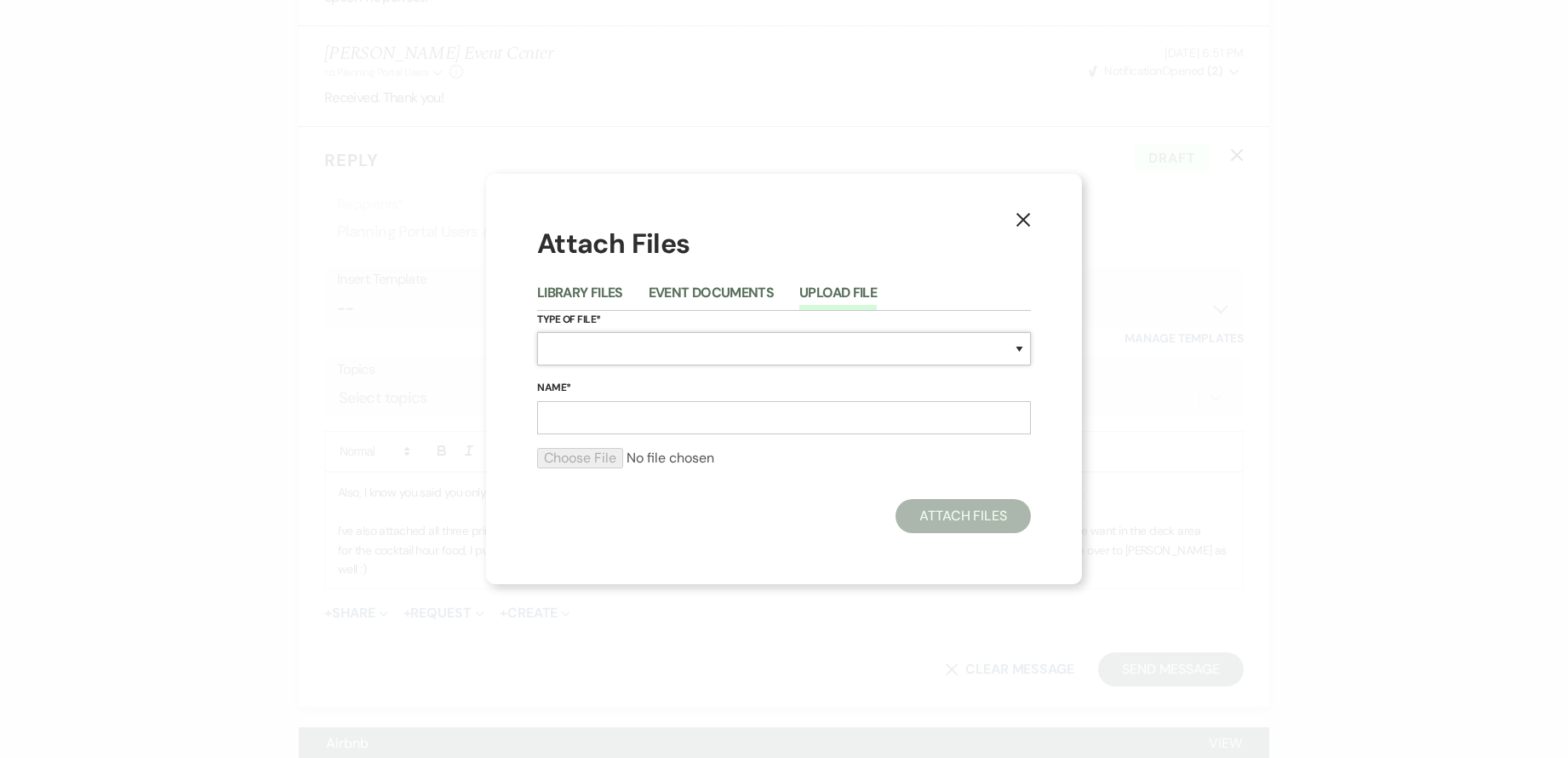
click at [689, 340] on select "Special Event Insurance Vendor Certificate of Insurance Contracts / Rental Agre…" at bounding box center [784, 349] width 494 height 33
select select "24"
click at [538, 332] on select "Special Event Insurance Vendor Certificate of Insurance Contracts / Rental Agre…" at bounding box center [784, 349] width 494 height 33
click at [677, 414] on input "Name*" at bounding box center [784, 418] width 494 height 33
type input "R"
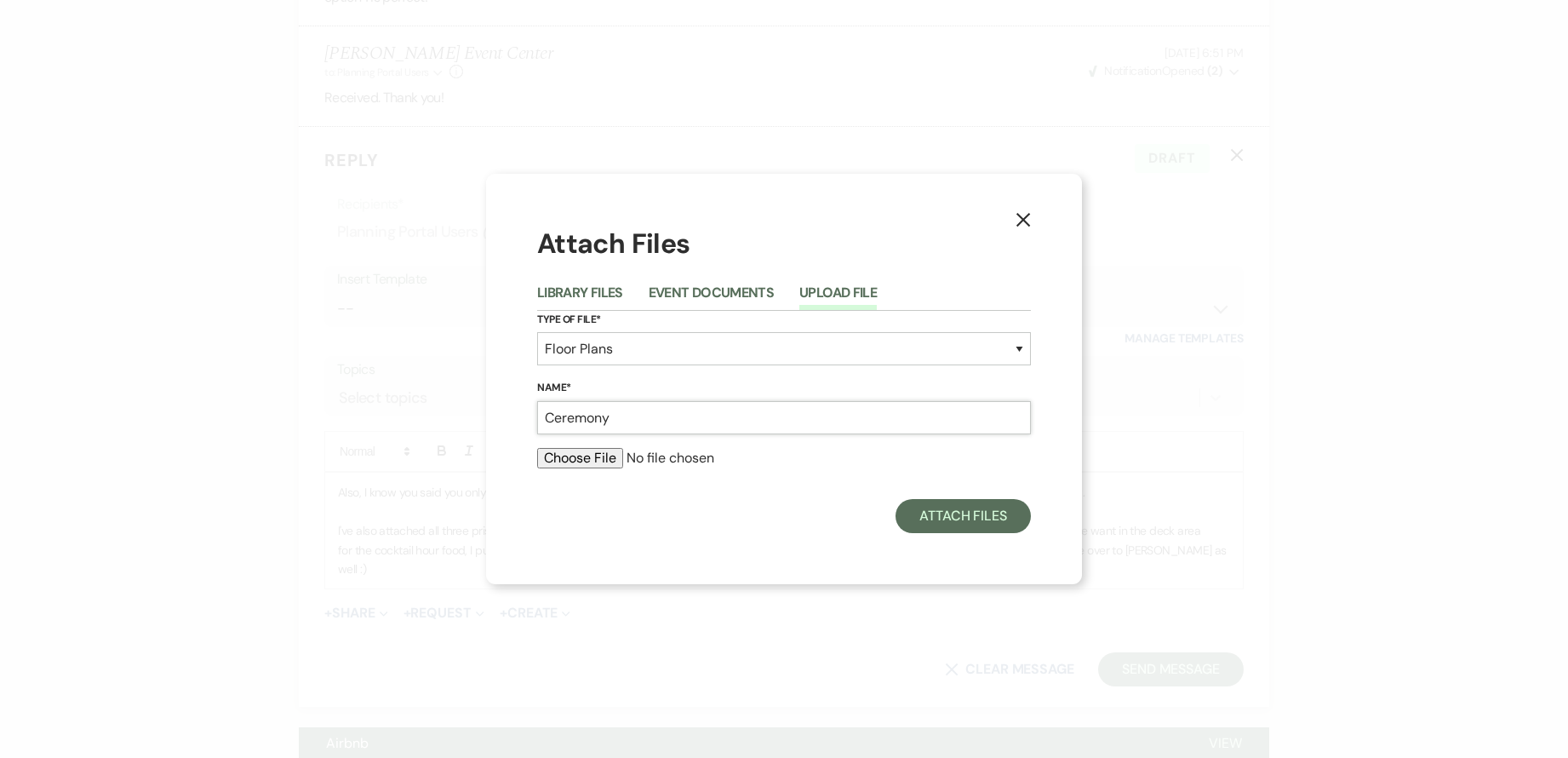
type input "Ceremony"
click at [606, 457] on input "file" at bounding box center [784, 459] width 494 height 20
type input "C:\fakepath\Screenshot_23-9-2025_145015_ops.prismm.com.jpeg"
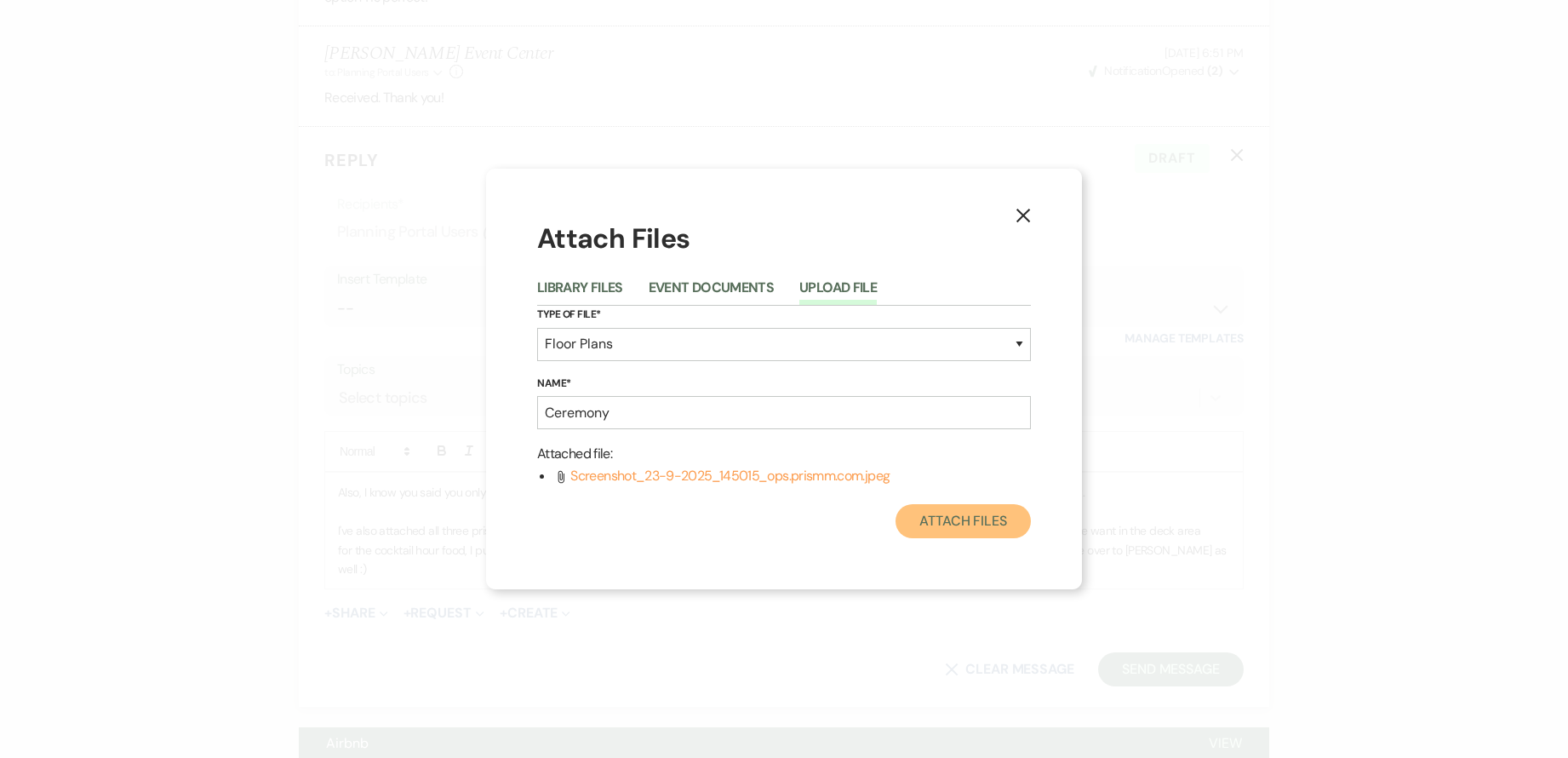
click at [960, 520] on button "Attach Files" at bounding box center [963, 521] width 136 height 34
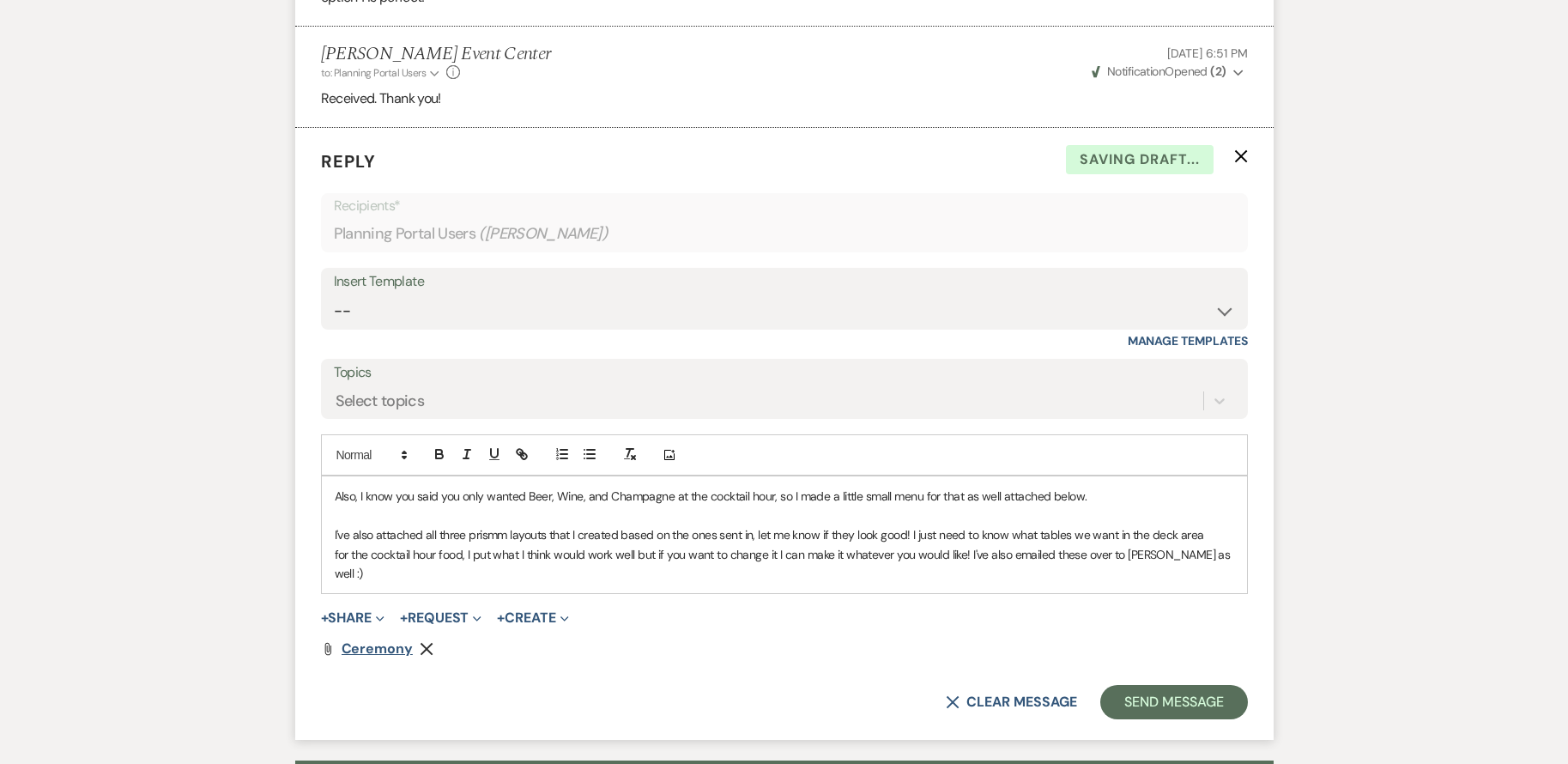
click at [366, 639] on span "Ceremony" at bounding box center [377, 648] width 71 height 18
click at [361, 611] on button "+ Share Expand" at bounding box center [353, 618] width 65 height 14
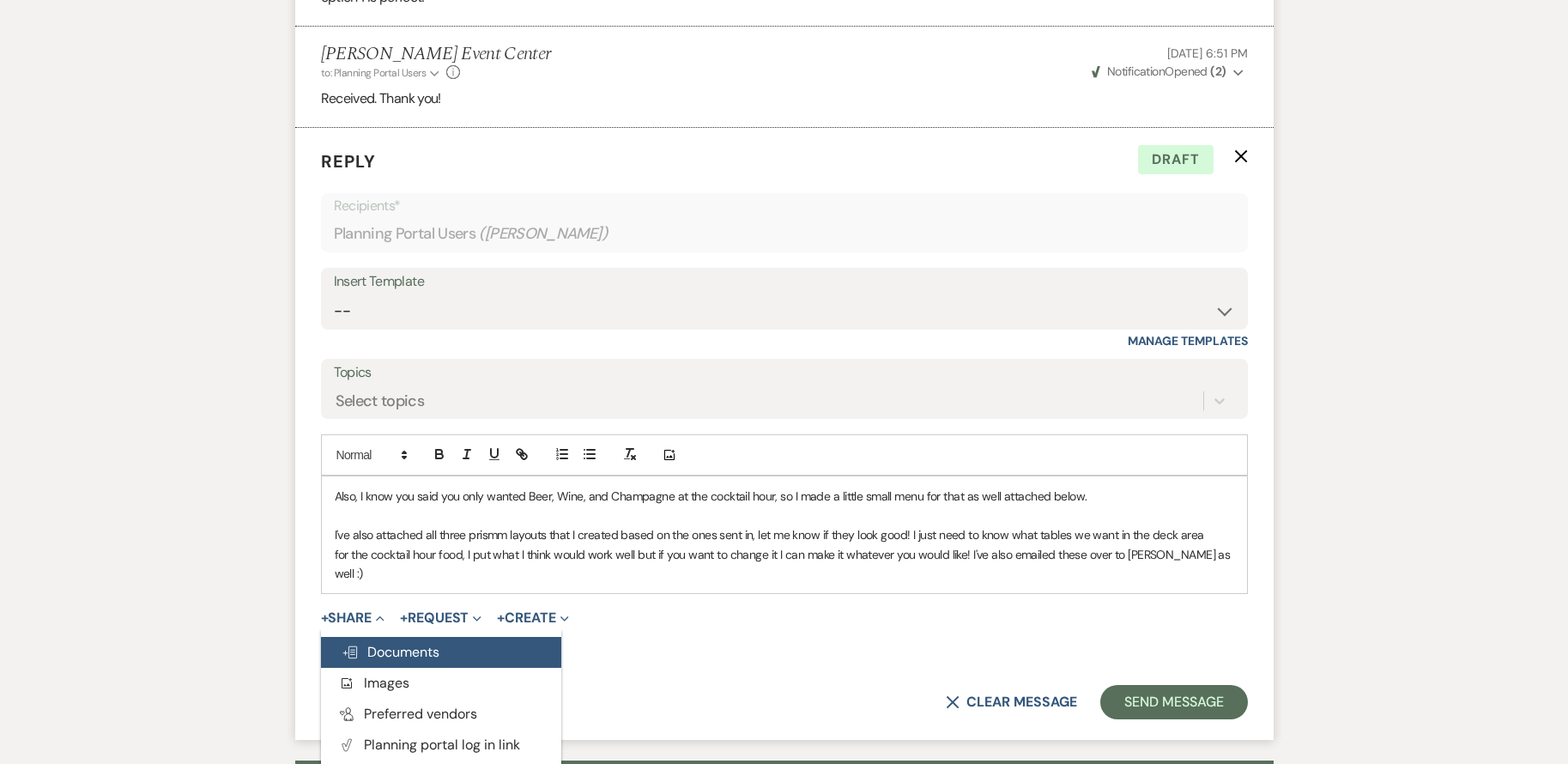
click at [467, 637] on button "Doc Upload Documents" at bounding box center [441, 652] width 240 height 31
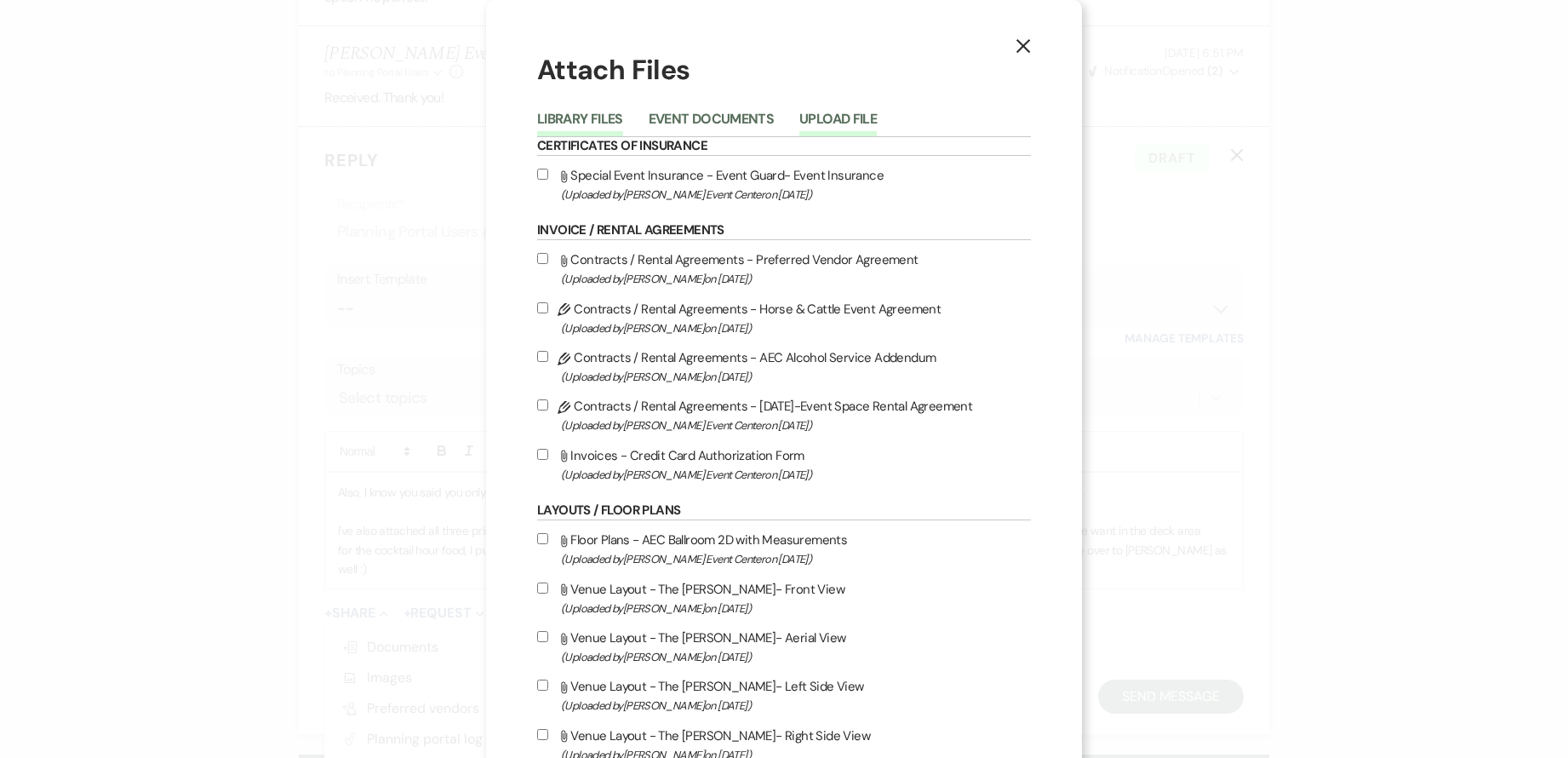
click at [838, 115] on button "Upload File" at bounding box center [838, 125] width 77 height 24
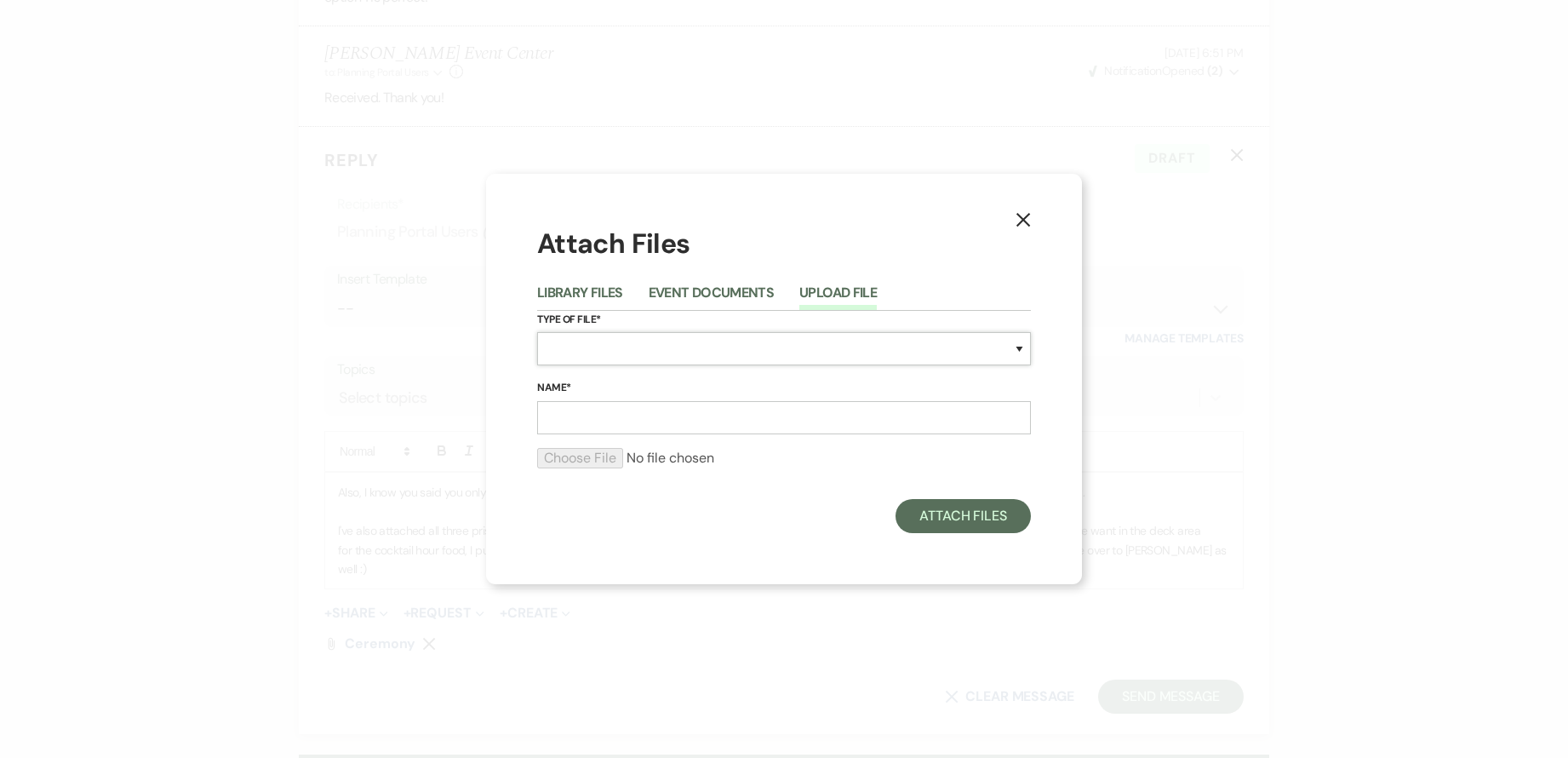
click at [705, 351] on select "Special Event Insurance Vendor Certificate of Insurance Contracts / Rental Agre…" at bounding box center [784, 349] width 494 height 33
select select "24"
click at [538, 332] on select "Special Event Insurance Vendor Certificate of Insurance Contracts / Rental Agre…" at bounding box center [784, 349] width 494 height 33
click at [634, 416] on input "Name*" at bounding box center [784, 418] width 494 height 33
type input "Reception"
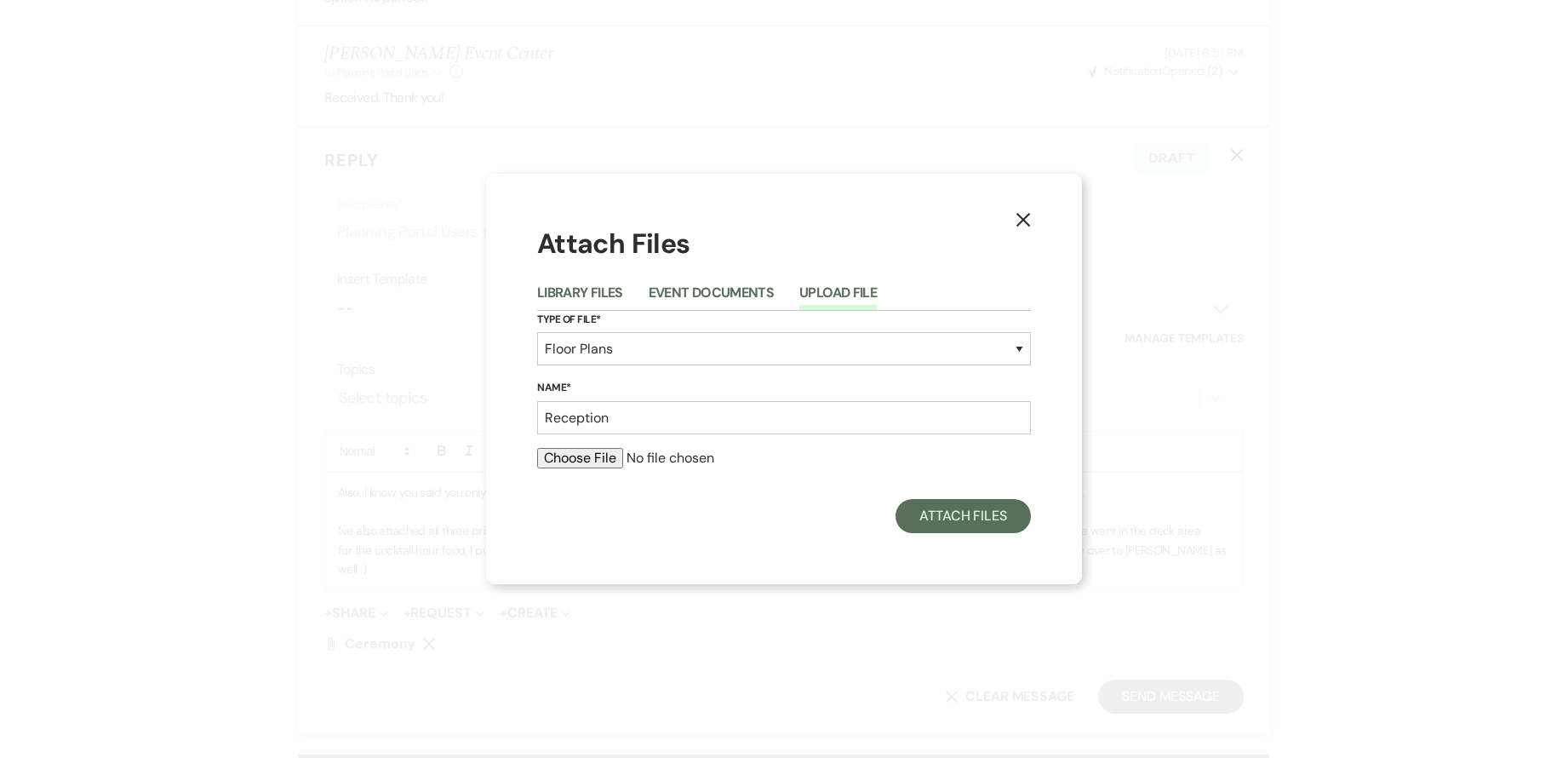
click at [603, 456] on input "file" at bounding box center [784, 459] width 494 height 20
type input "C:\fakepath\Screenshot_23-9-2025_145044_ops.prismm.com.jpeg"
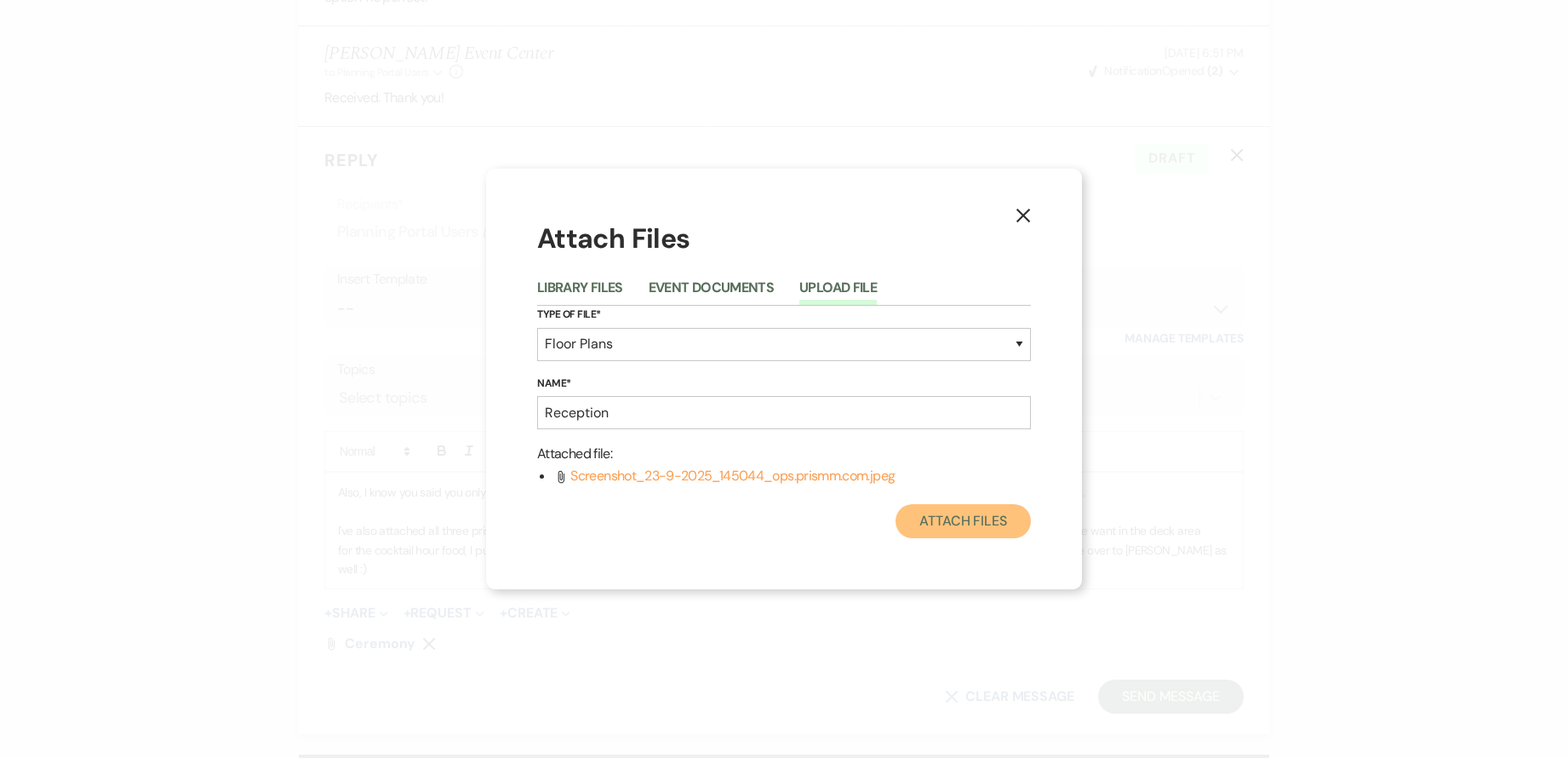
click at [969, 526] on button "Attach Files" at bounding box center [963, 521] width 136 height 34
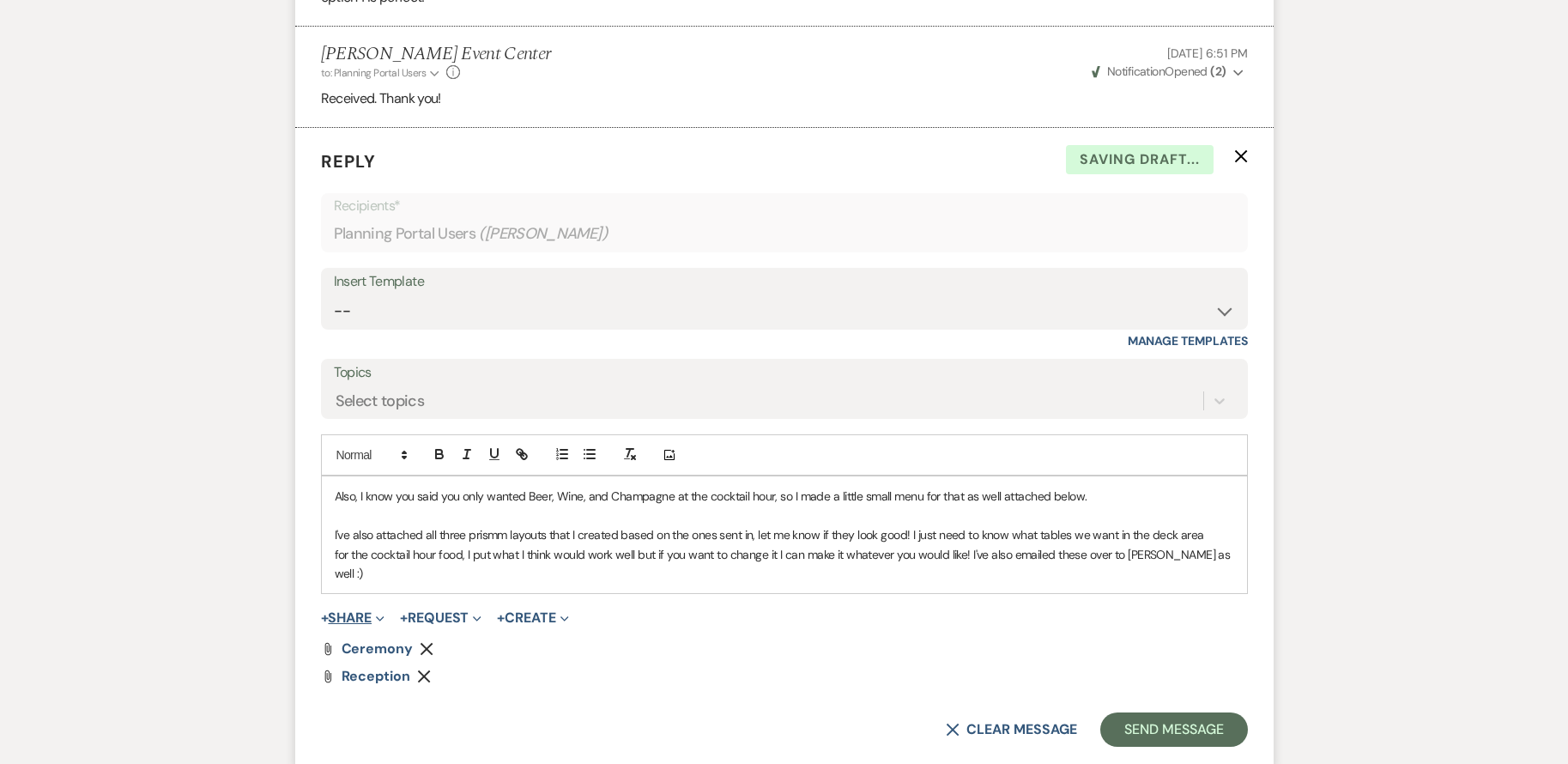
click at [360, 611] on button "+ Share Expand" at bounding box center [353, 618] width 65 height 14
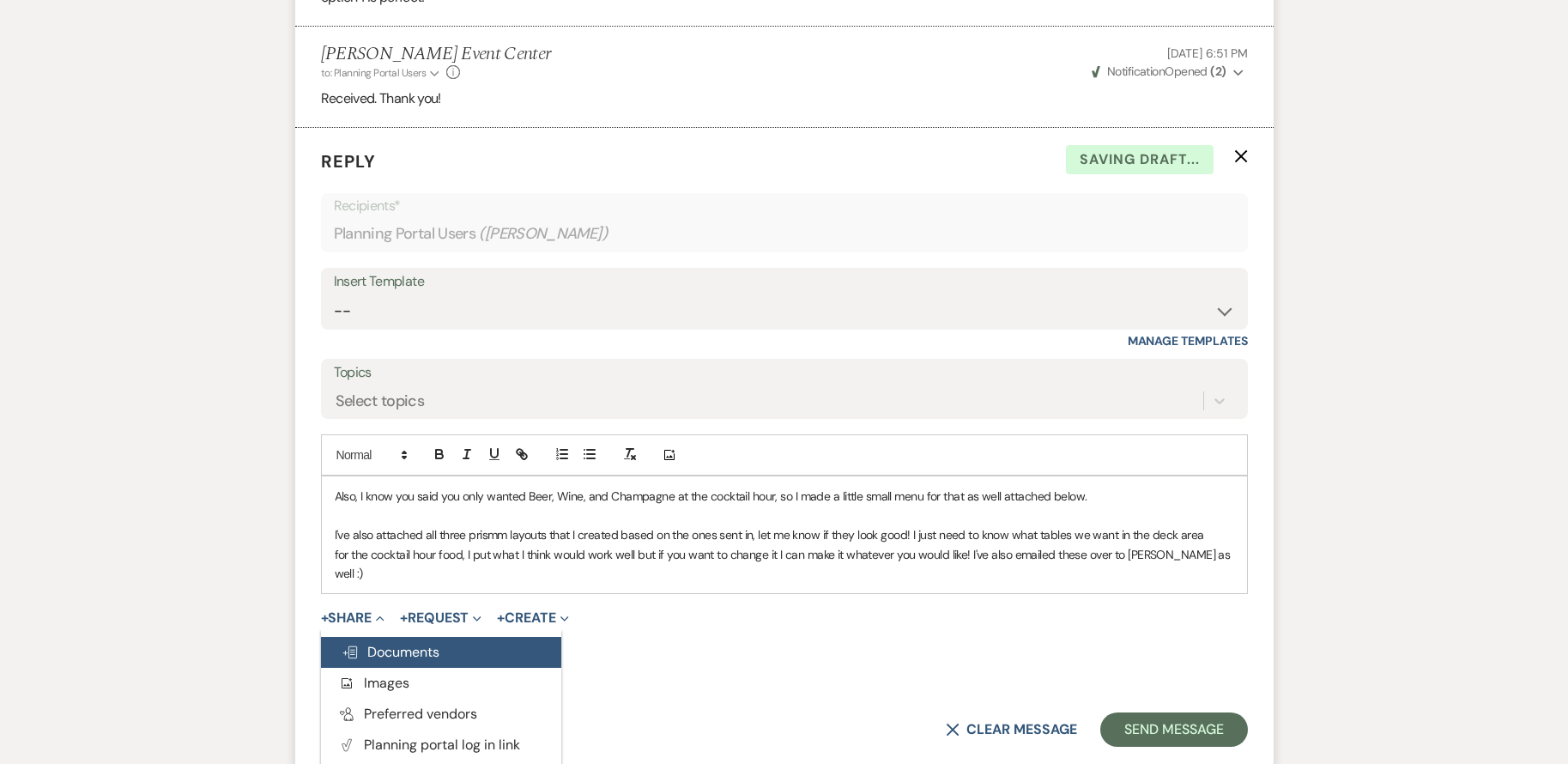
click at [384, 643] on span "Doc Upload Documents" at bounding box center [390, 652] width 98 height 18
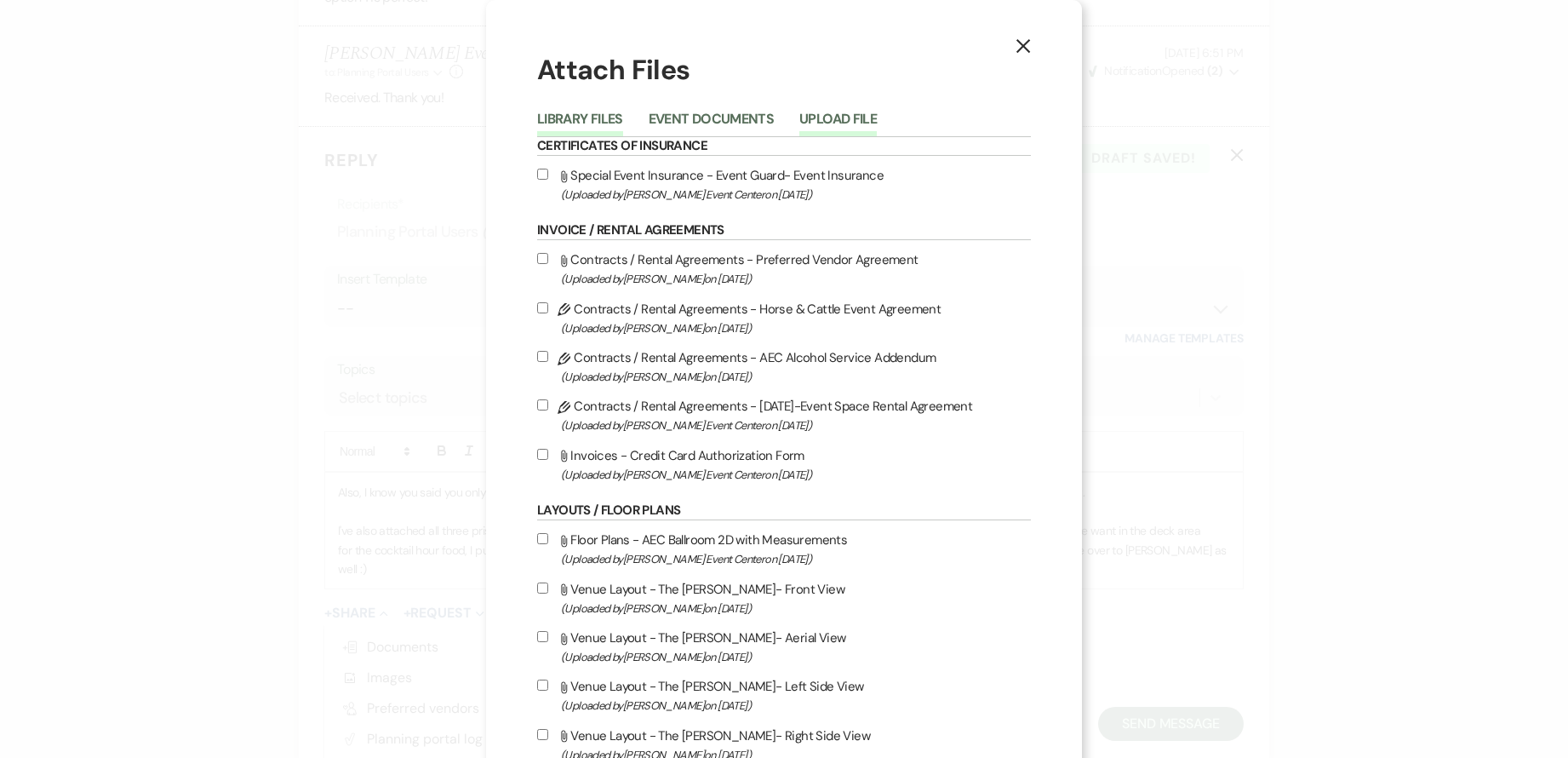
click at [833, 116] on button "Upload File" at bounding box center [838, 125] width 77 height 24
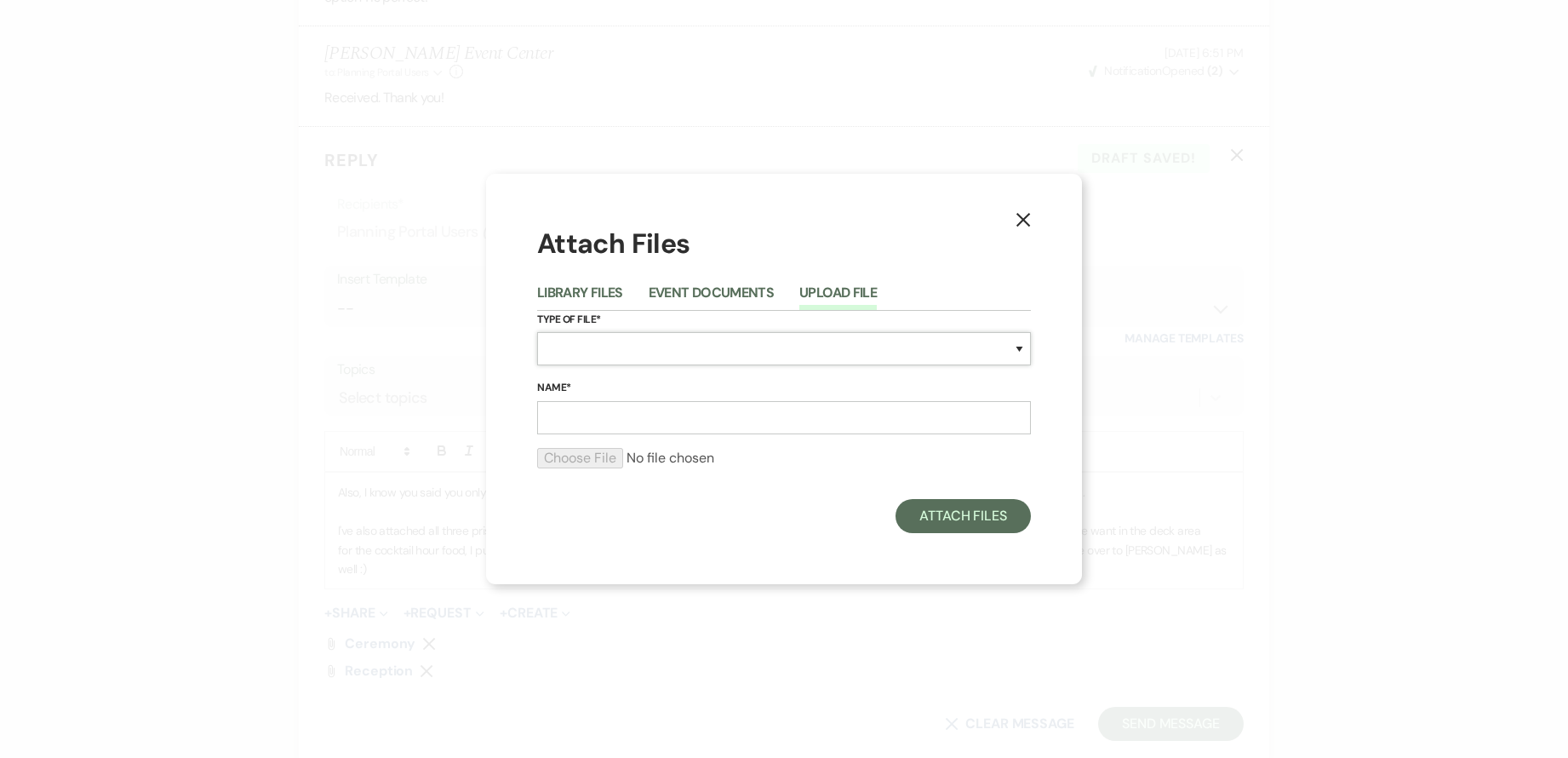
click at [648, 333] on select "Special Event Insurance Vendor Certificate of Insurance Contracts / Rental Agre…" at bounding box center [784, 349] width 494 height 33
select select "24"
click at [538, 332] on select "Special Event Insurance Vendor Certificate of Insurance Contracts / Rental Agre…" at bounding box center [784, 349] width 494 height 33
click at [639, 415] on input "Name*" at bounding box center [784, 418] width 494 height 33
type input "Cocktail Hour"
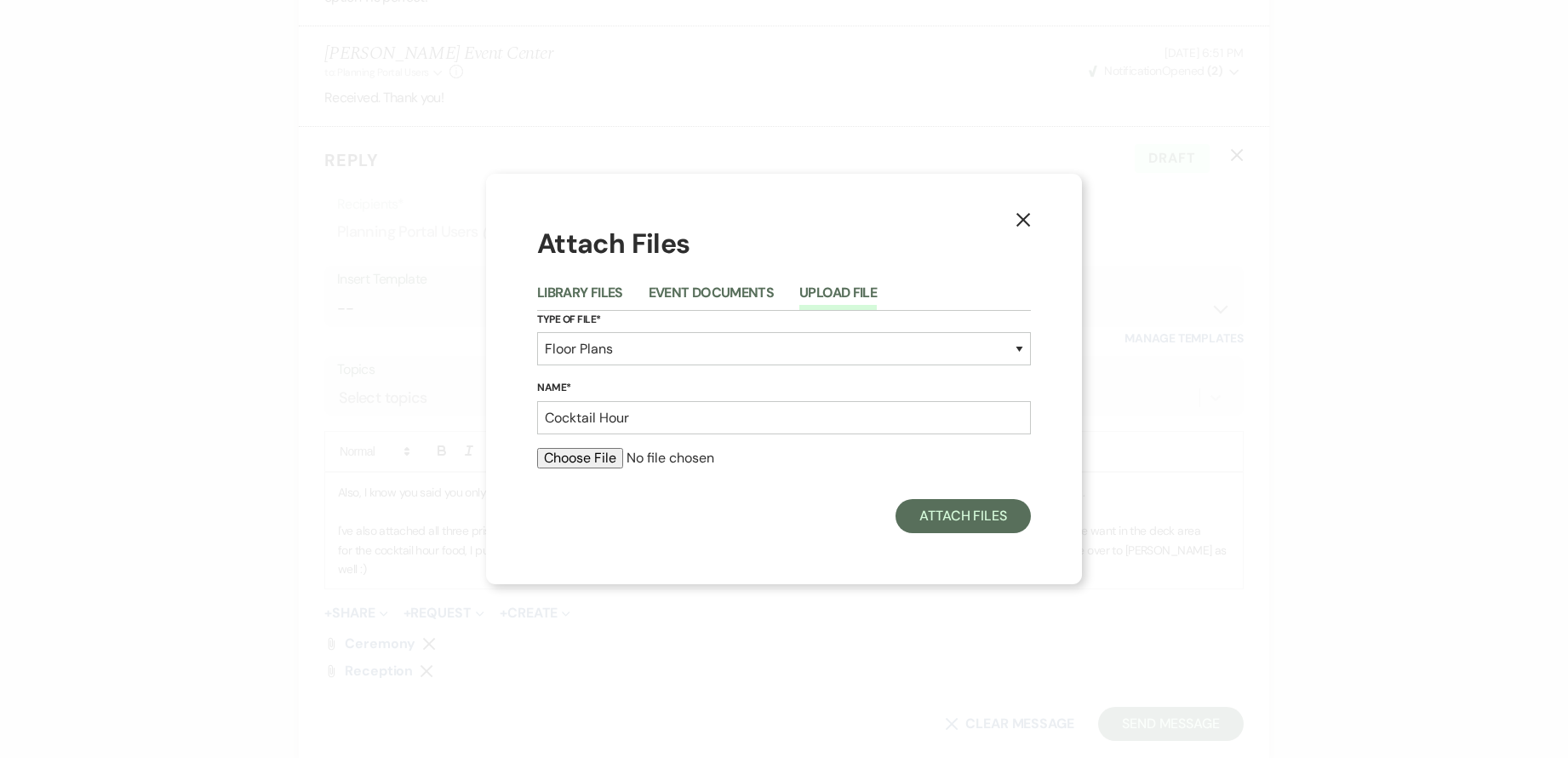
click at [613, 452] on input "file" at bounding box center [784, 459] width 494 height 20
type input "C:\fakepath\Screenshot_23-9-2025_145331_ops.prismm.com.jpeg"
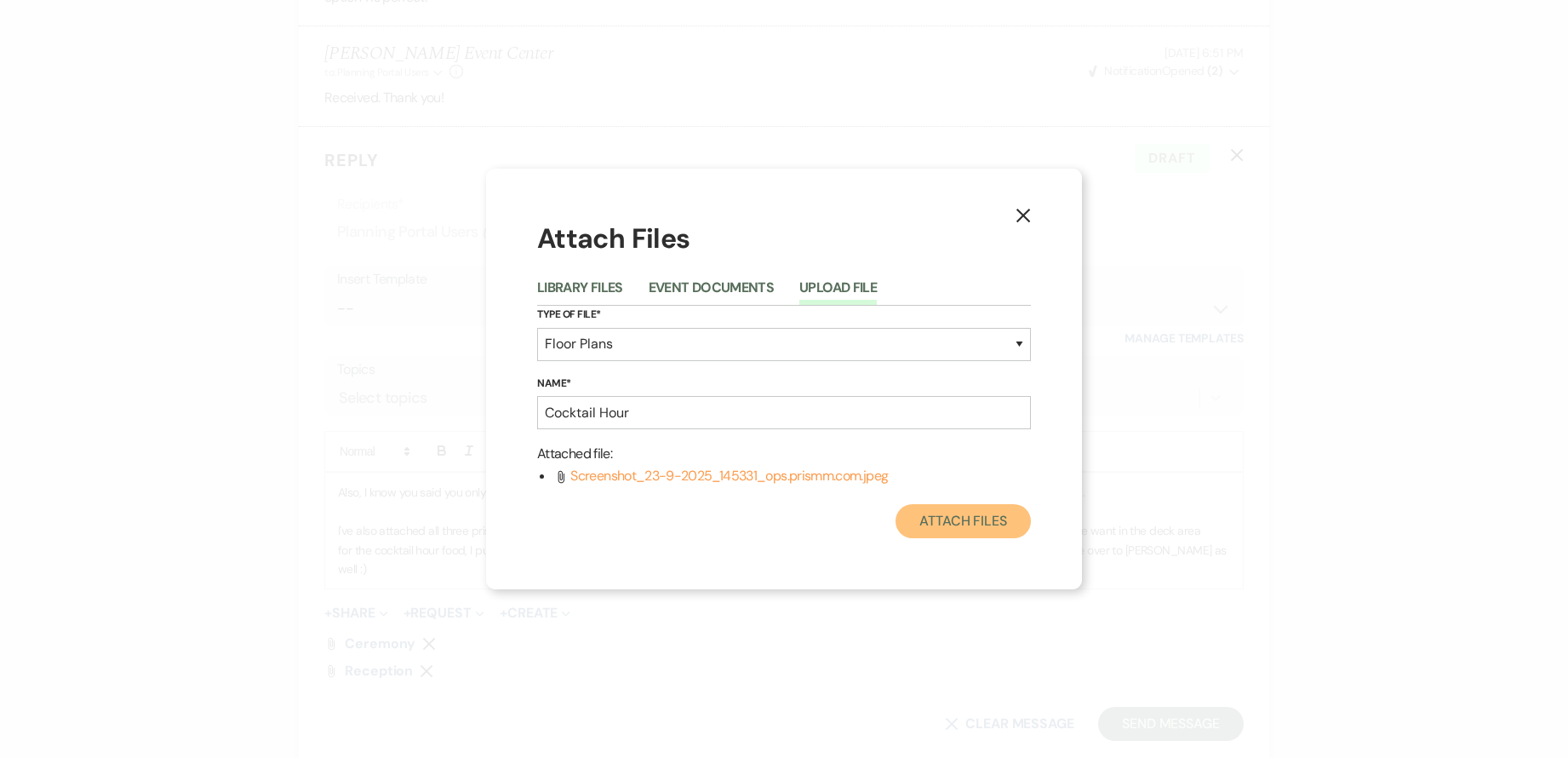
click at [987, 518] on button "Attach Files" at bounding box center [963, 521] width 136 height 34
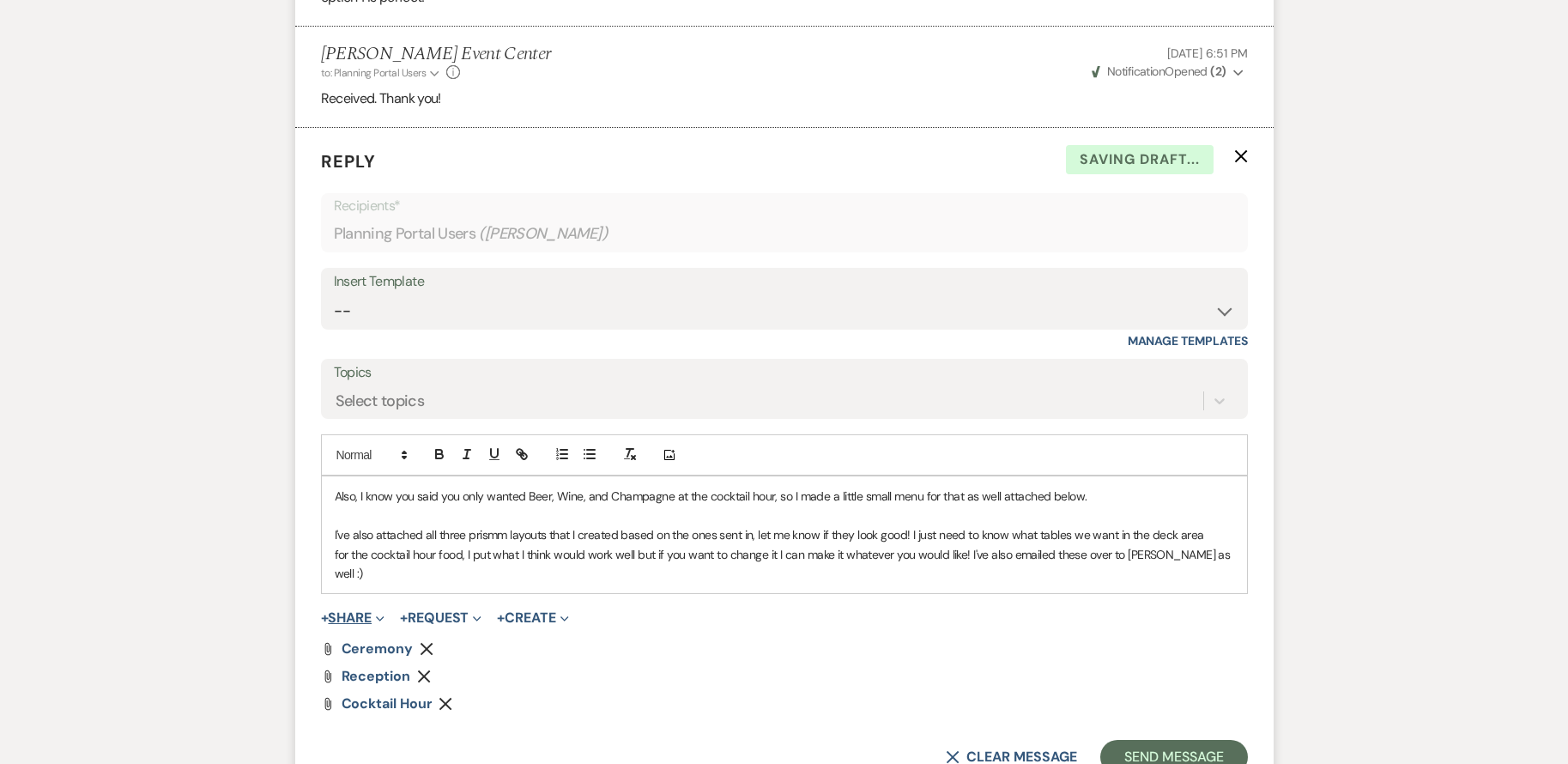
click at [371, 611] on button "+ Share Expand" at bounding box center [353, 618] width 65 height 14
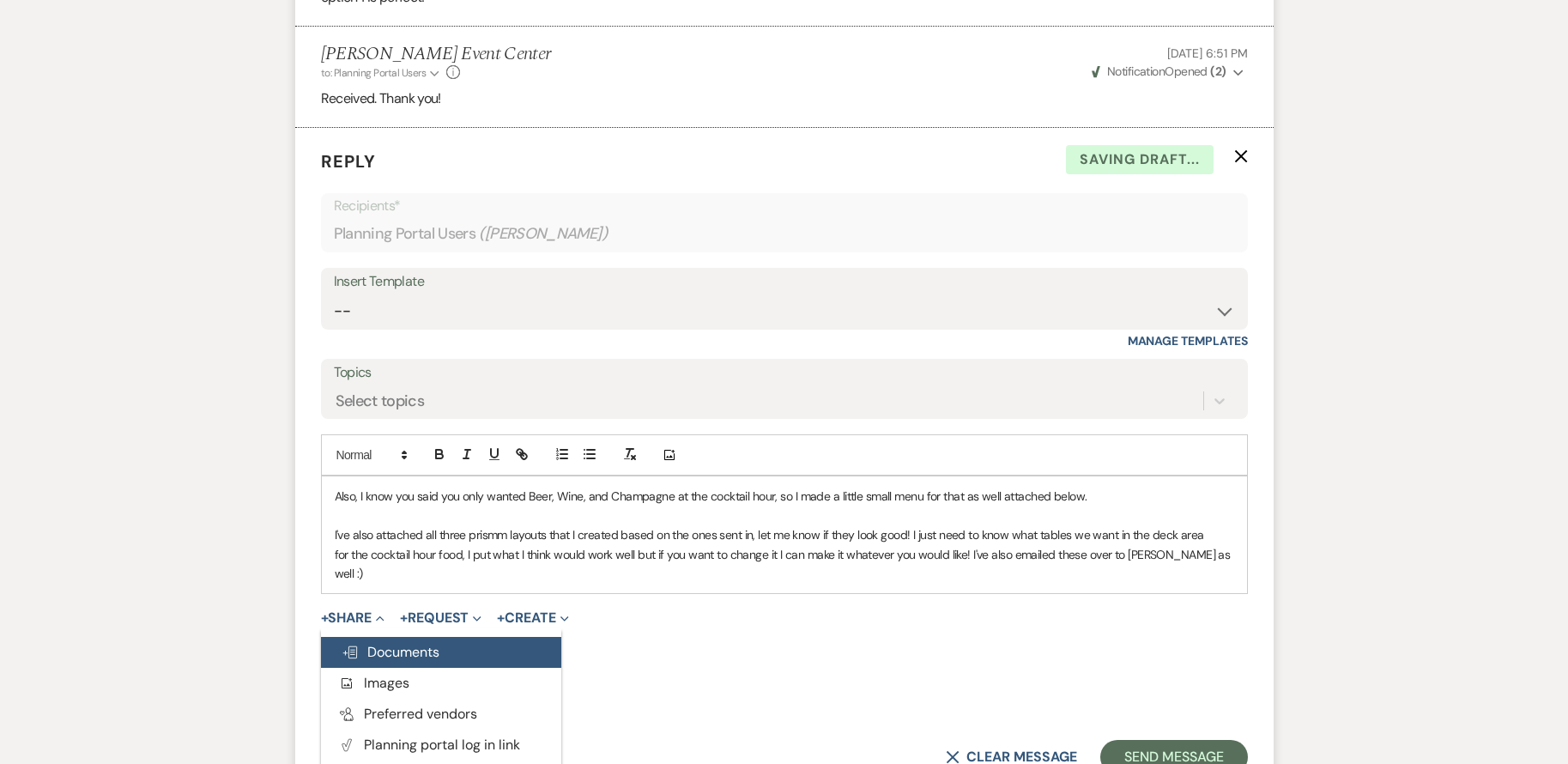
click at [387, 643] on span "Doc Upload Documents" at bounding box center [390, 652] width 98 height 18
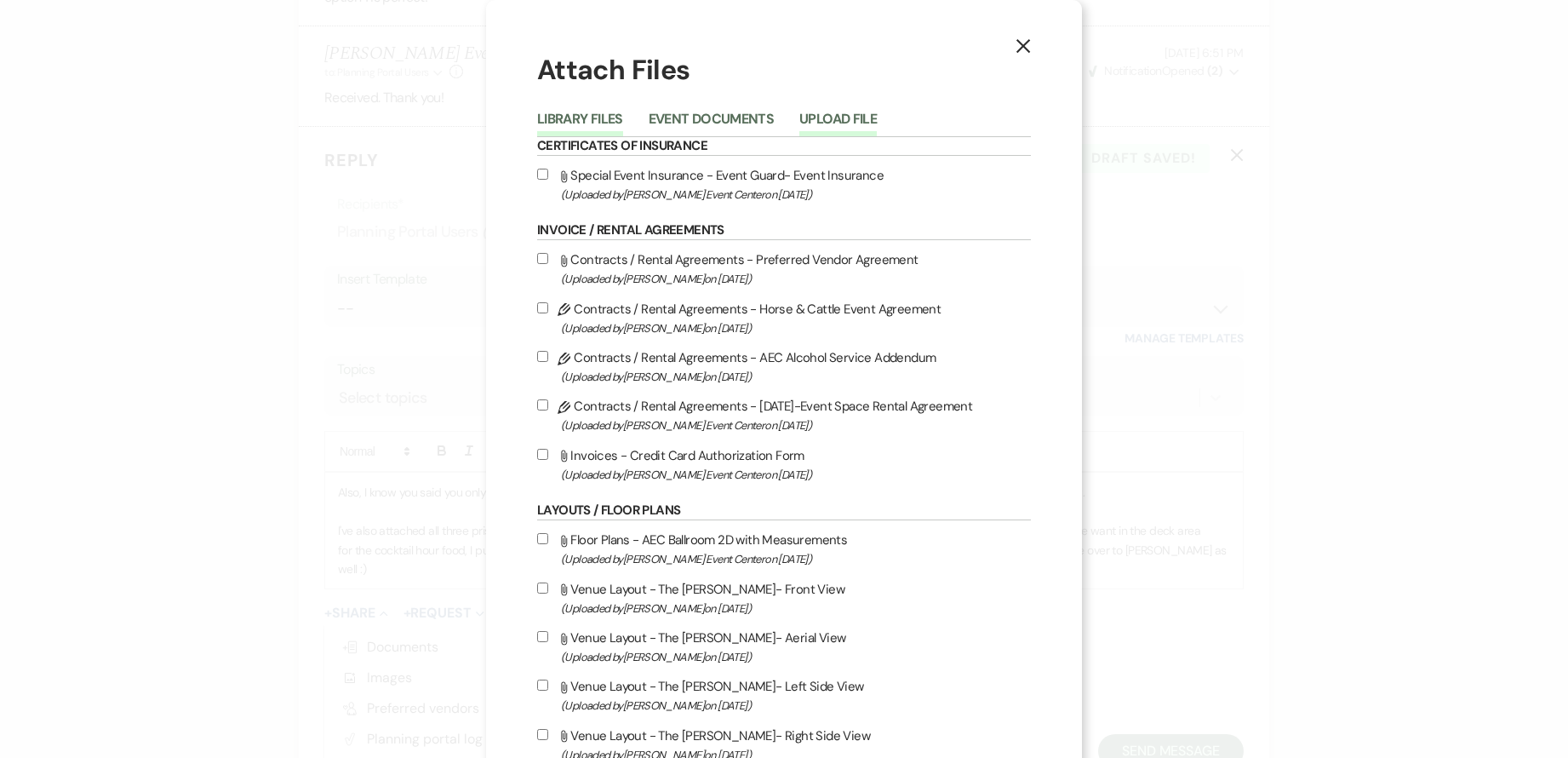
click at [841, 113] on button "Upload File" at bounding box center [838, 125] width 77 height 24
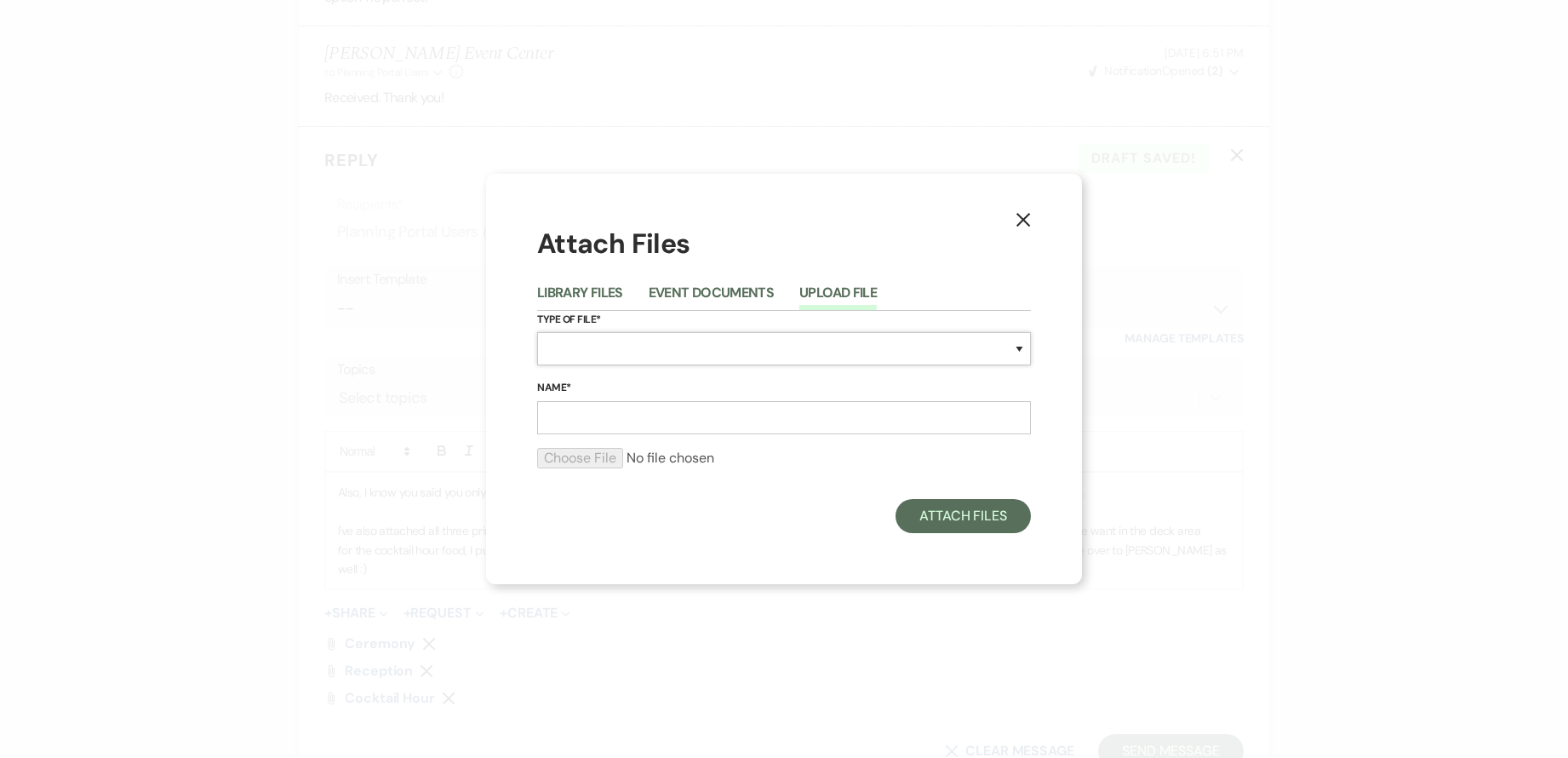
click at [654, 343] on select "Special Event Insurance Vendor Certificate of Insurance Contracts / Rental Agre…" at bounding box center [784, 349] width 494 height 33
select select "67"
click at [538, 332] on select "Special Event Insurance Vendor Certificate of Insurance Contracts / Rental Agre…" at bounding box center [784, 349] width 494 height 33
click at [648, 412] on input "Name*" at bounding box center [784, 418] width 494 height 33
type input "Cocktail Hour Menu"
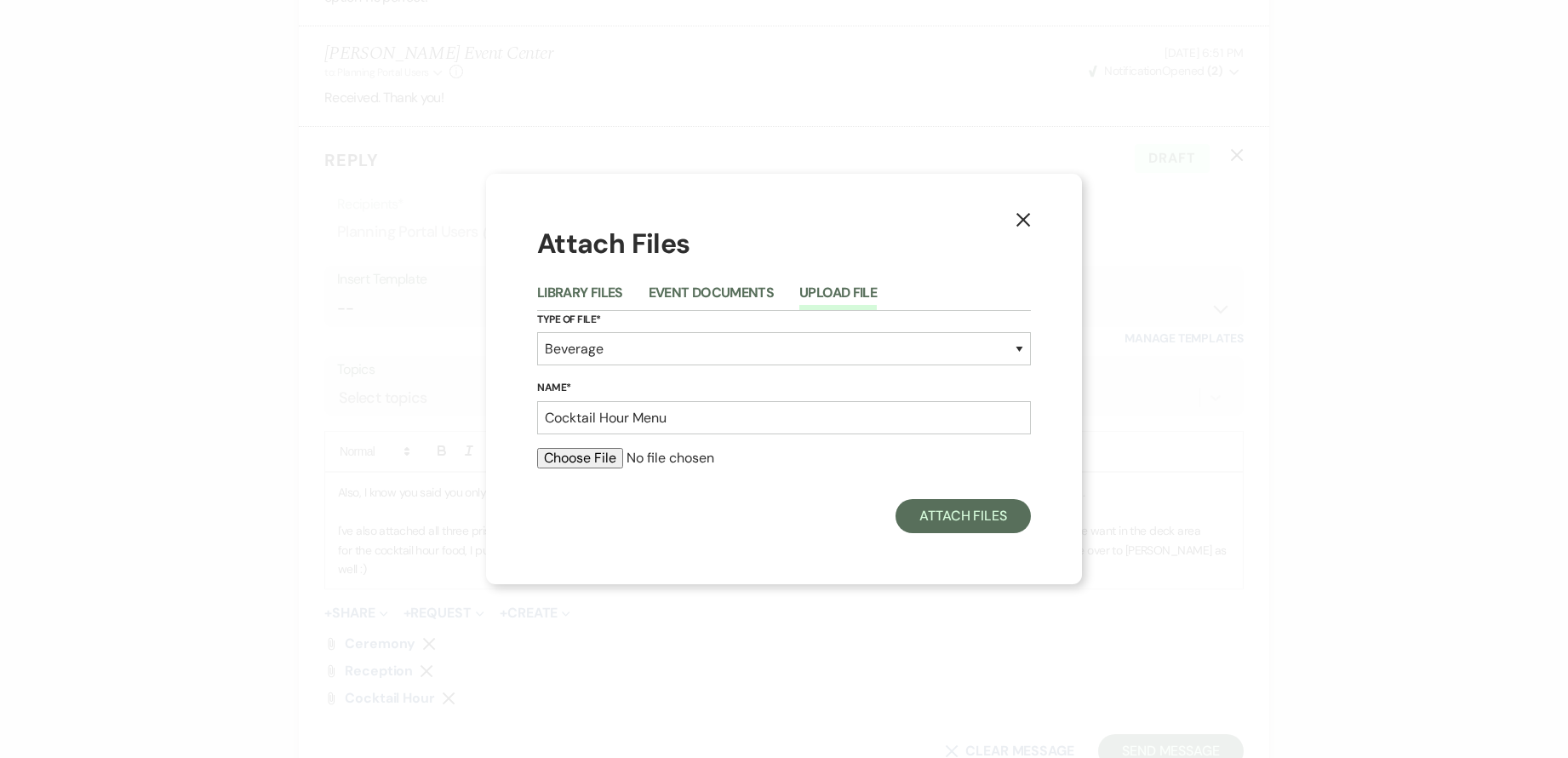
click at [612, 458] on input "file" at bounding box center [784, 459] width 494 height 20
type input "C:\fakepath\Simple Elegant Calligraphy Wedding Menu.png"
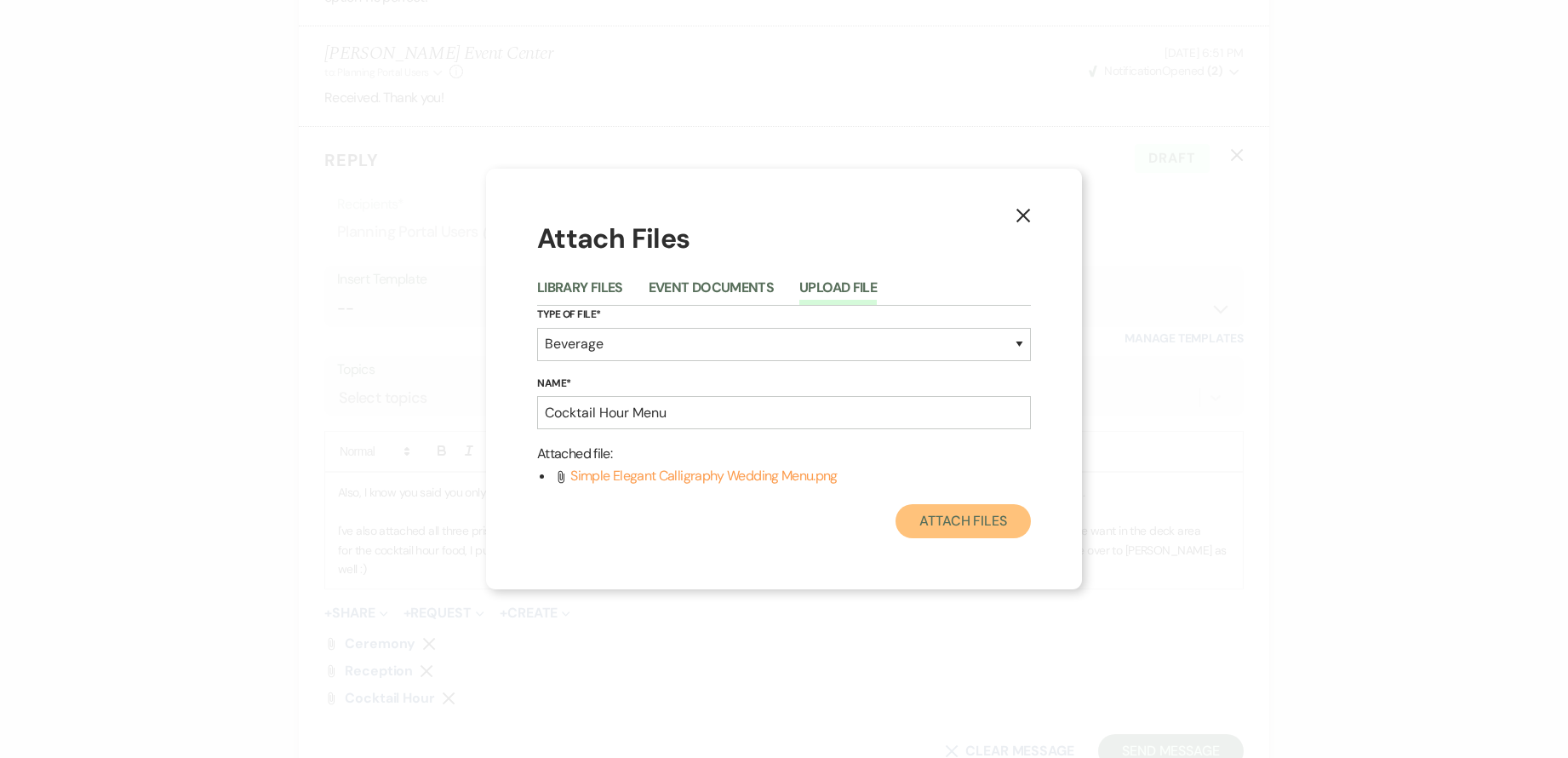
click at [966, 518] on button "Attach Files" at bounding box center [963, 521] width 136 height 34
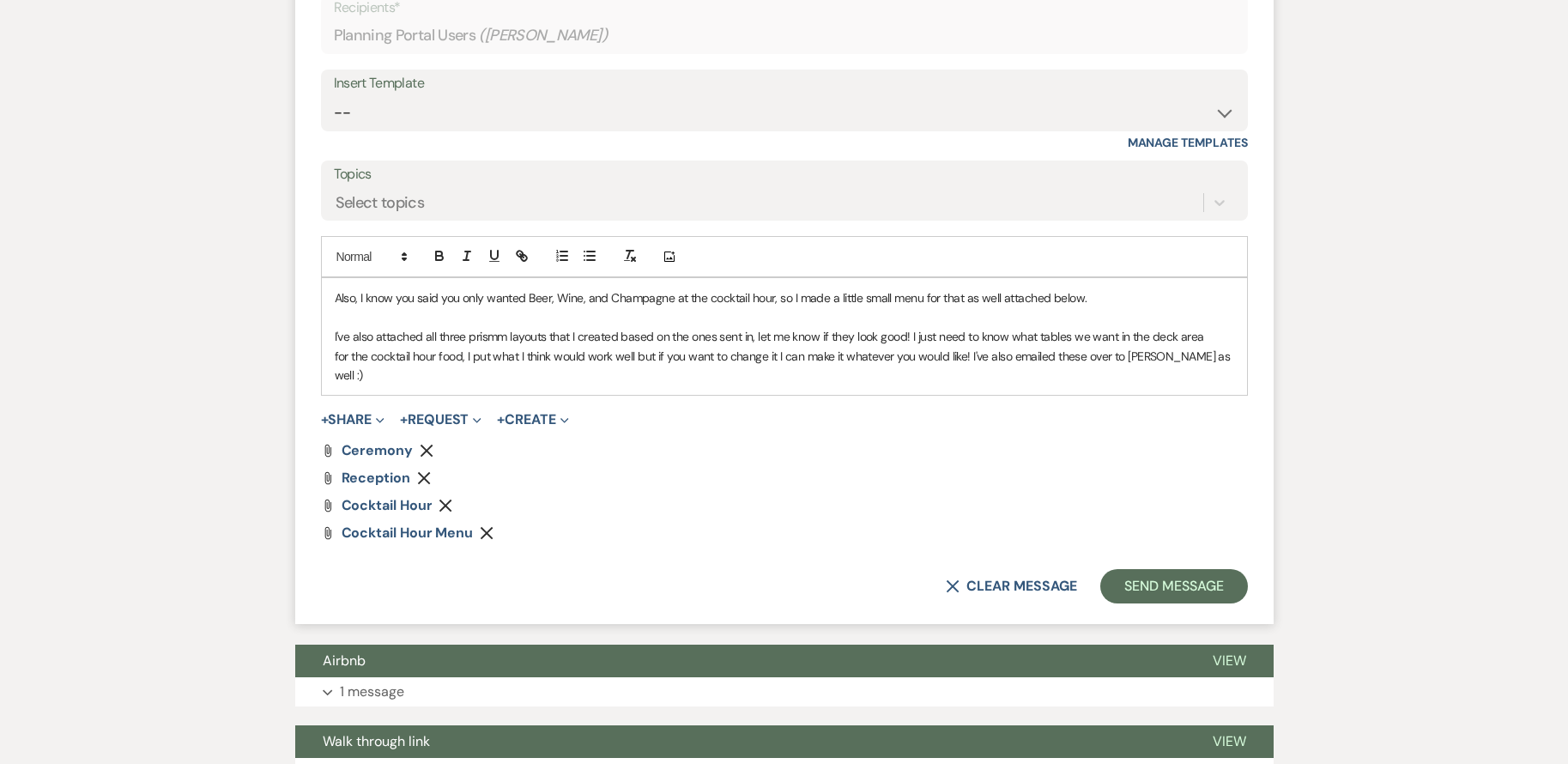
scroll to position [2000, 0]
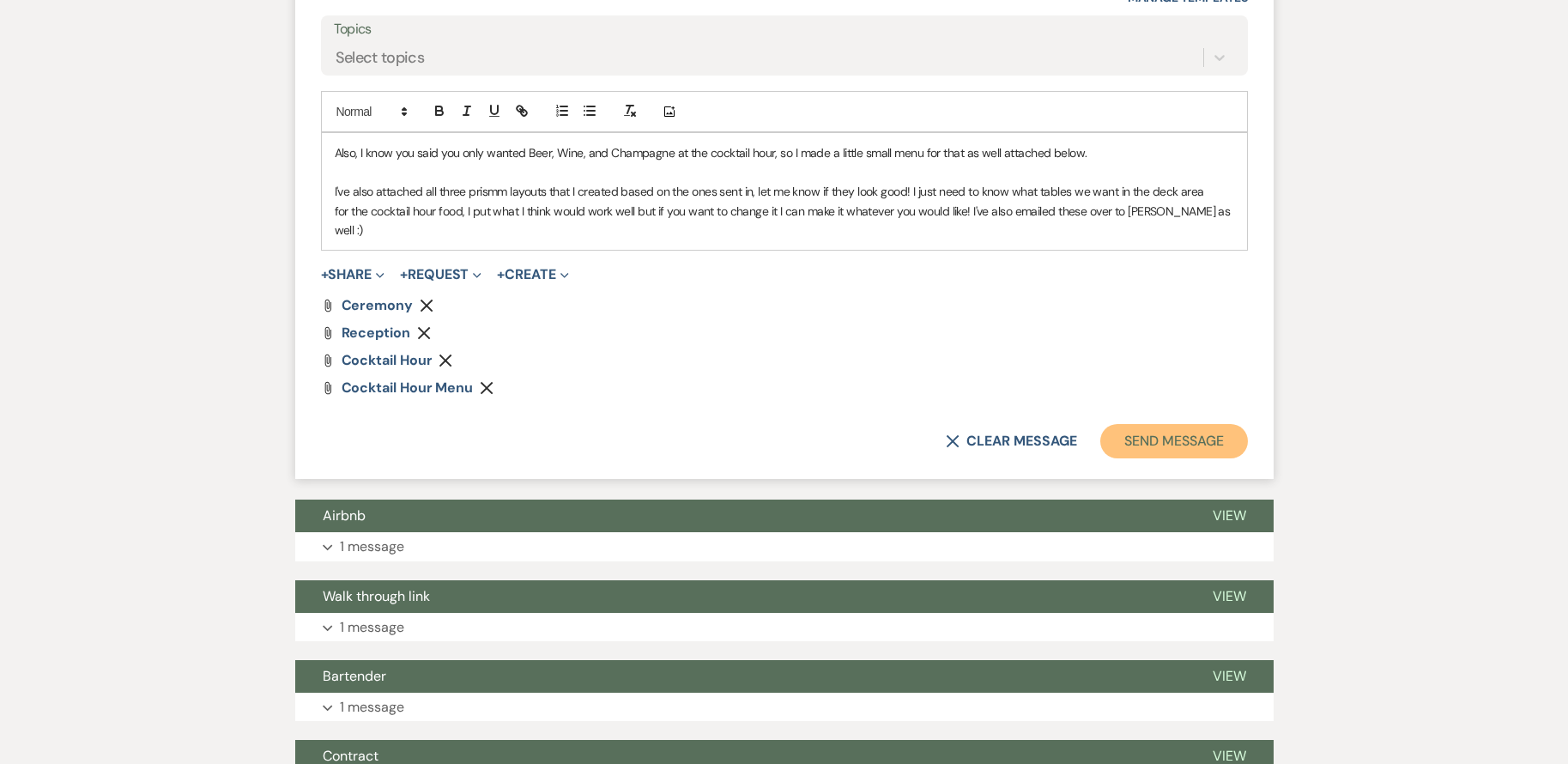
click at [1210, 427] on button "Send Message" at bounding box center [1174, 441] width 147 height 35
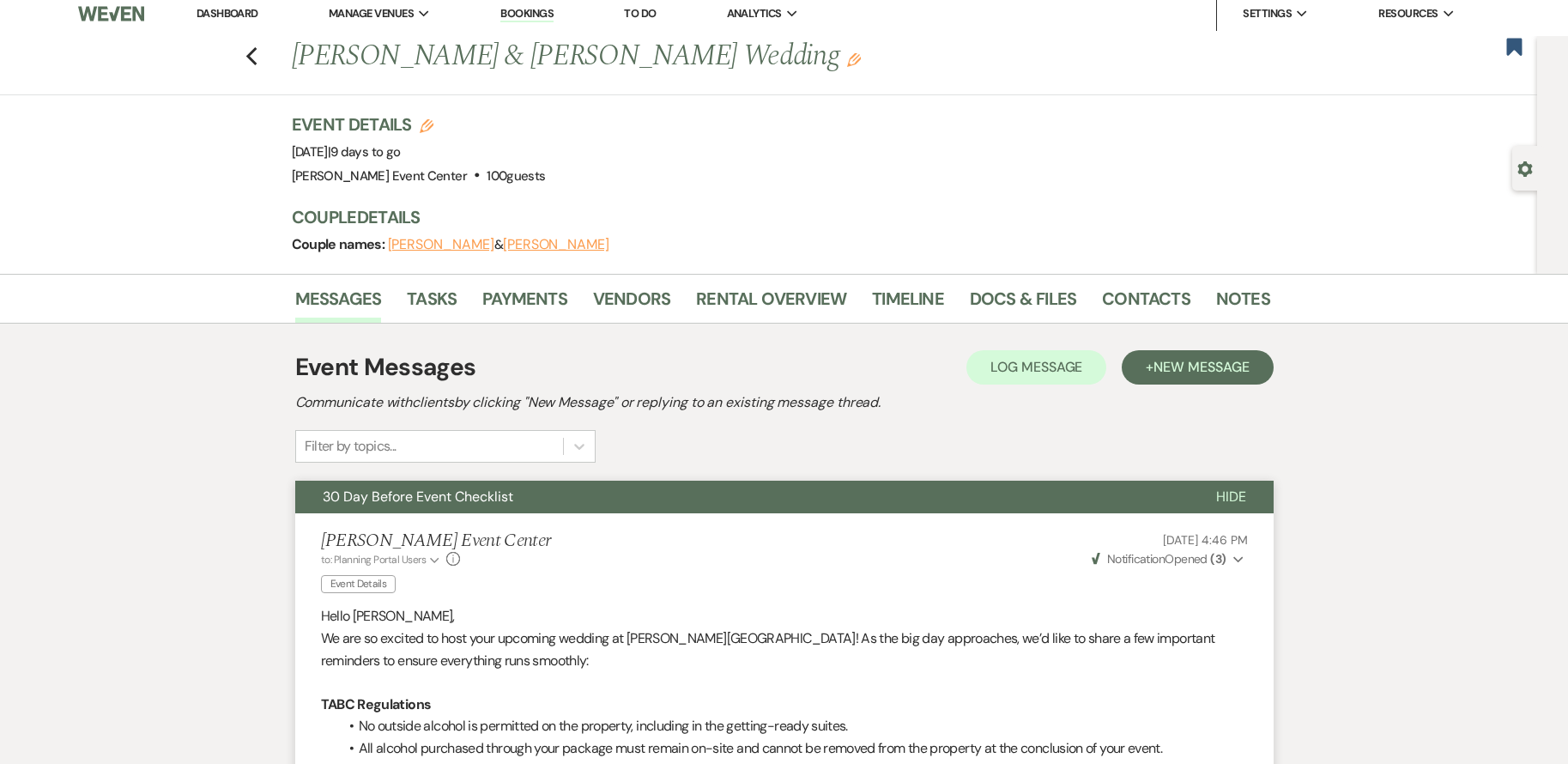
scroll to position [0, 0]
